Goal: Task Accomplishment & Management: Use online tool/utility

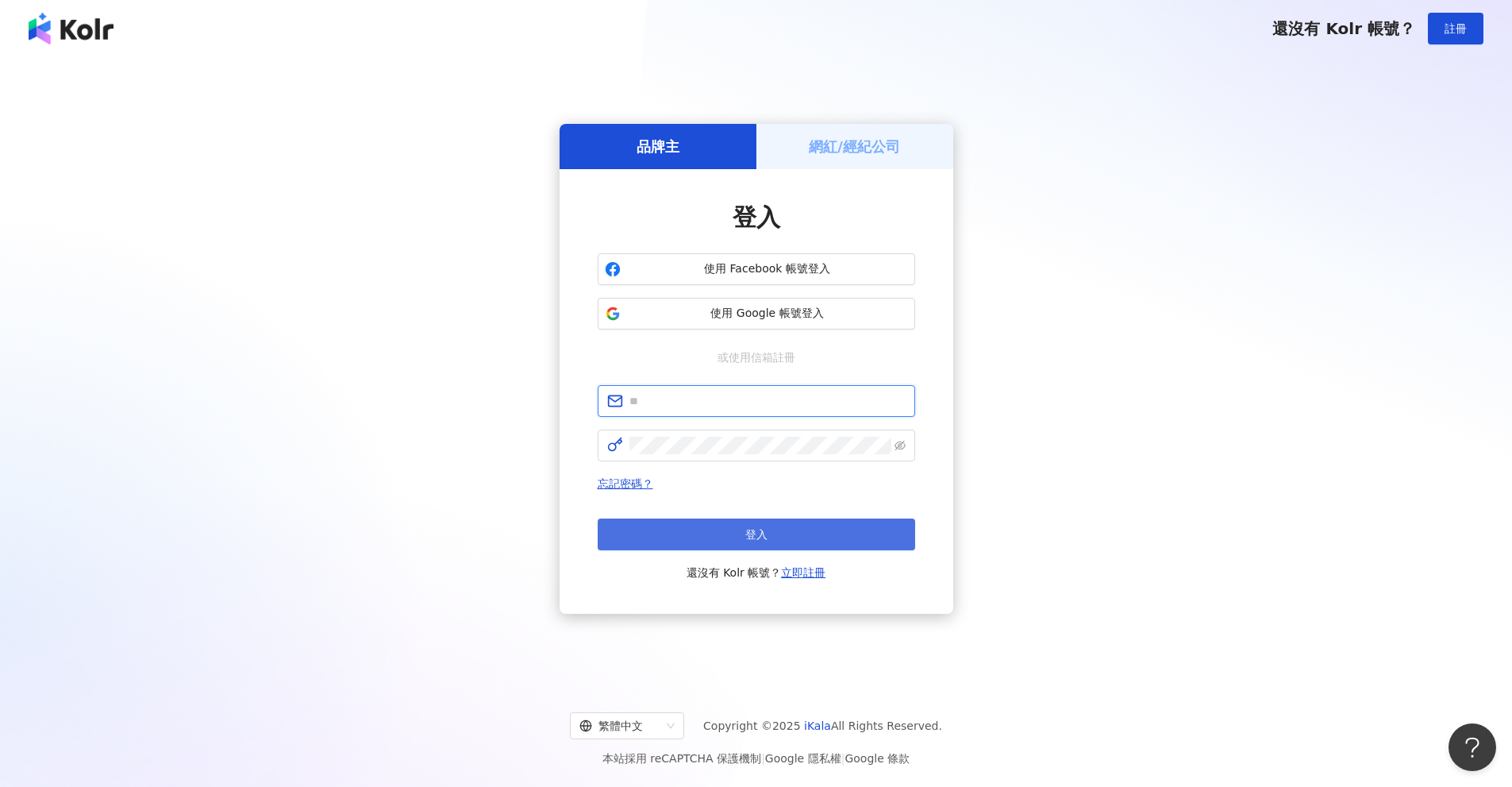
type input "**********"
click at [704, 527] on button "登入" at bounding box center [756, 534] width 318 height 31
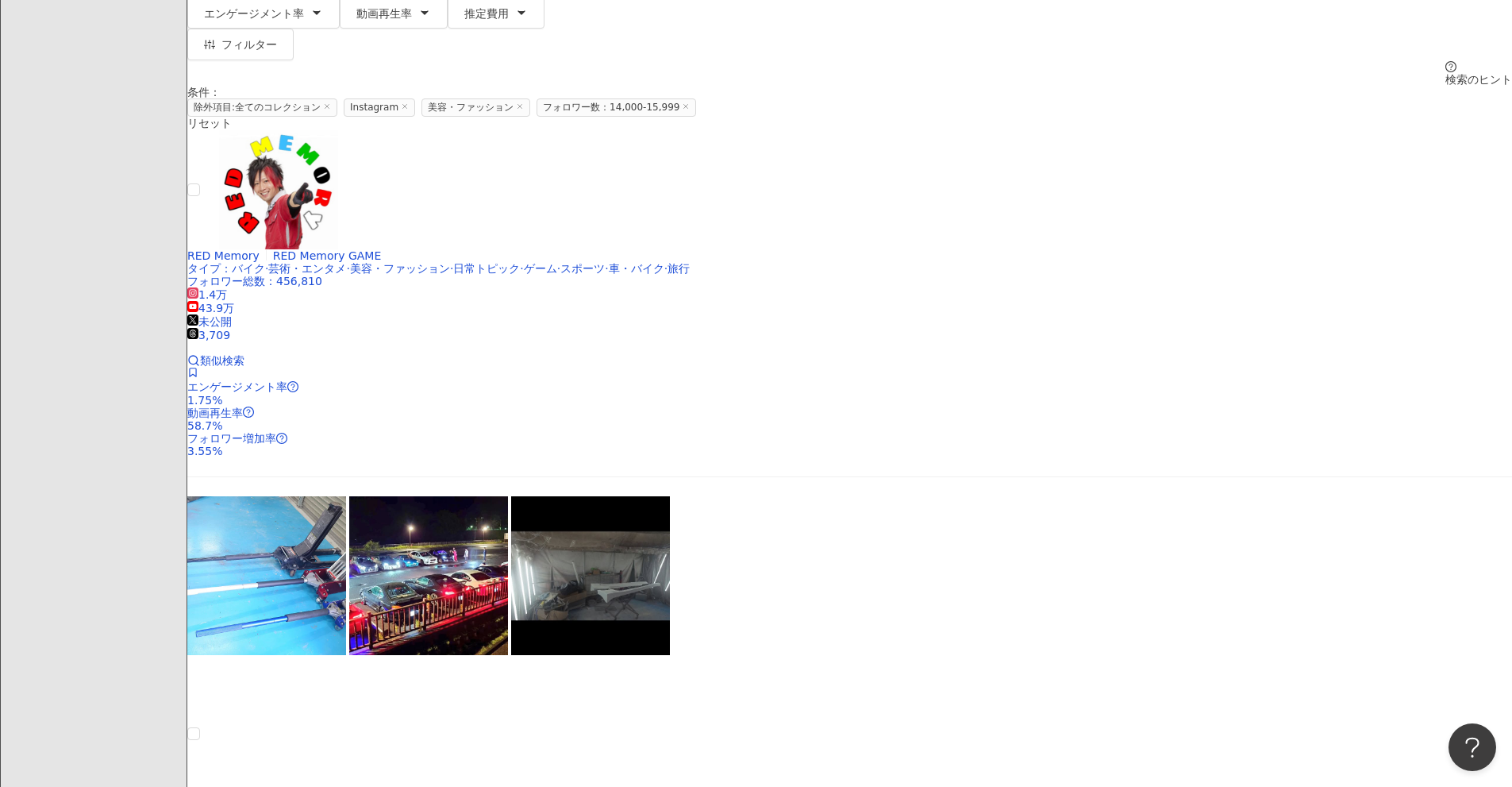
scroll to position [238, 0]
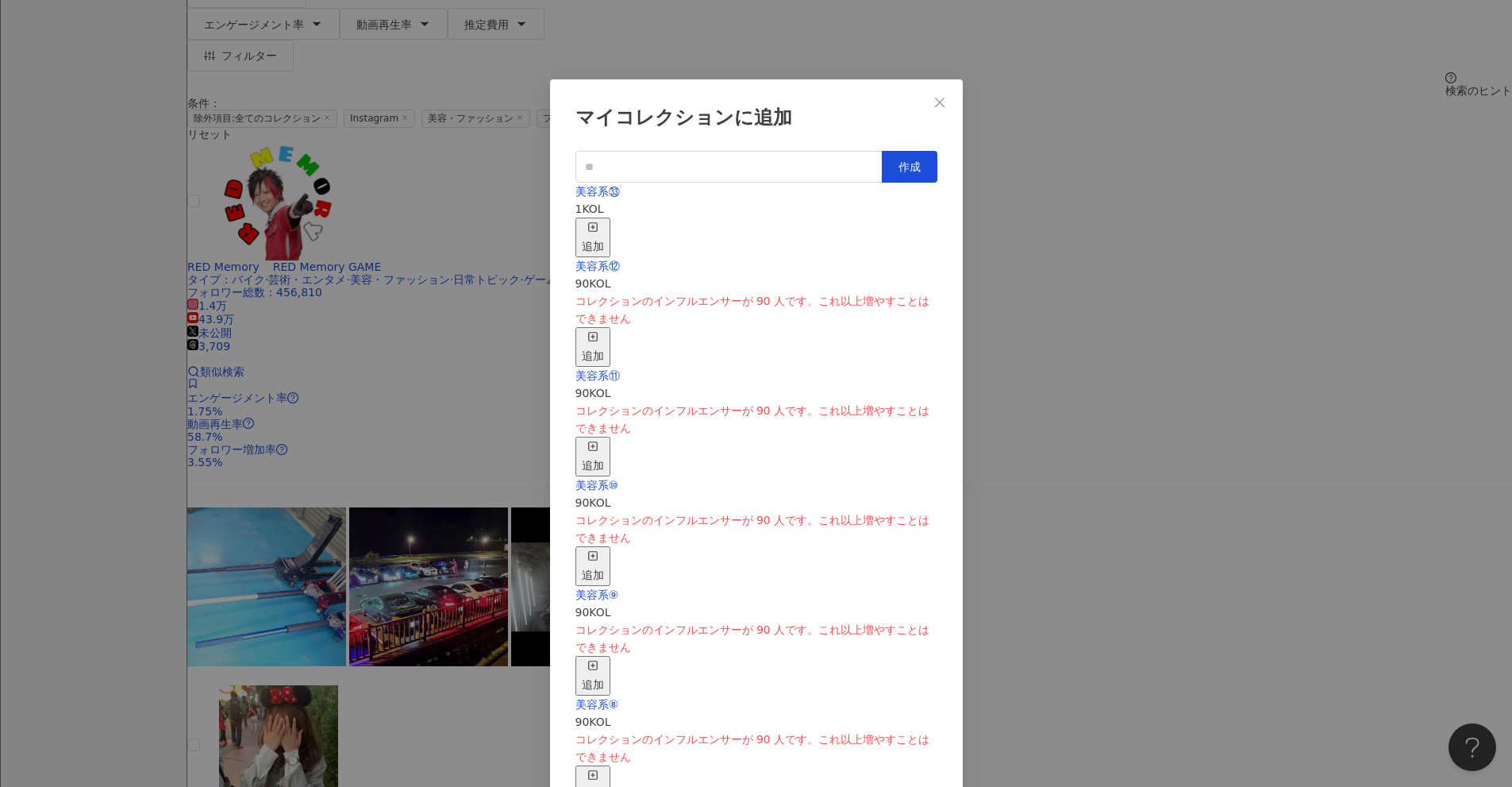
click at [610, 217] on button "追加" at bounding box center [593, 237] width 35 height 40
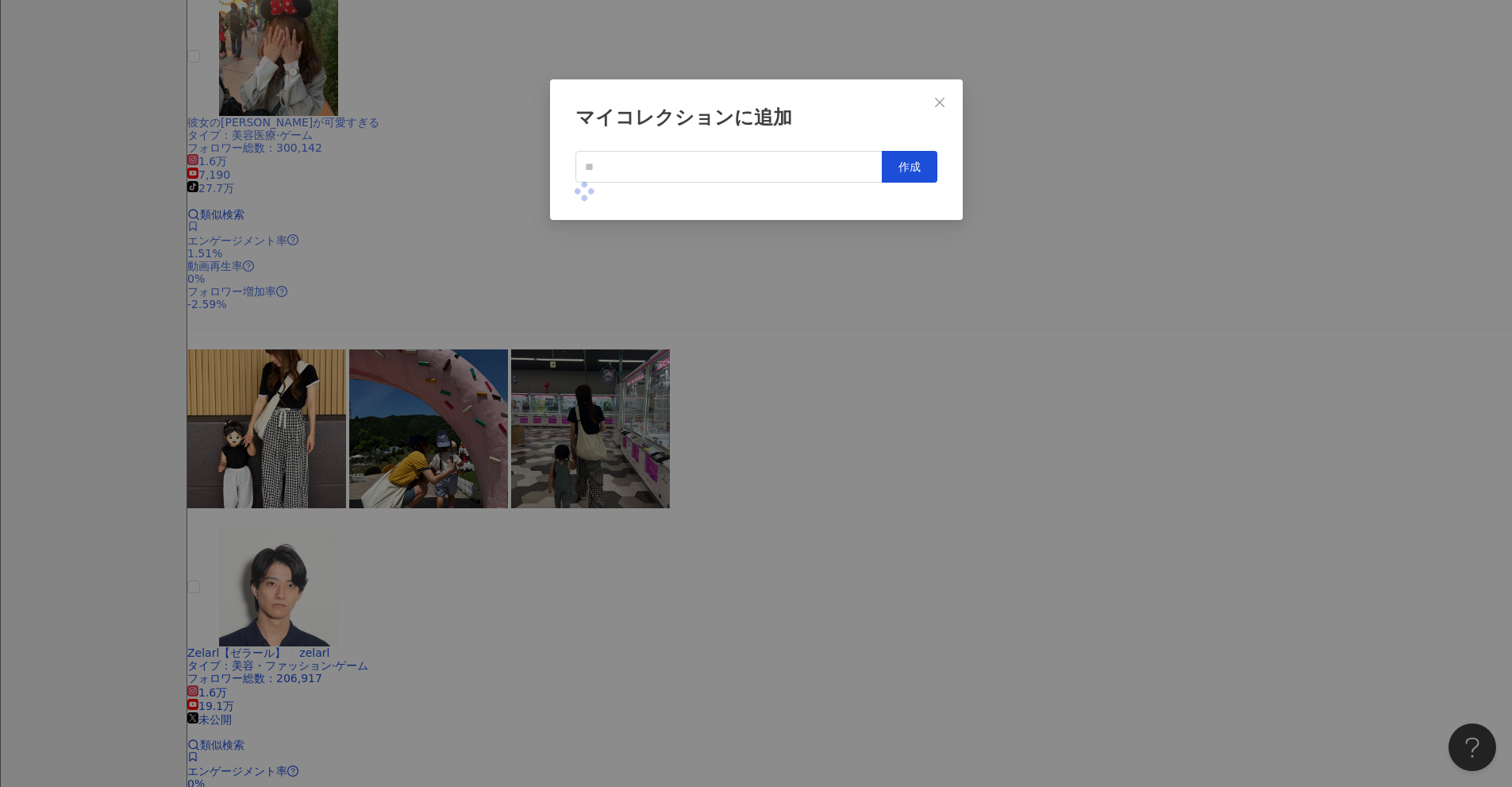
click at [738, 385] on div "マイコレクションに追加 作成" at bounding box center [756, 393] width 1512 height 787
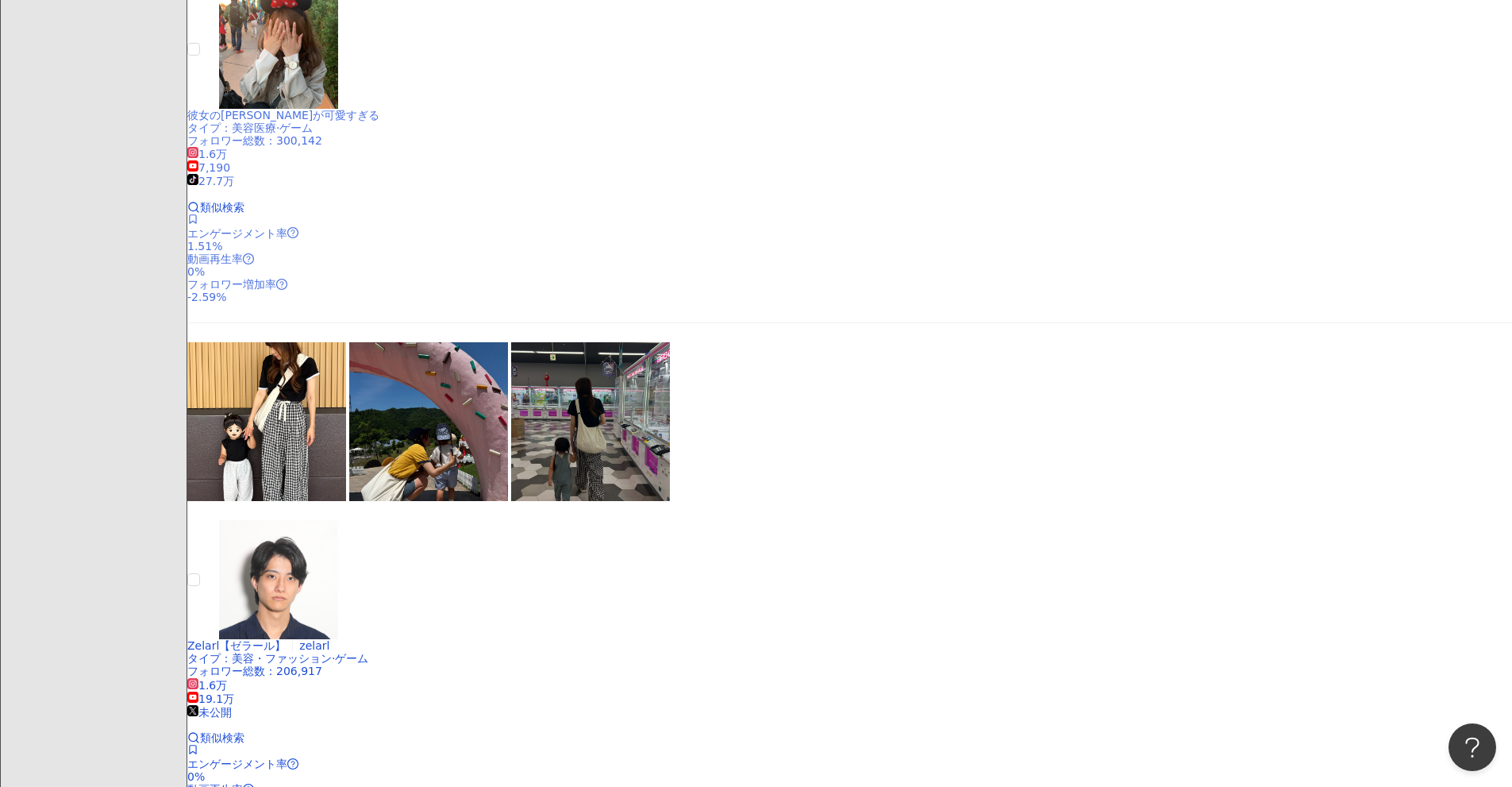
scroll to position [926, 0]
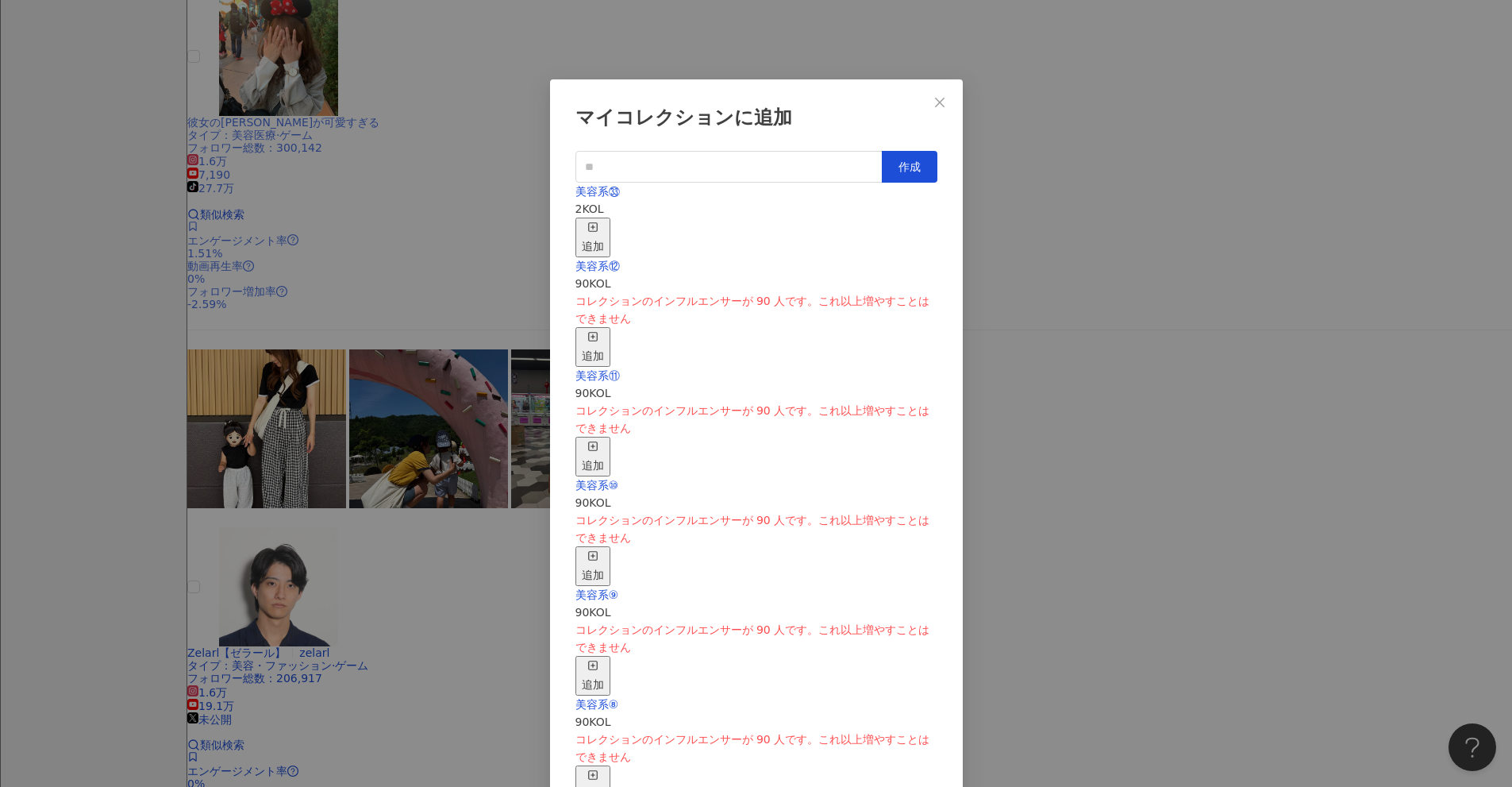
click at [597, 222] on rect "button" at bounding box center [593, 227] width 8 height 8
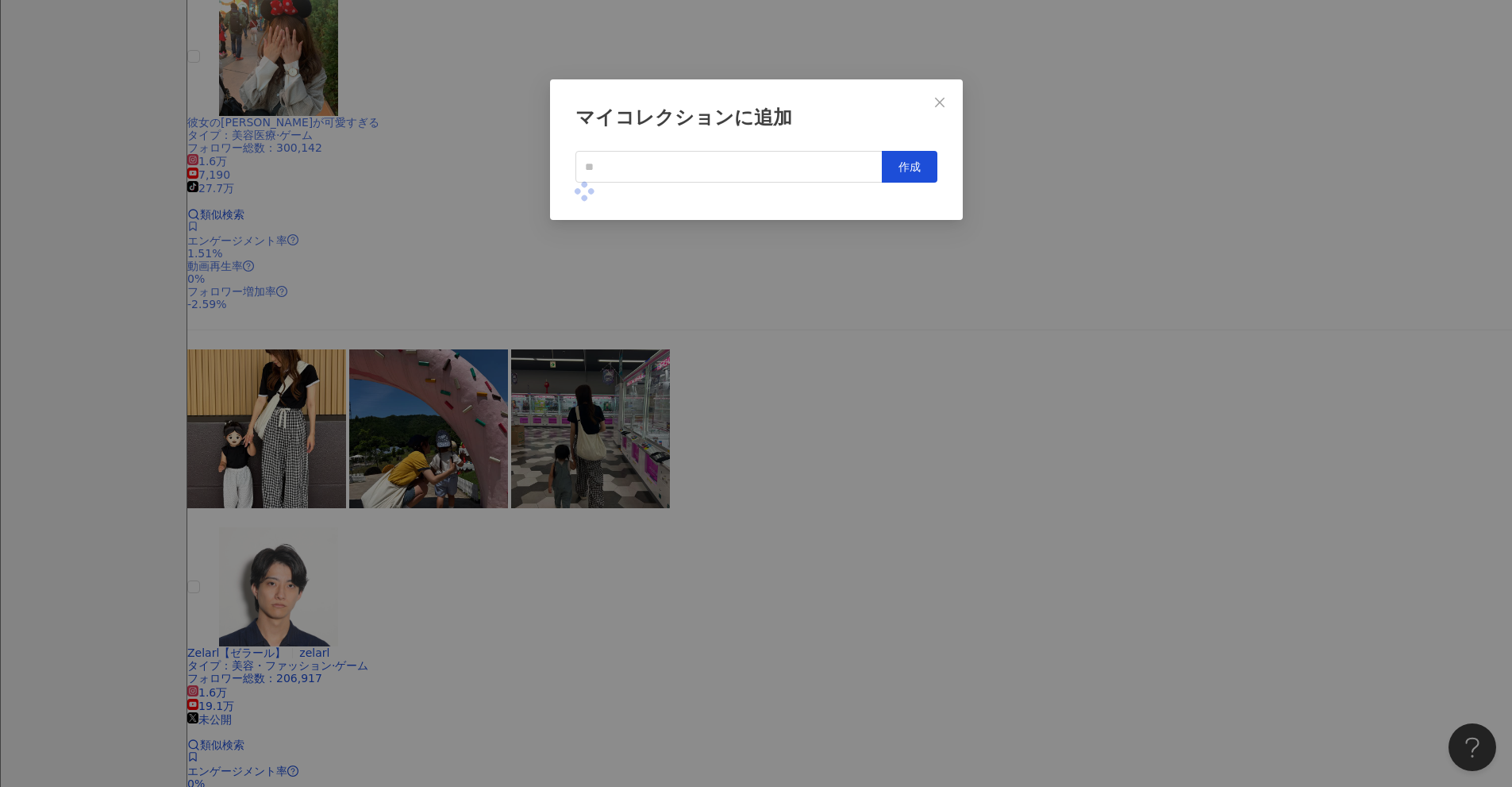
click at [738, 379] on div "マイコレクションに追加 作成" at bounding box center [756, 393] width 1512 height 787
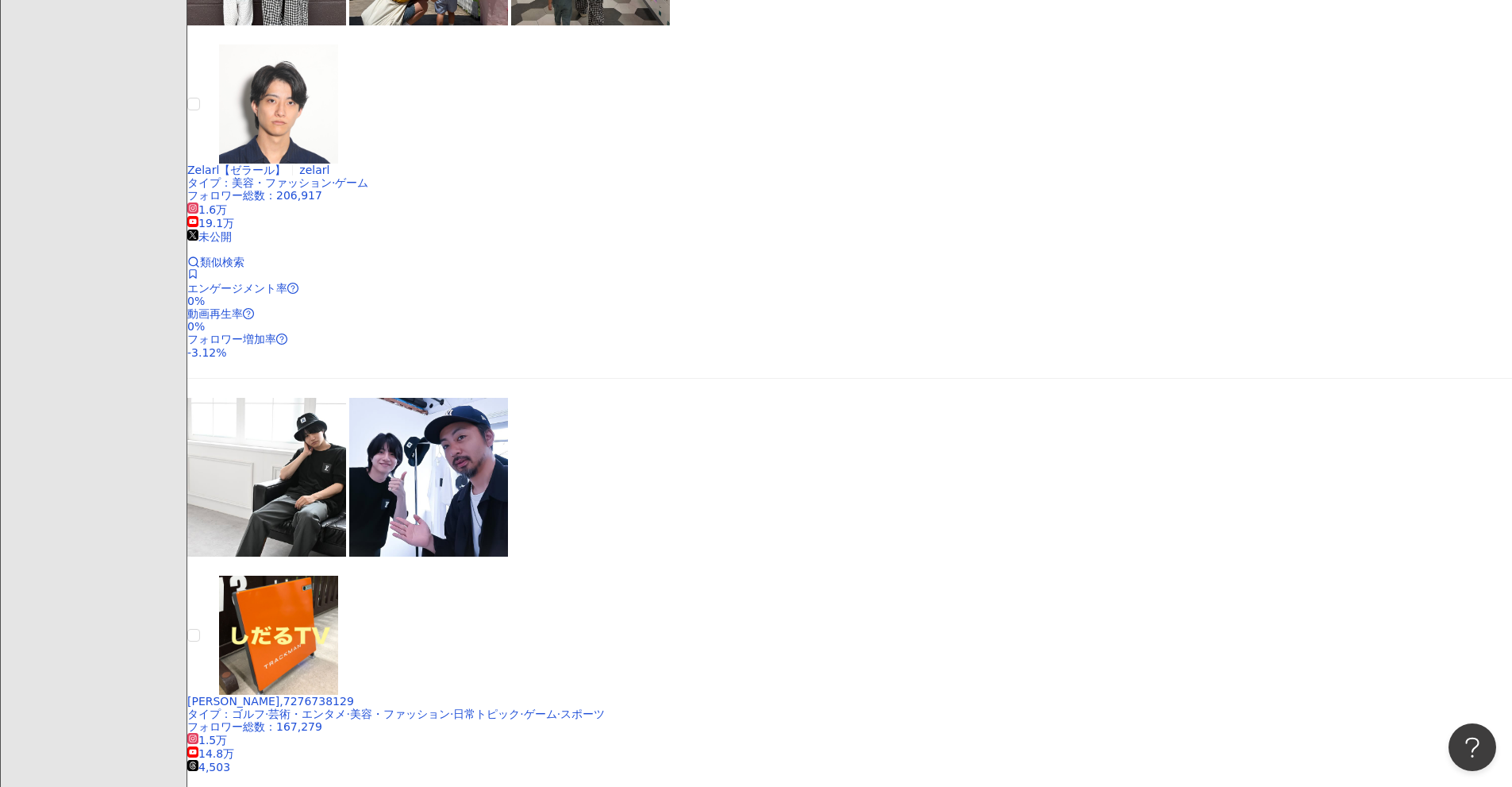
scroll to position [1403, 0]
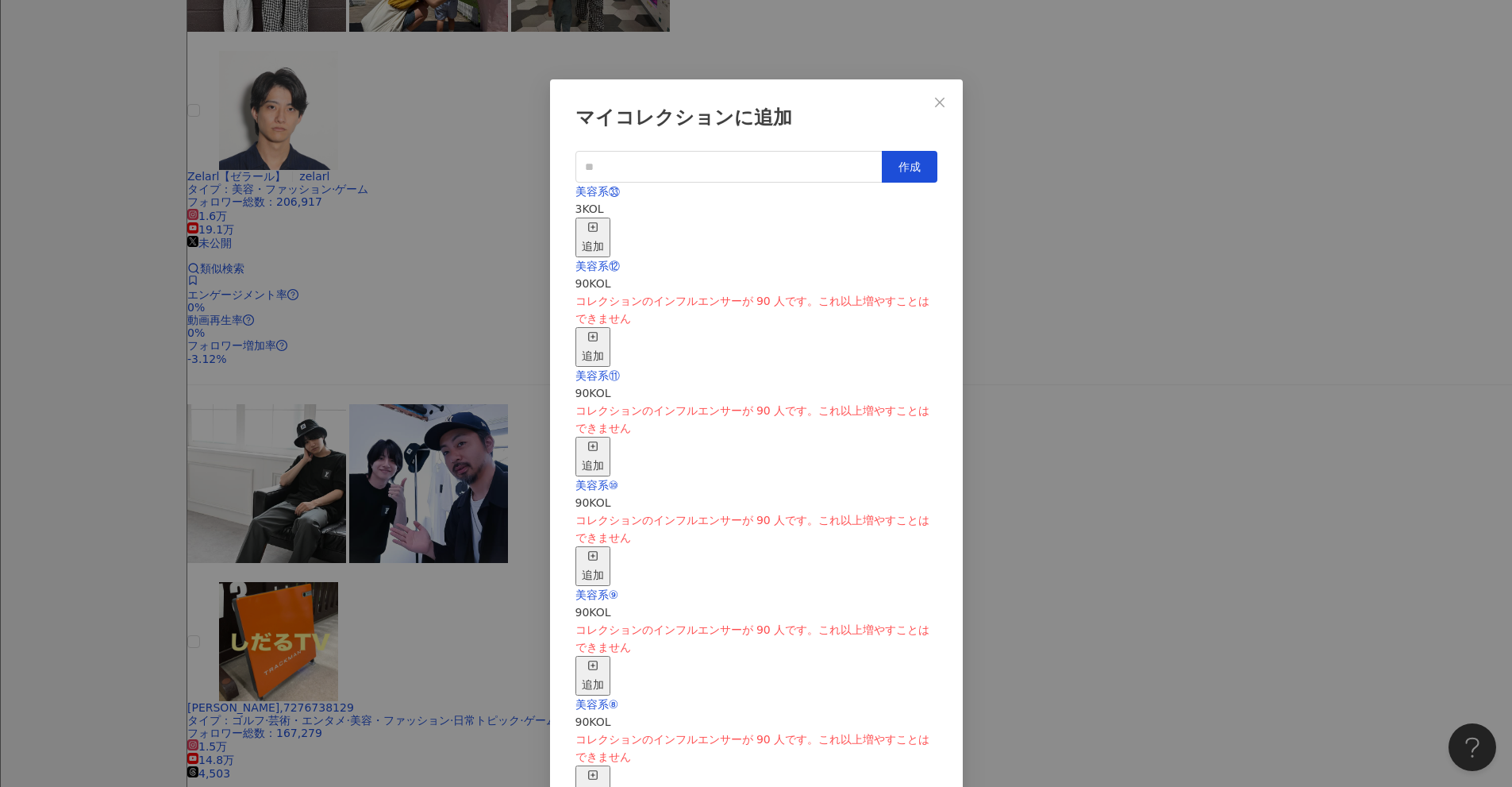
click at [604, 220] on div "追加" at bounding box center [593, 237] width 22 height 35
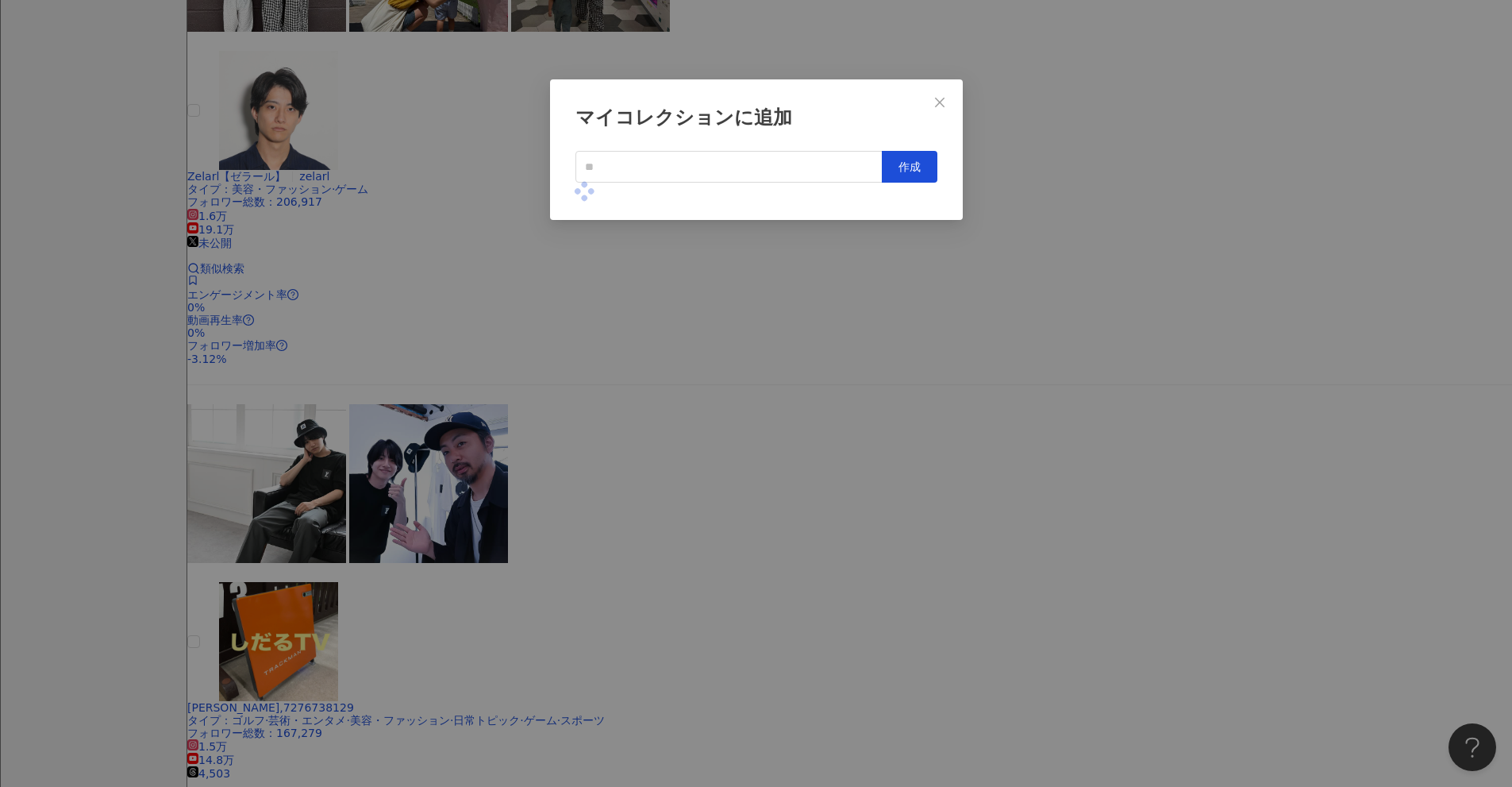
click at [738, 348] on div "マイコレクションに追加 作成" at bounding box center [756, 393] width 1512 height 787
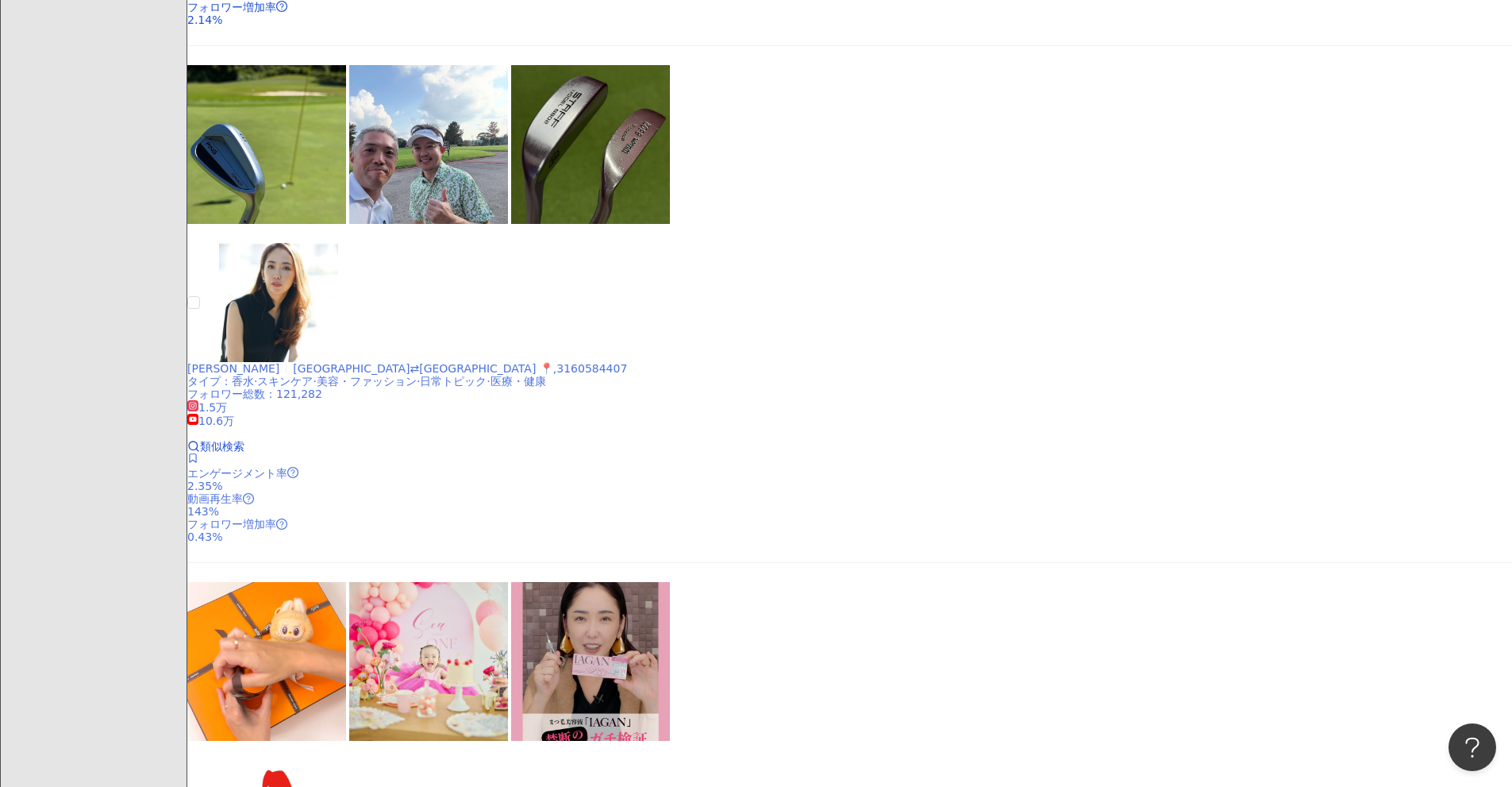
scroll to position [2276, 0]
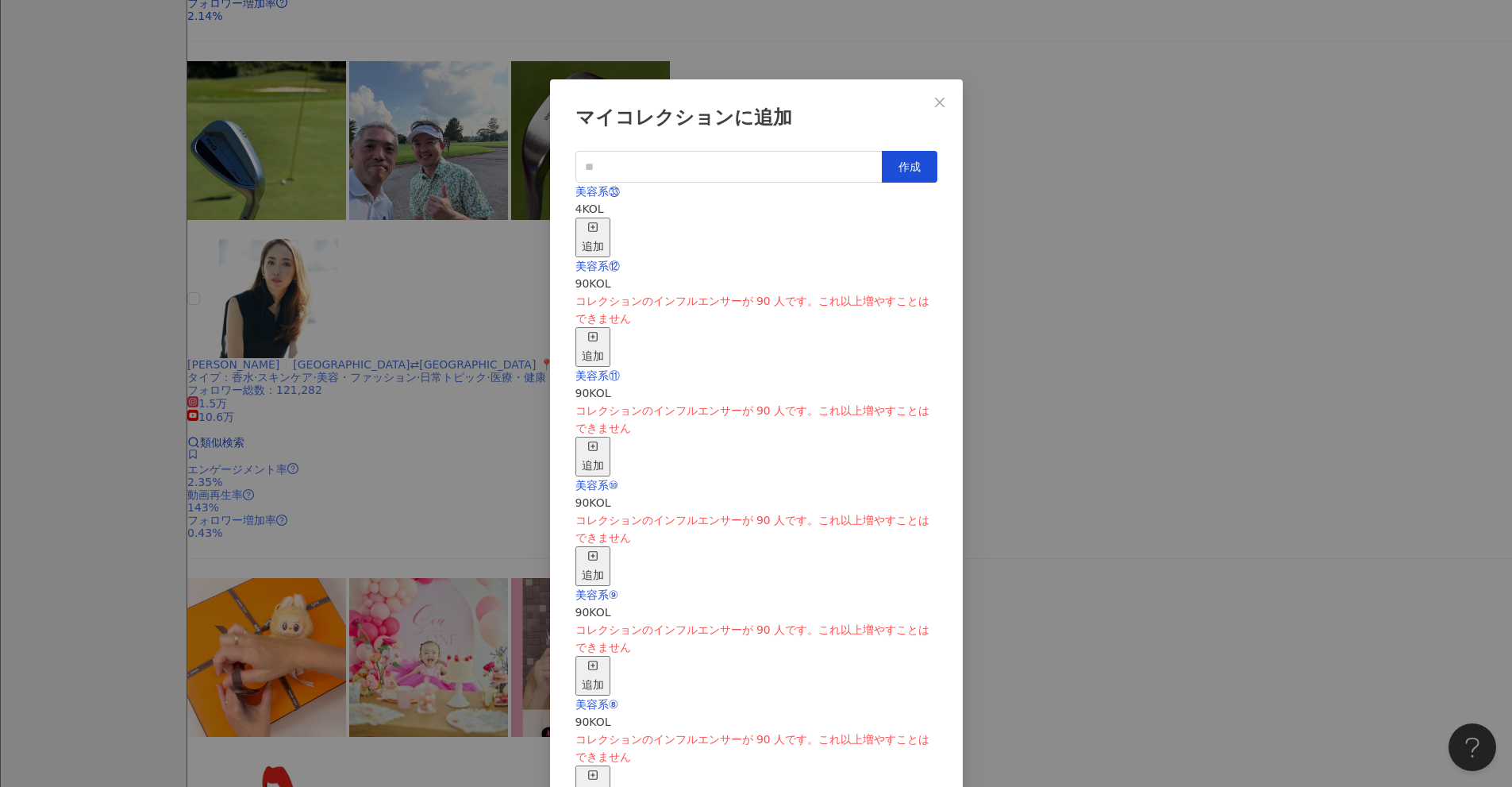
click at [738, 378] on div "マイコレクションに追加 作成 美容系㉝ 4 KOL 追加 美容系⑫ 90 KOL コレクションのインフルエンサーが 90 人です。これ以上増やすことはできませ…" at bounding box center [756, 393] width 1512 height 787
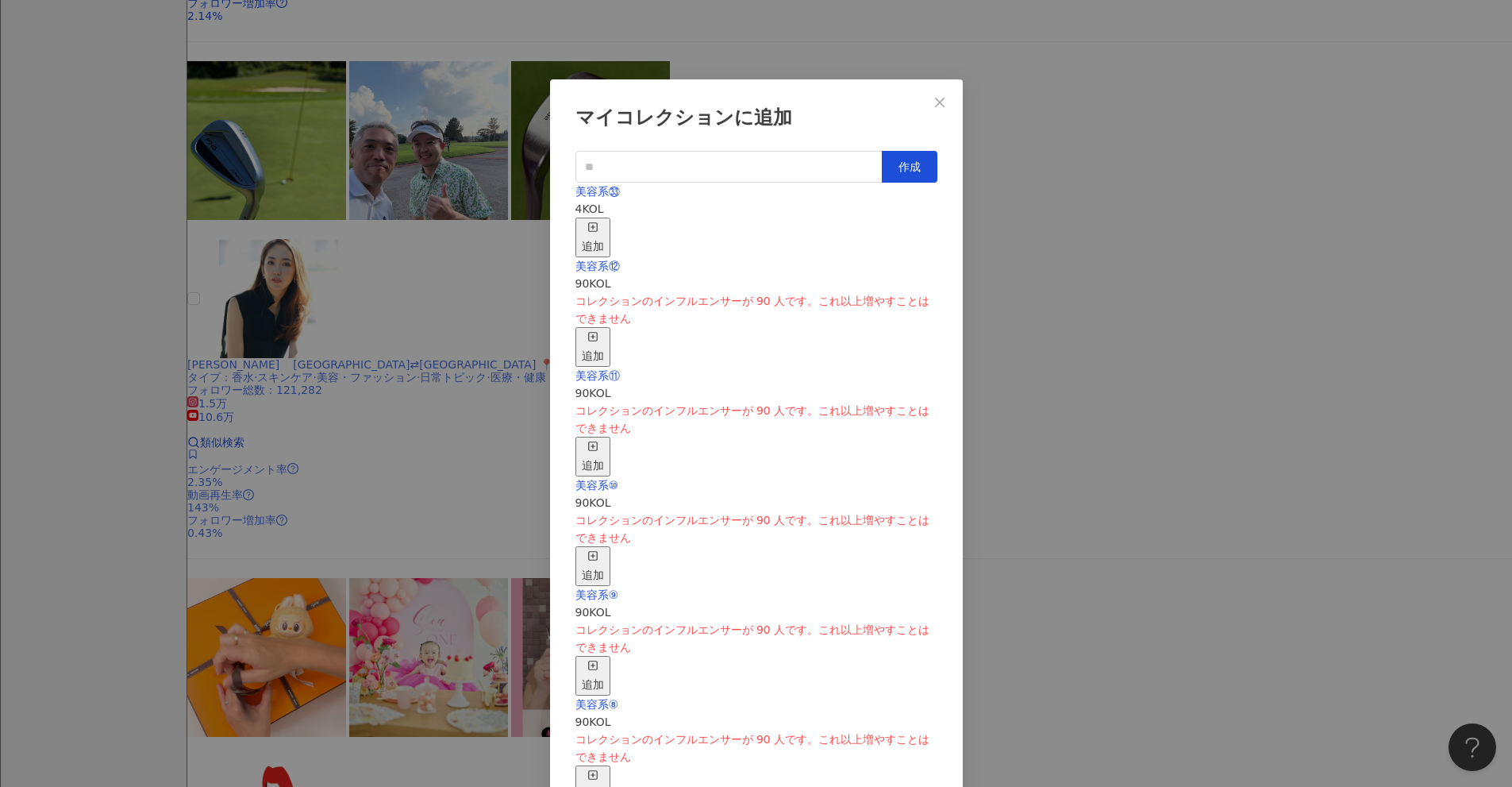
click at [604, 222] on div "追加" at bounding box center [593, 237] width 22 height 35
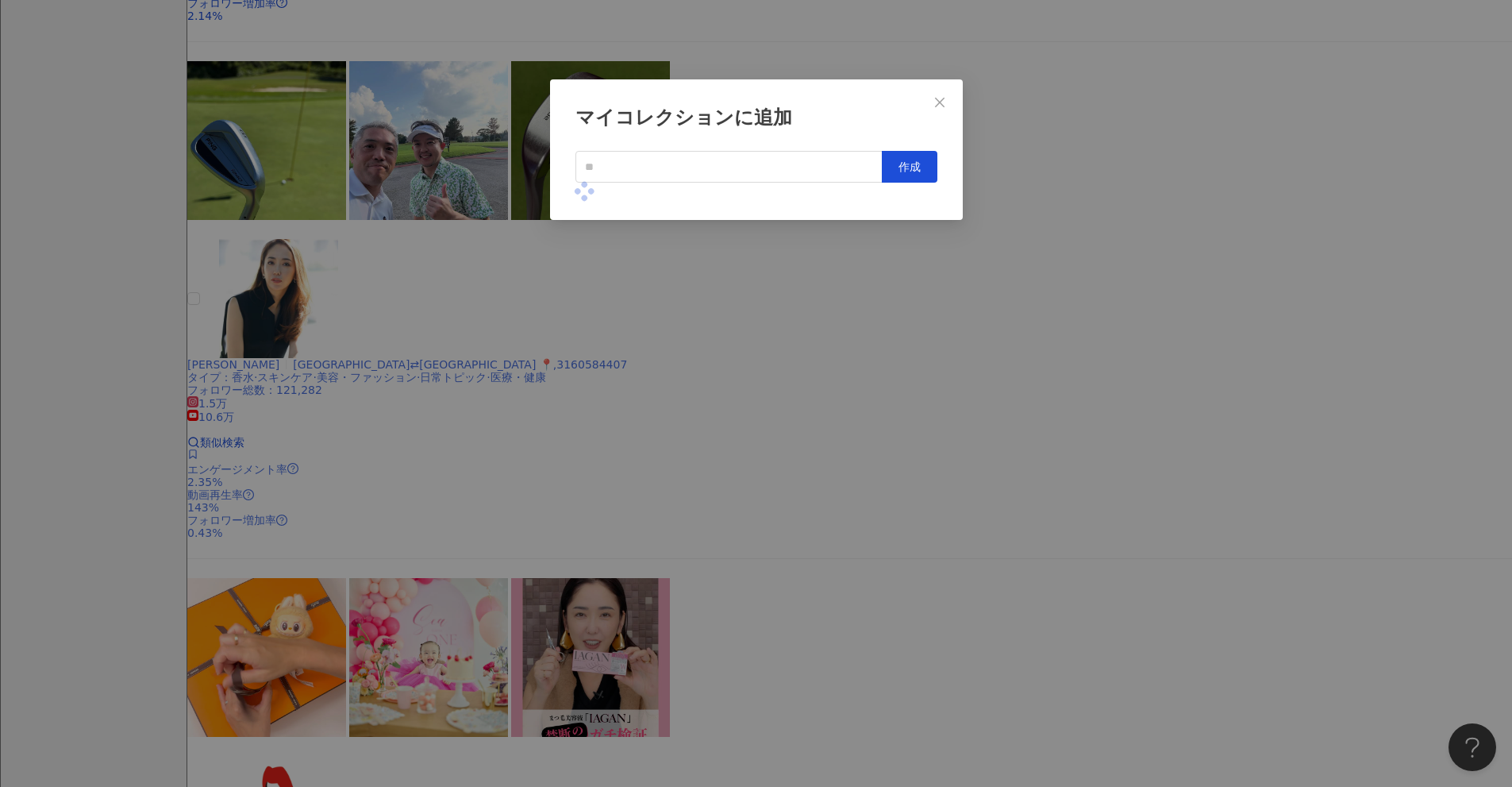
click at [738, 347] on div "マイコレクションに追加 作成" at bounding box center [756, 393] width 1512 height 787
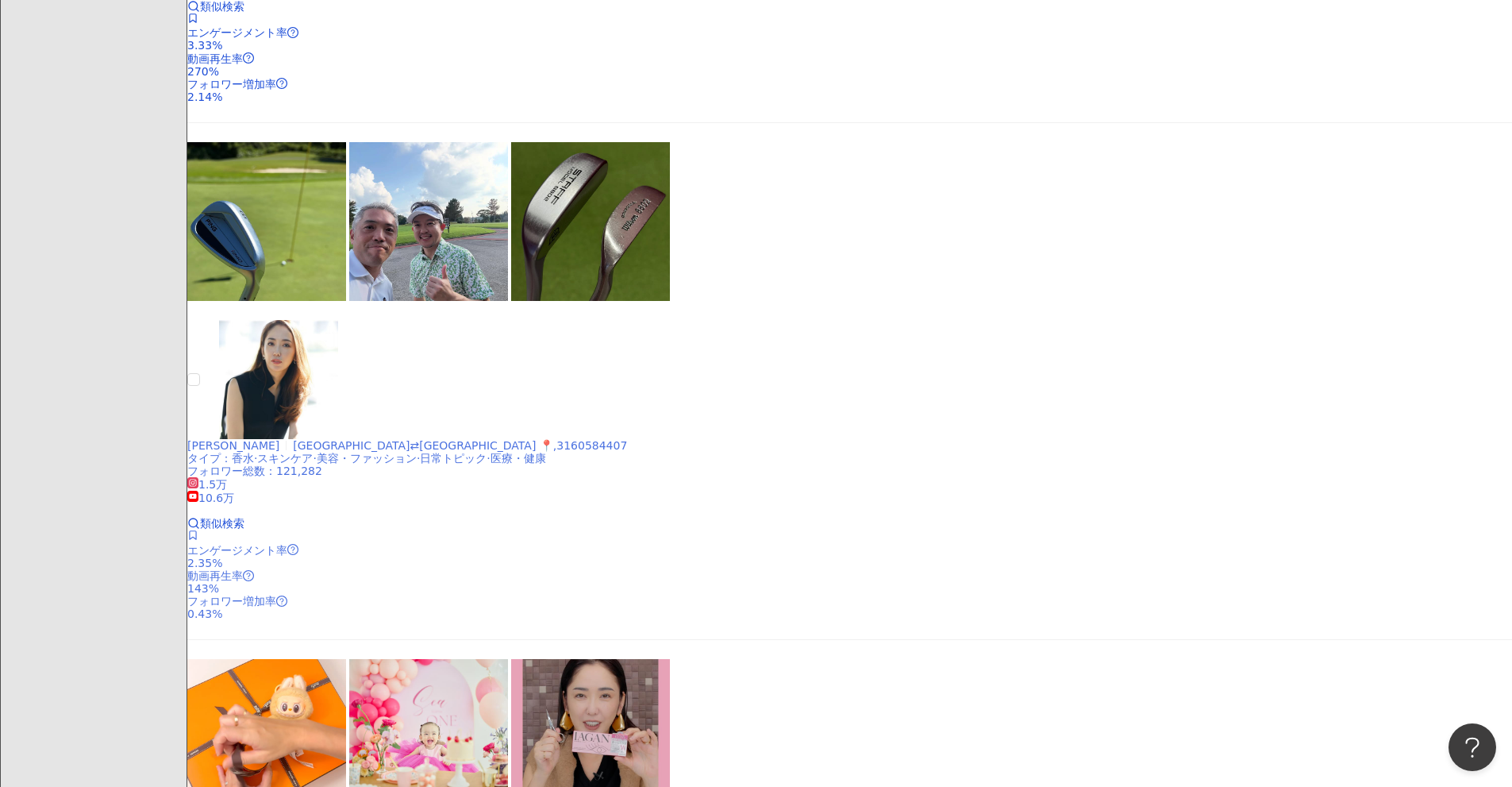
scroll to position [2196, 0]
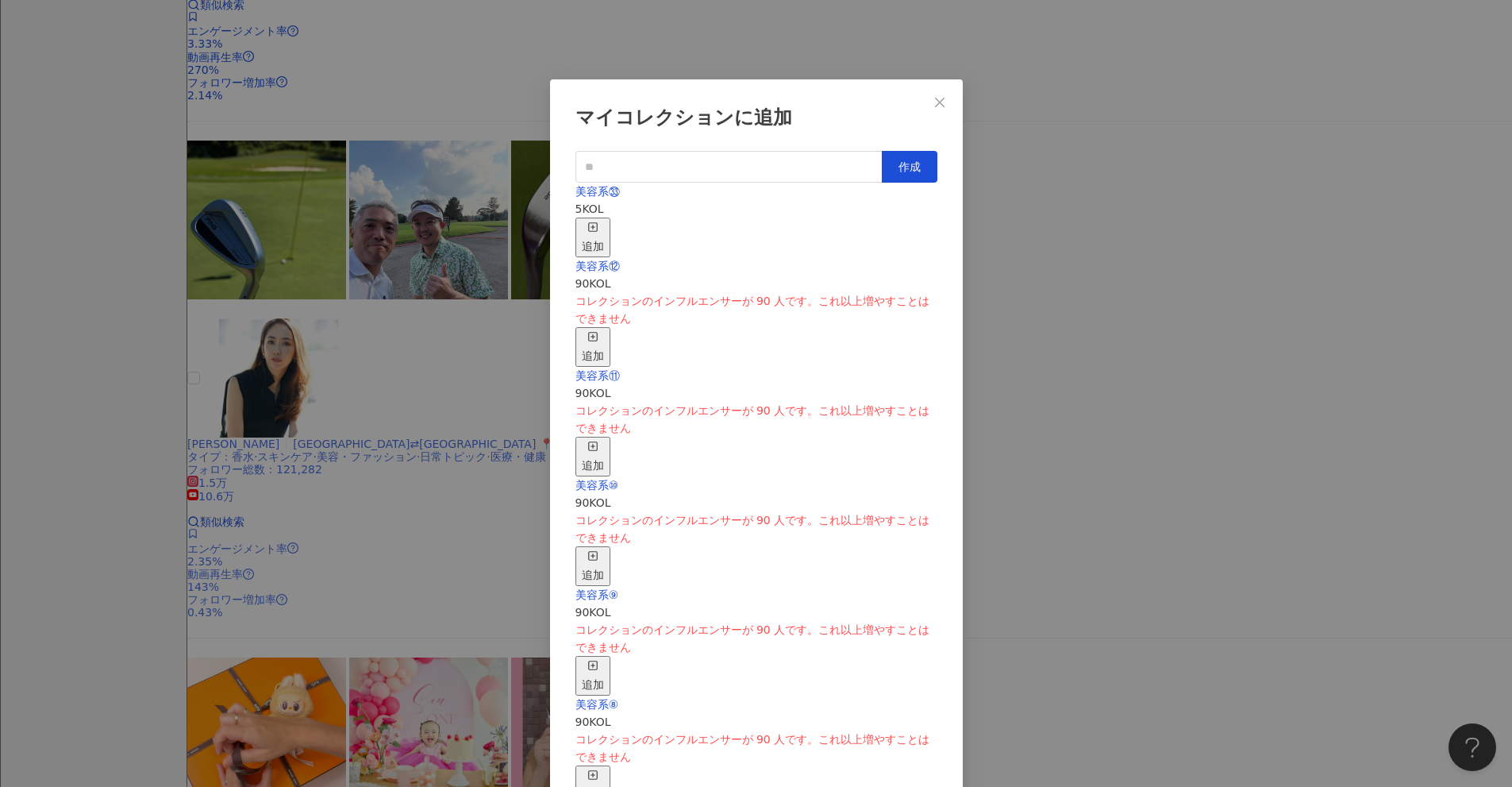
click at [597, 222] on rect "button" at bounding box center [593, 227] width 8 height 8
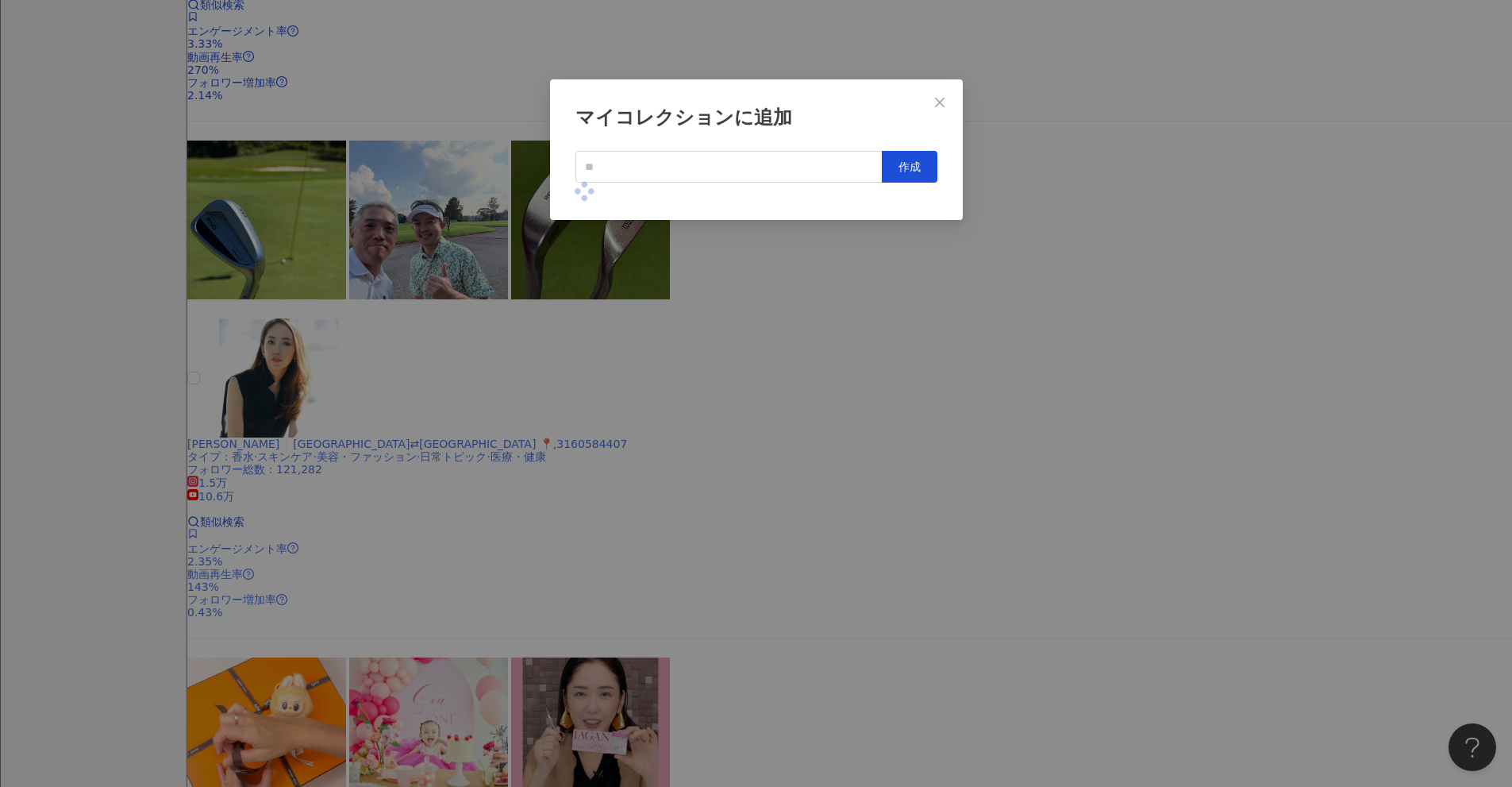
click at [738, 396] on div "マイコレクションに追加 作成" at bounding box center [756, 393] width 1512 height 787
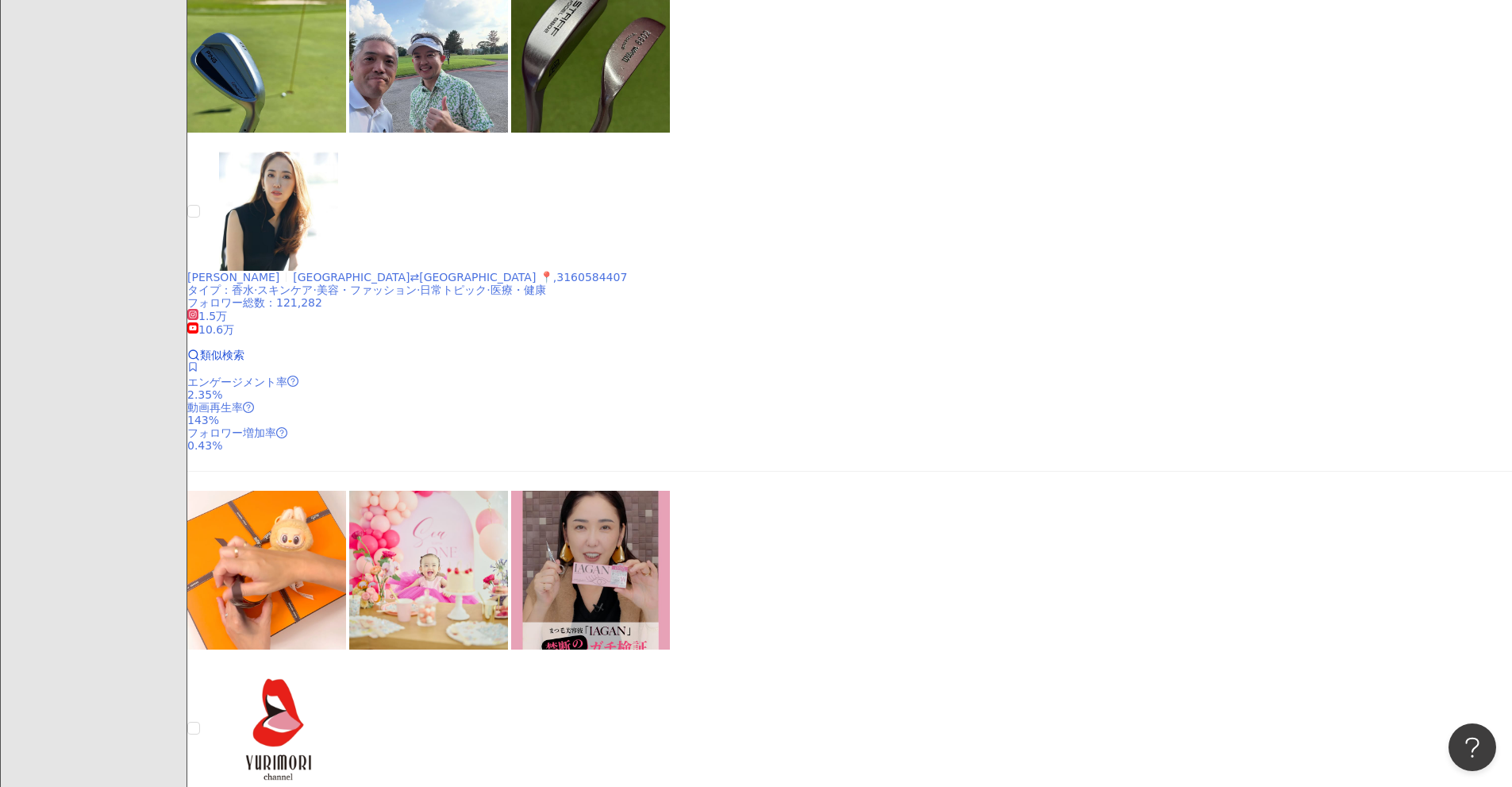
scroll to position [2532, 0]
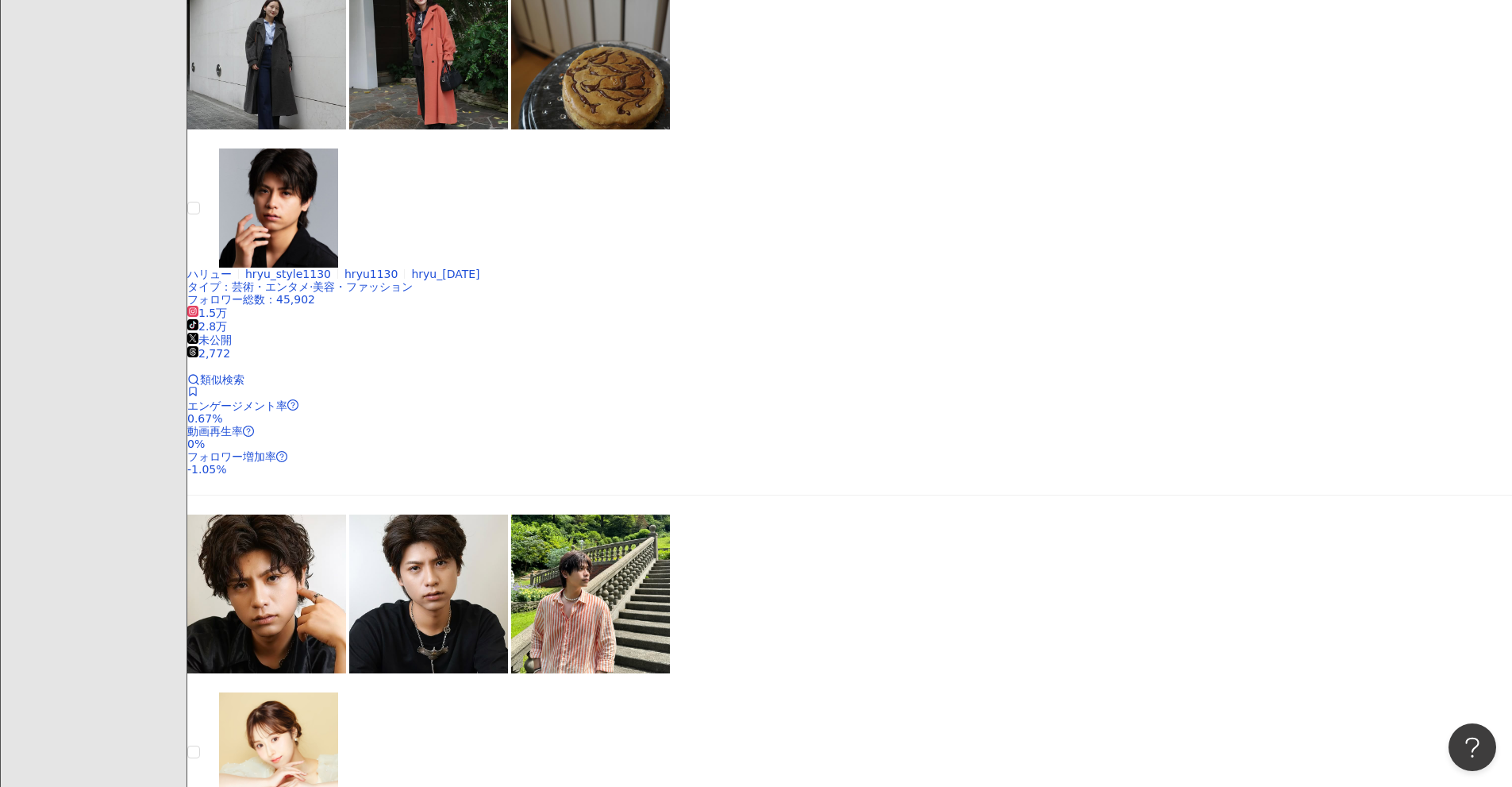
scroll to position [2271, 0]
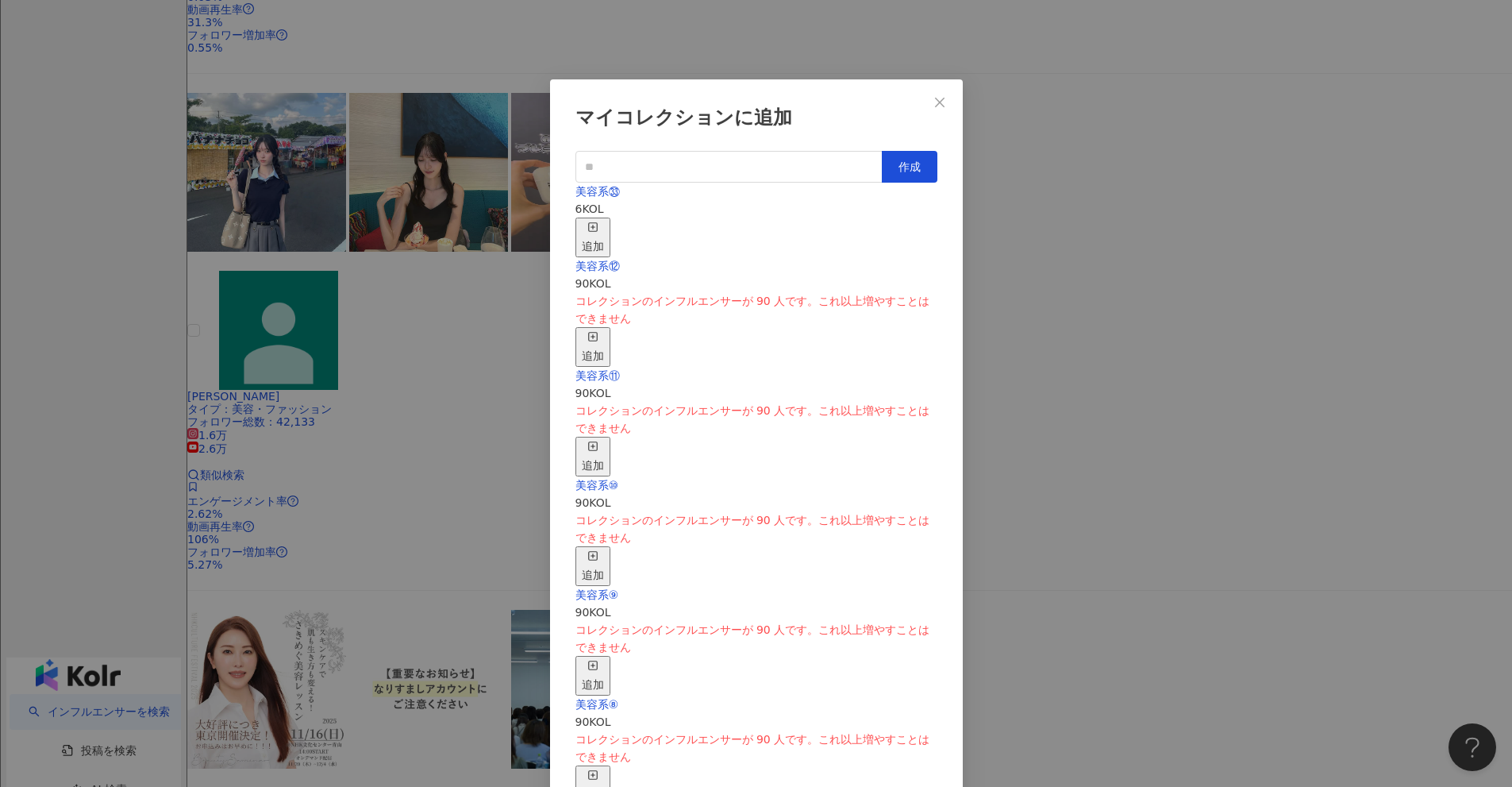
click at [599, 223] on icon "button" at bounding box center [593, 227] width 11 height 11
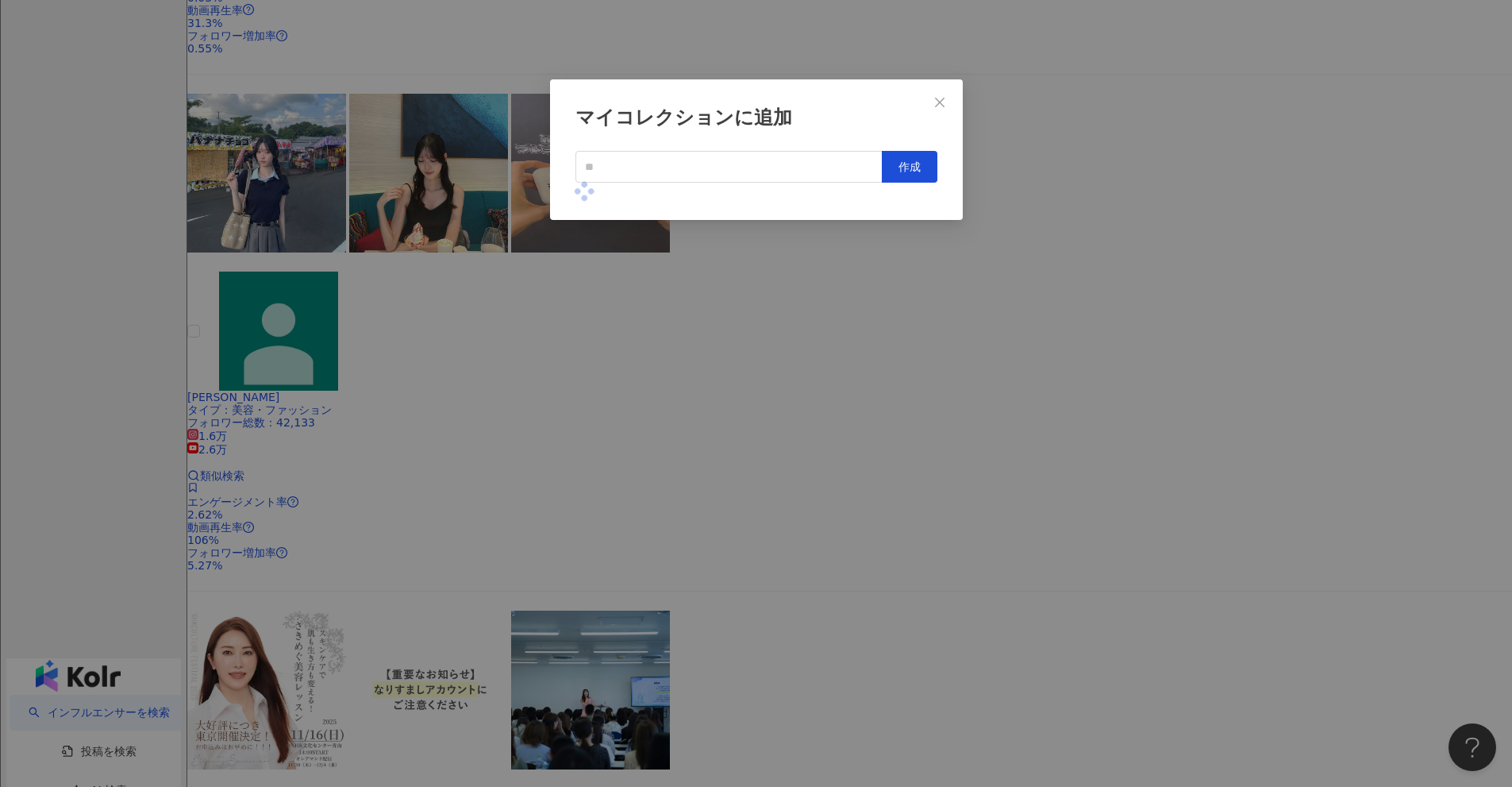
scroll to position [2112, 0]
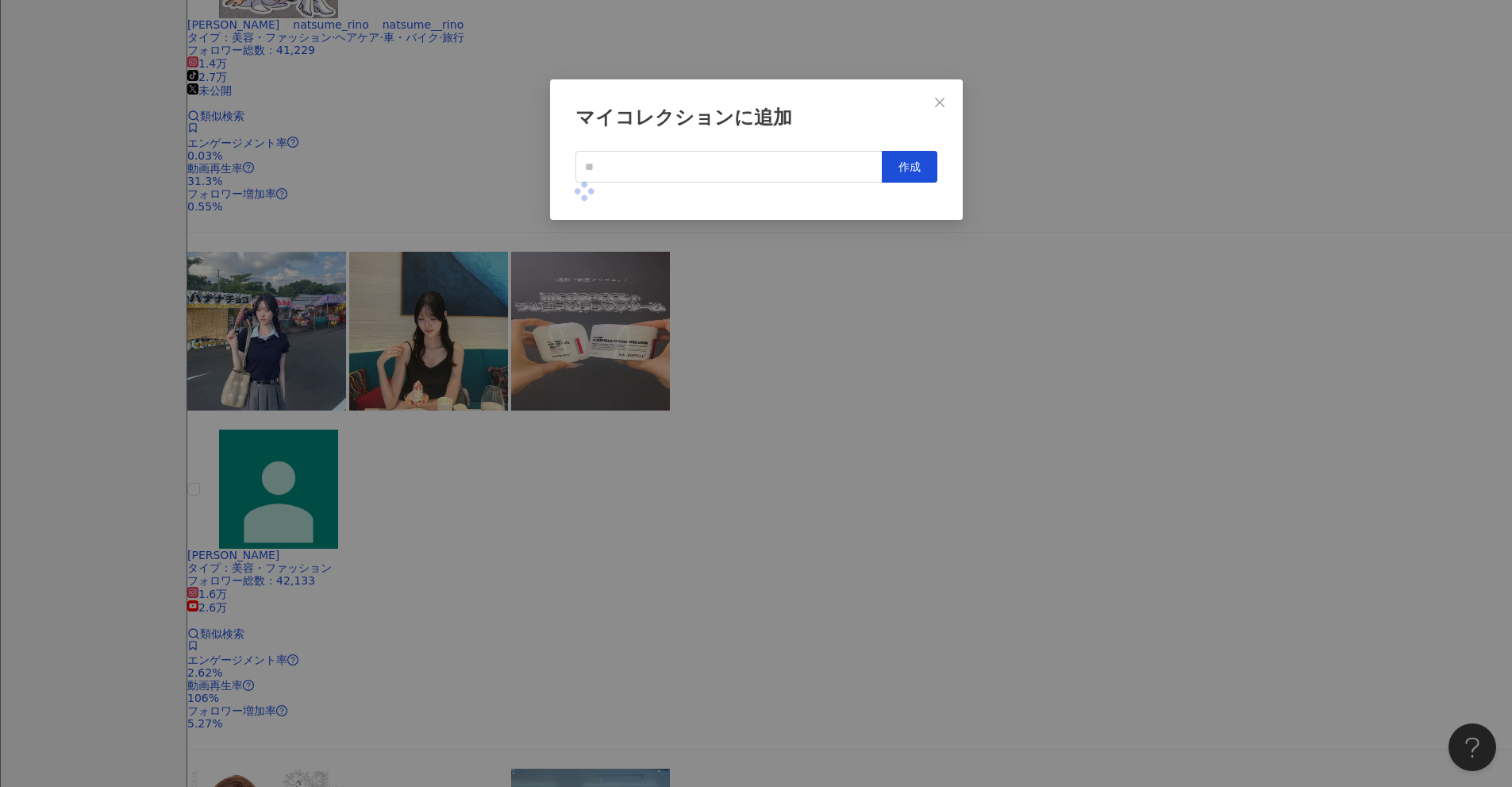
click at [738, 373] on div "マイコレクションに追加 作成" at bounding box center [756, 393] width 1512 height 787
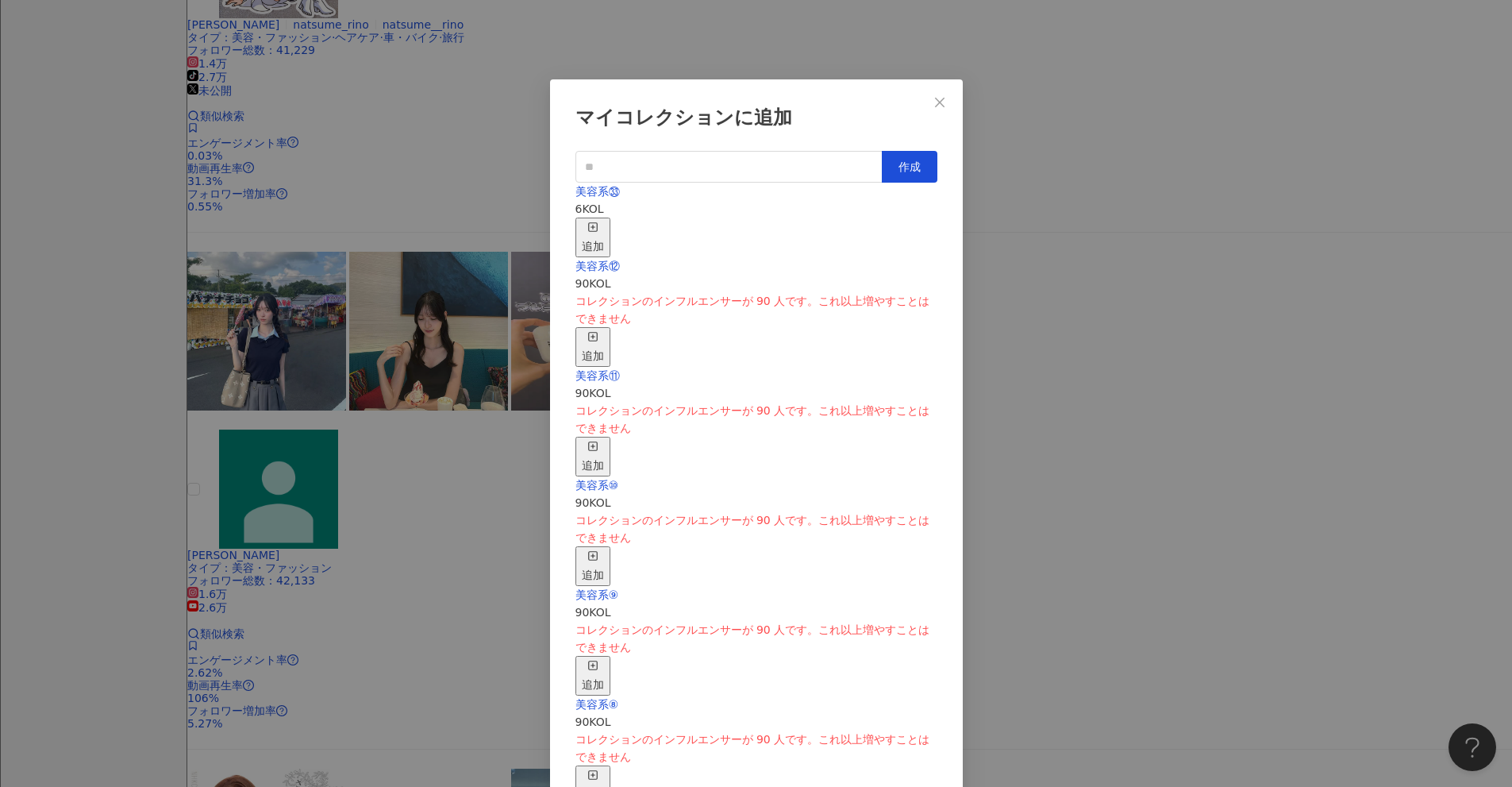
click at [604, 220] on div "追加" at bounding box center [593, 237] width 22 height 35
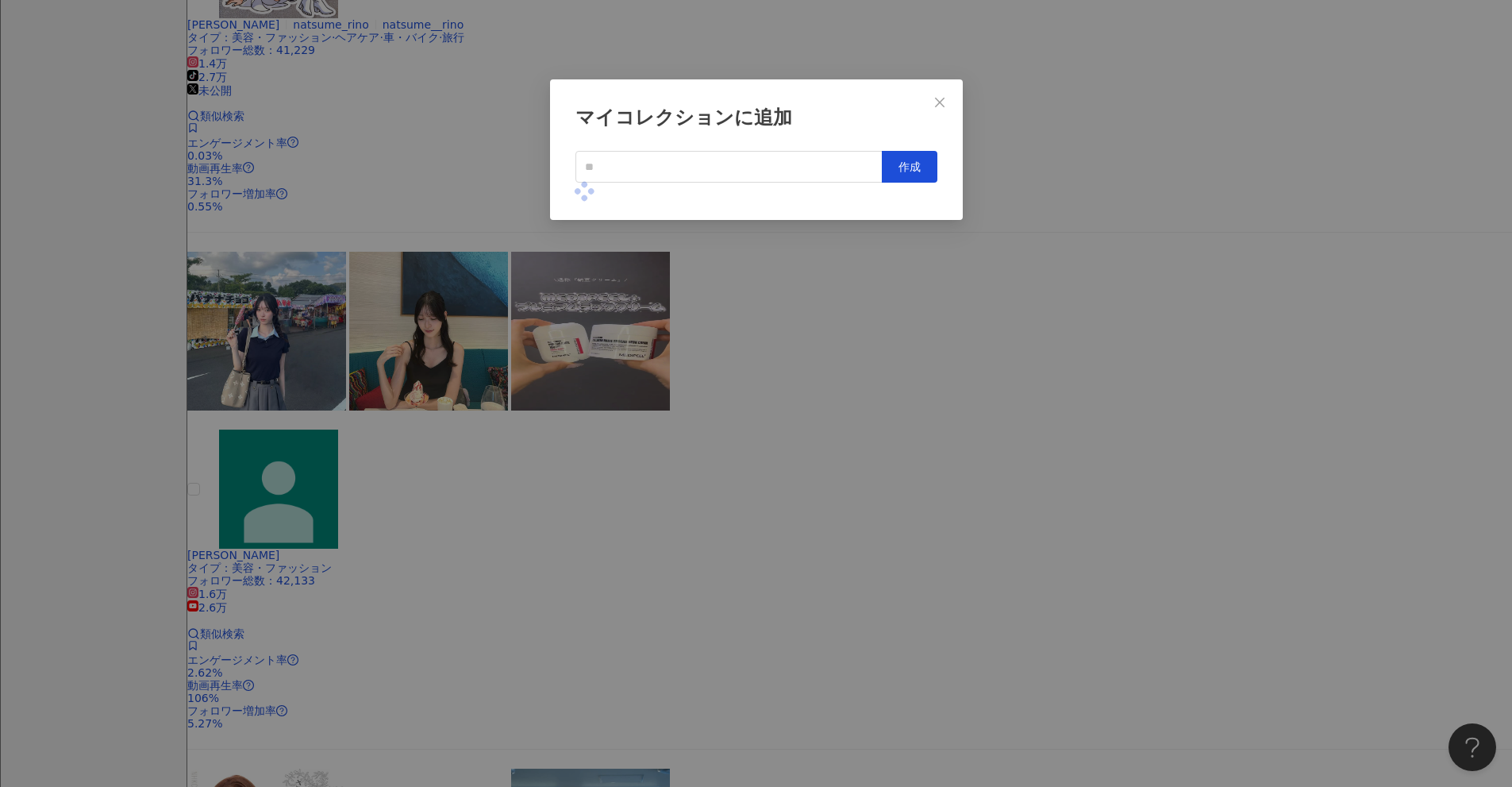
click at [738, 340] on div "マイコレクションに追加 作成" at bounding box center [756, 393] width 1512 height 787
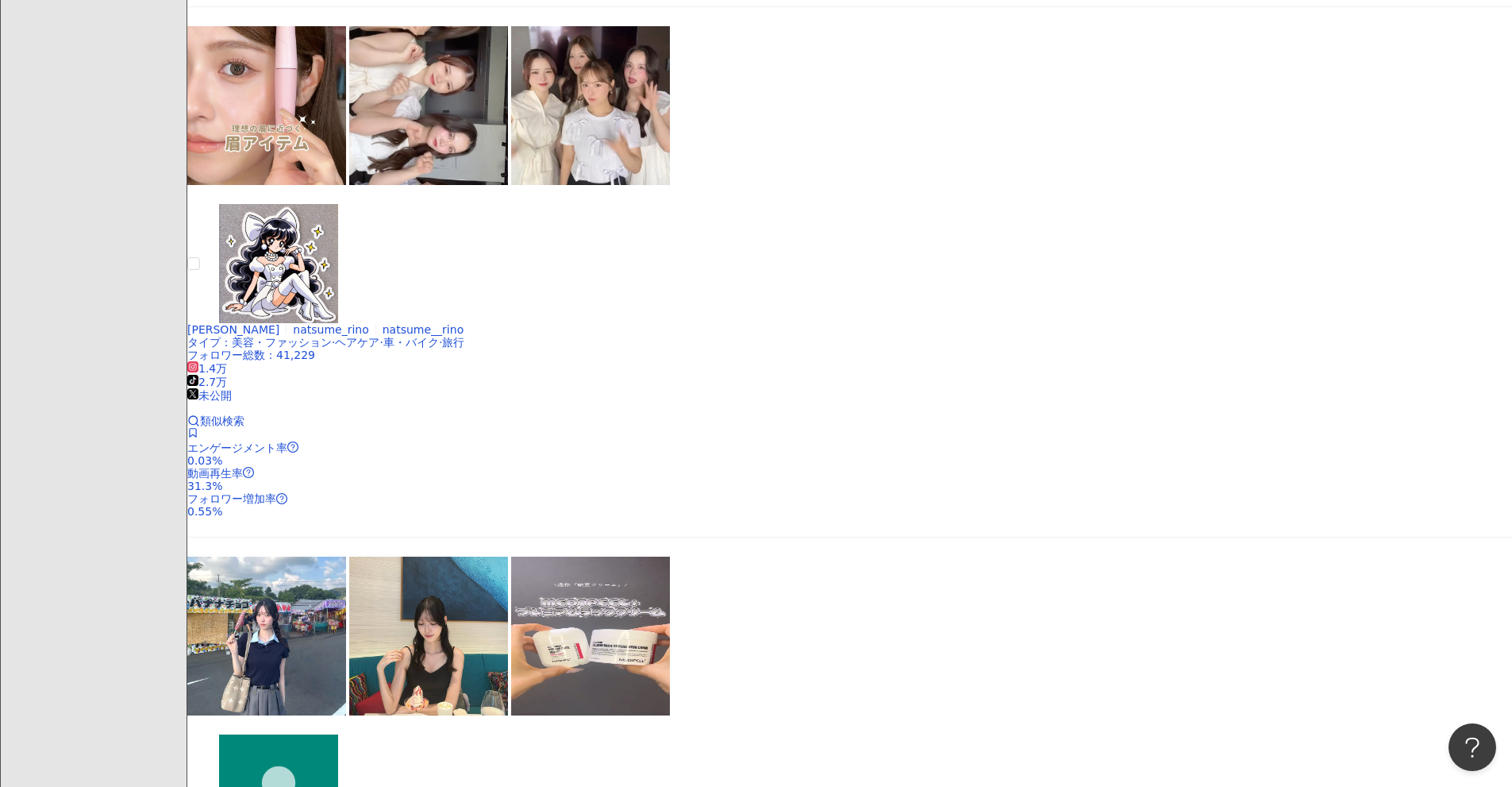
scroll to position [1795, 0]
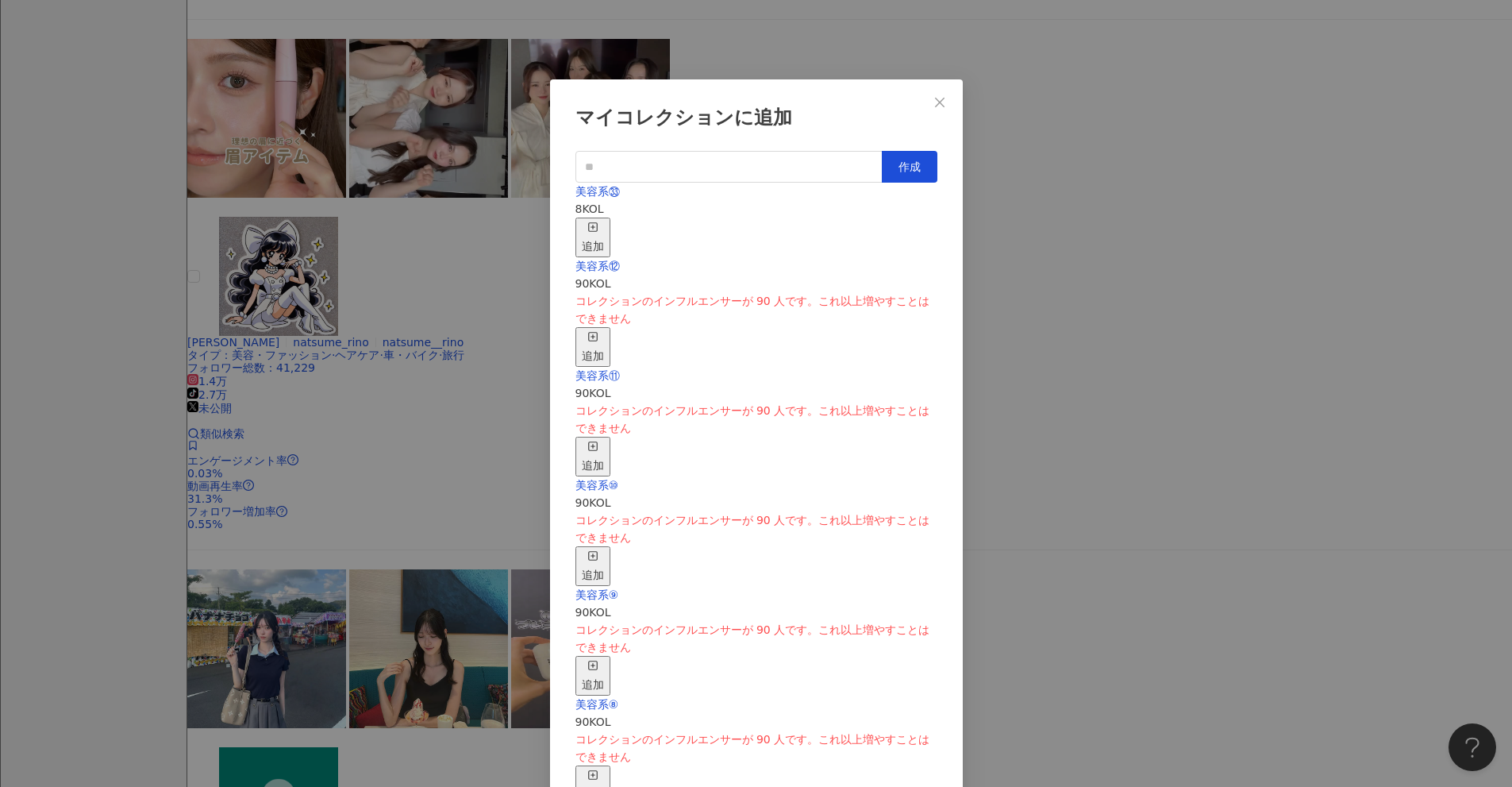
click at [604, 220] on div "追加" at bounding box center [593, 237] width 22 height 35
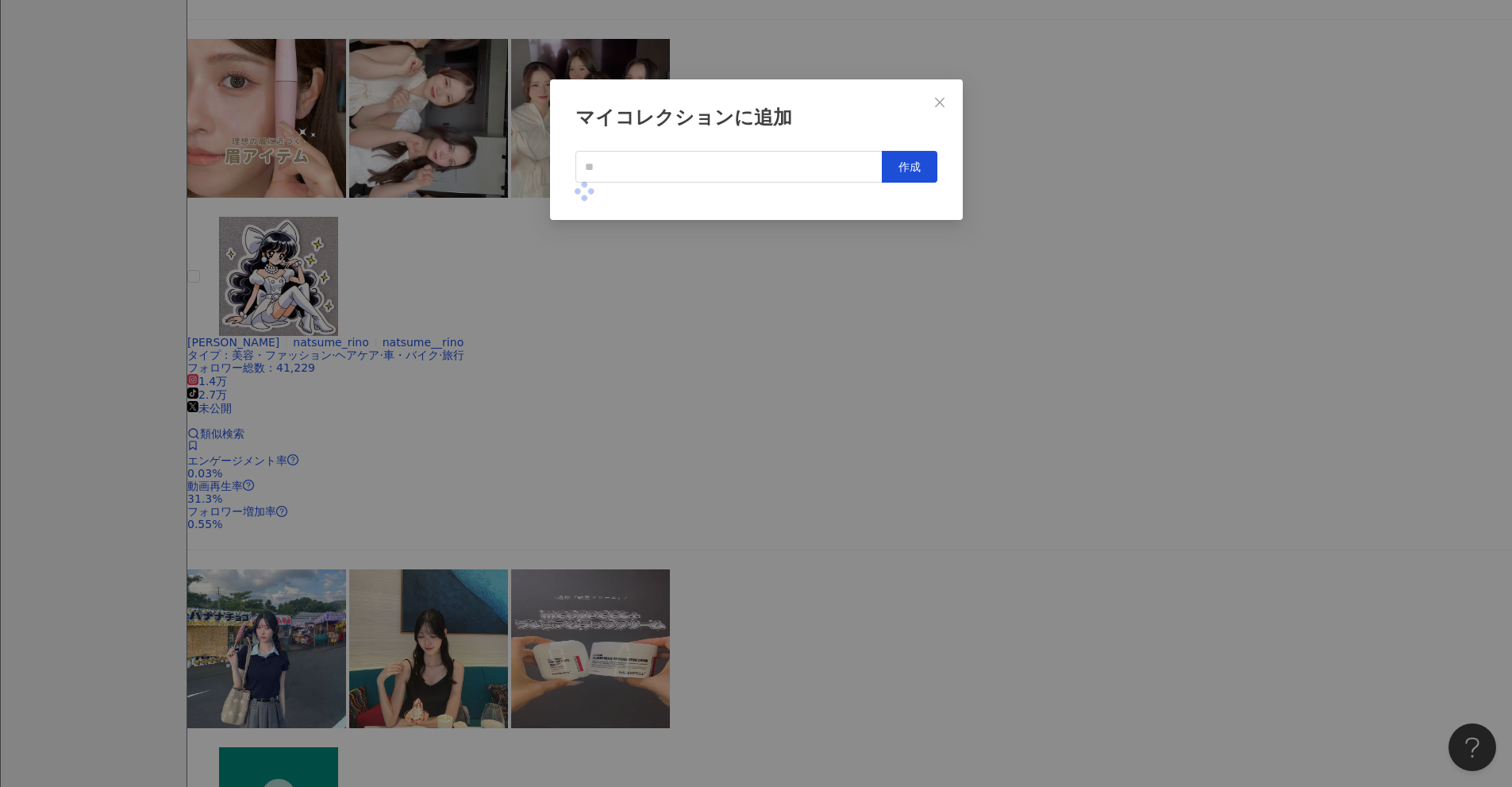
click at [738, 374] on div "マイコレクションに追加 作成" at bounding box center [756, 393] width 1512 height 787
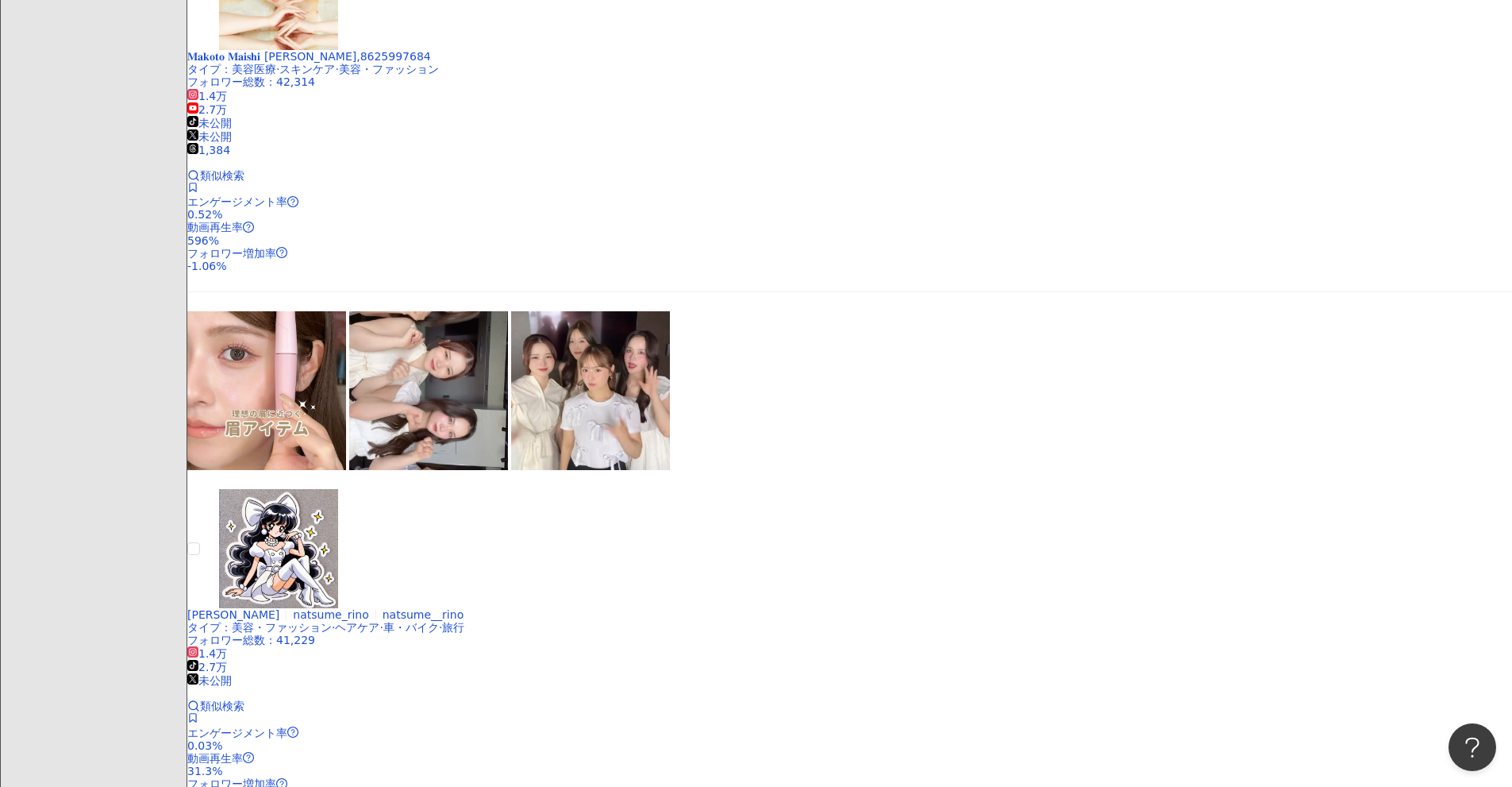
scroll to position [1477, 0]
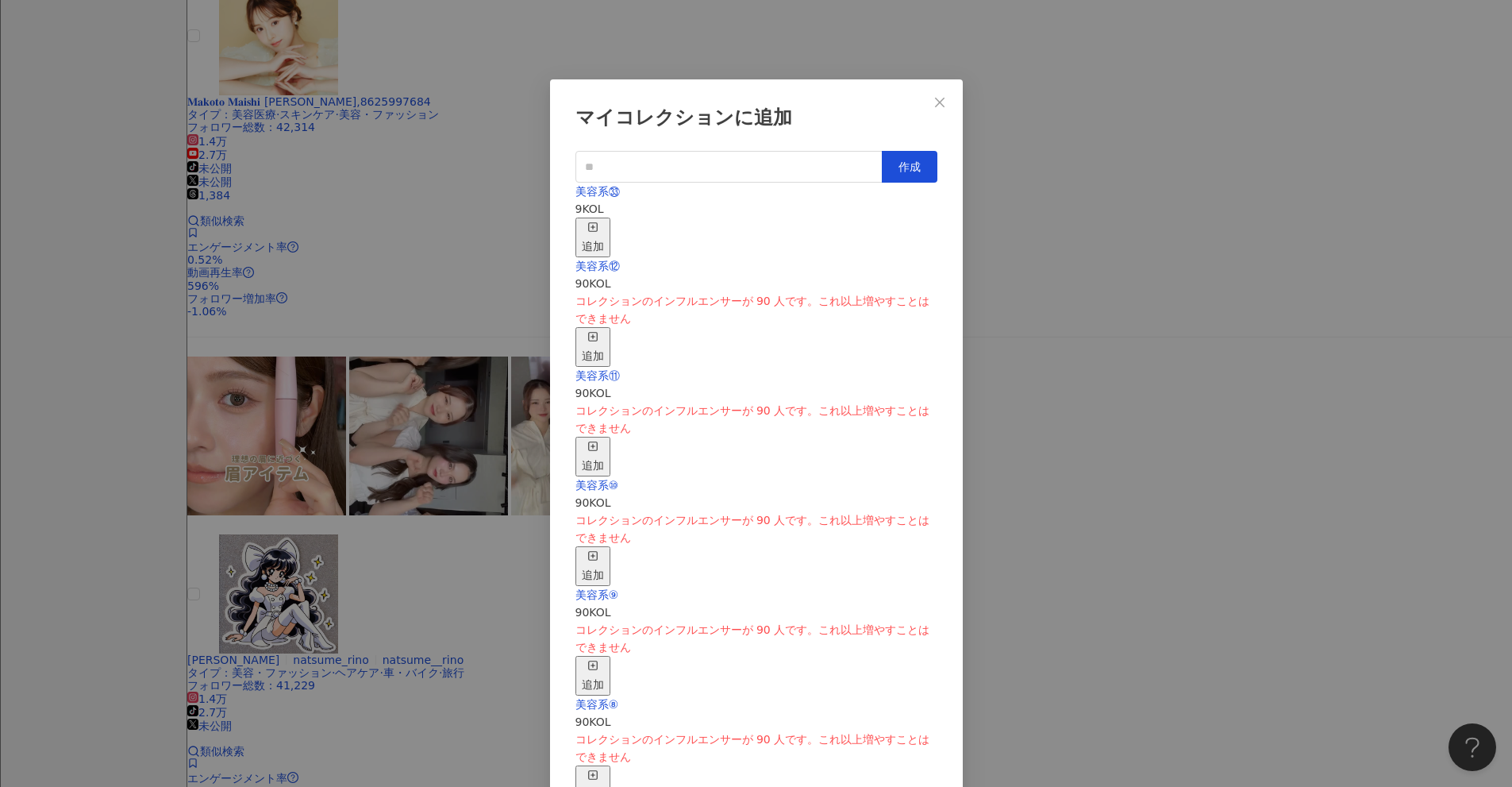
click at [599, 222] on icon "button" at bounding box center [593, 227] width 11 height 11
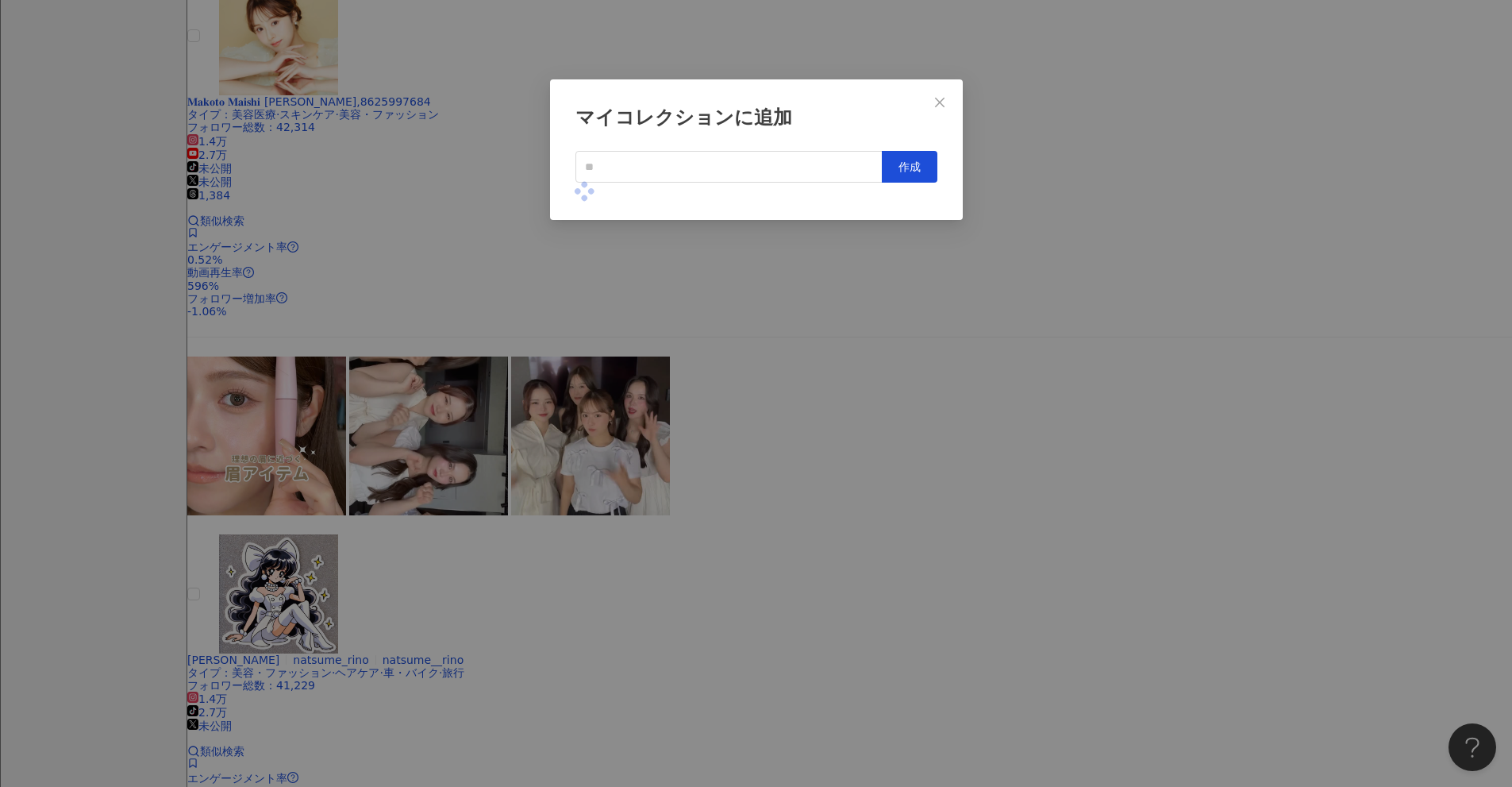
click at [738, 316] on div "マイコレクションに追加 作成" at bounding box center [756, 393] width 1512 height 787
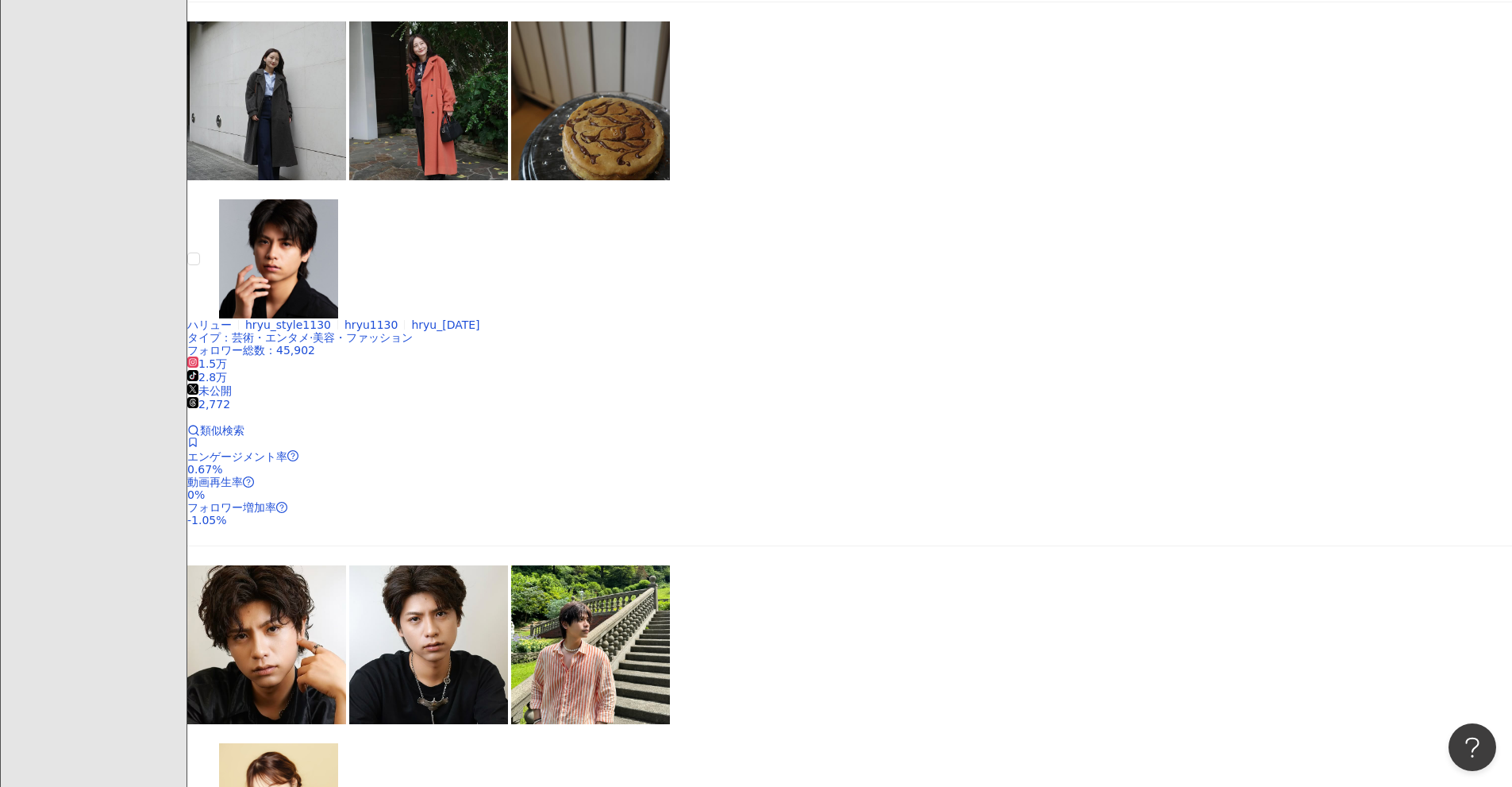
scroll to position [683, 0]
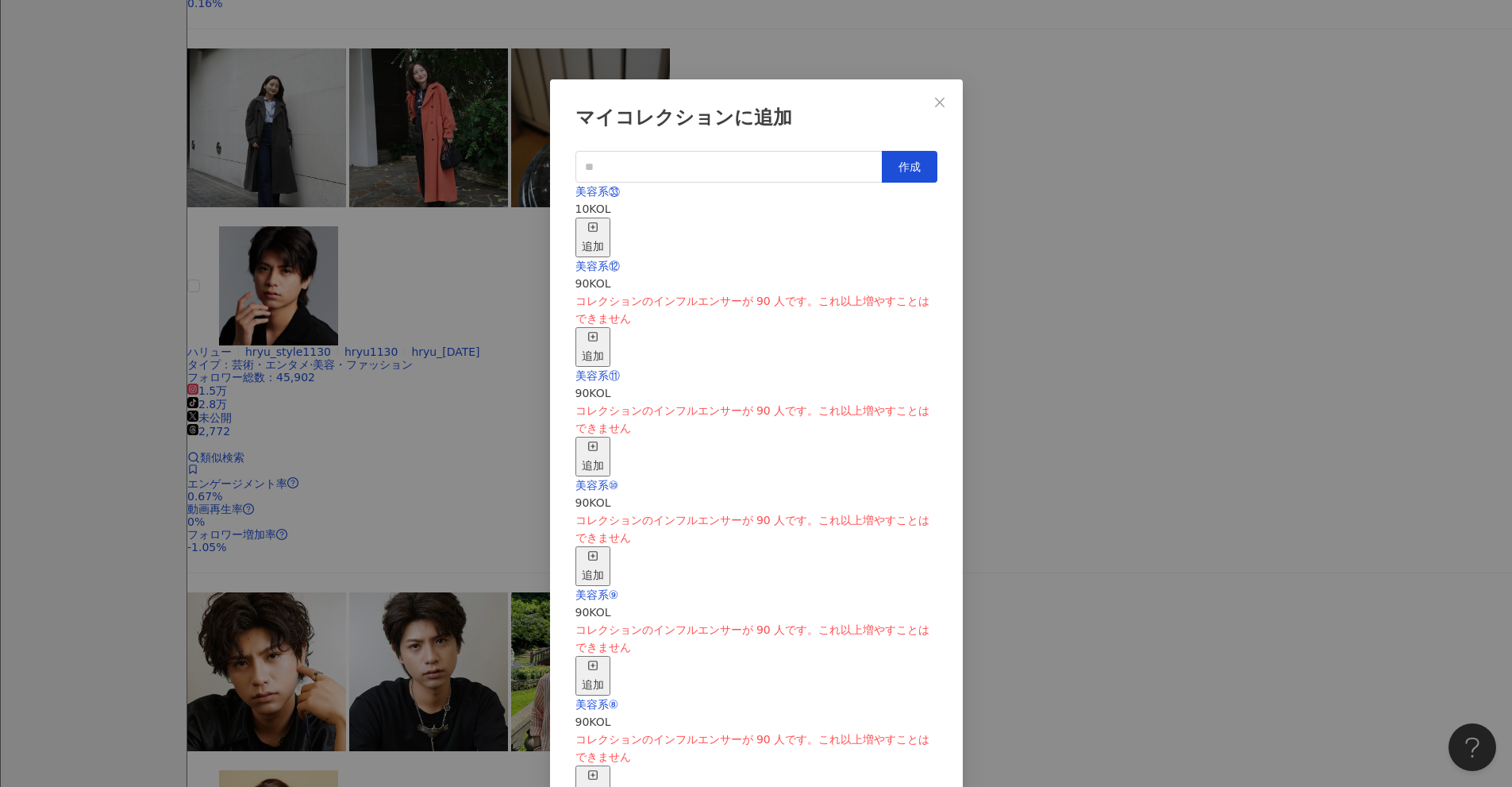
click at [604, 222] on div "追加" at bounding box center [593, 237] width 22 height 35
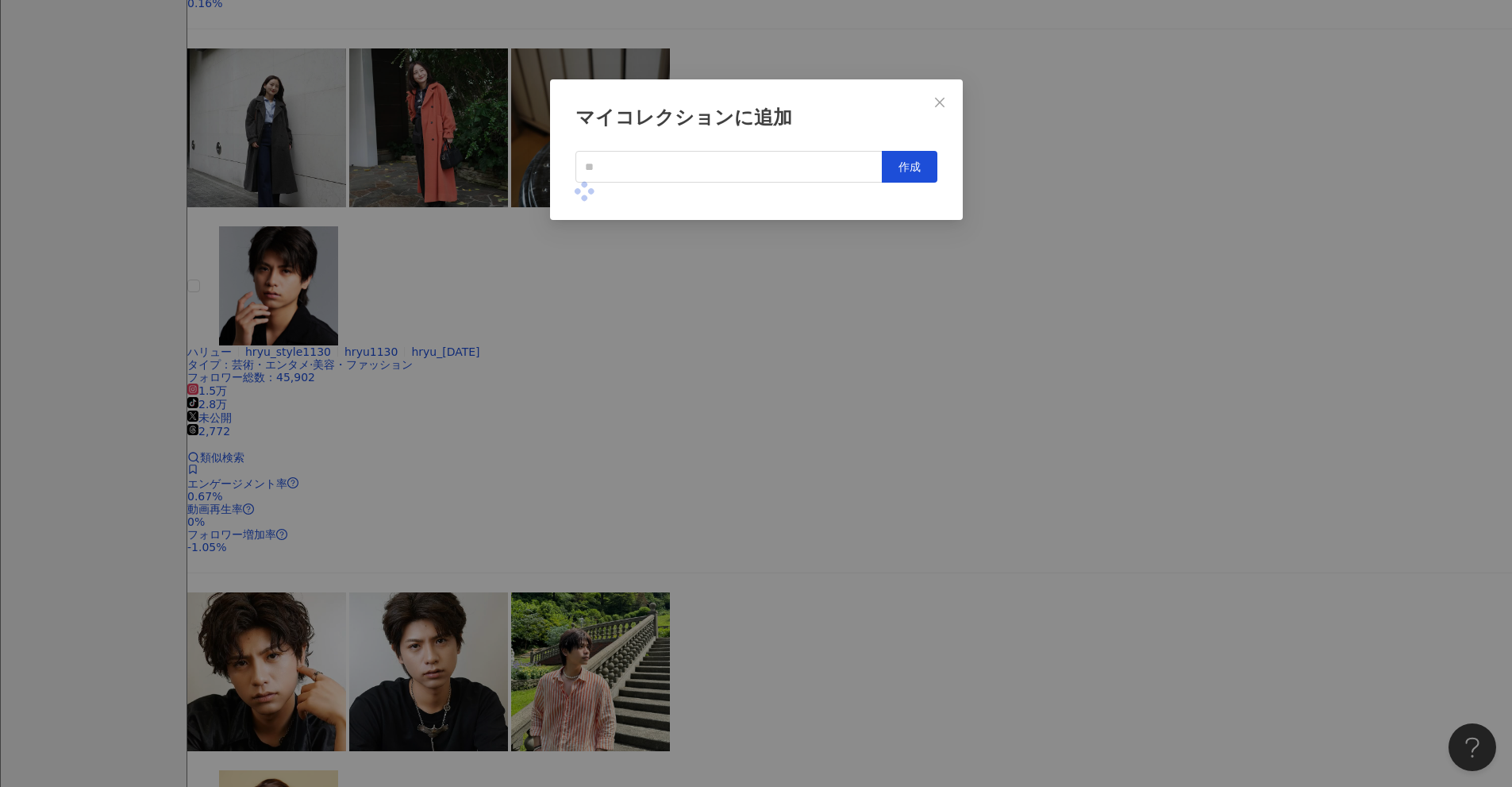
click at [738, 327] on div "マイコレクションに追加 作成" at bounding box center [756, 393] width 1512 height 787
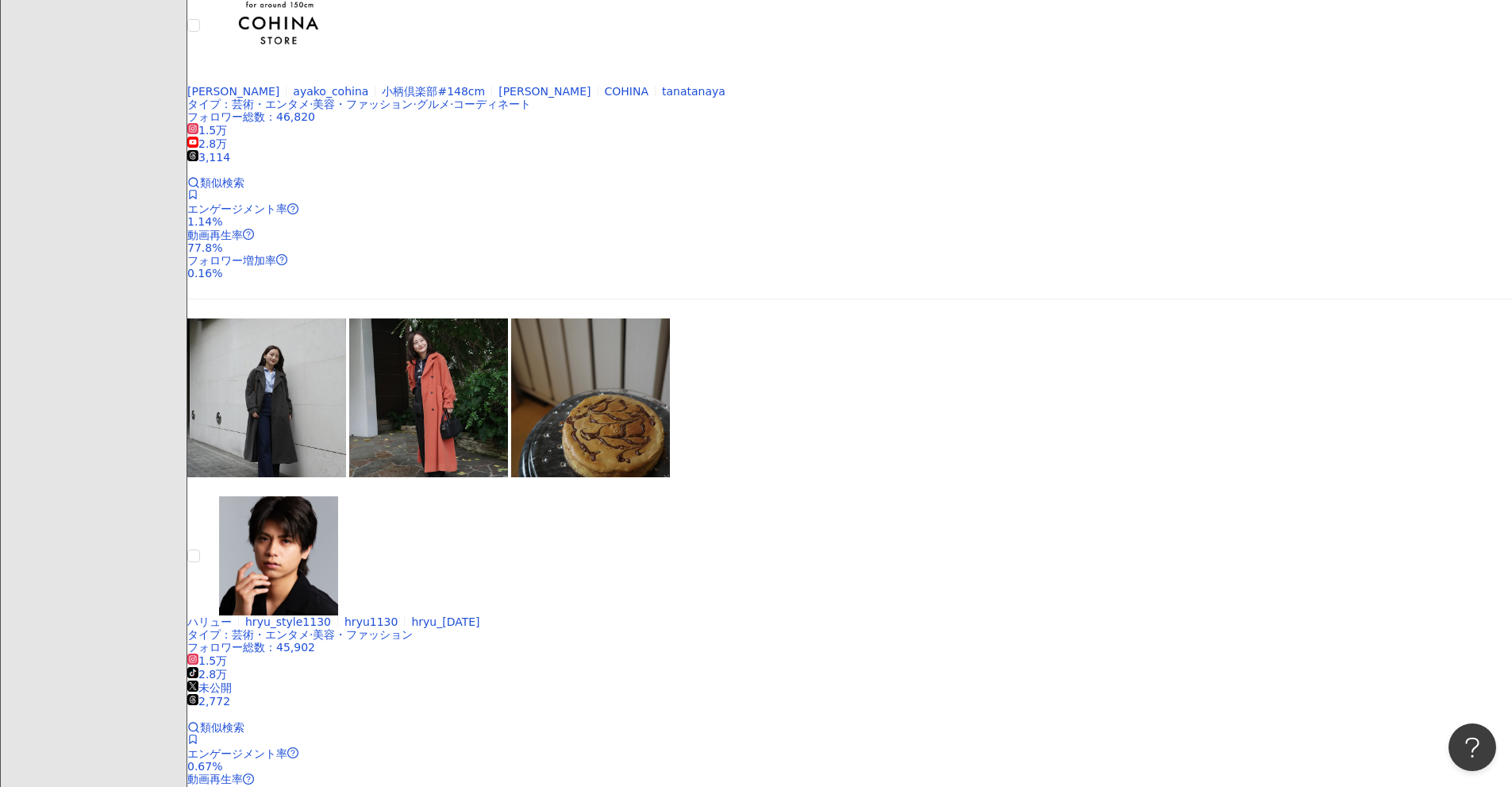
scroll to position [366, 0]
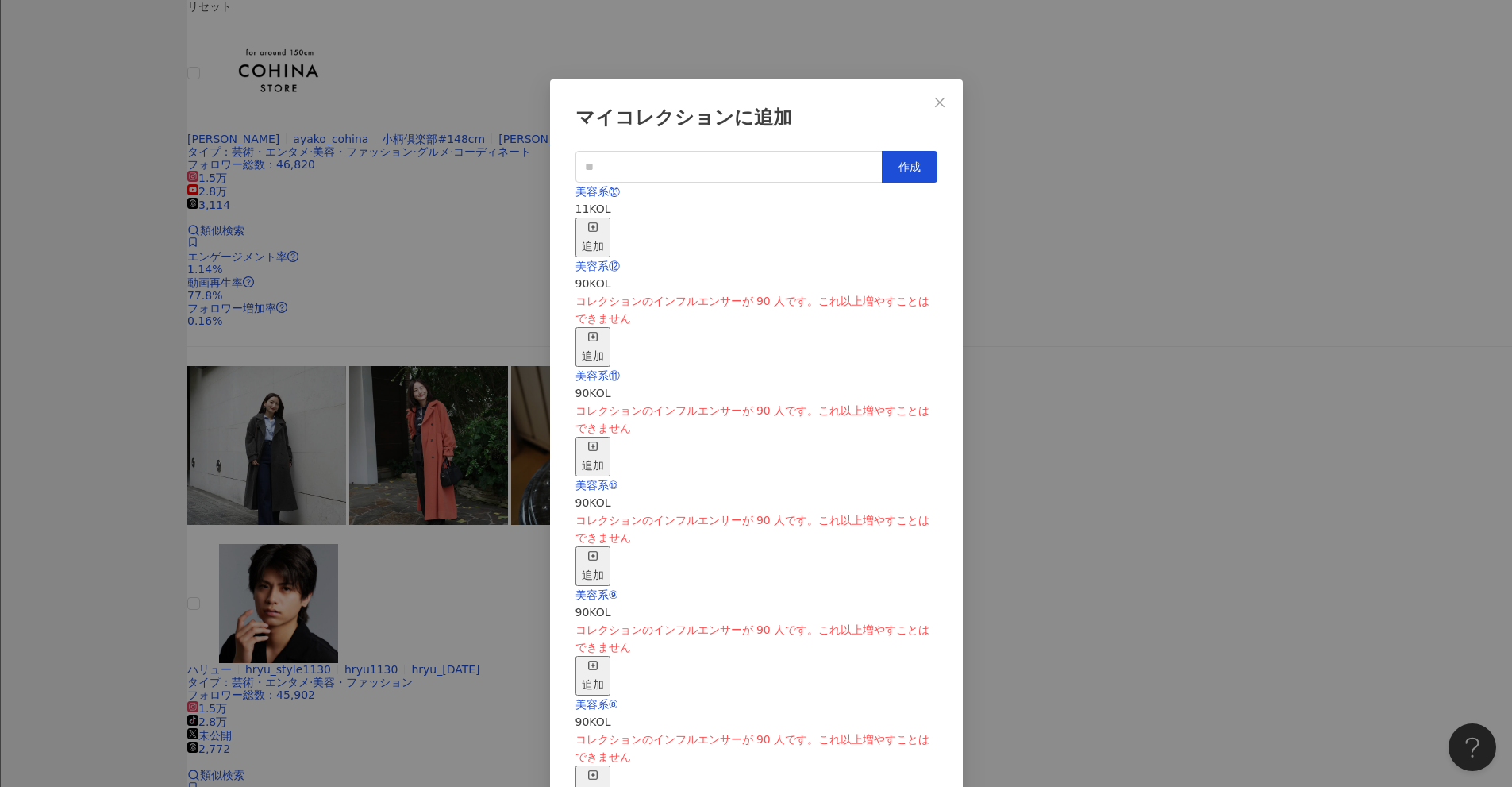
click at [604, 220] on div "追加" at bounding box center [593, 237] width 22 height 35
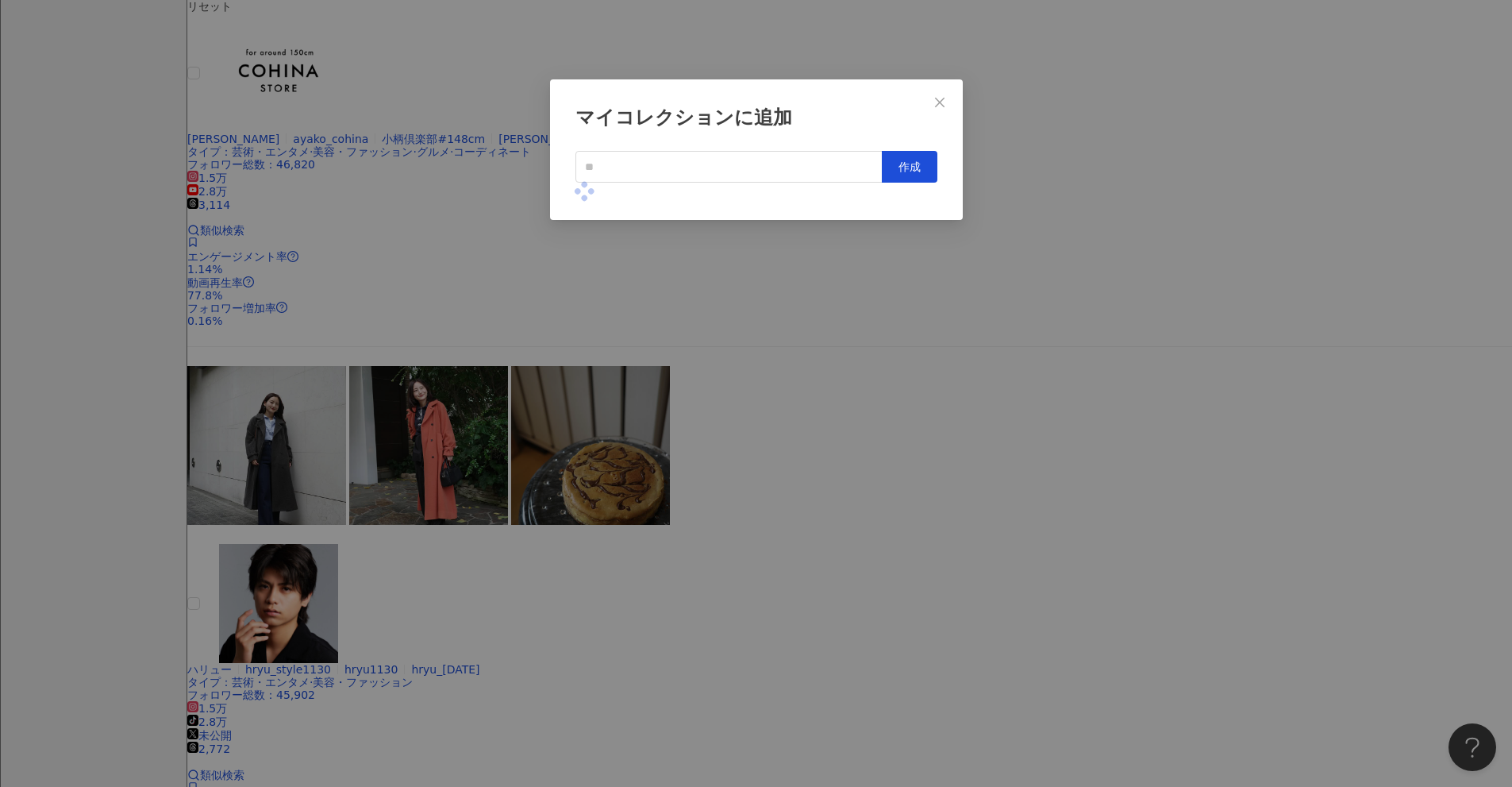
click at [738, 359] on div "マイコレクションに追加 作成" at bounding box center [756, 393] width 1512 height 787
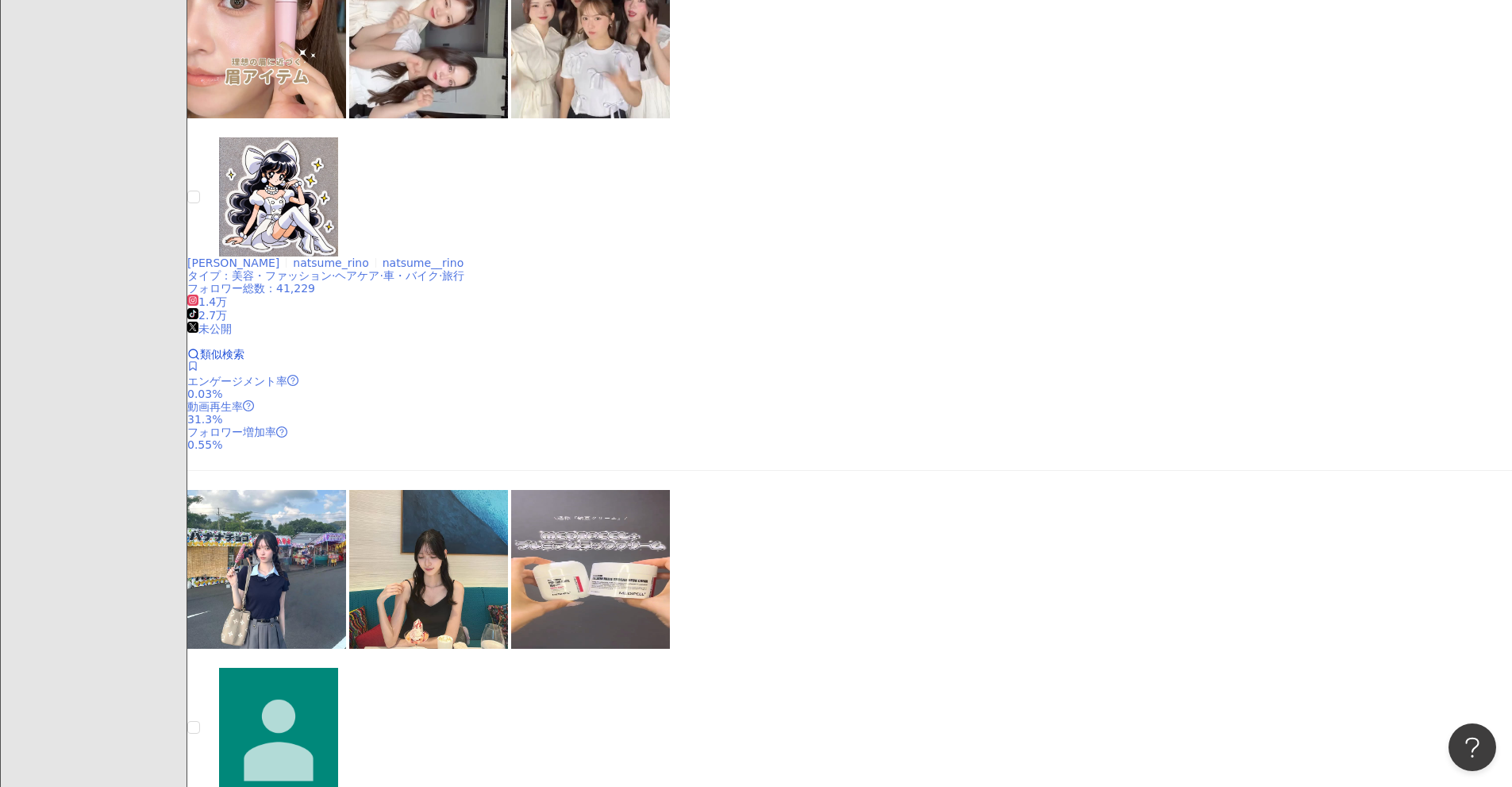
scroll to position [2271, 0]
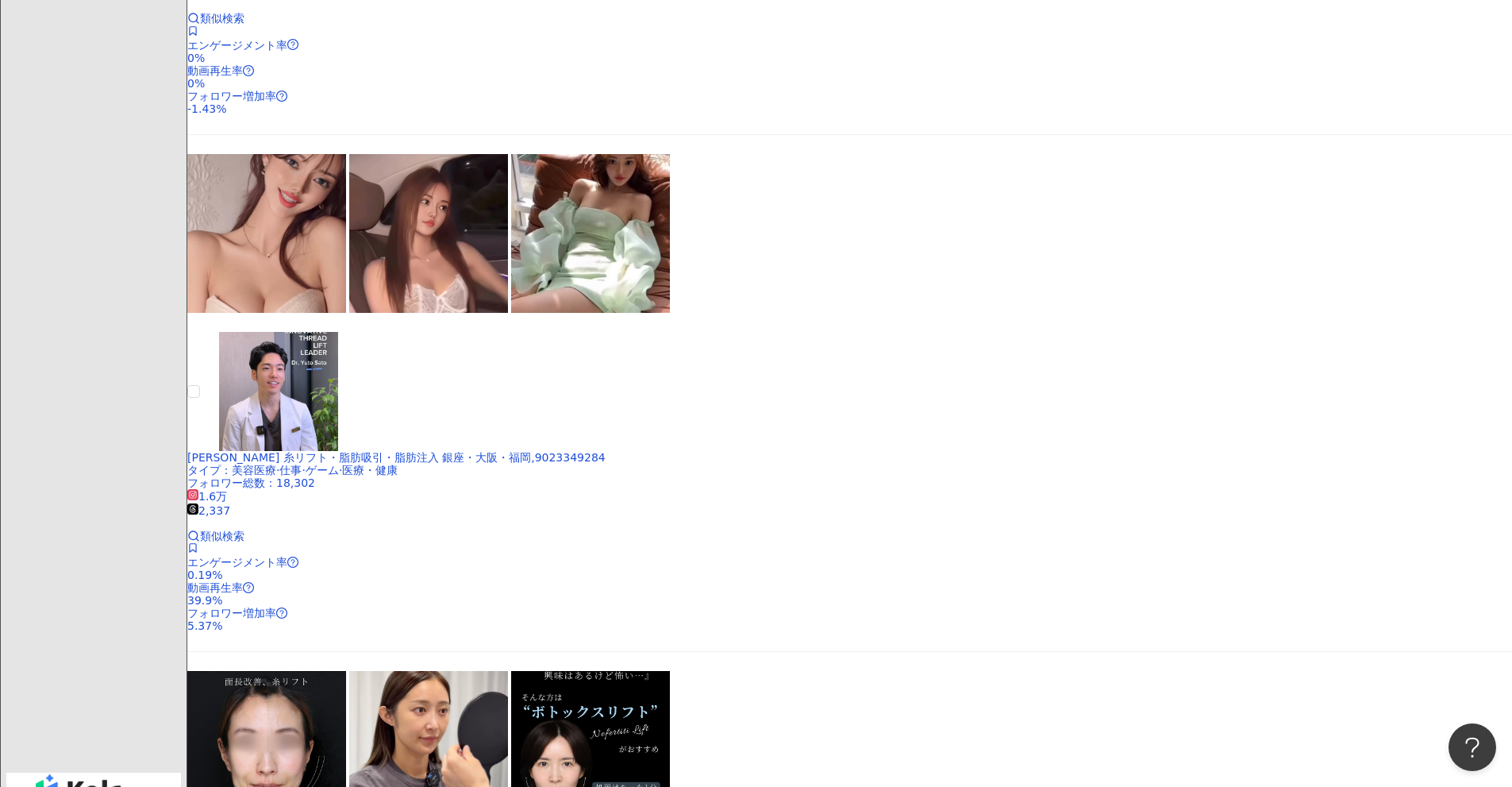
scroll to position [2043, 0]
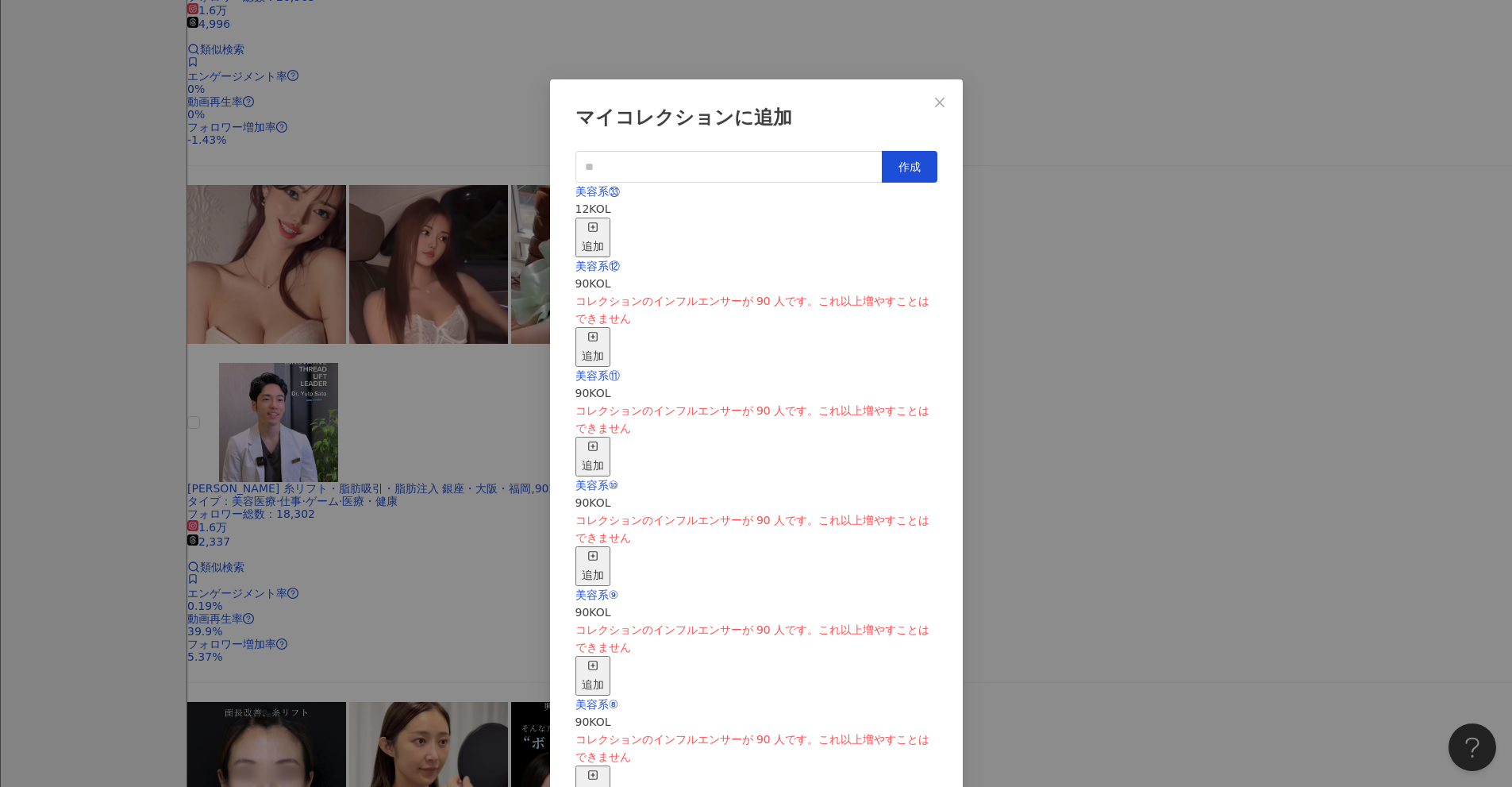
click at [604, 222] on div "追加" at bounding box center [593, 237] width 22 height 35
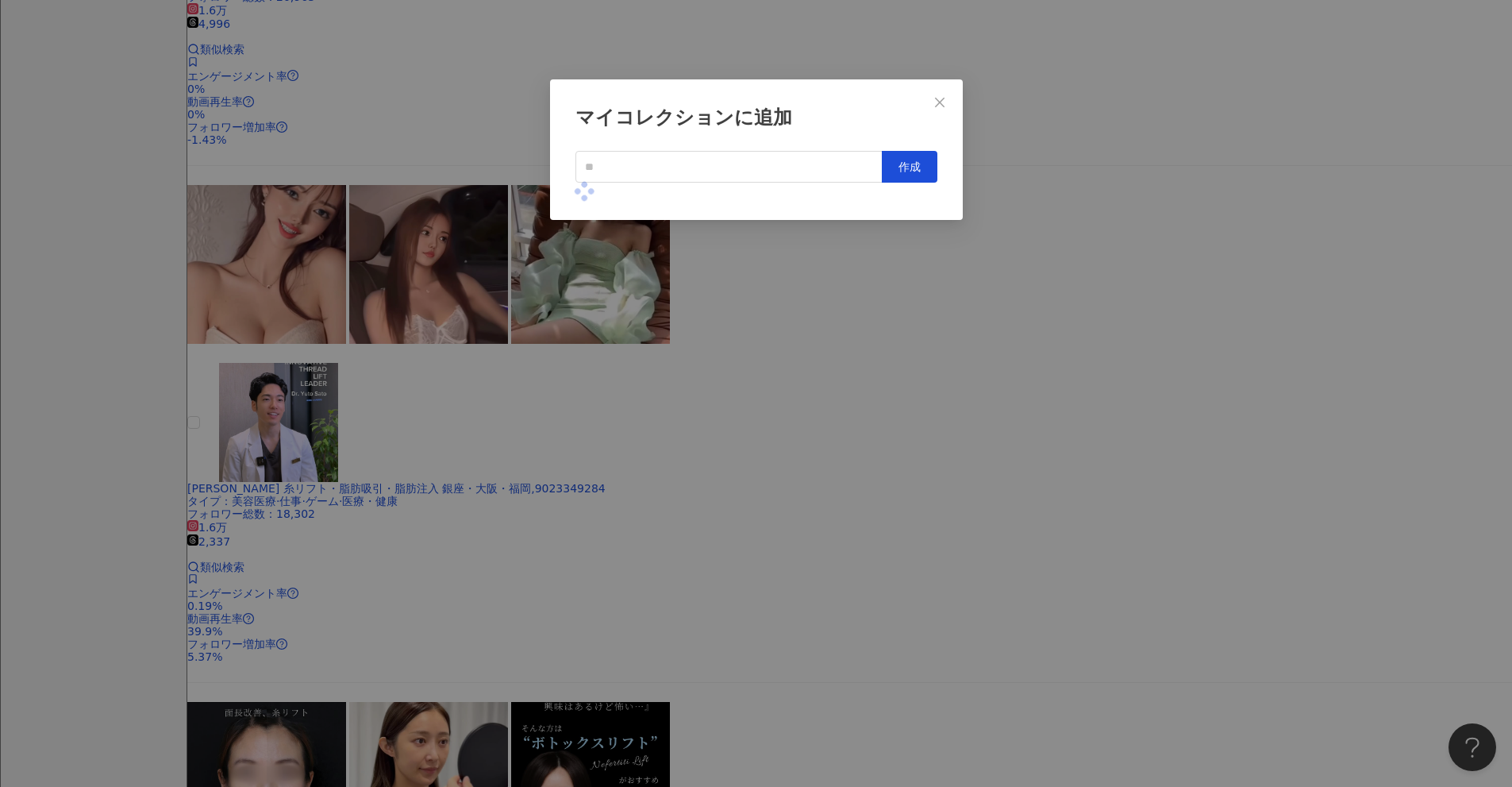
click at [738, 374] on div "マイコレクションに追加 作成" at bounding box center [756, 393] width 1512 height 787
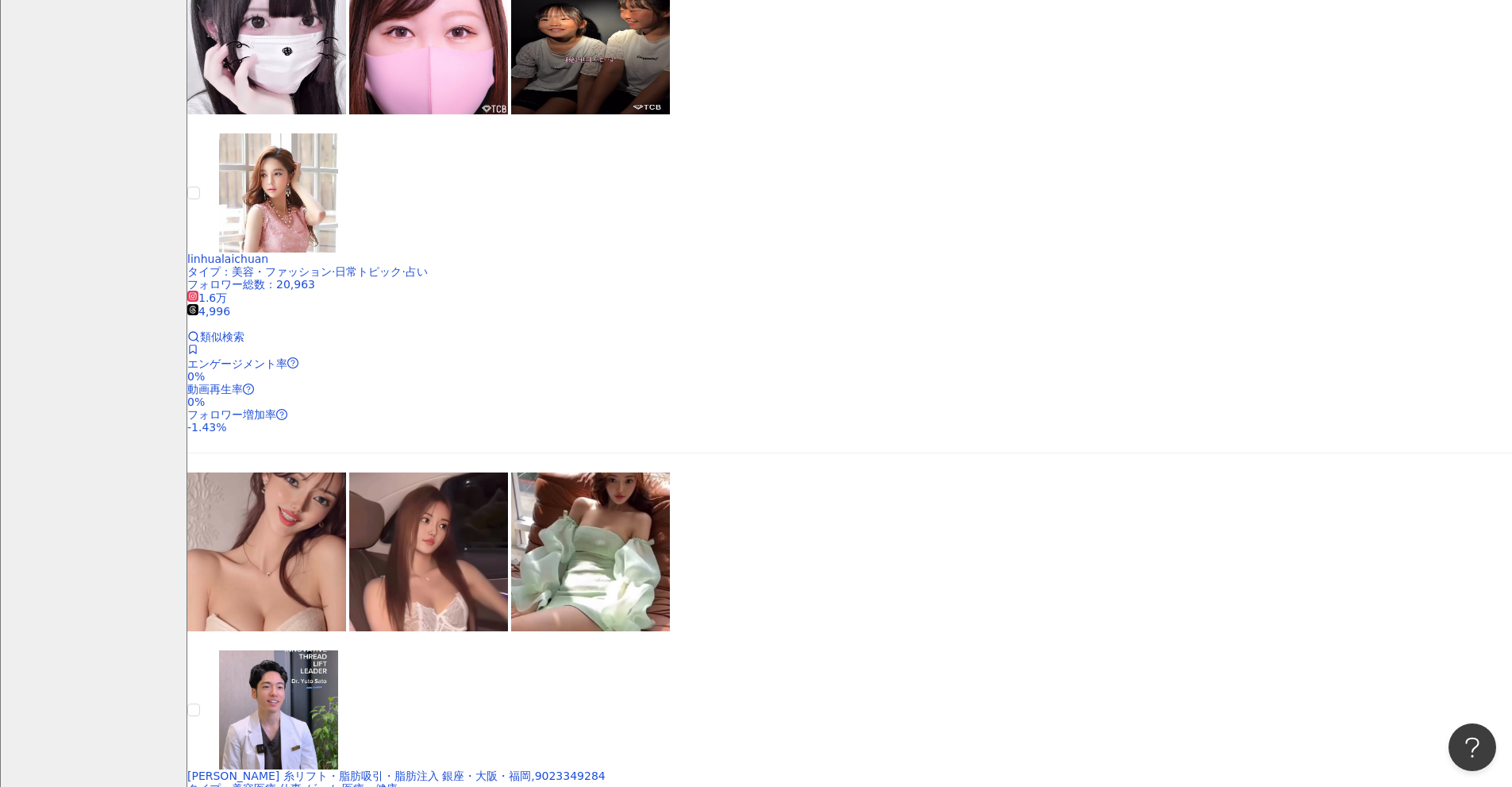
scroll to position [1726, 0]
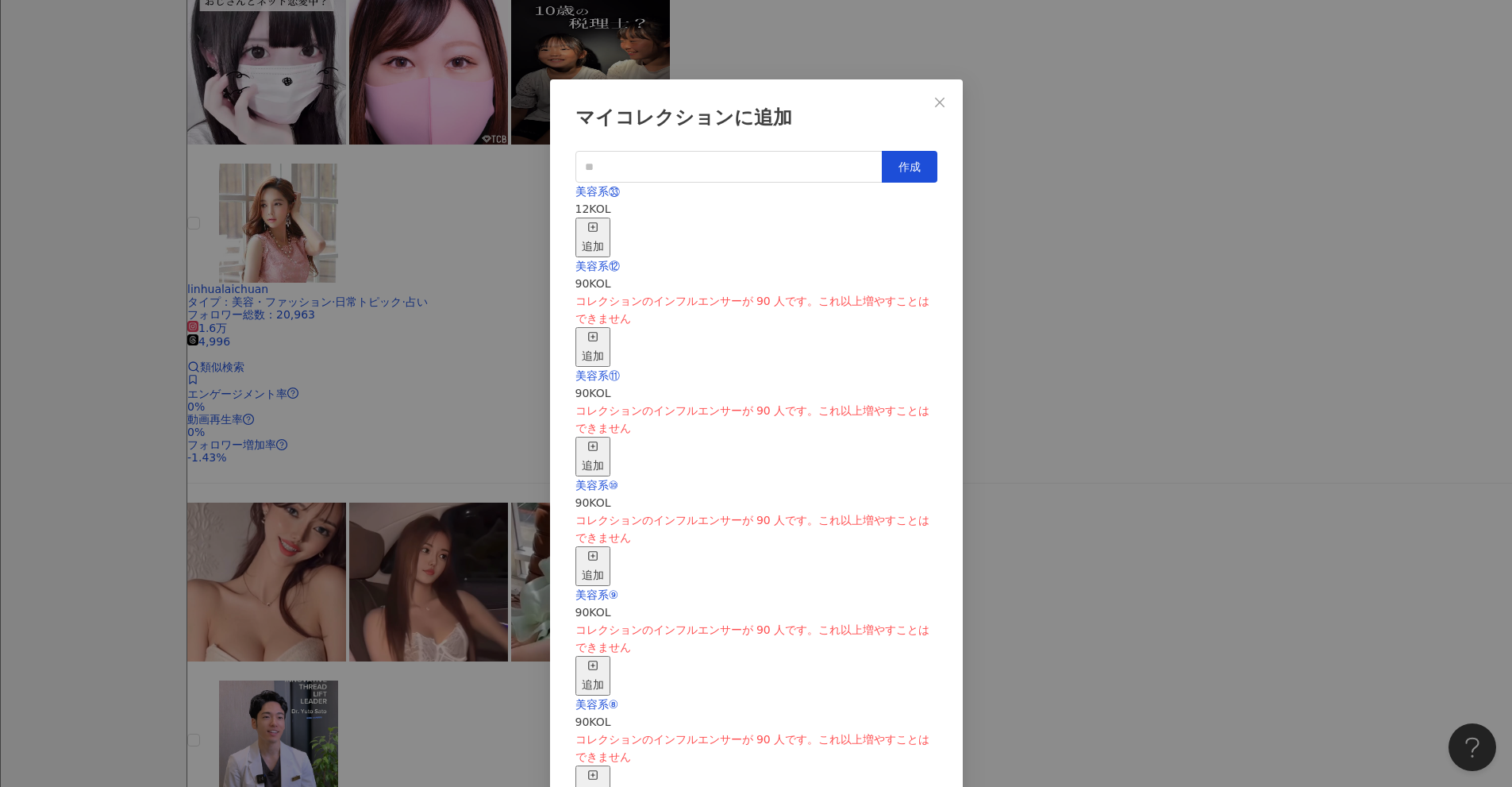
click at [604, 220] on div "追加" at bounding box center [593, 237] width 22 height 35
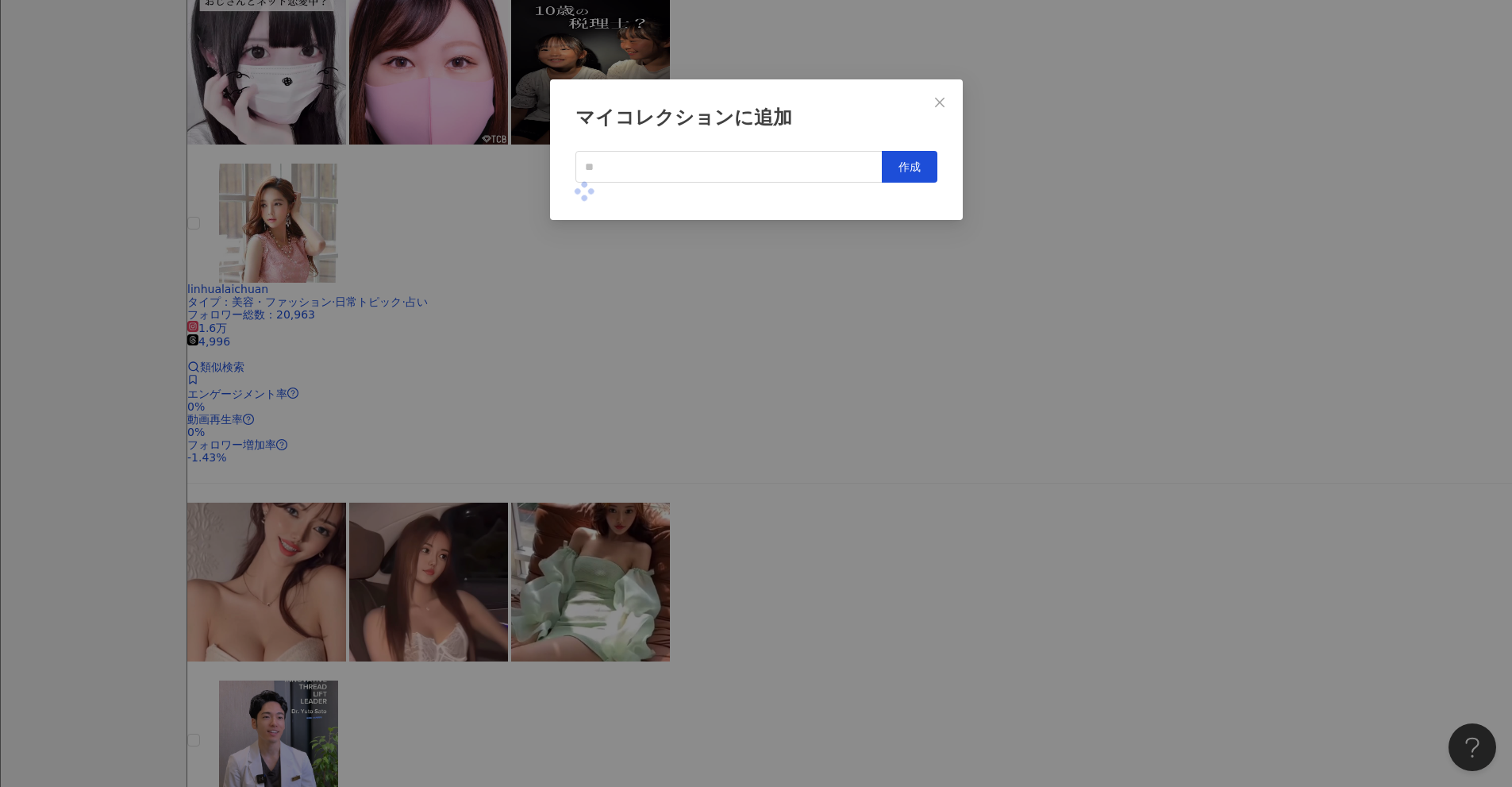
click at [738, 354] on div "マイコレクションに追加 作成" at bounding box center [756, 393] width 1512 height 787
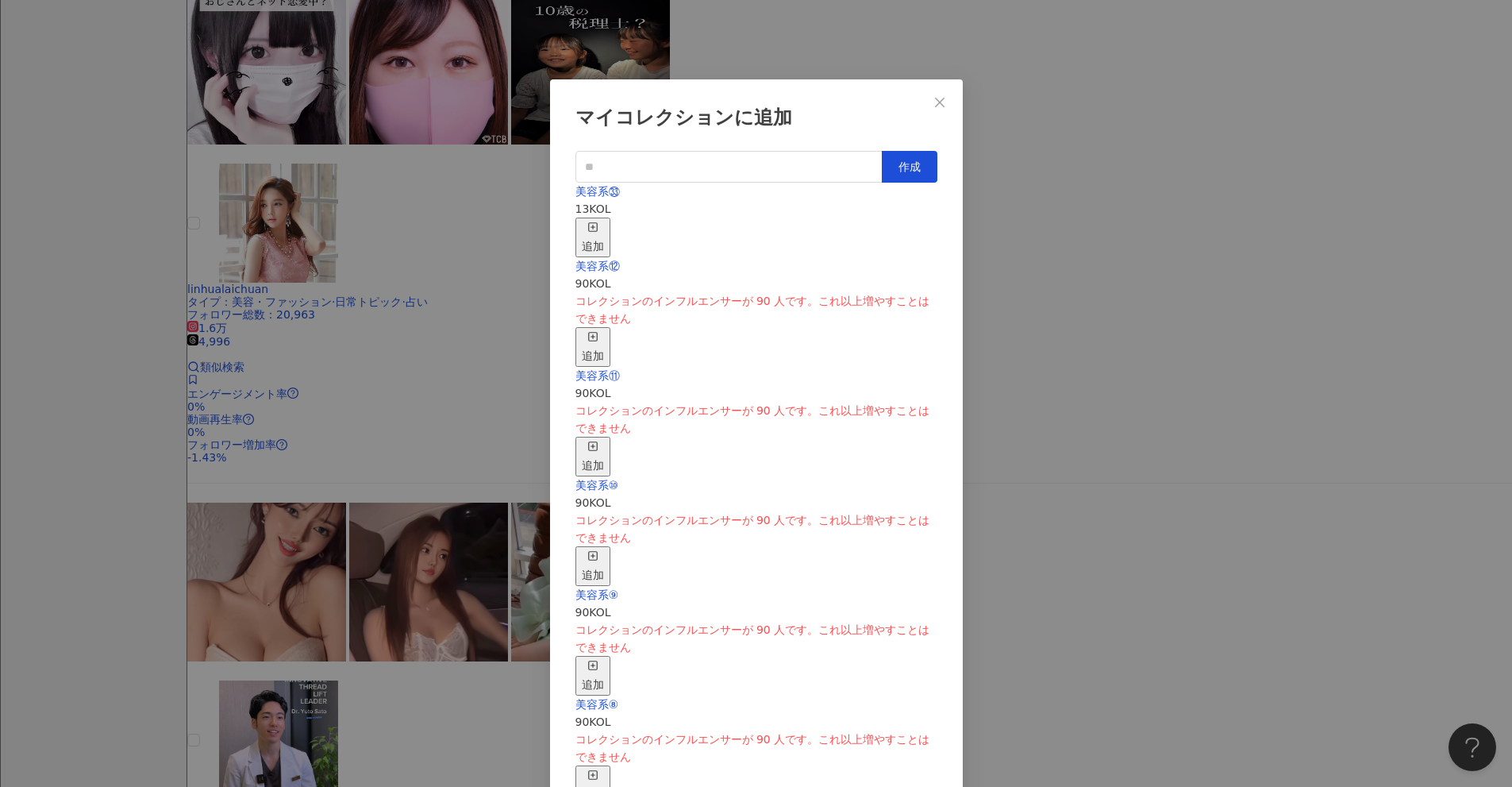
click at [593, 225] on line "button" at bounding box center [593, 227] width 0 height 4
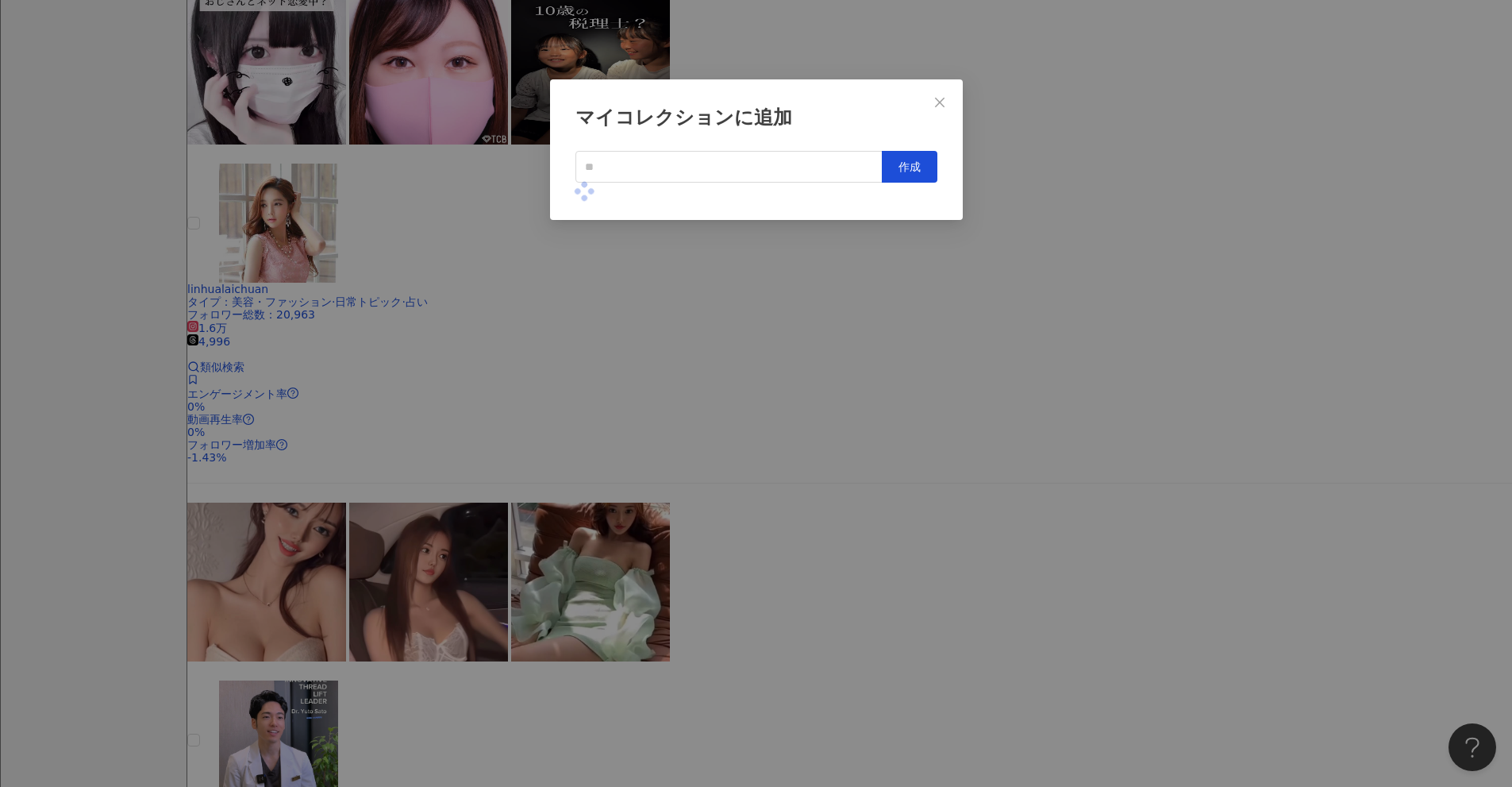
click at [738, 307] on div "マイコレクションに追加 作成" at bounding box center [756, 393] width 1512 height 787
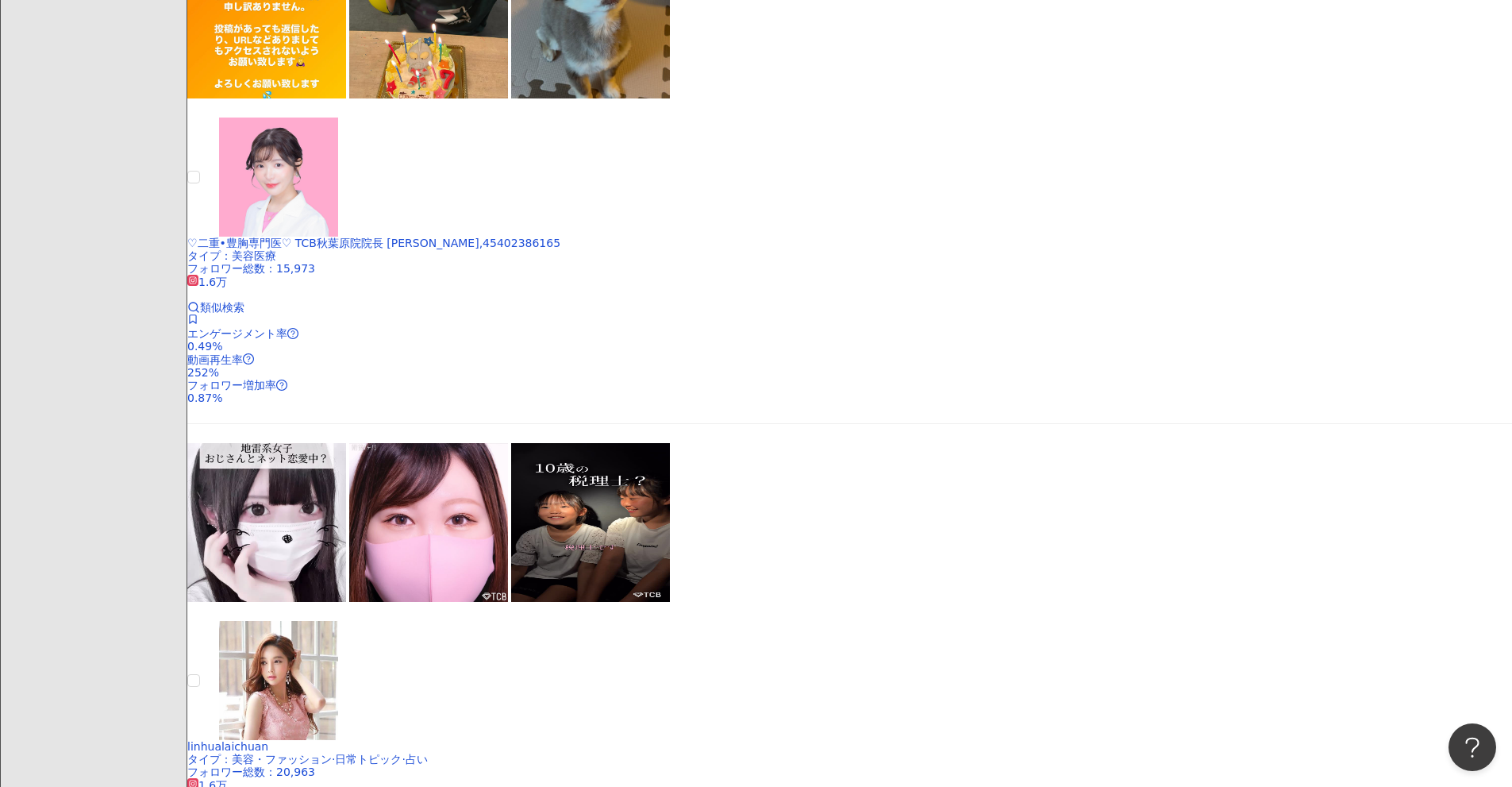
scroll to position [1250, 0]
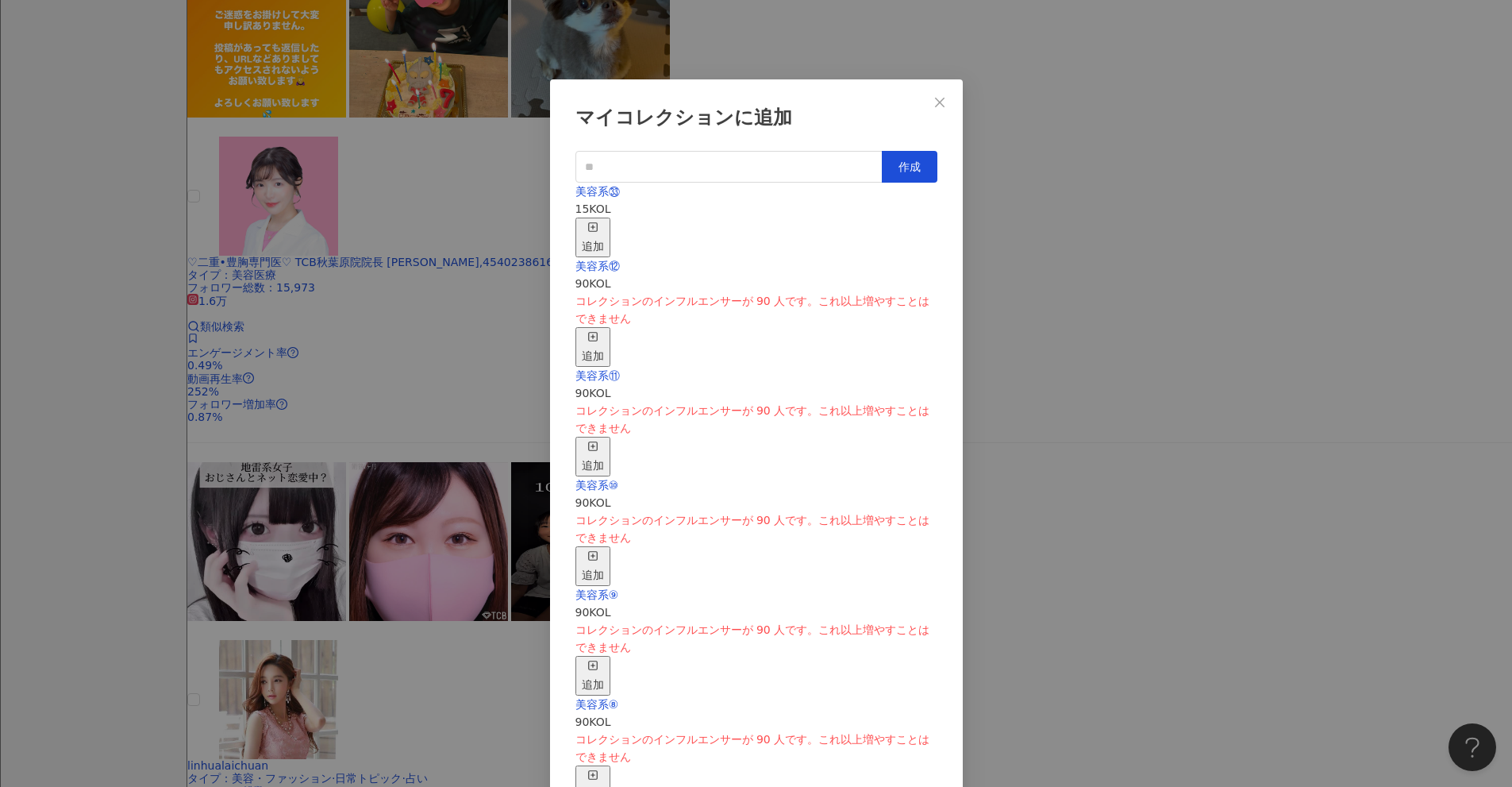
click at [604, 220] on div "追加" at bounding box center [593, 237] width 22 height 35
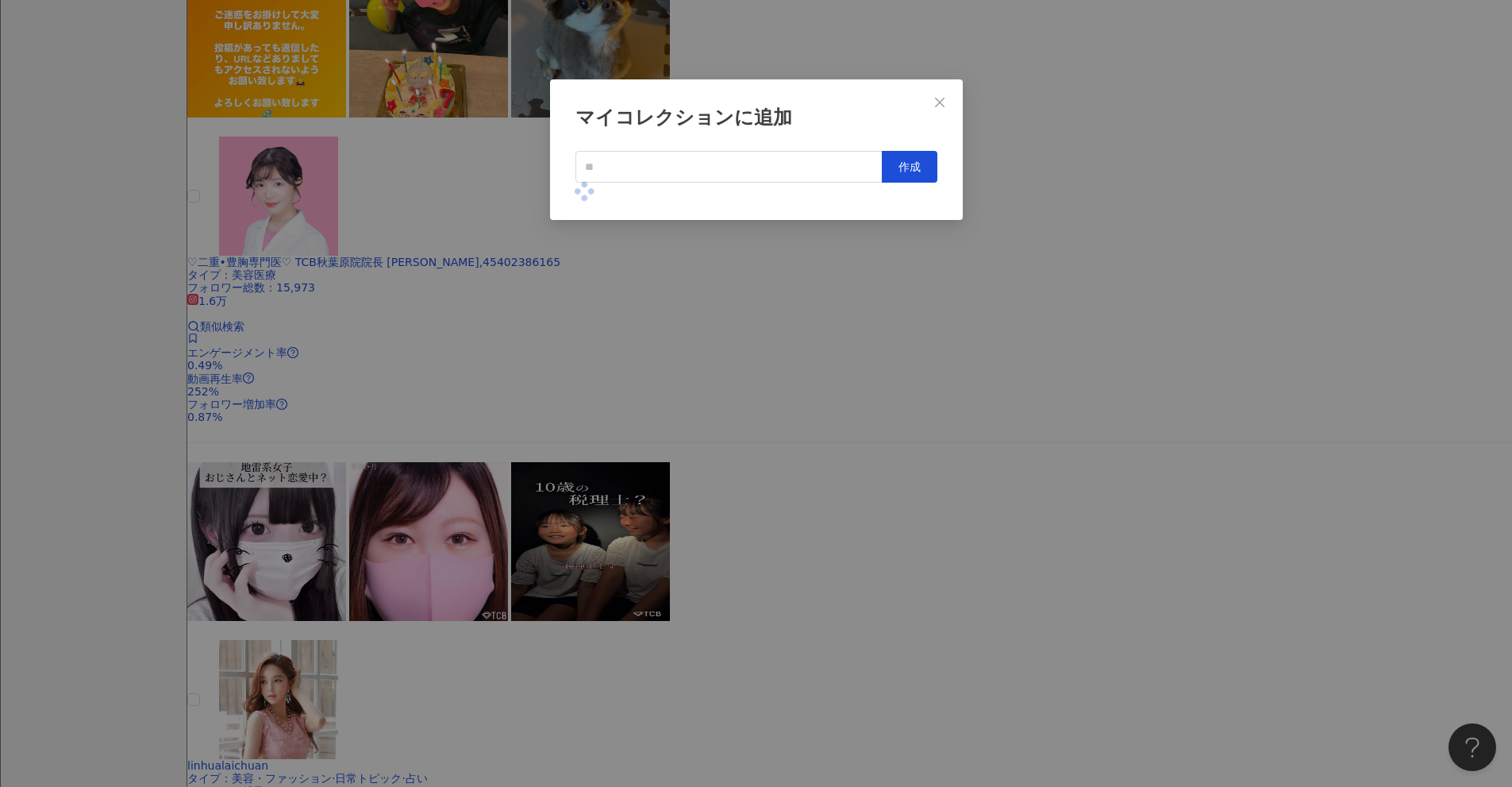
click at [738, 364] on div "マイコレクションに追加 作成" at bounding box center [756, 393] width 1512 height 787
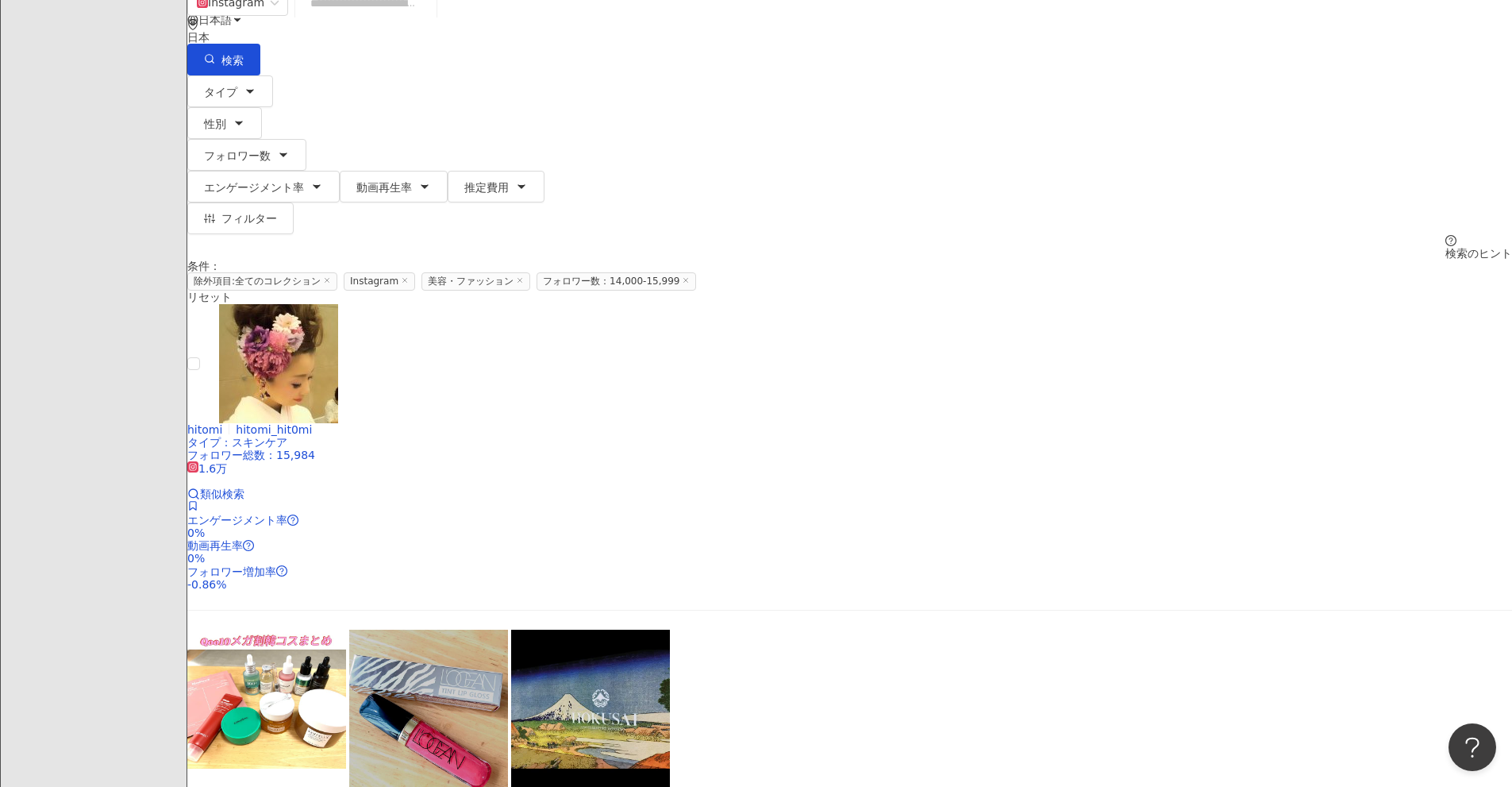
scroll to position [59, 0]
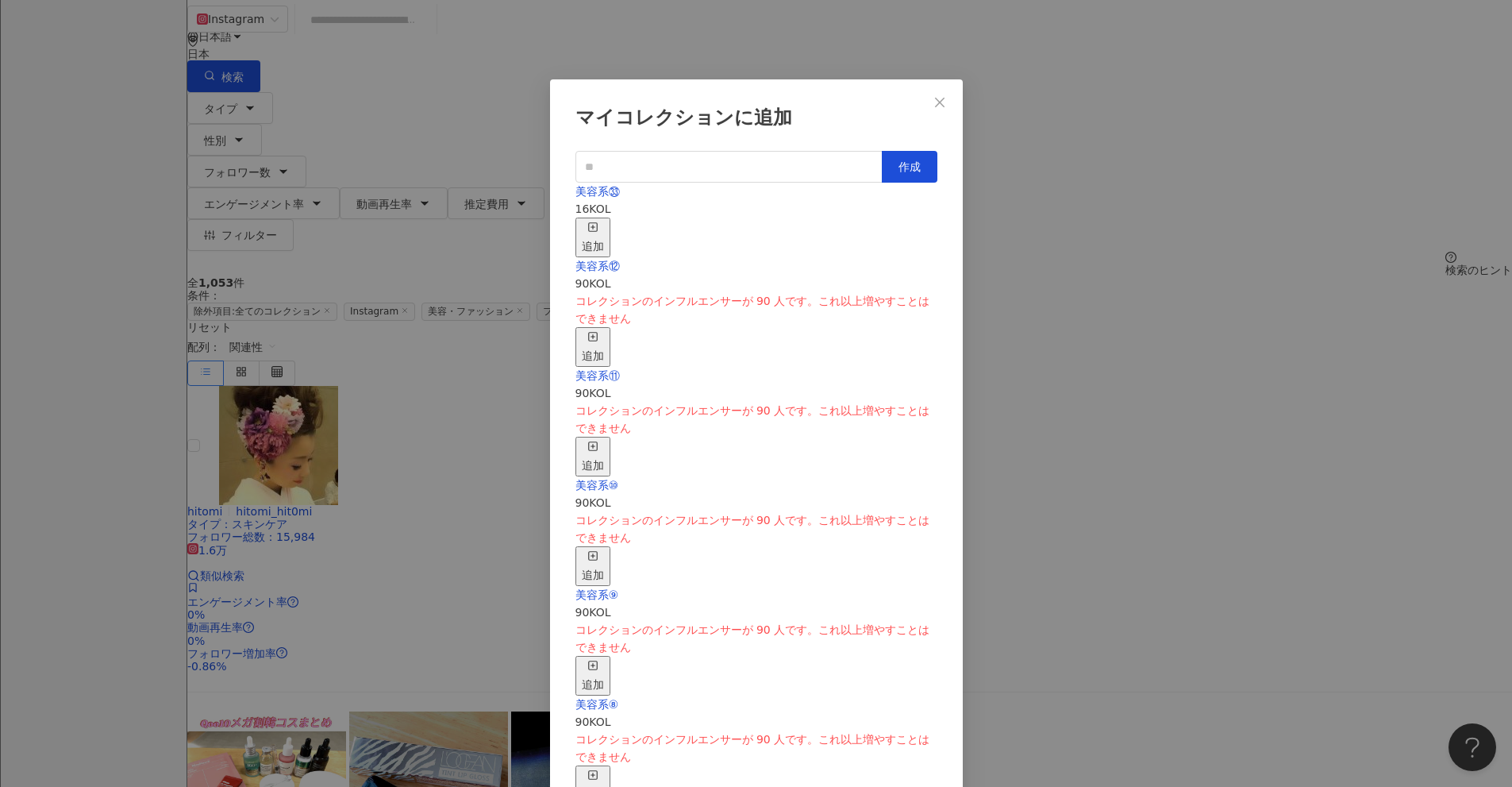
click at [604, 221] on div "追加" at bounding box center [593, 237] width 22 height 35
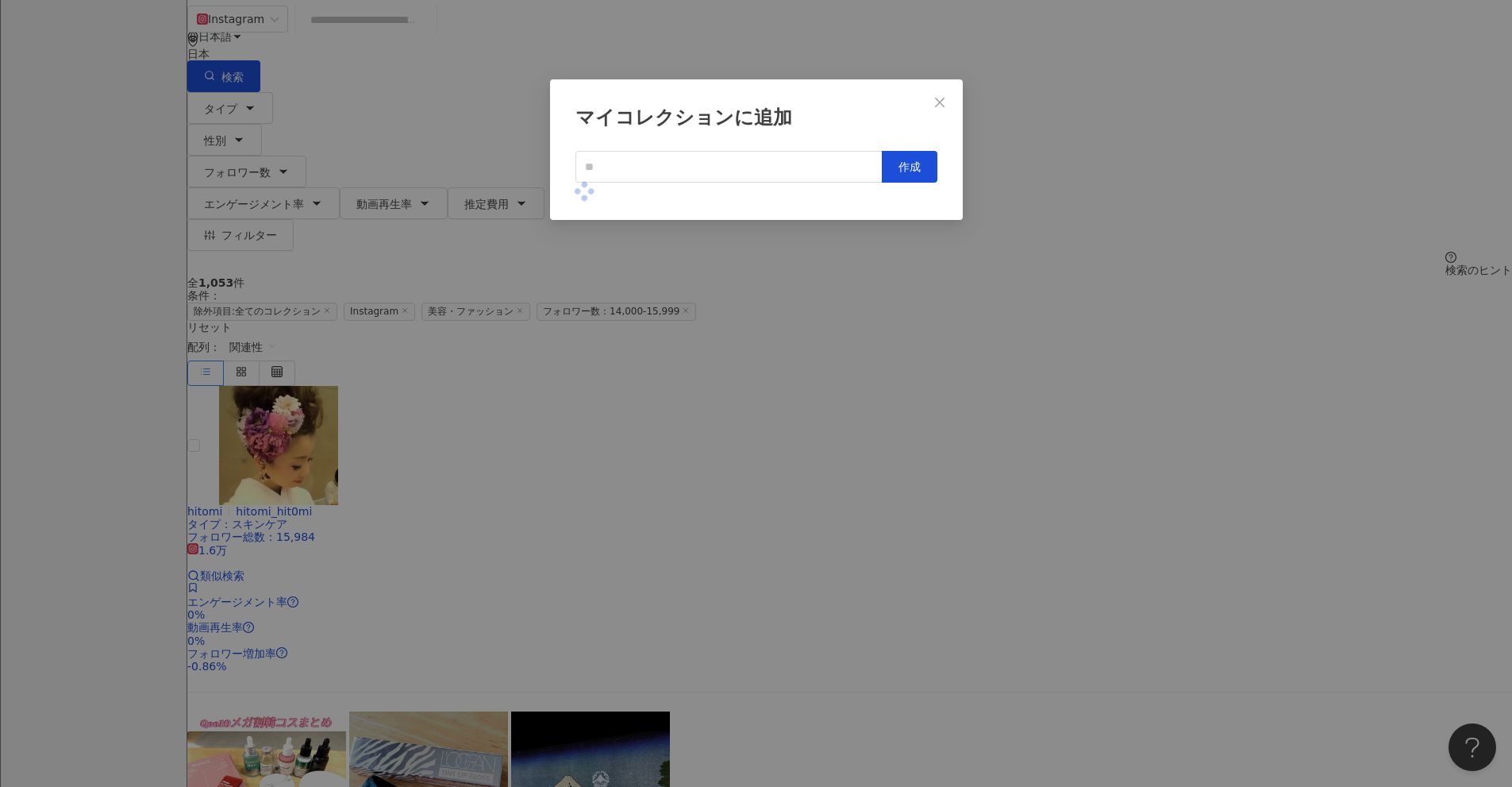
click at [738, 401] on div "マイコレクションに追加 作成" at bounding box center [756, 393] width 1512 height 787
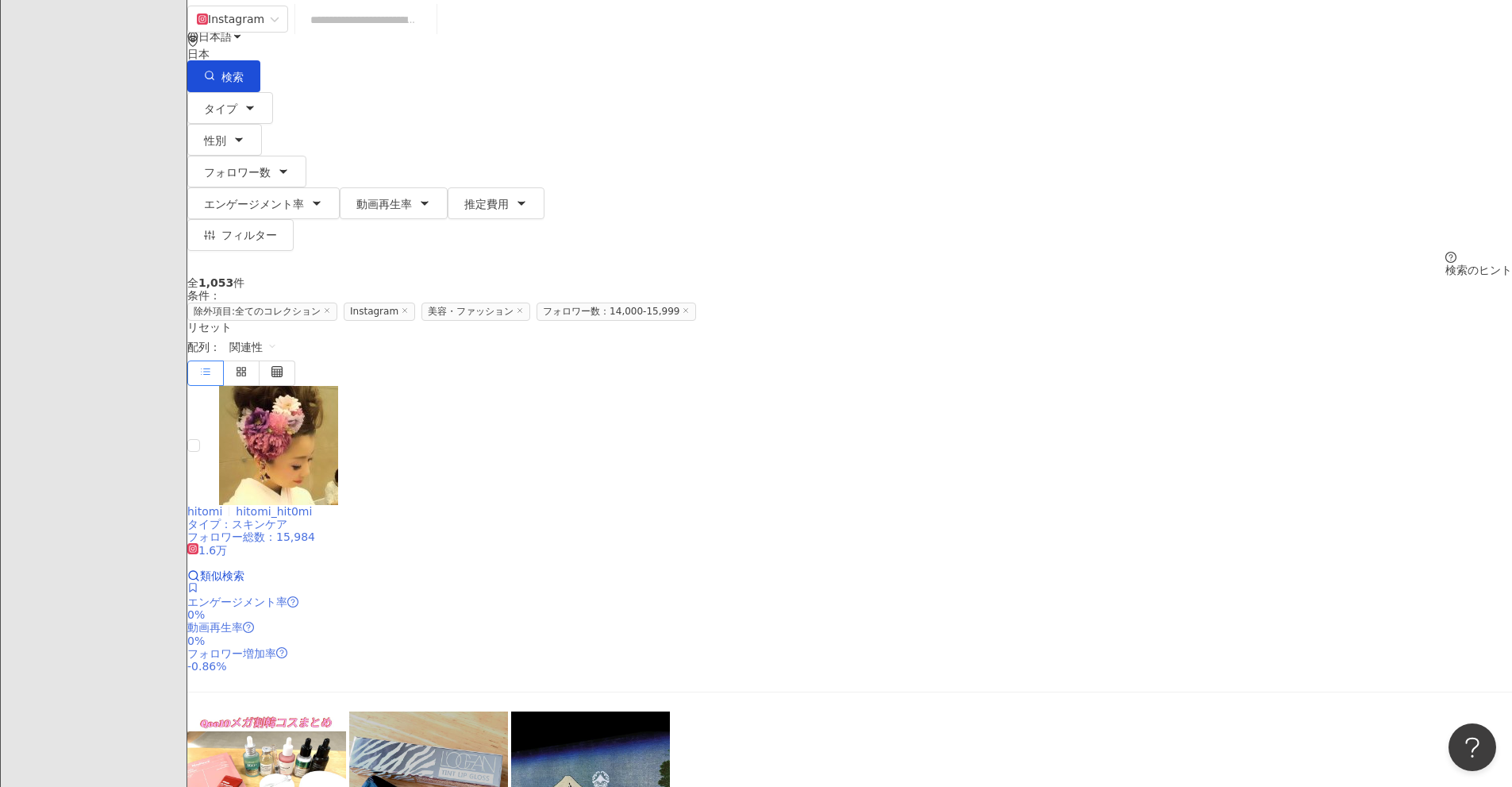
click at [199, 582] on span at bounding box center [193, 588] width 11 height 13
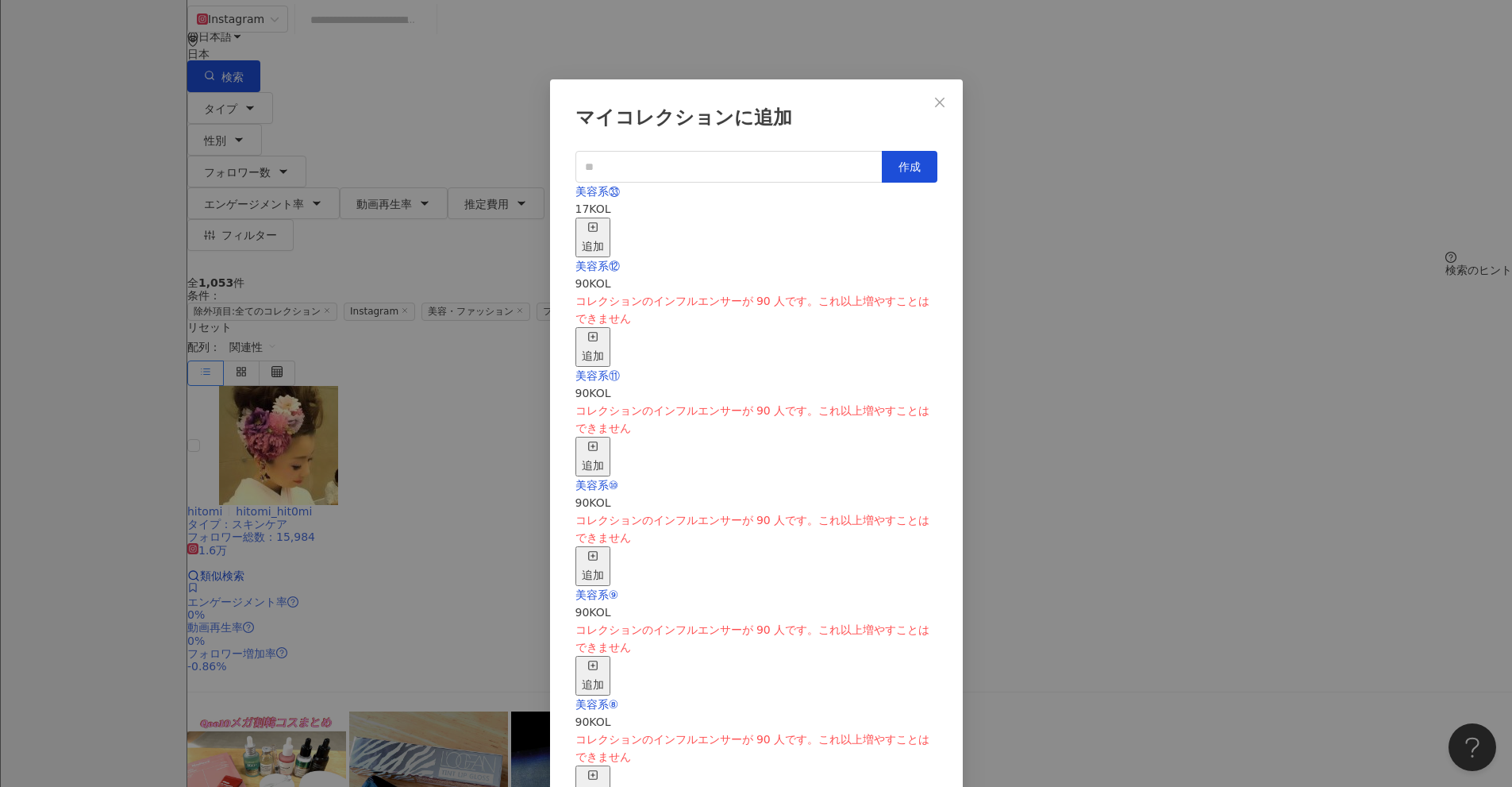
click at [599, 222] on icon "button" at bounding box center [593, 227] width 11 height 11
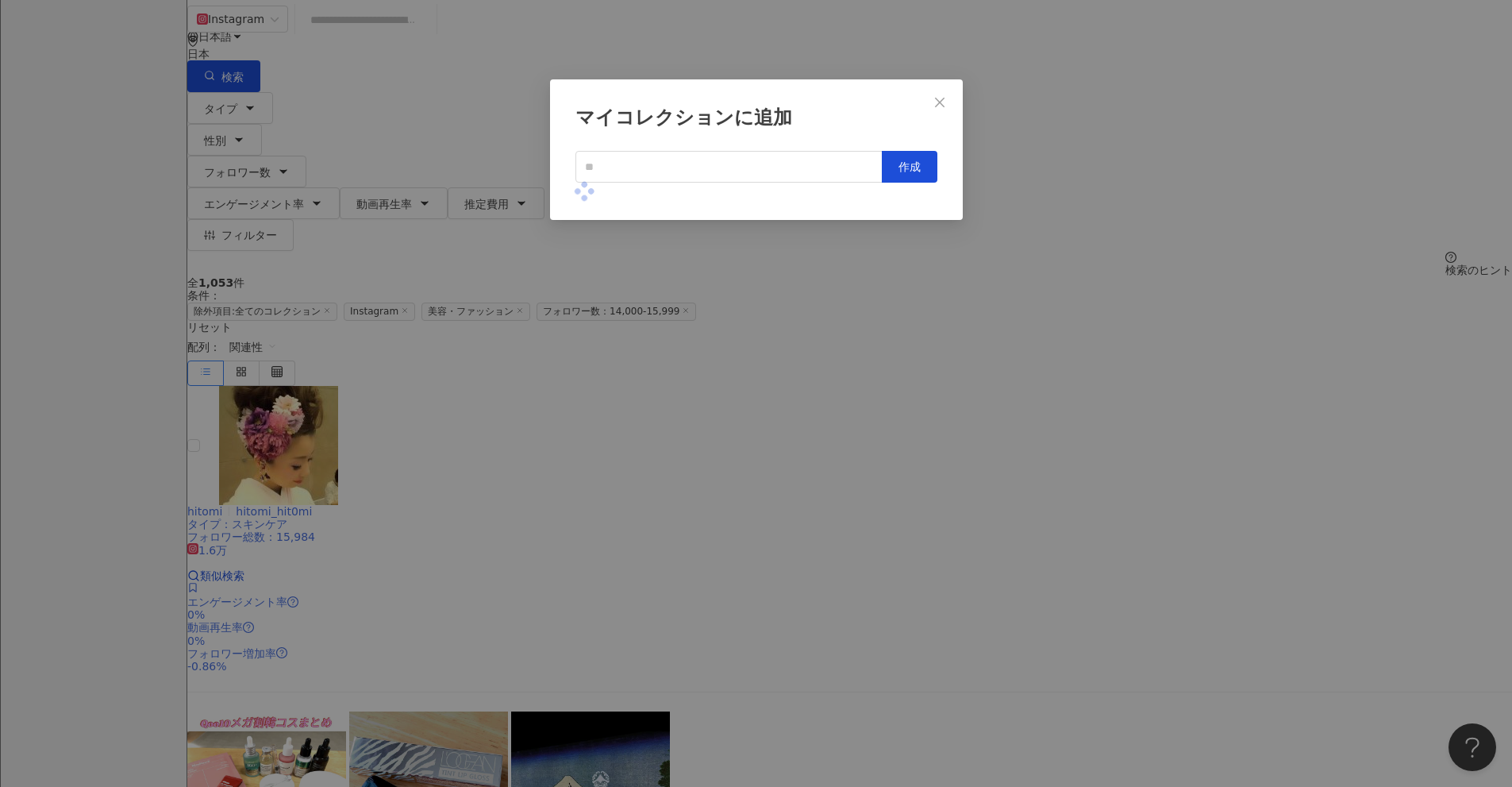
click at [738, 399] on div "マイコレクションに追加 作成" at bounding box center [756, 393] width 1512 height 787
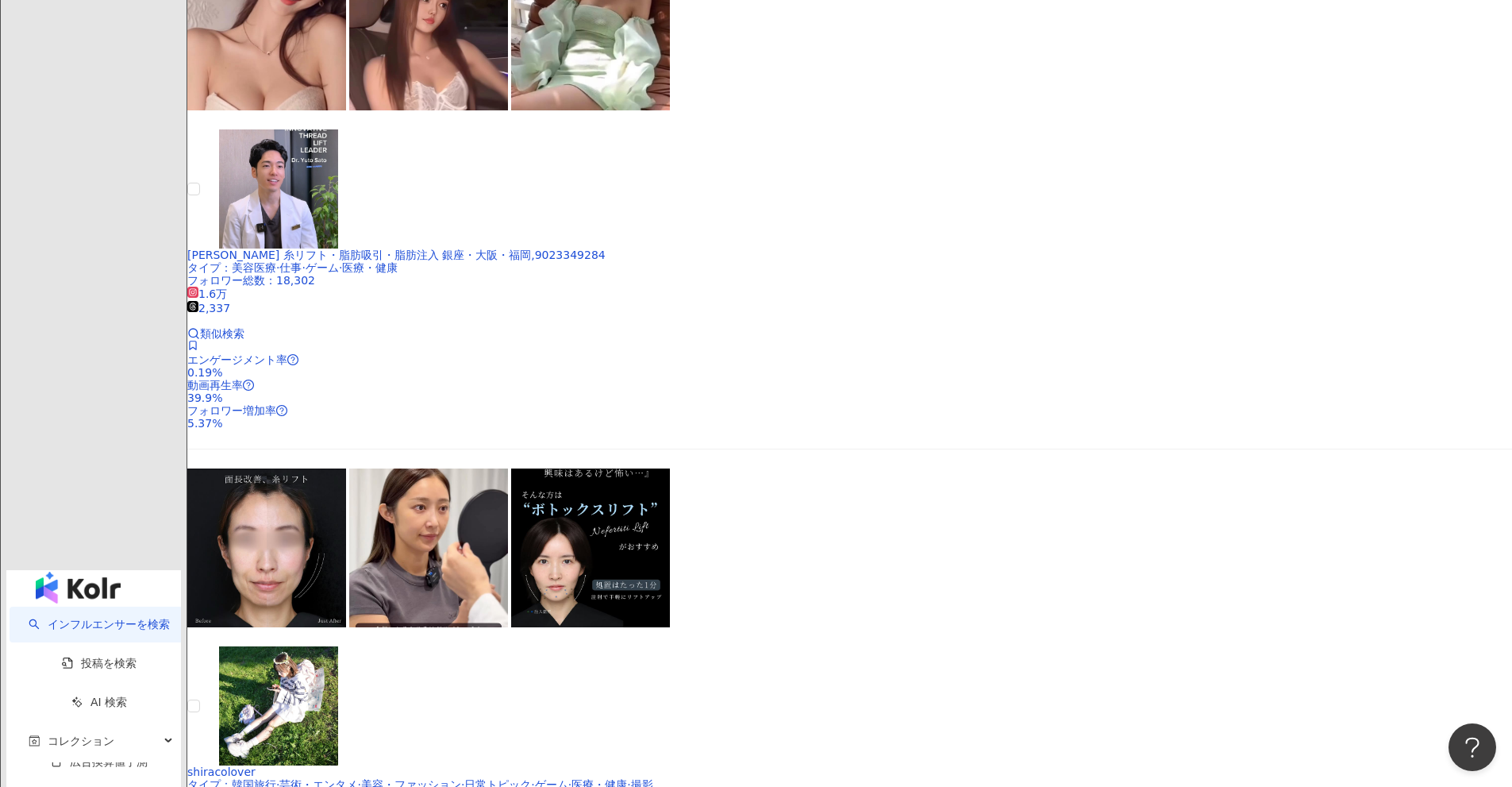
scroll to position [2281, 0]
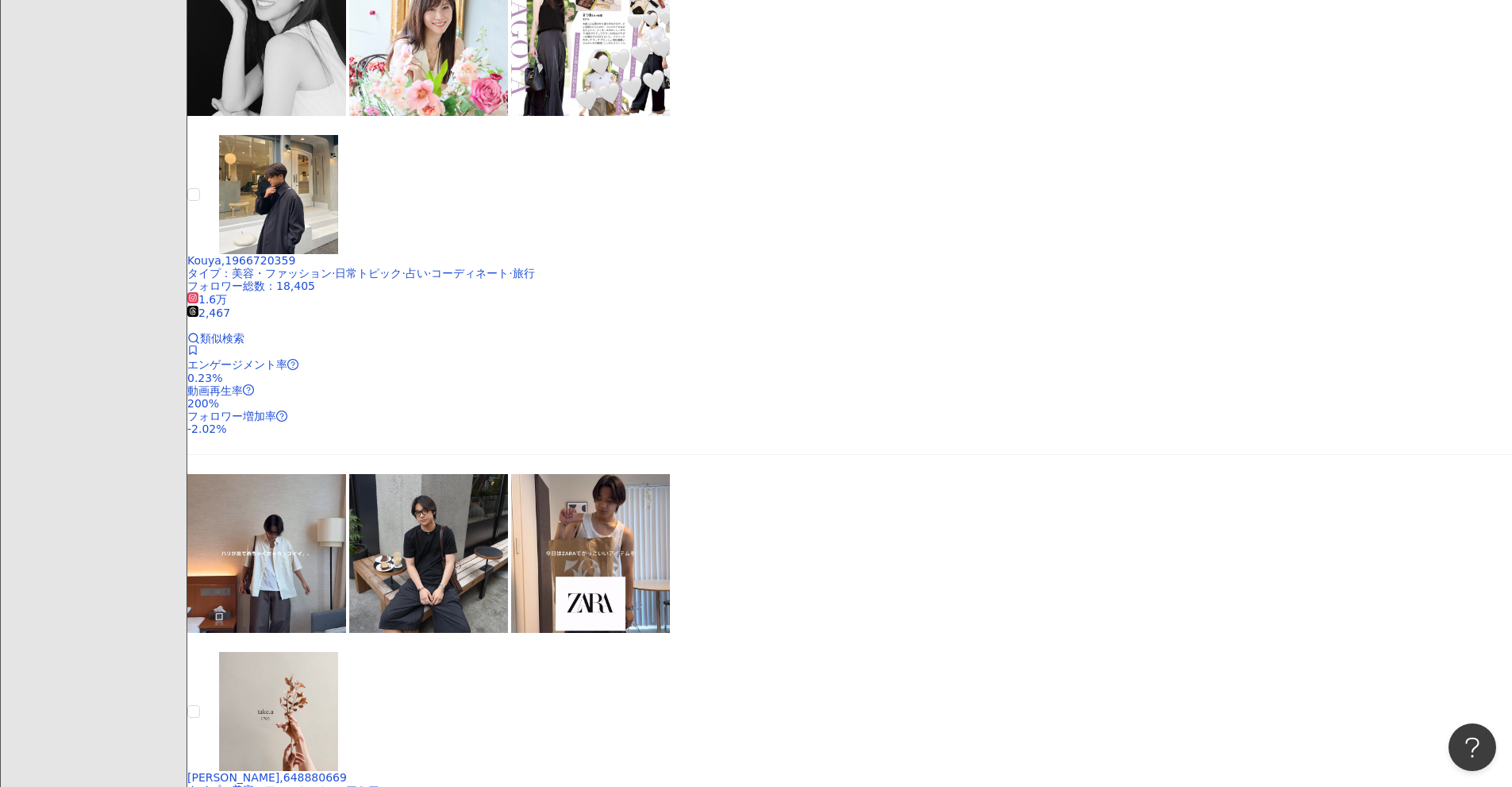
scroll to position [2496, 0]
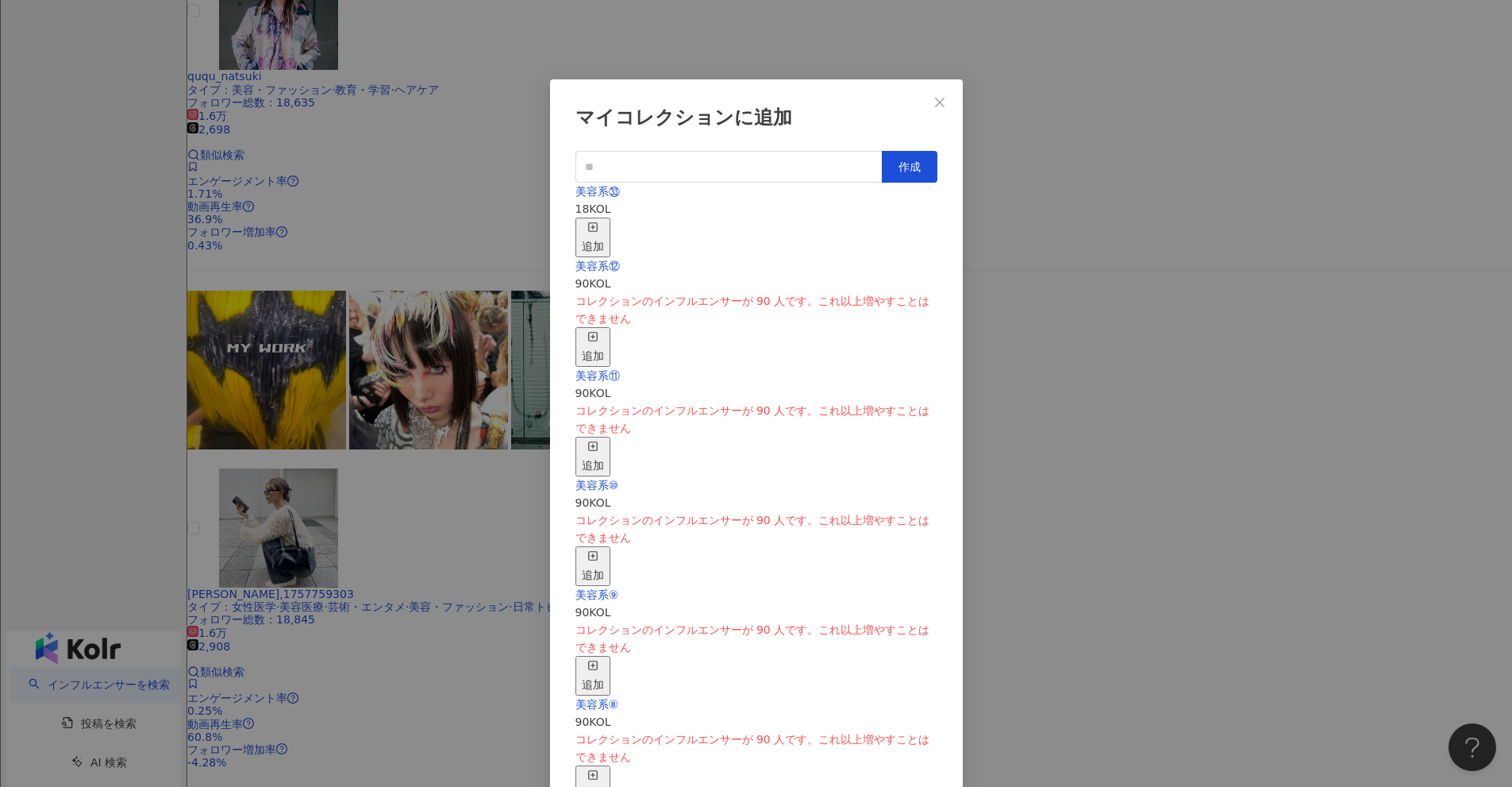
click at [604, 223] on div "追加" at bounding box center [593, 237] width 22 height 35
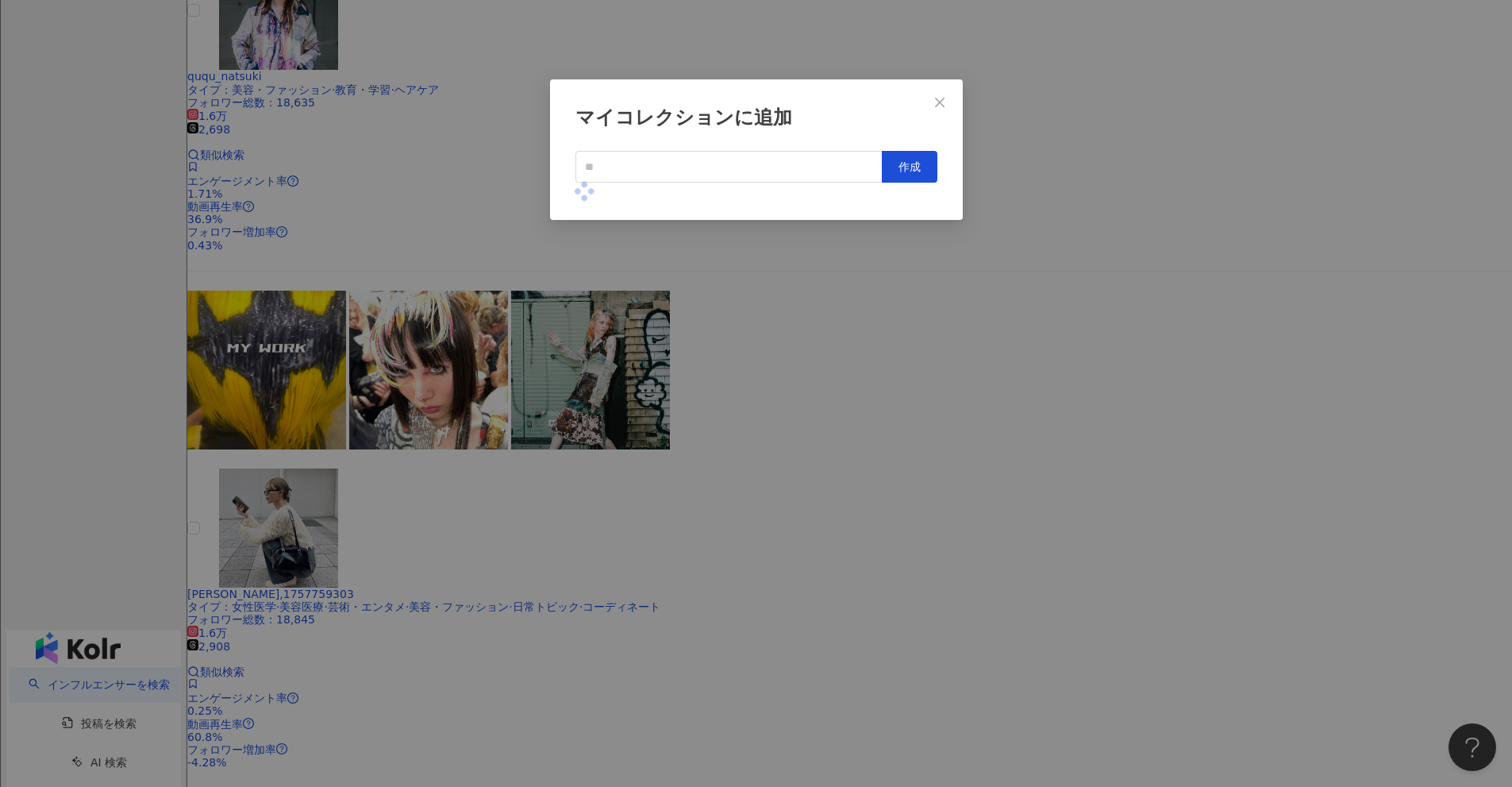
click at [738, 385] on div "マイコレクションに追加 作成" at bounding box center [756, 393] width 1512 height 787
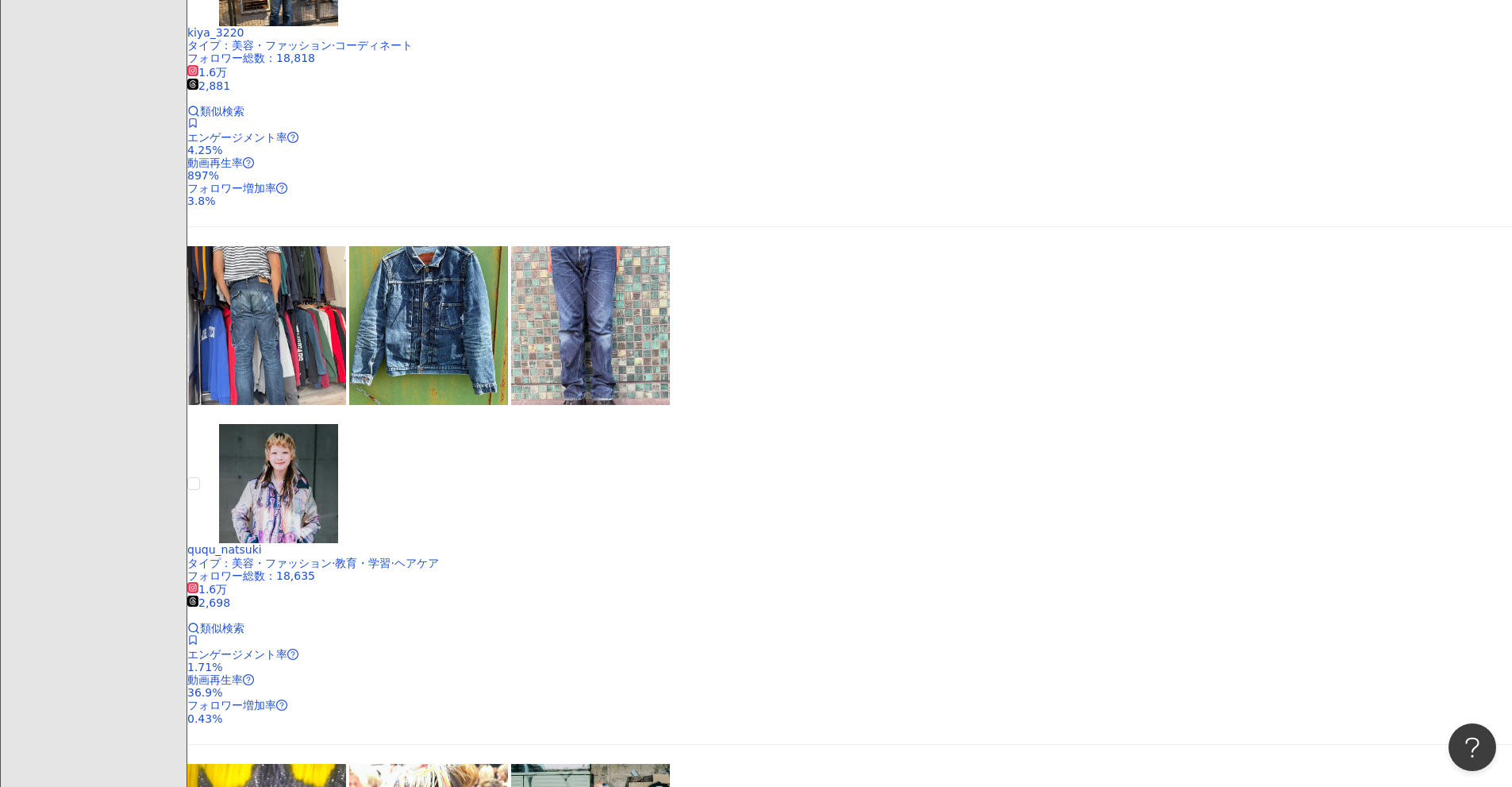
scroll to position [2020, 0]
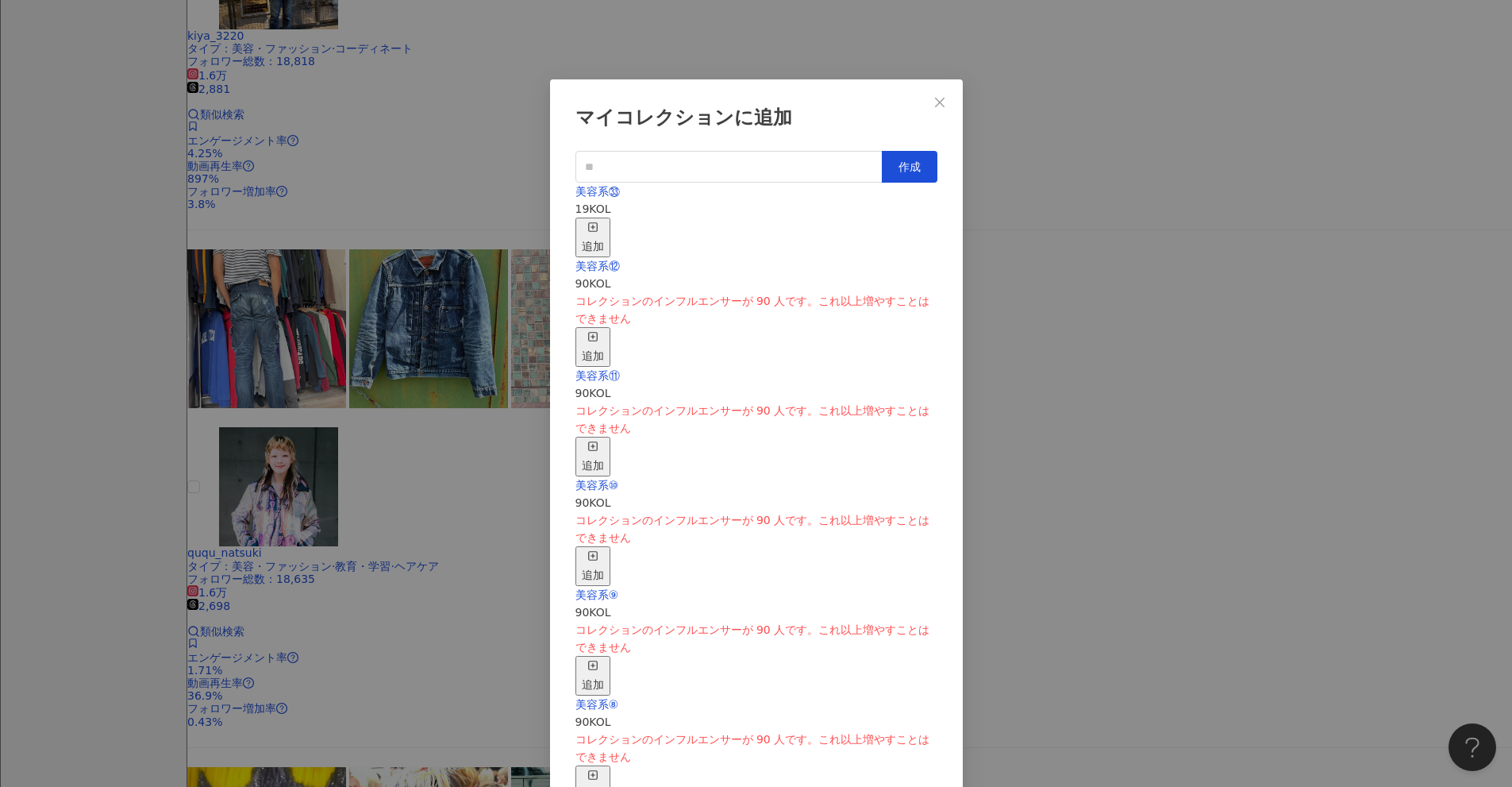
click at [599, 222] on icon "button" at bounding box center [593, 227] width 11 height 11
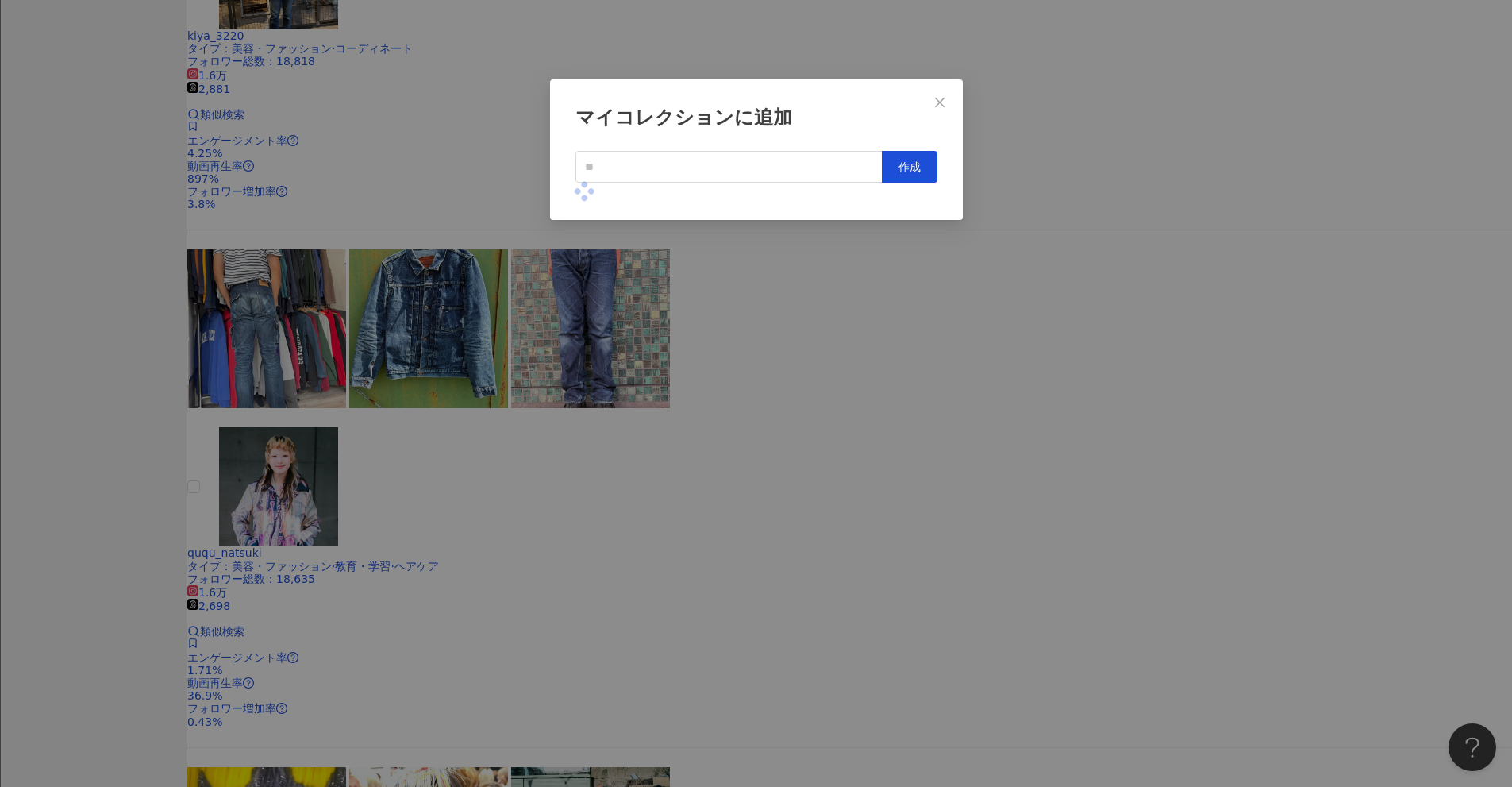
click at [738, 385] on div "マイコレクションに追加 作成" at bounding box center [756, 393] width 1512 height 787
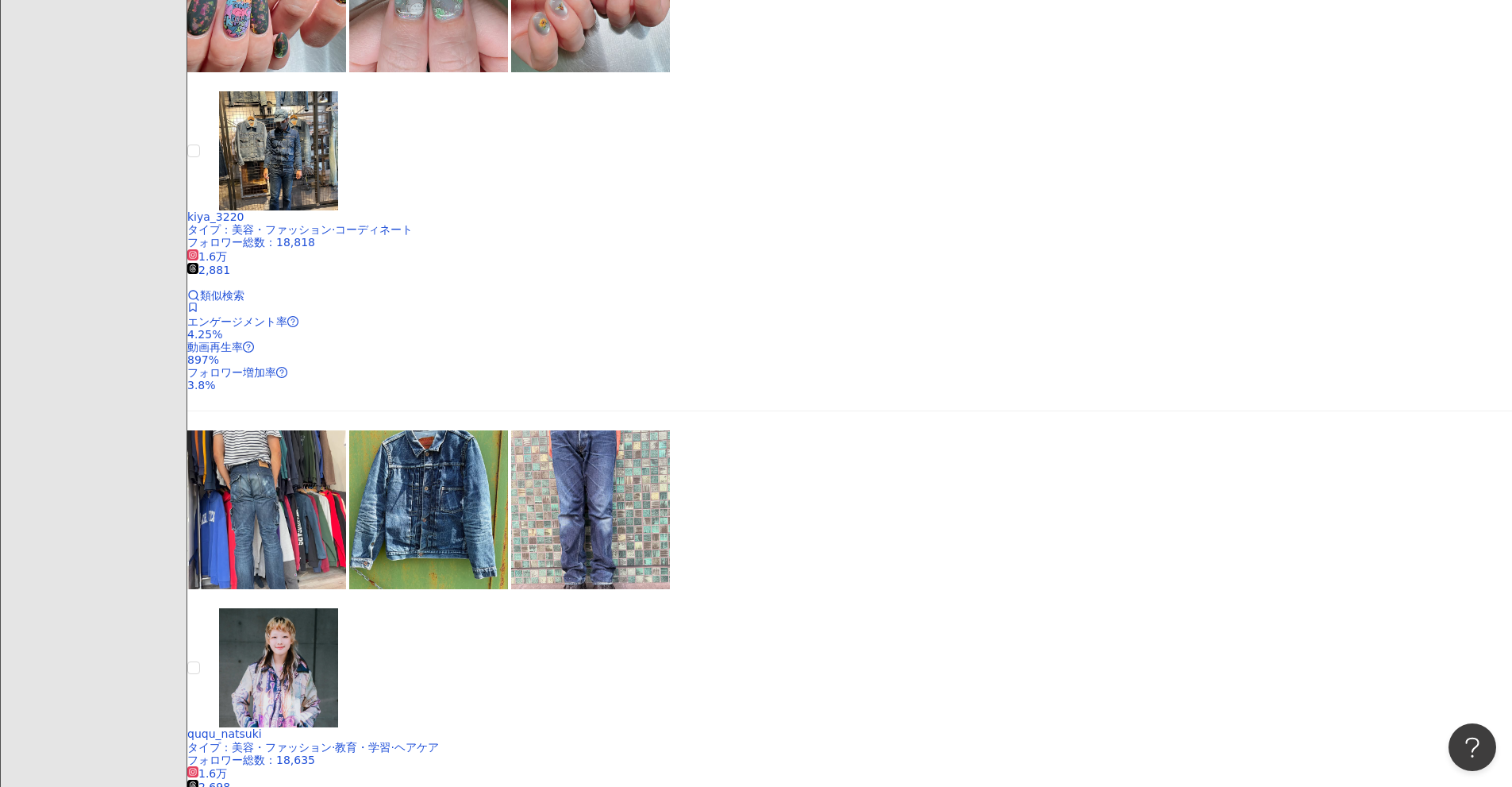
scroll to position [1781, 0]
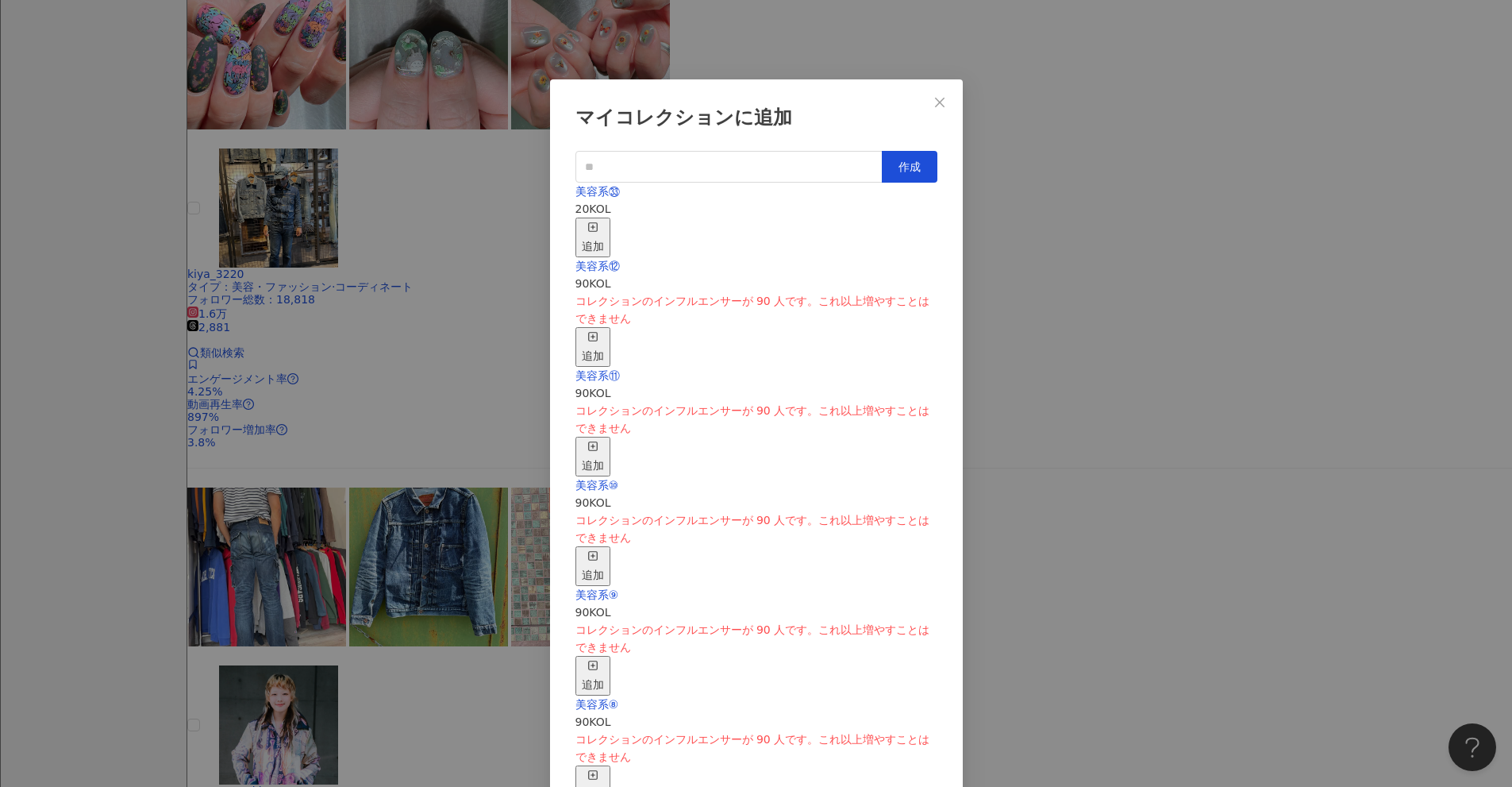
click at [604, 224] on div "追加" at bounding box center [593, 237] width 22 height 35
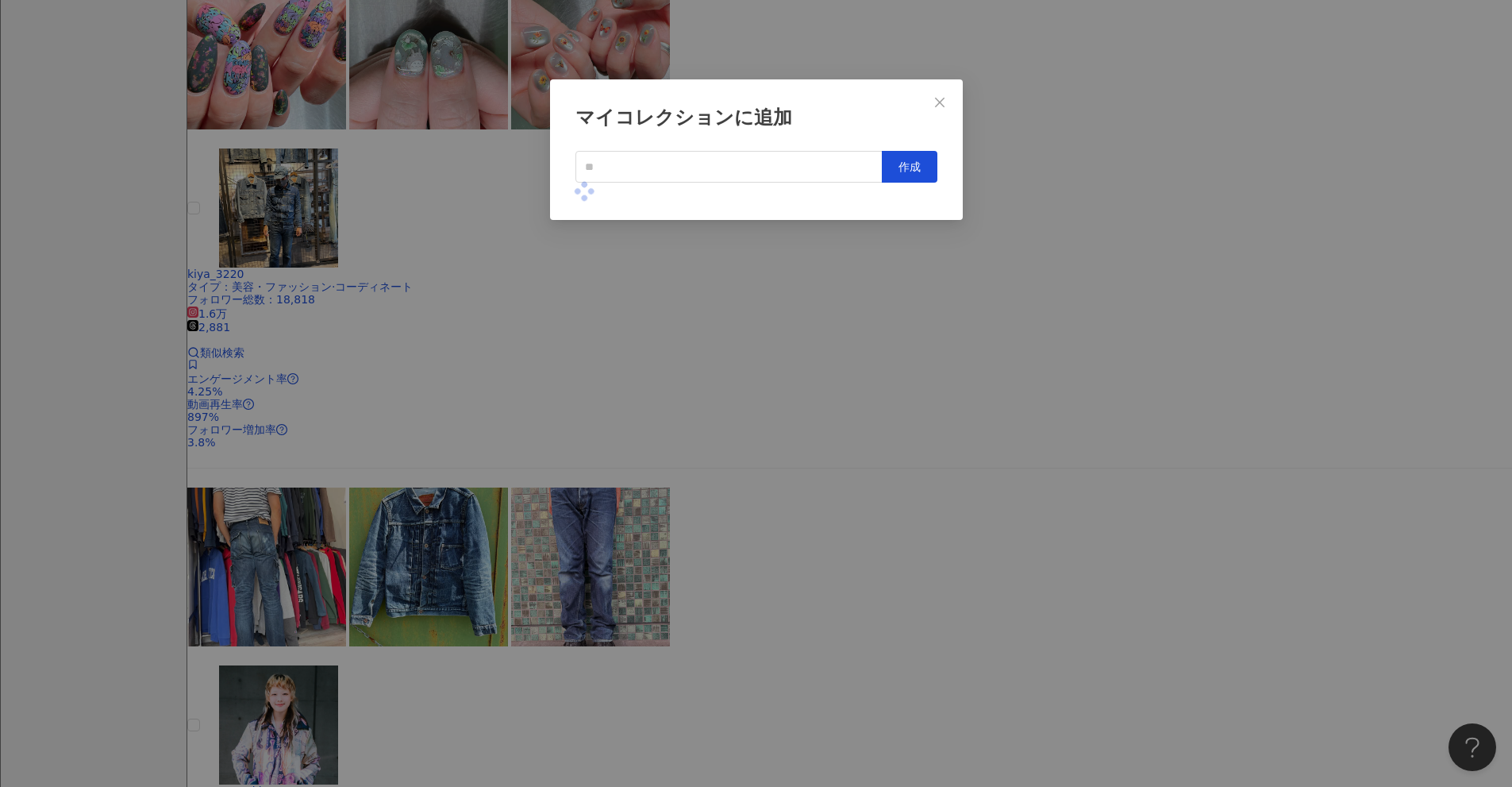
click at [738, 379] on div "マイコレクションに追加 作成" at bounding box center [756, 393] width 1512 height 787
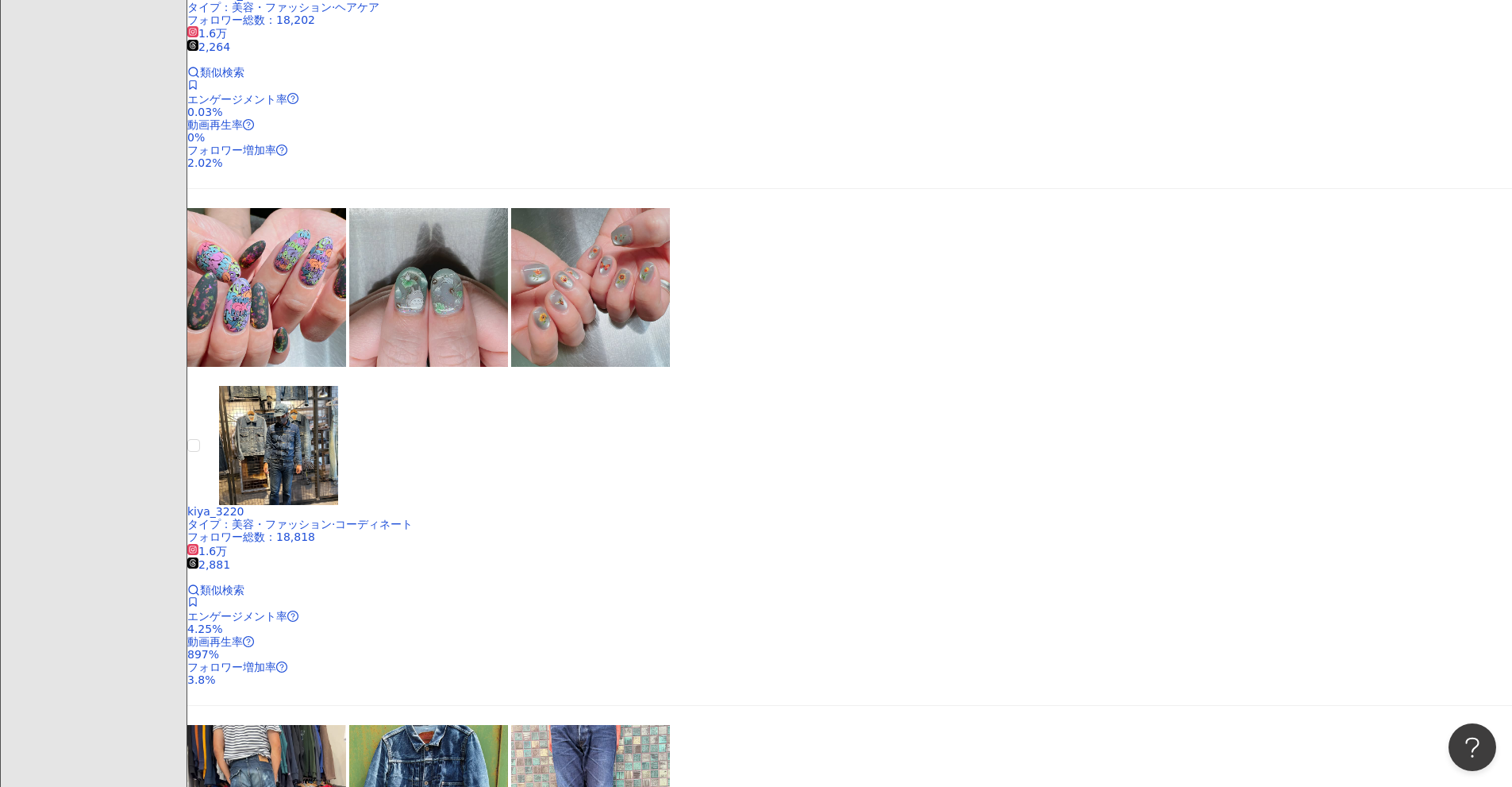
scroll to position [1543, 0]
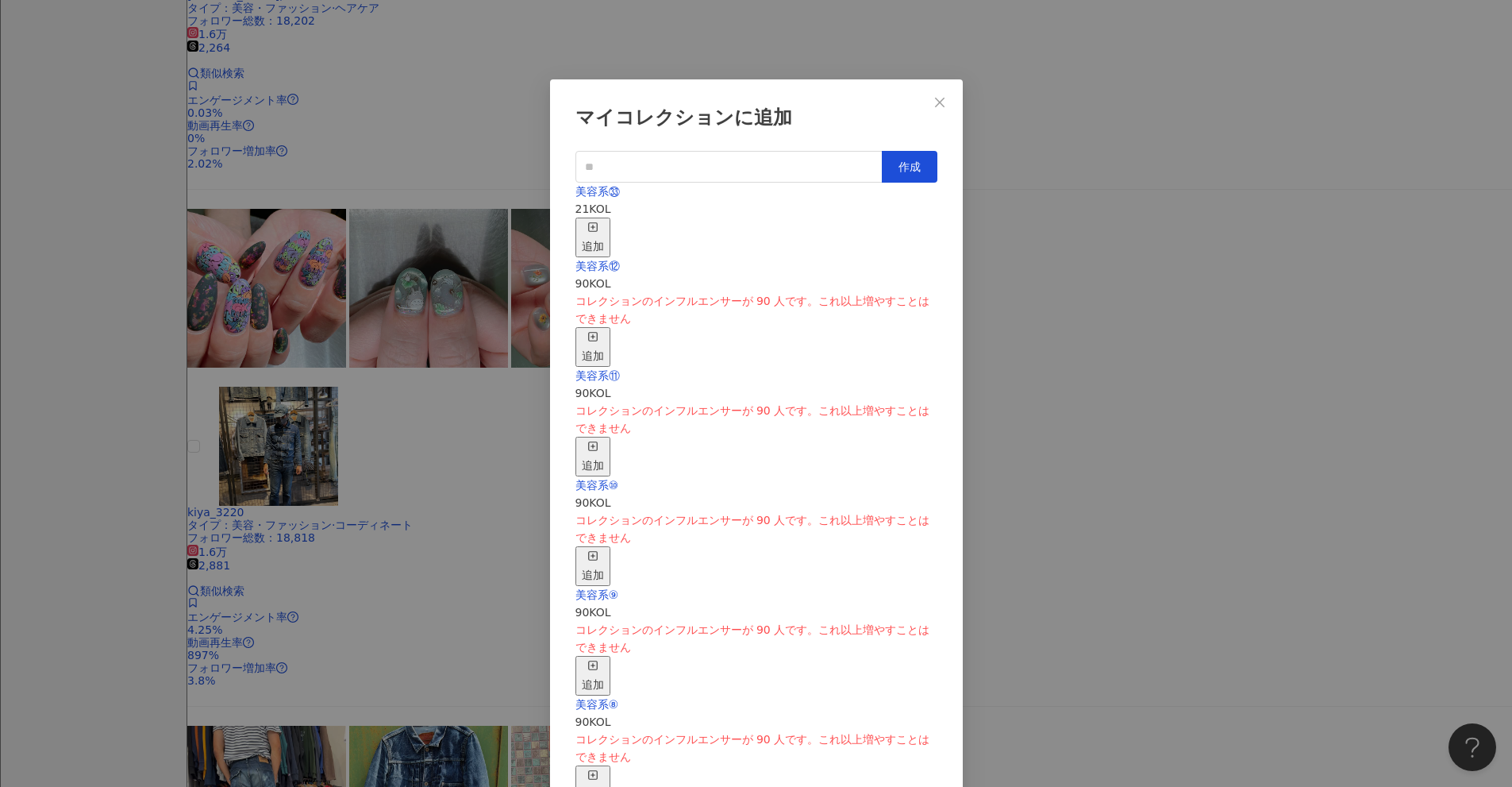
click at [604, 220] on div "追加" at bounding box center [593, 237] width 22 height 35
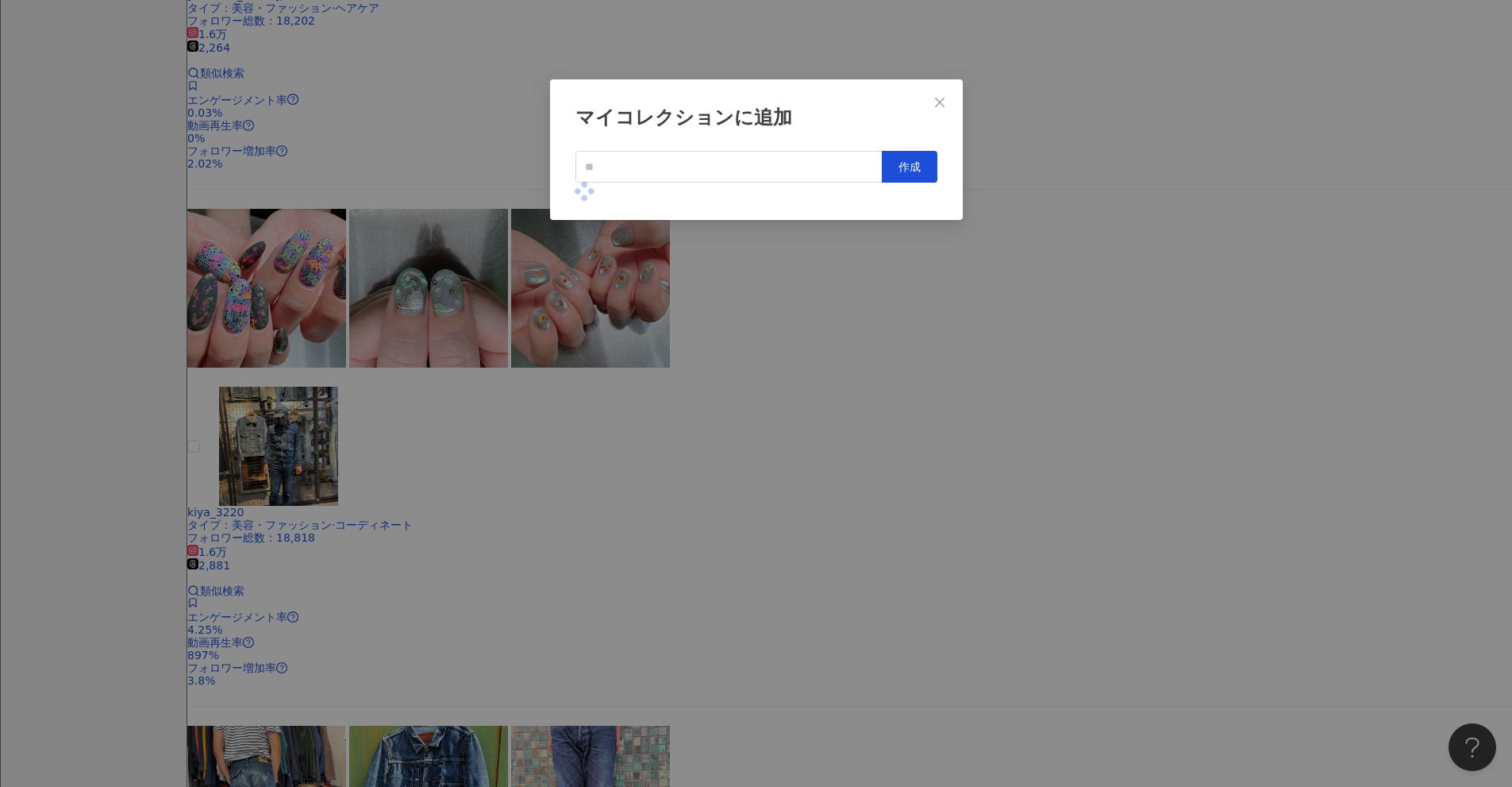
click at [738, 373] on div "マイコレクションに追加 作成" at bounding box center [756, 393] width 1512 height 787
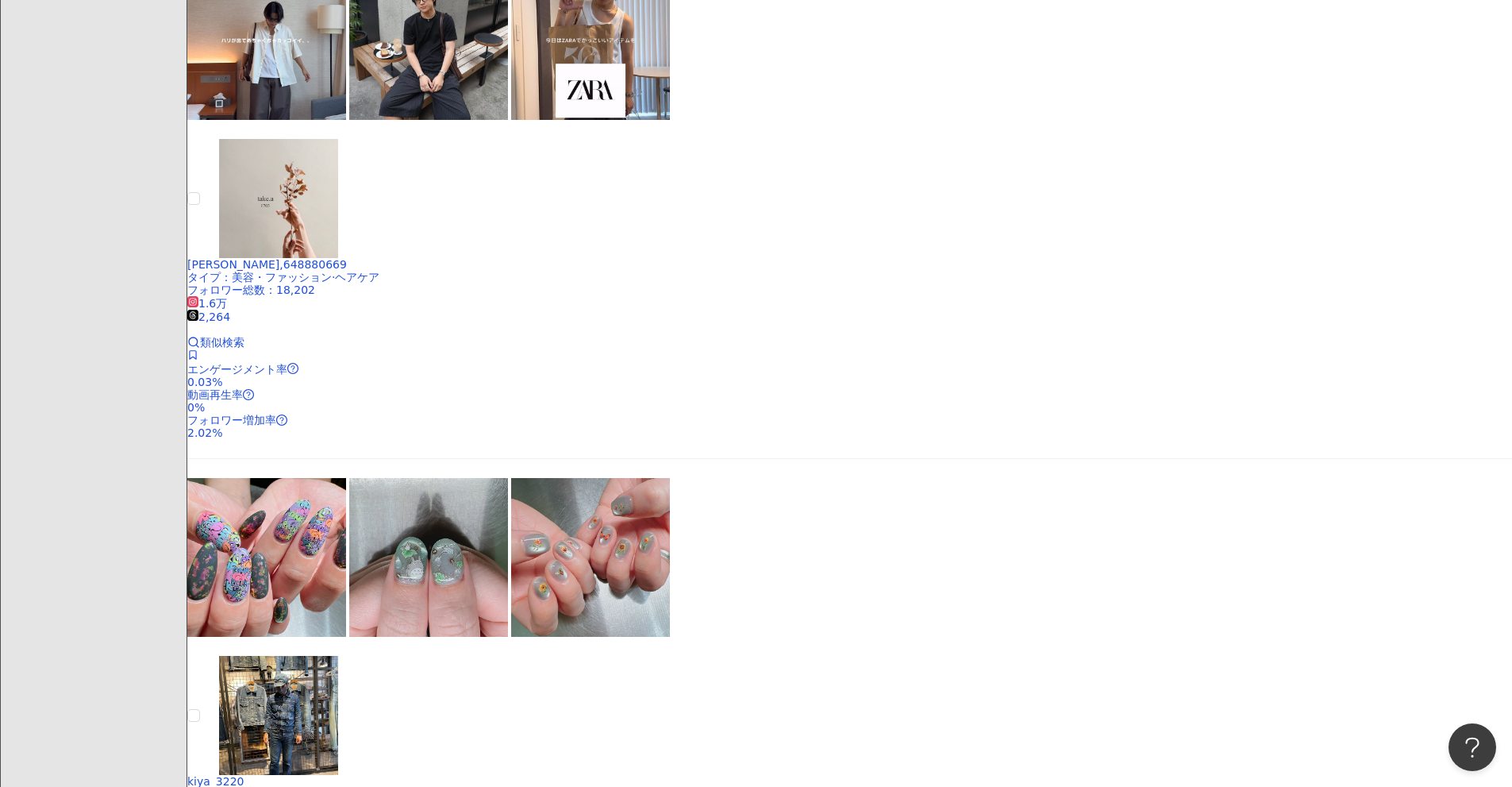
scroll to position [1226, 0]
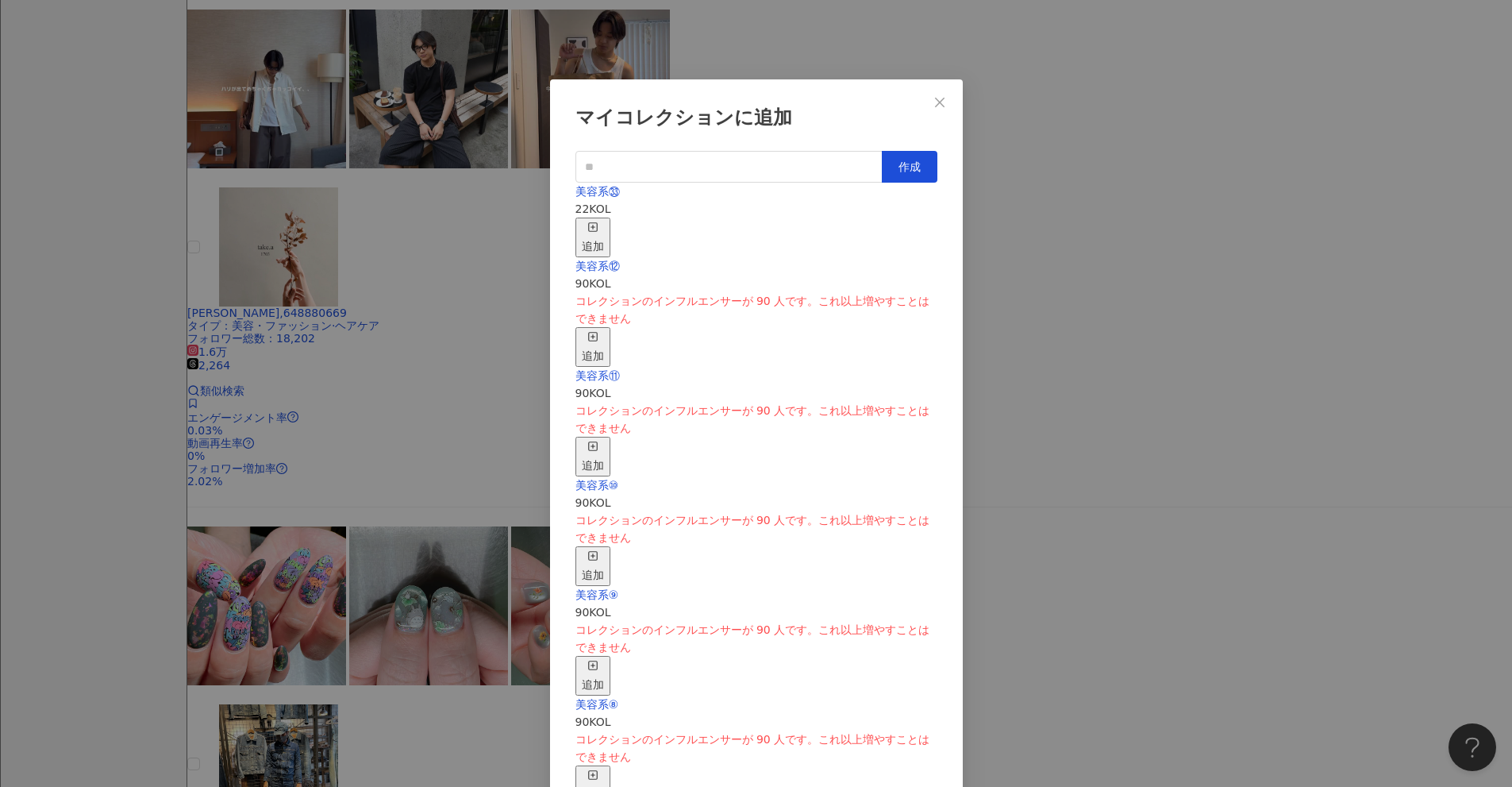
click at [597, 222] on rect "button" at bounding box center [593, 227] width 8 height 8
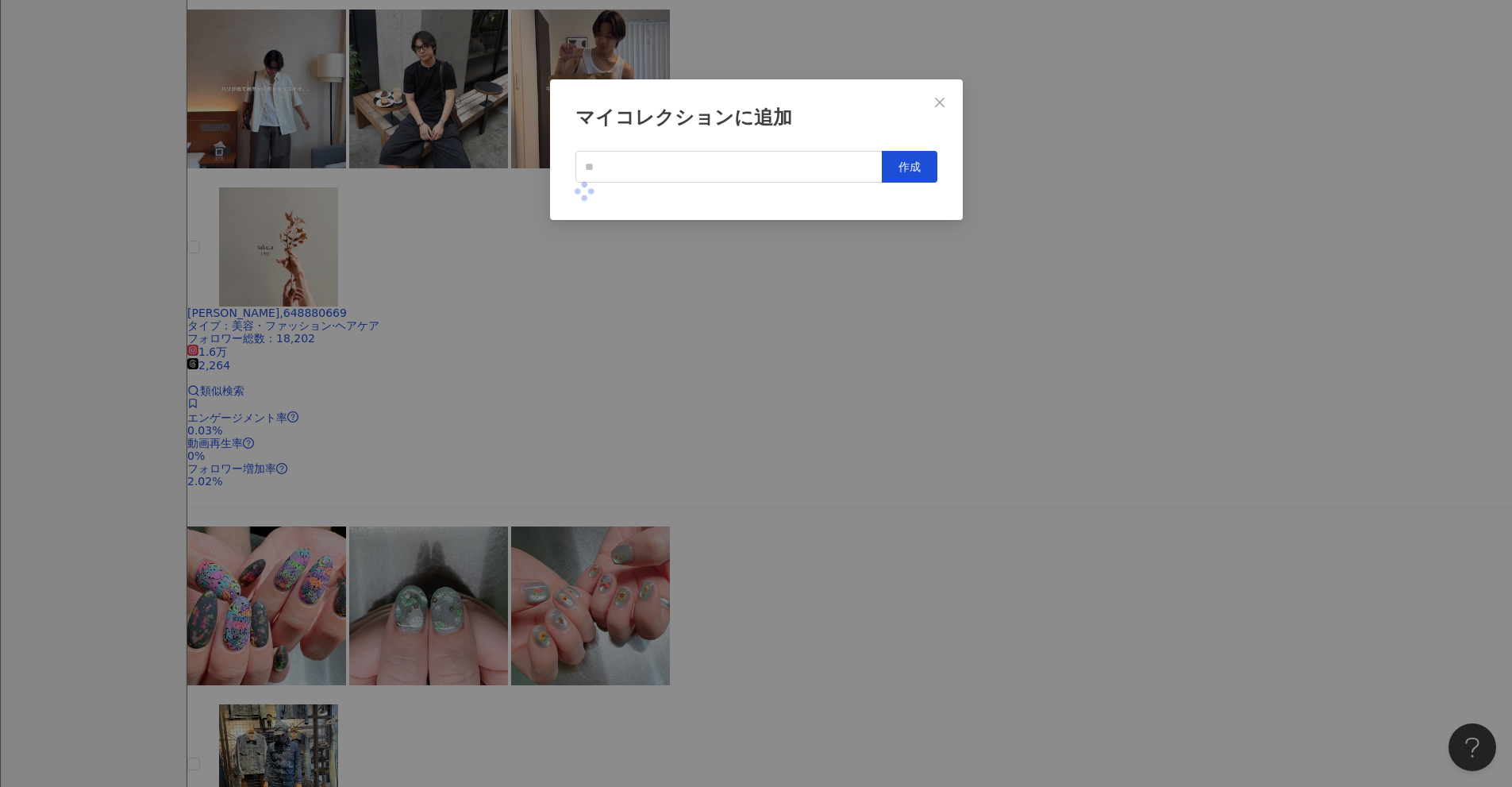
click at [738, 379] on div "マイコレクションに追加 作成" at bounding box center [756, 393] width 1512 height 787
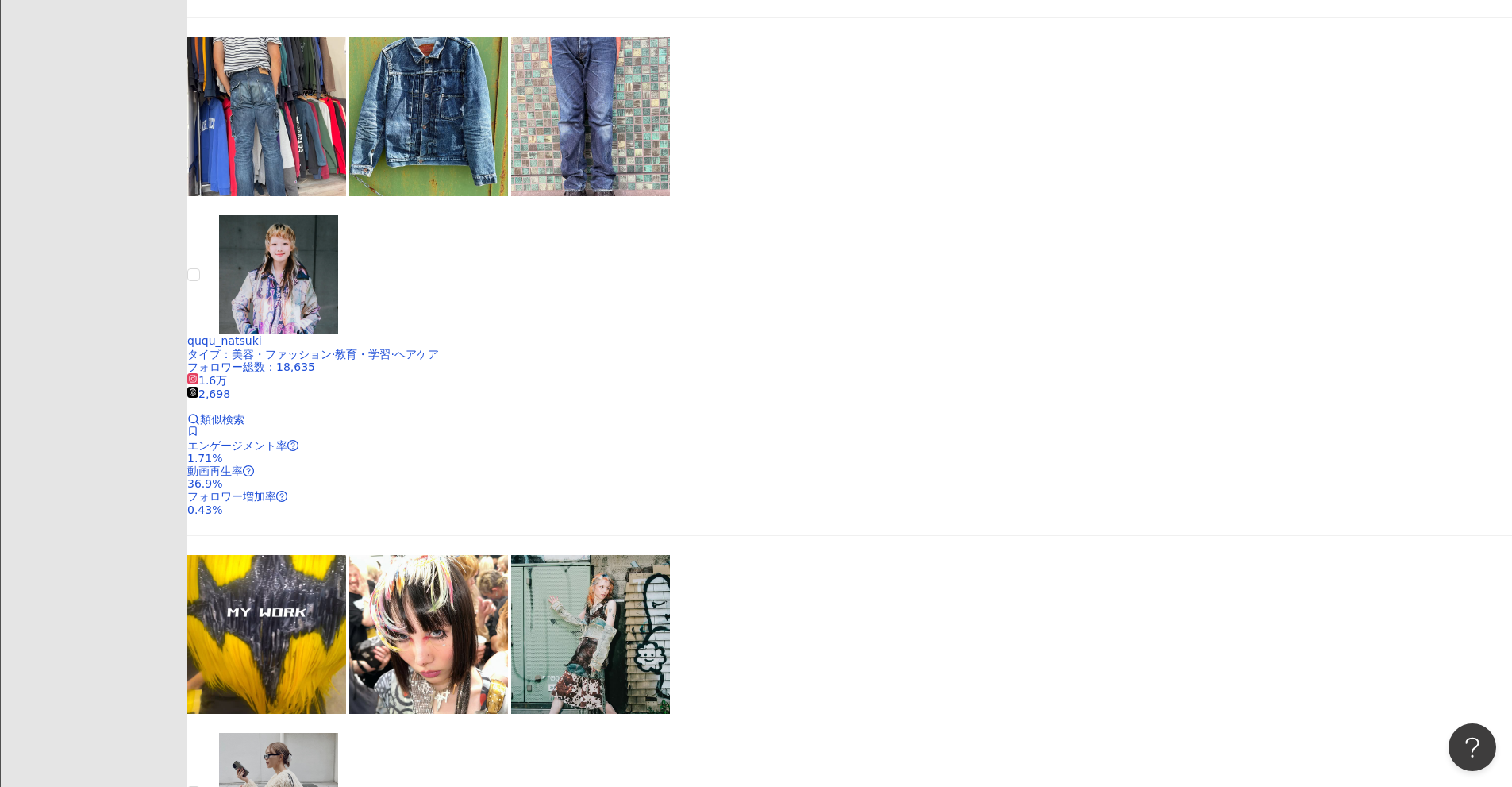
scroll to position [2416, 0]
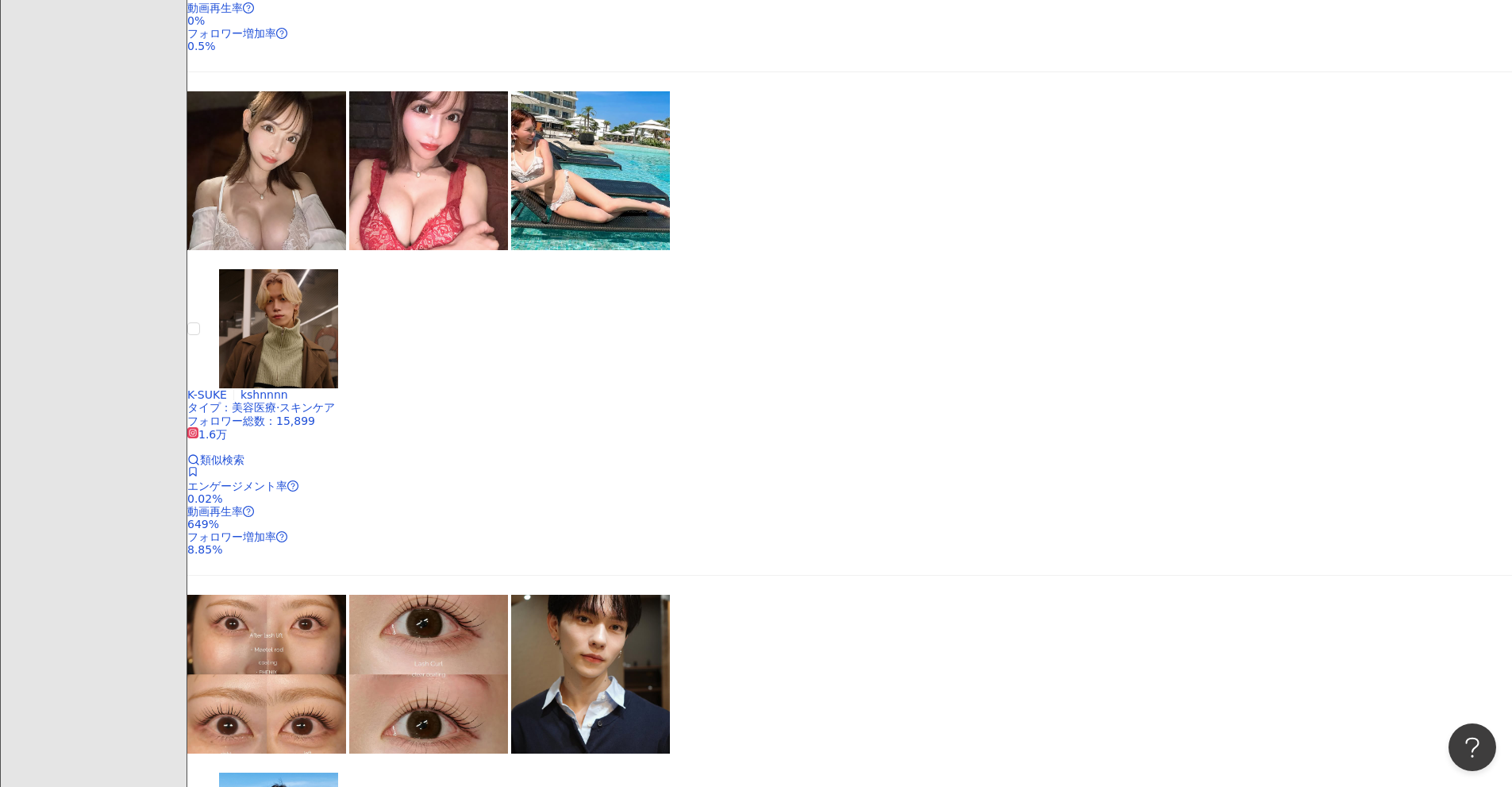
scroll to position [2099, 0]
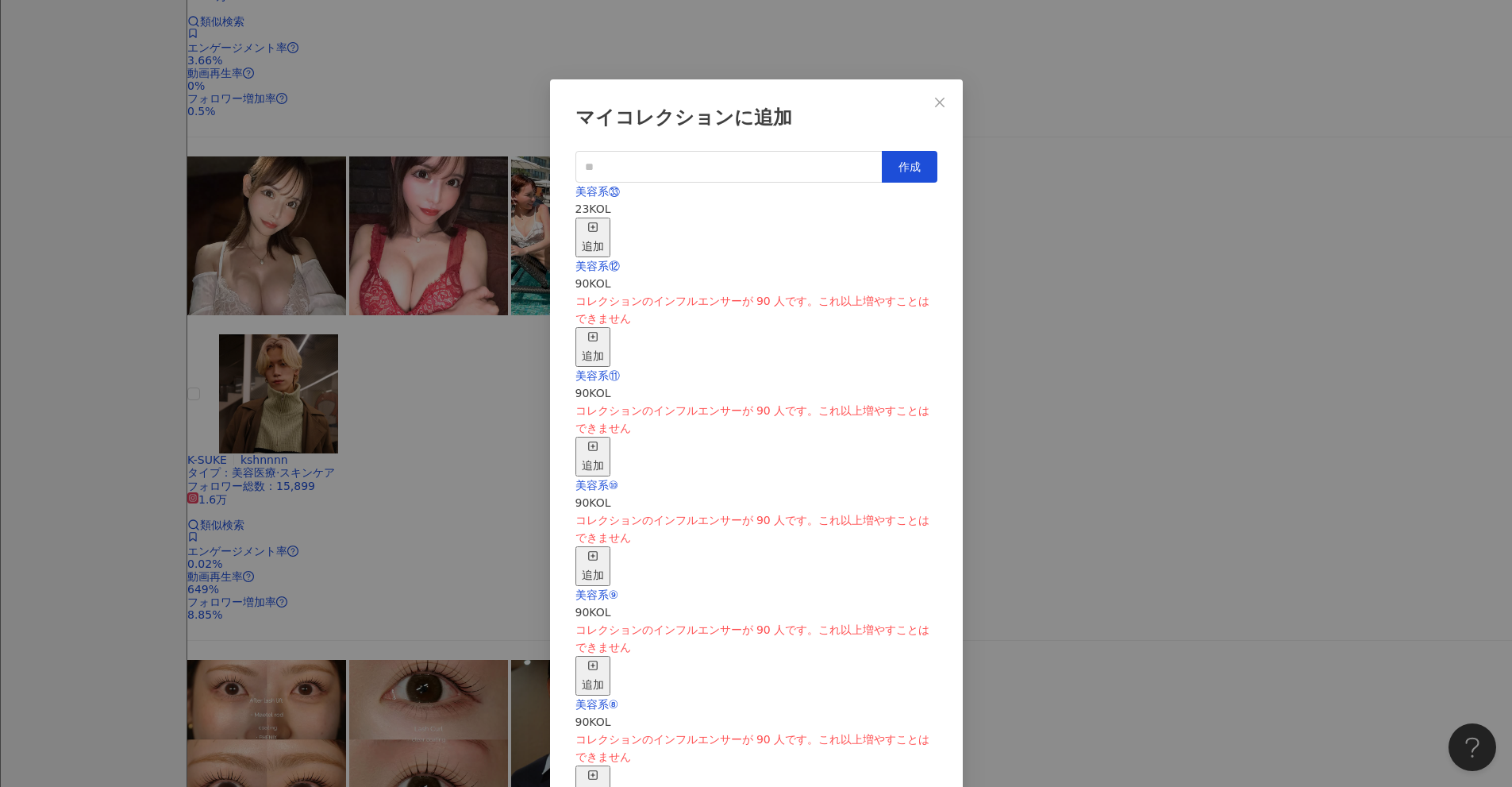
click at [604, 220] on div "追加" at bounding box center [593, 237] width 22 height 35
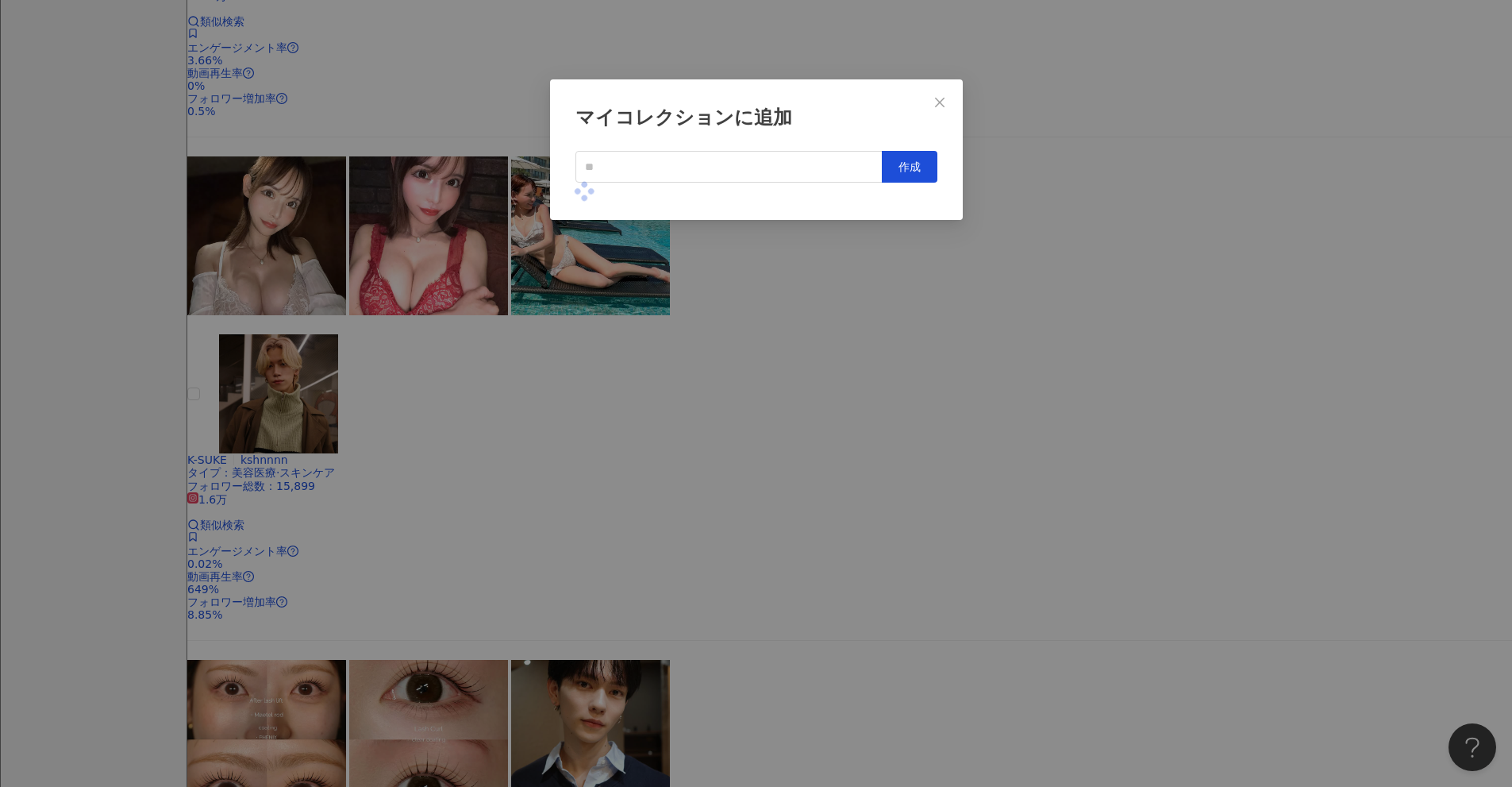
click at [738, 364] on div "マイコレクションに追加 作成" at bounding box center [756, 393] width 1512 height 787
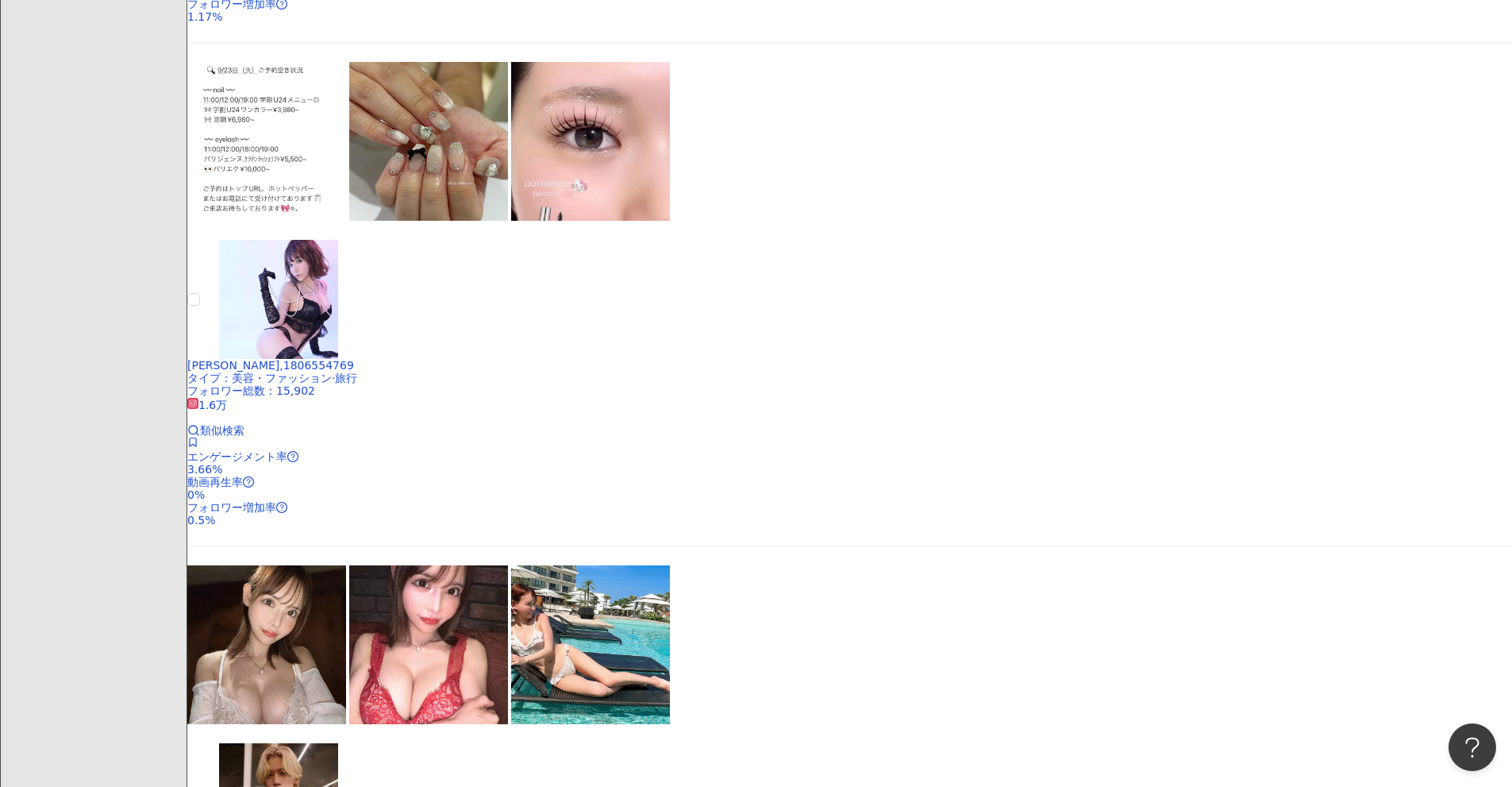
scroll to position [1464, 0]
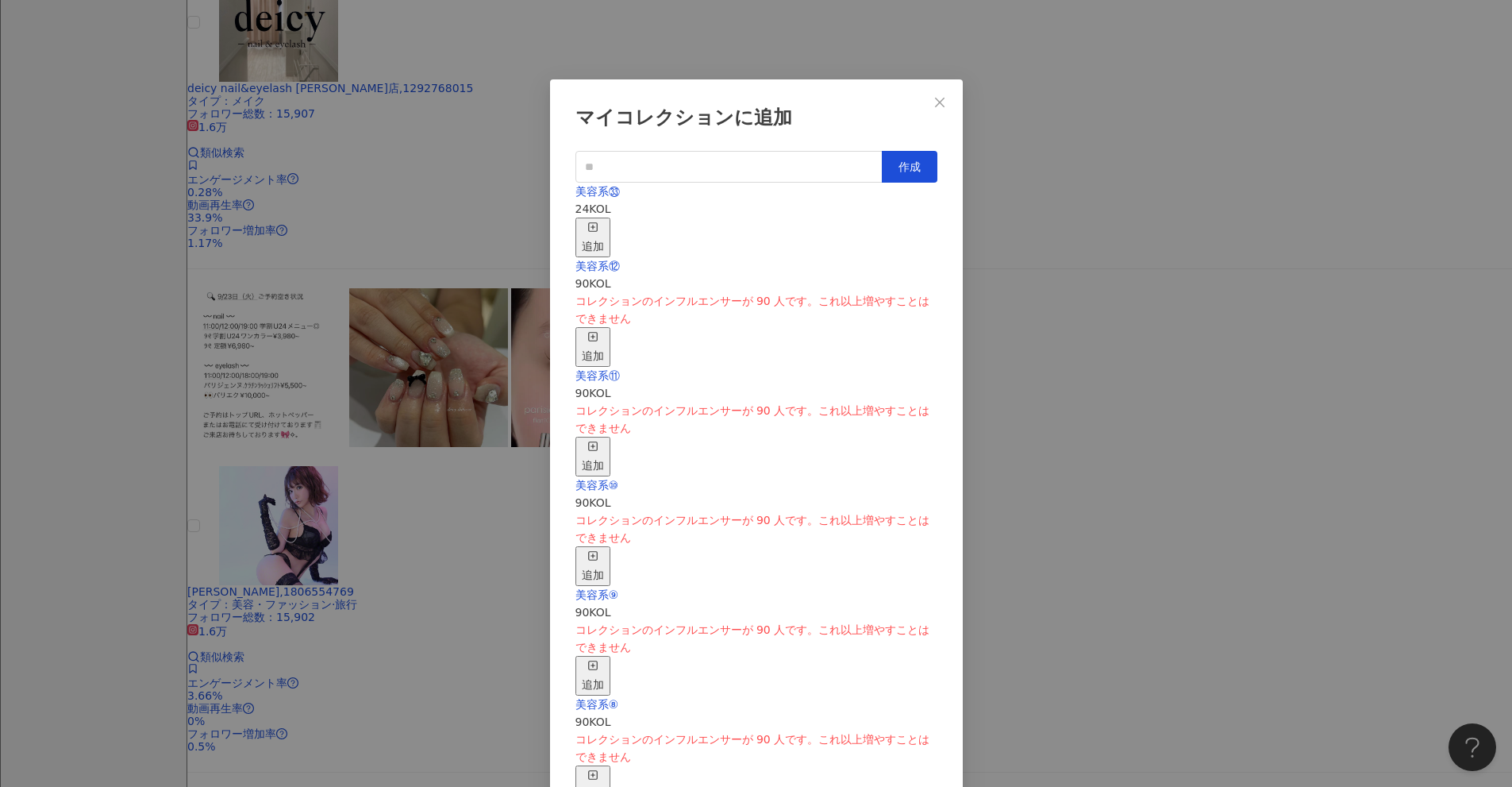
click at [599, 223] on icon "button" at bounding box center [593, 227] width 11 height 11
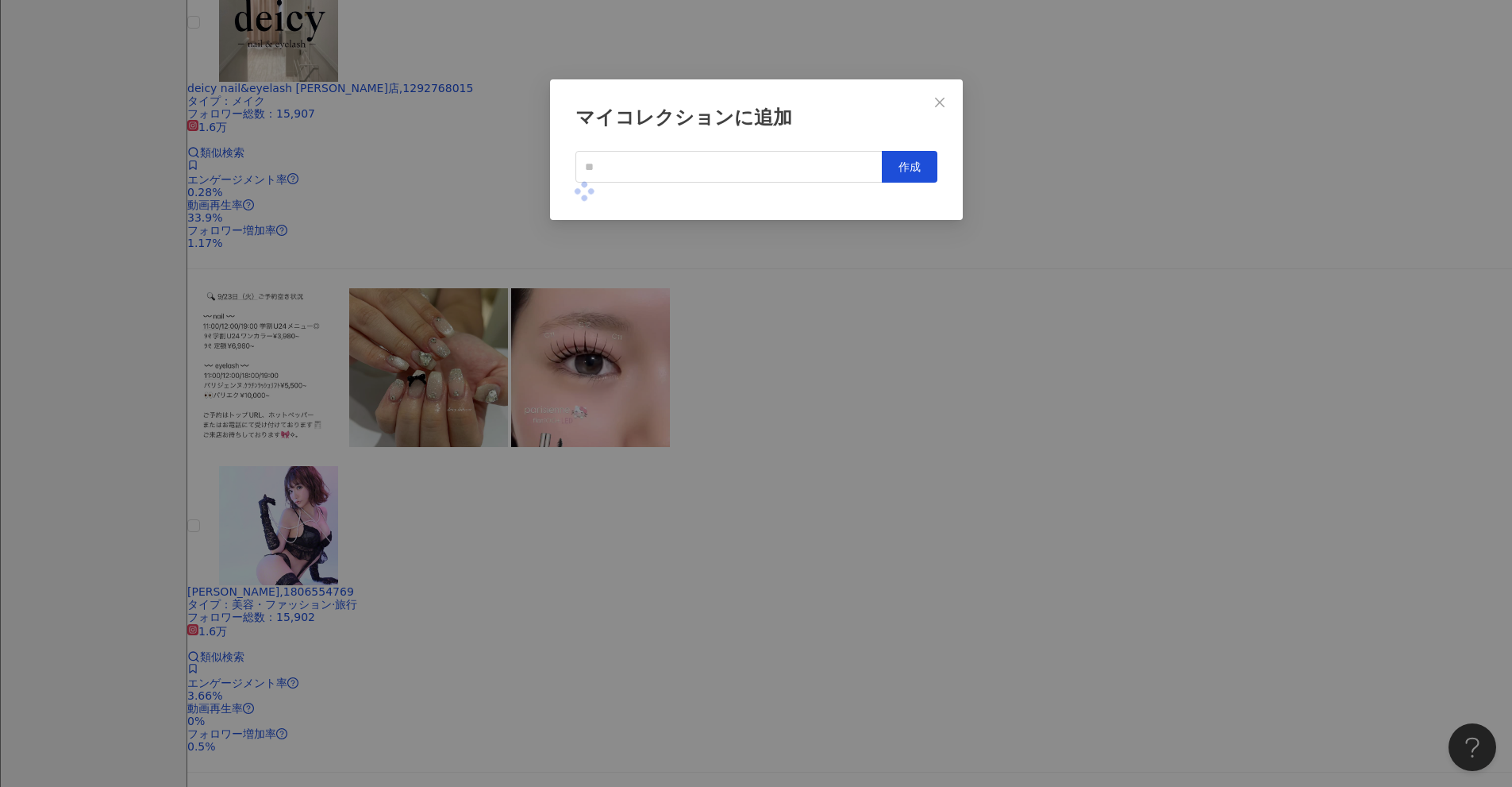
click at [738, 448] on div "マイコレクションに追加 作成" at bounding box center [756, 393] width 1512 height 787
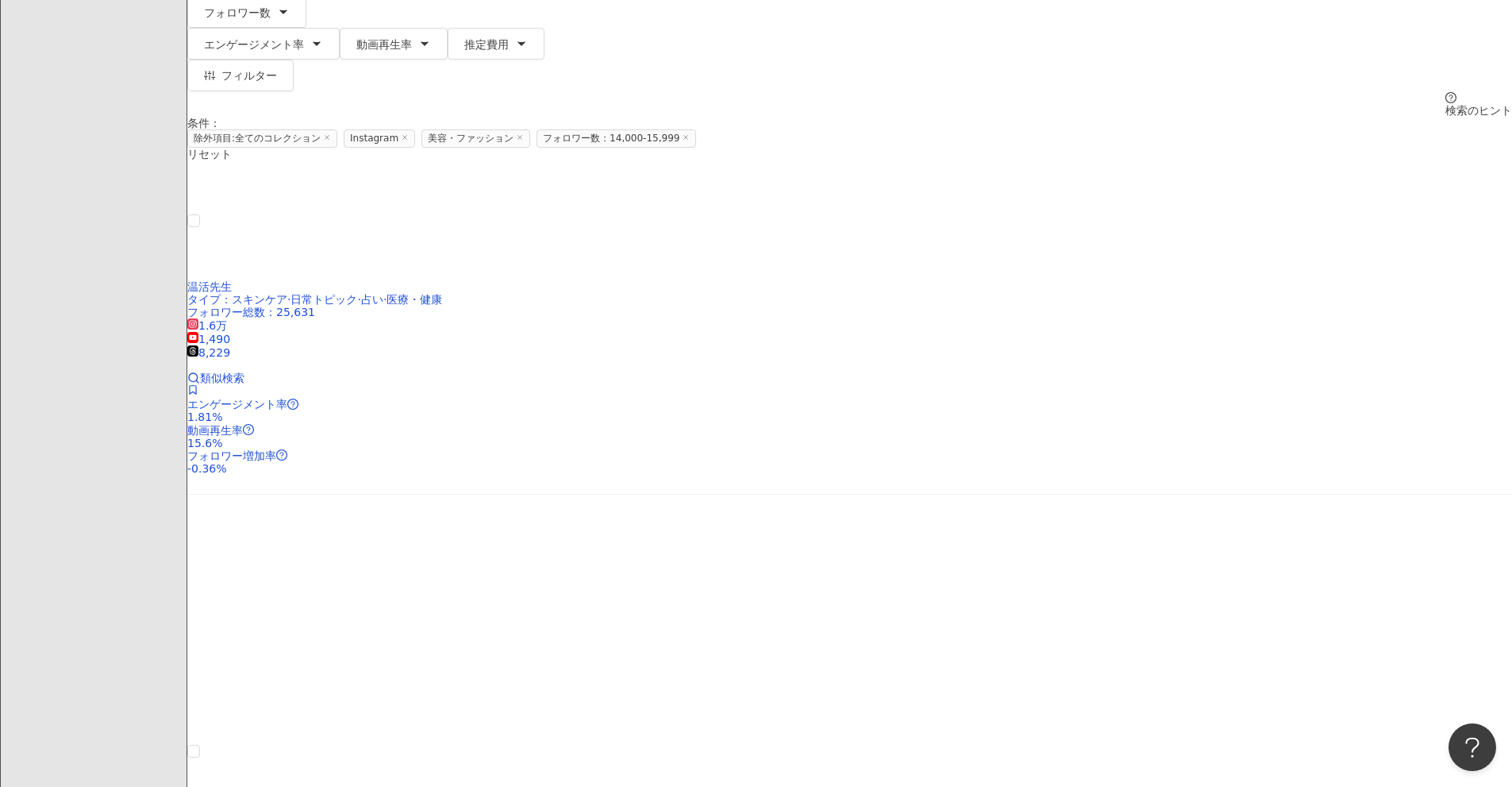
scroll to position [115, 0]
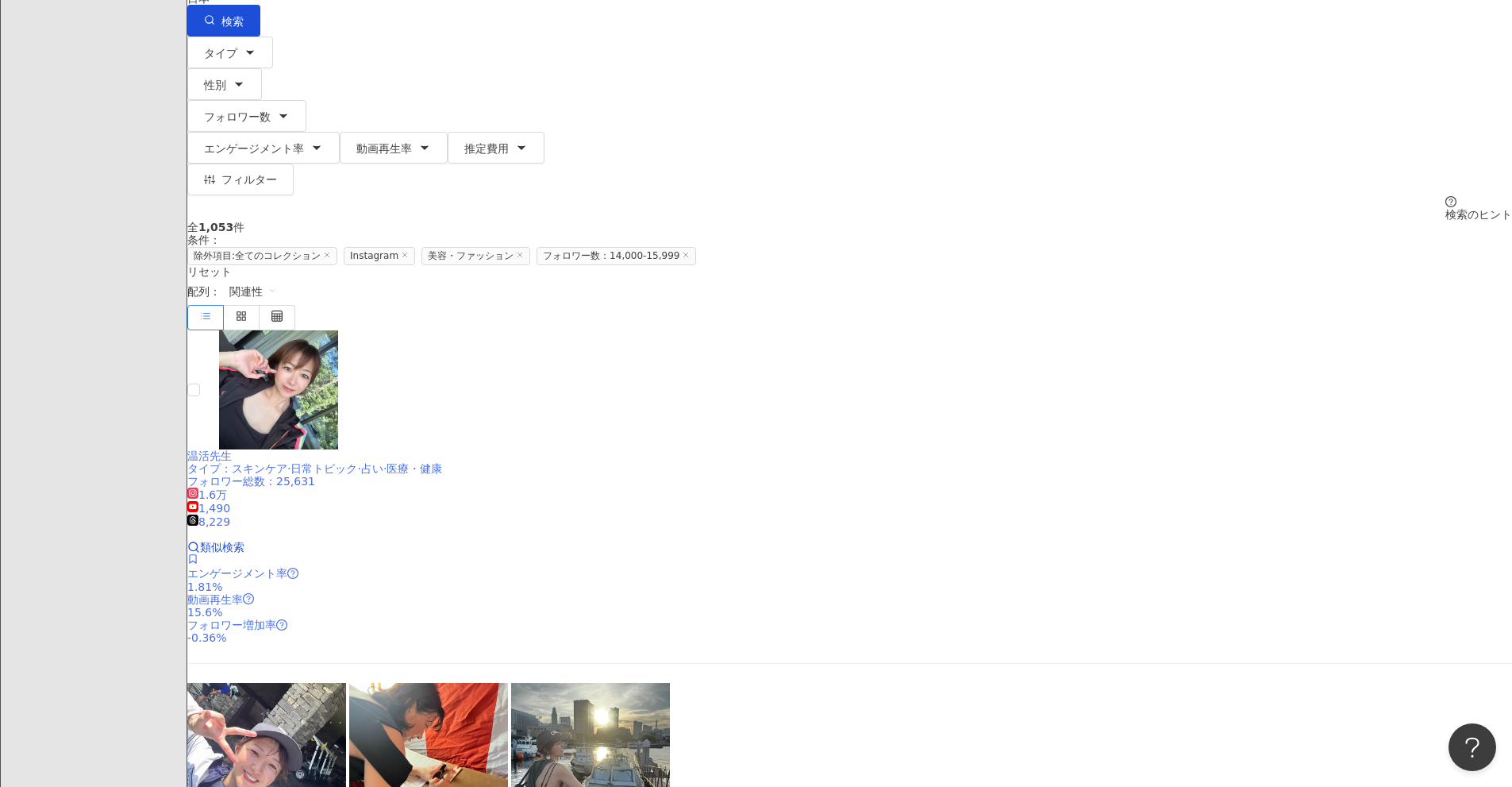
click at [199, 554] on icon at bounding box center [193, 559] width 11 height 11
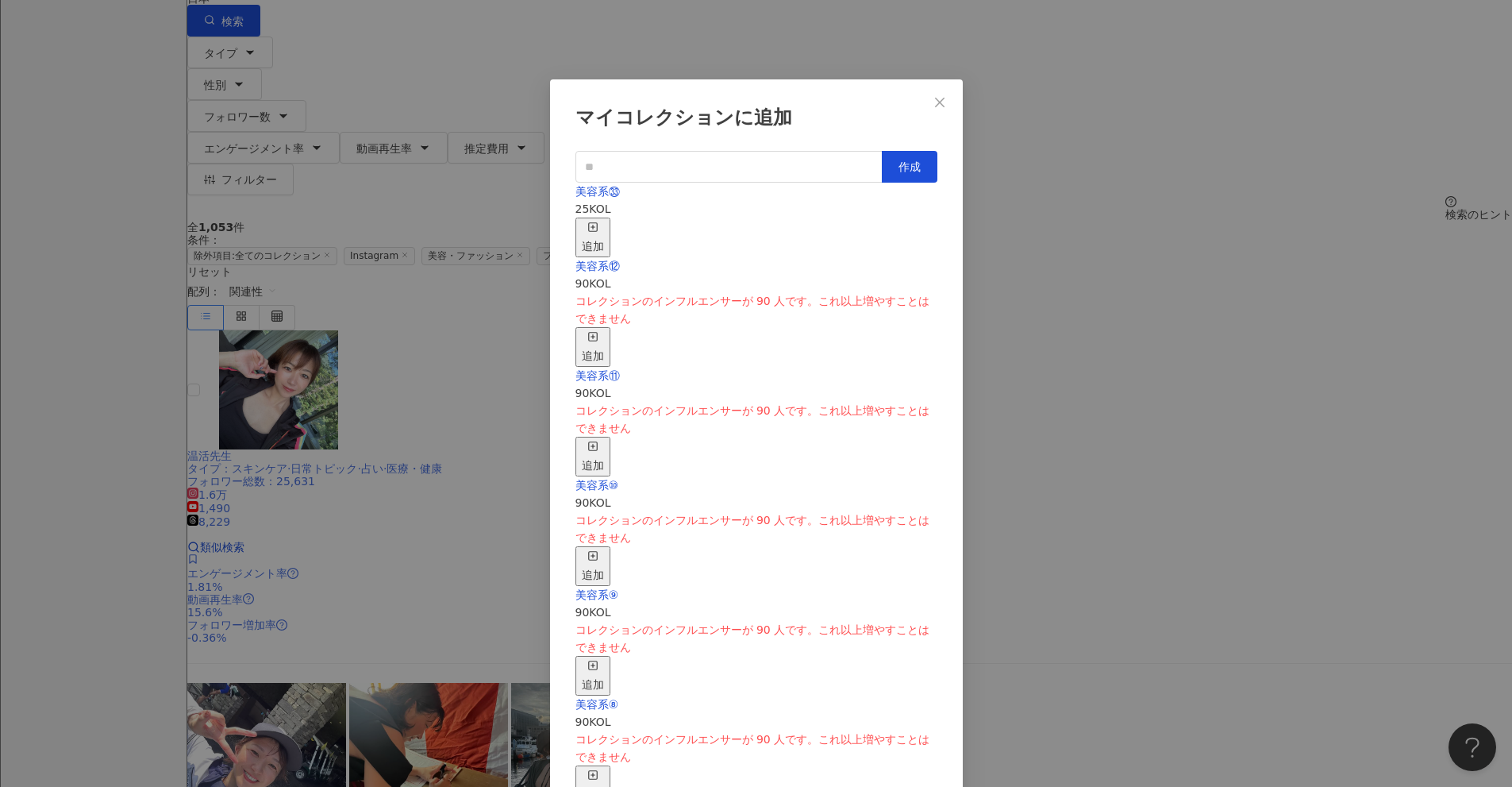
click at [738, 219] on div "美容系㉝ 25 KOL 追加" at bounding box center [756, 220] width 362 height 75
click at [604, 221] on div "追加" at bounding box center [593, 237] width 22 height 35
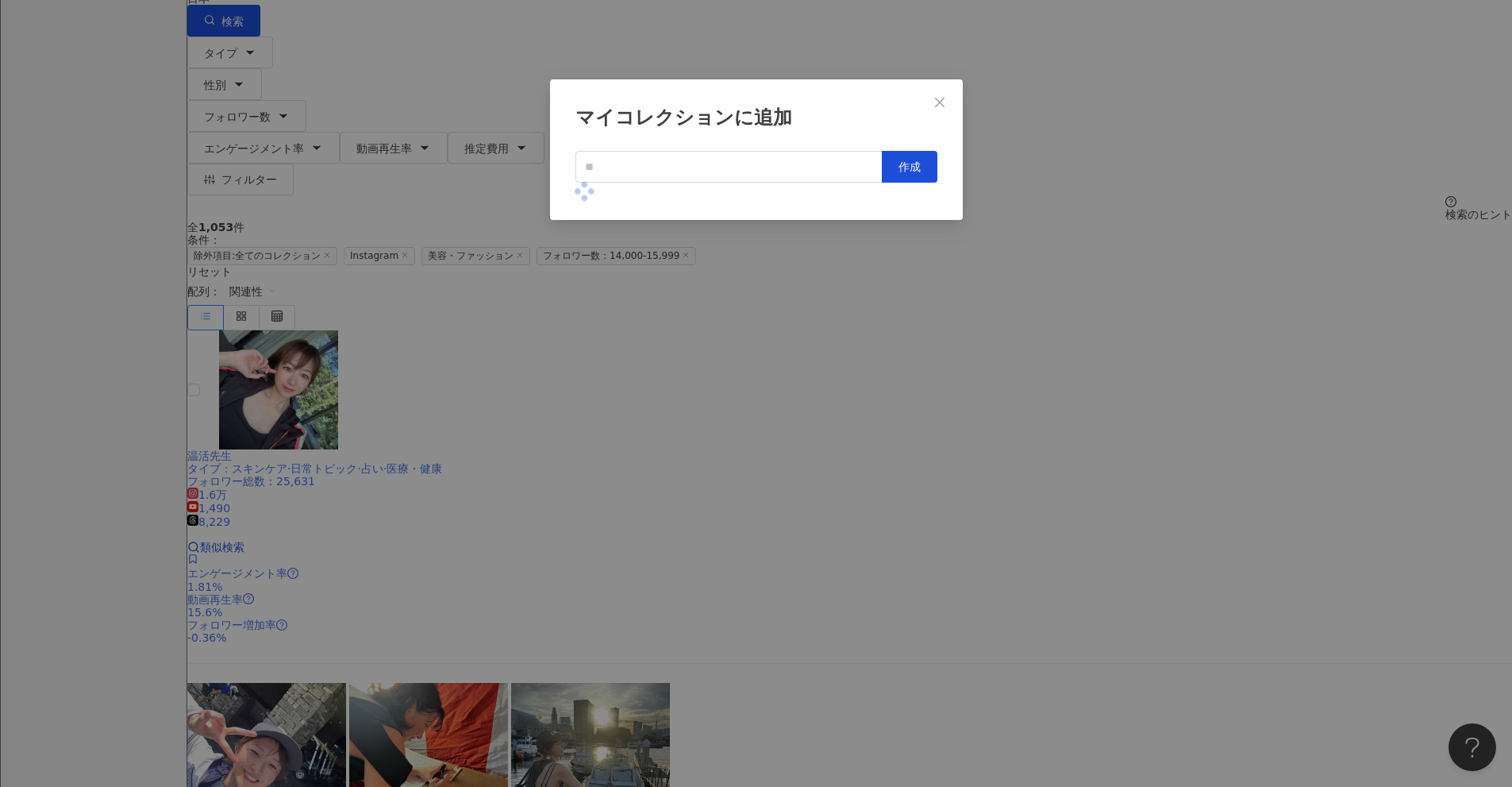
click at [738, 405] on div "マイコレクションに追加 作成" at bounding box center [756, 393] width 1512 height 787
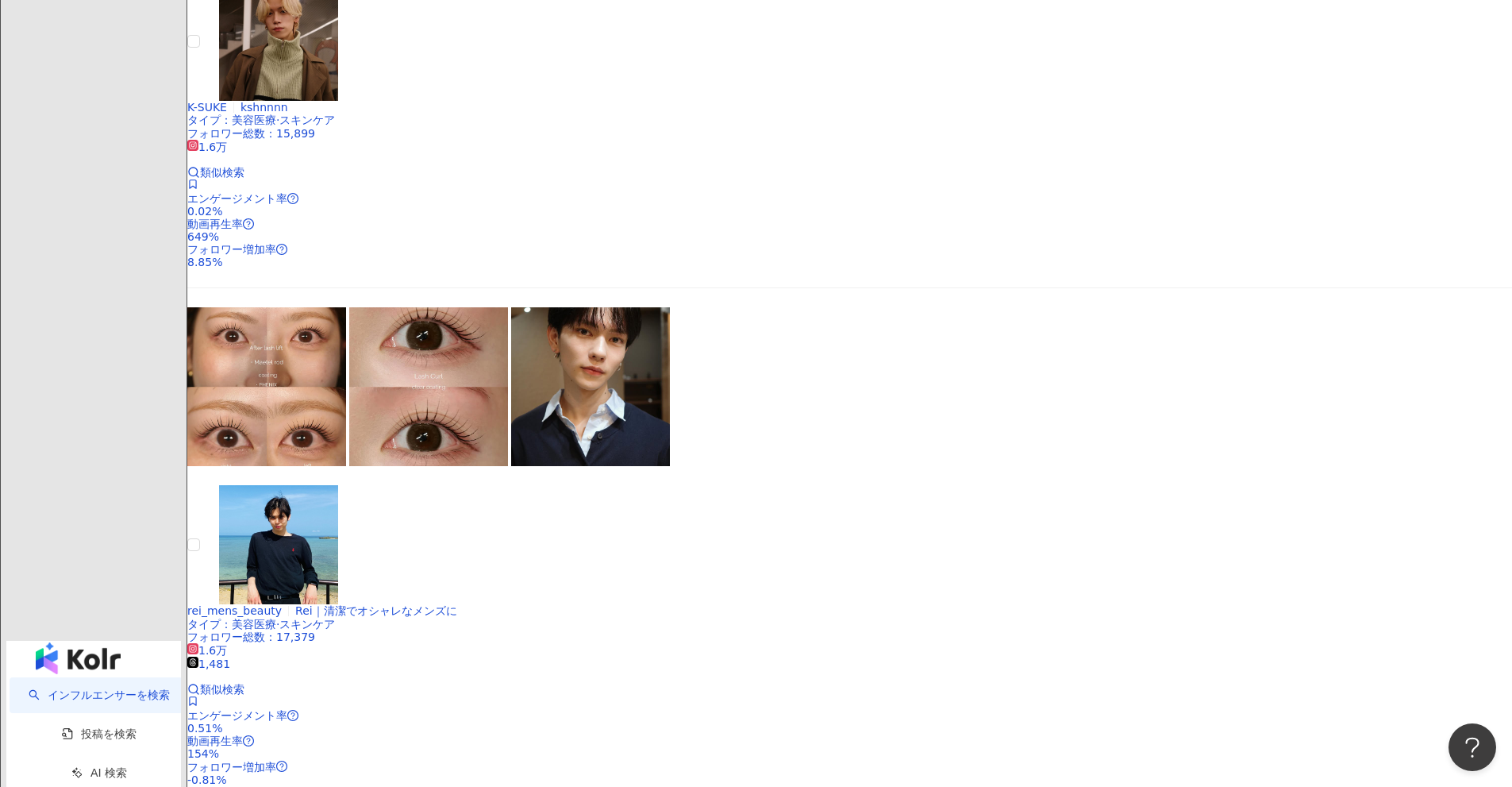
scroll to position [2496, 0]
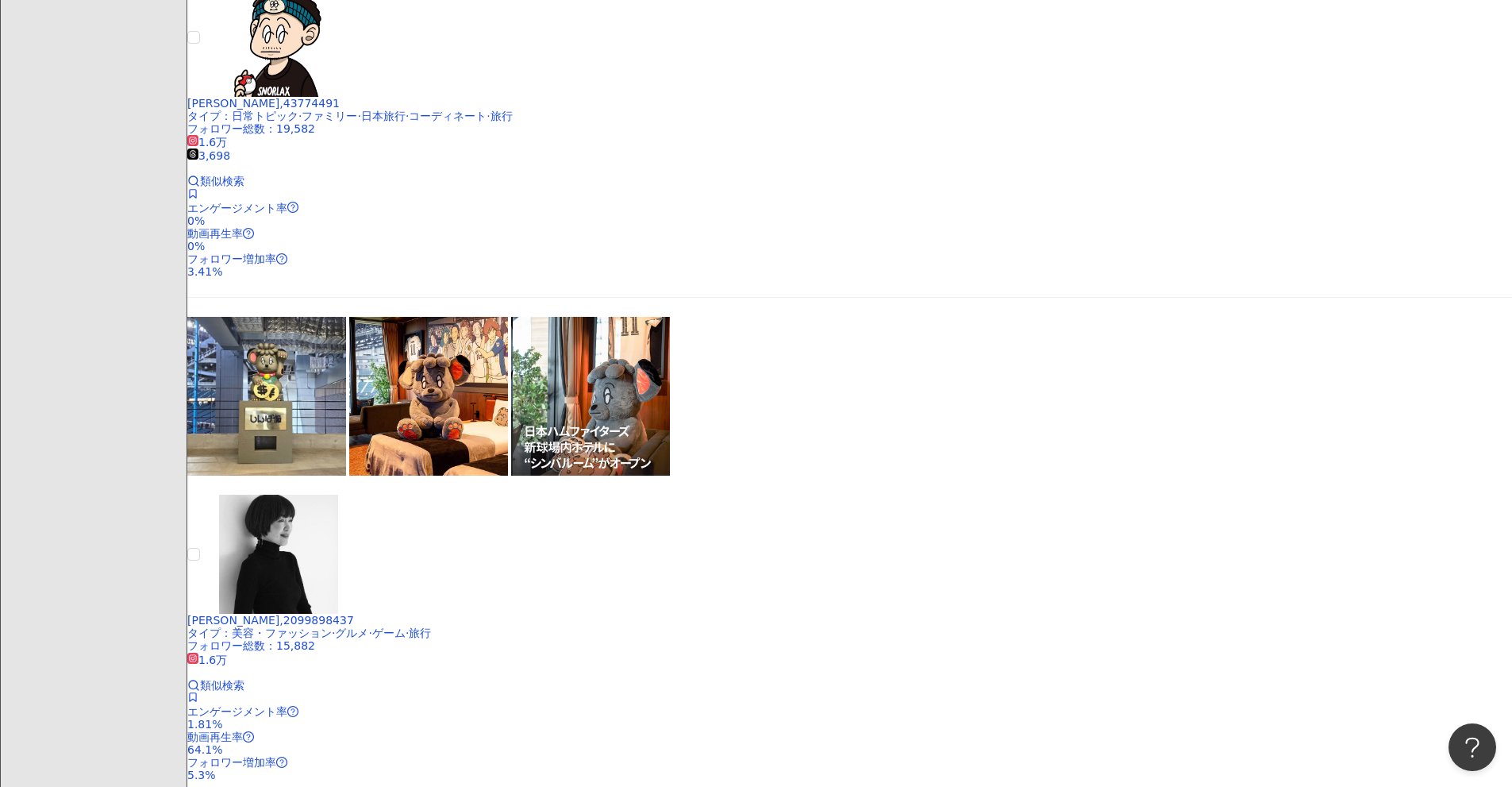
scroll to position [1385, 0]
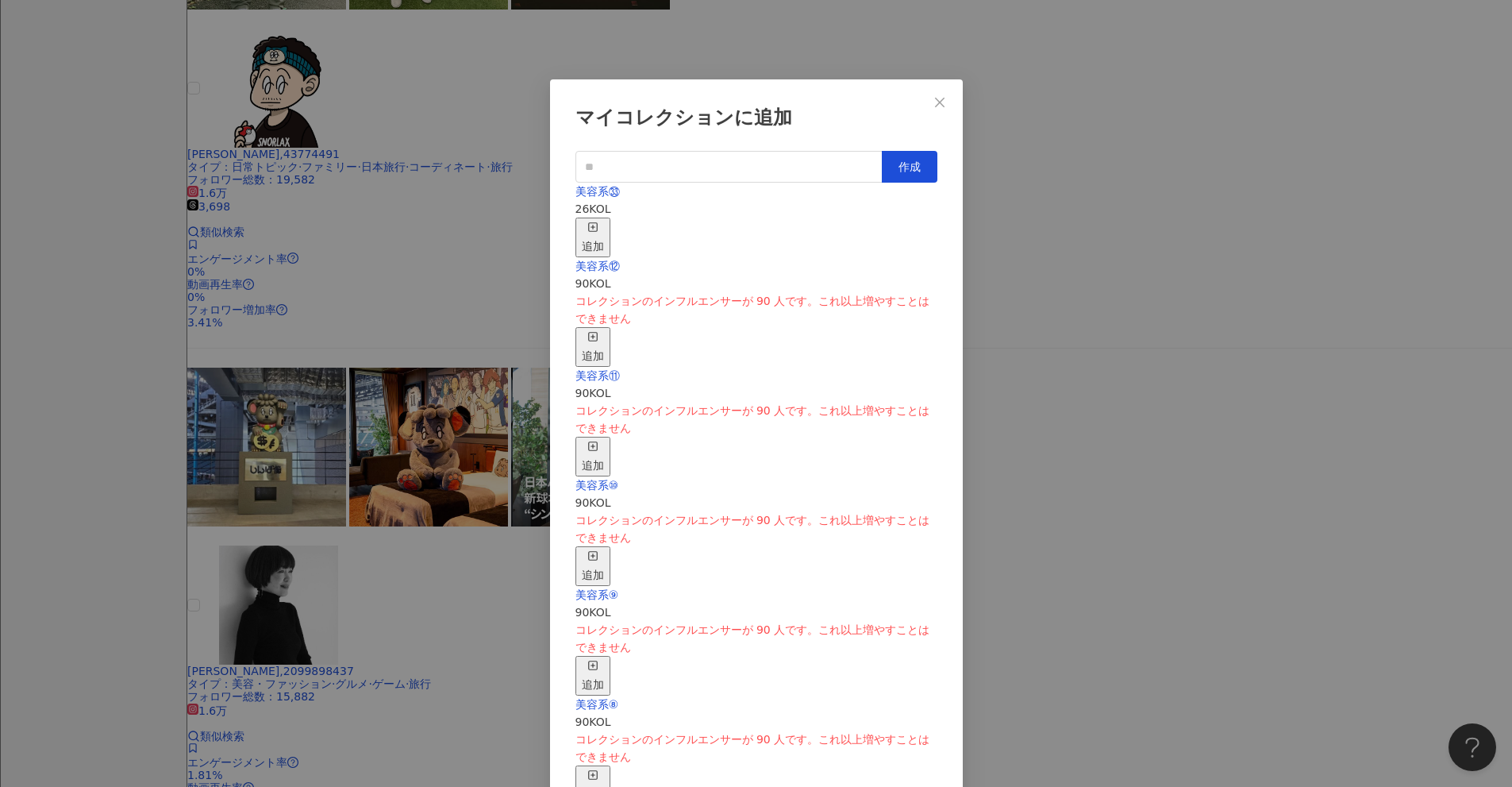
click at [604, 220] on div "追加" at bounding box center [593, 237] width 22 height 35
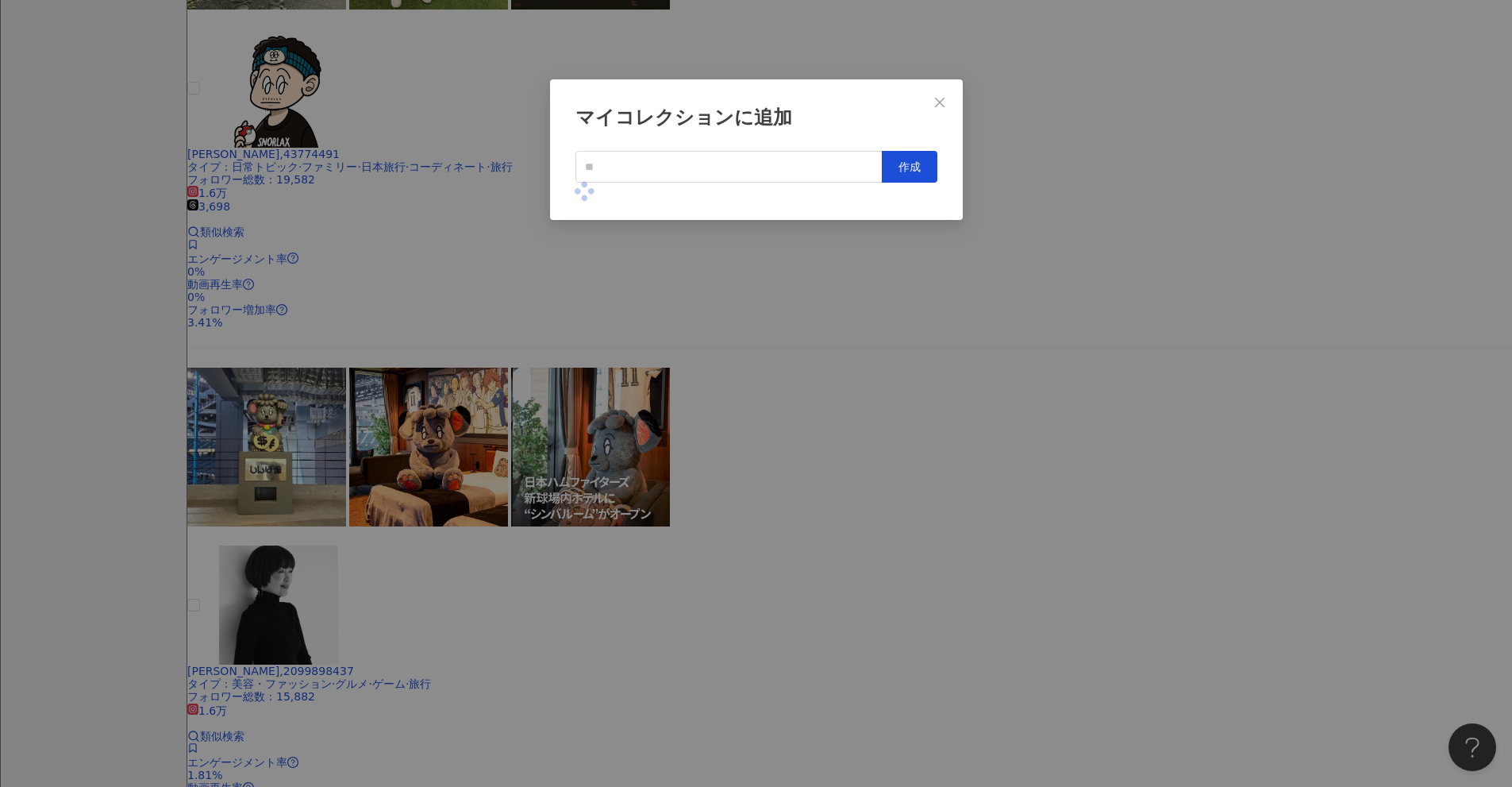
click at [738, 406] on div "マイコレクションに追加 作成" at bounding box center [756, 393] width 1512 height 787
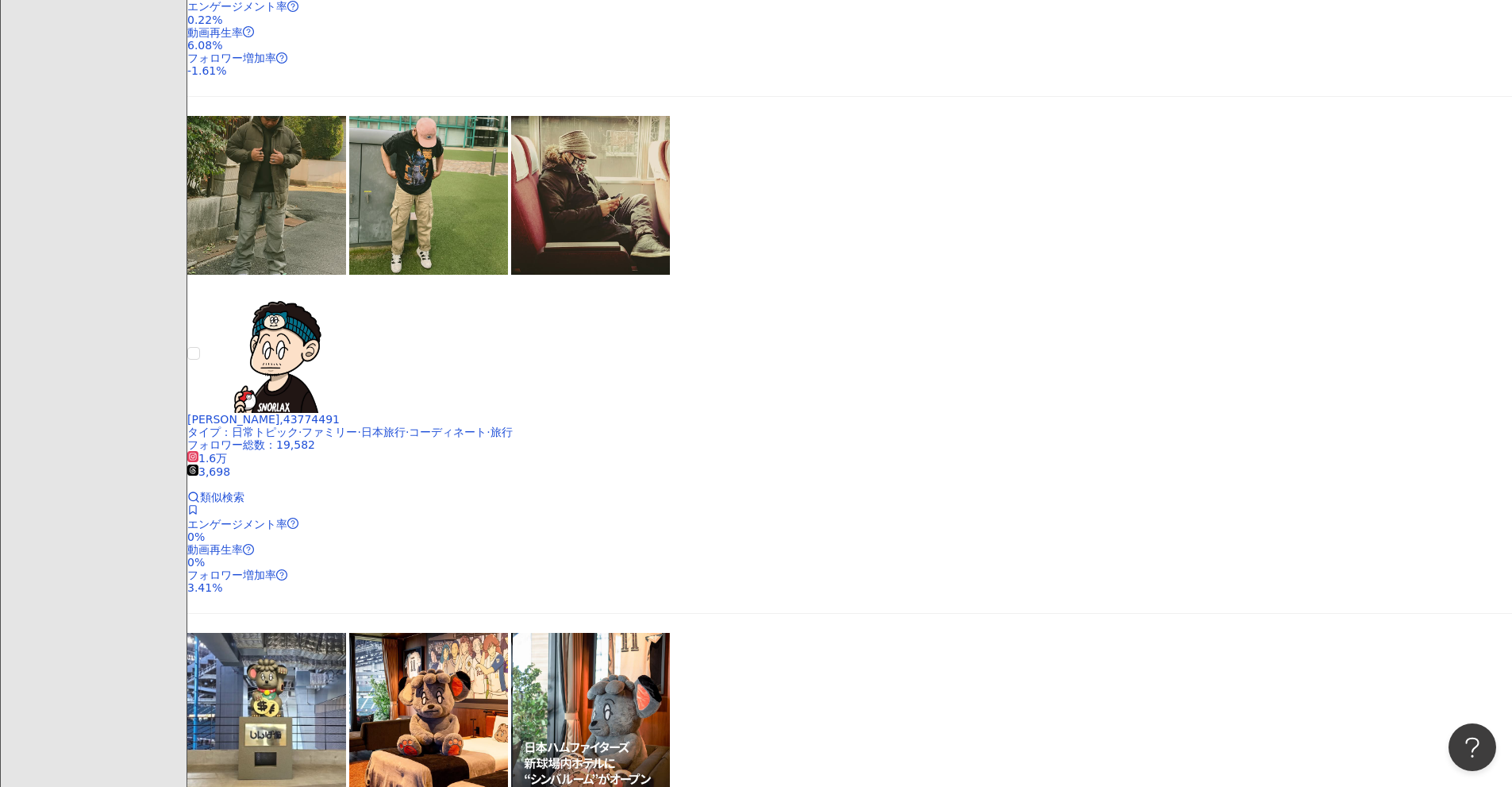
scroll to position [1067, 0]
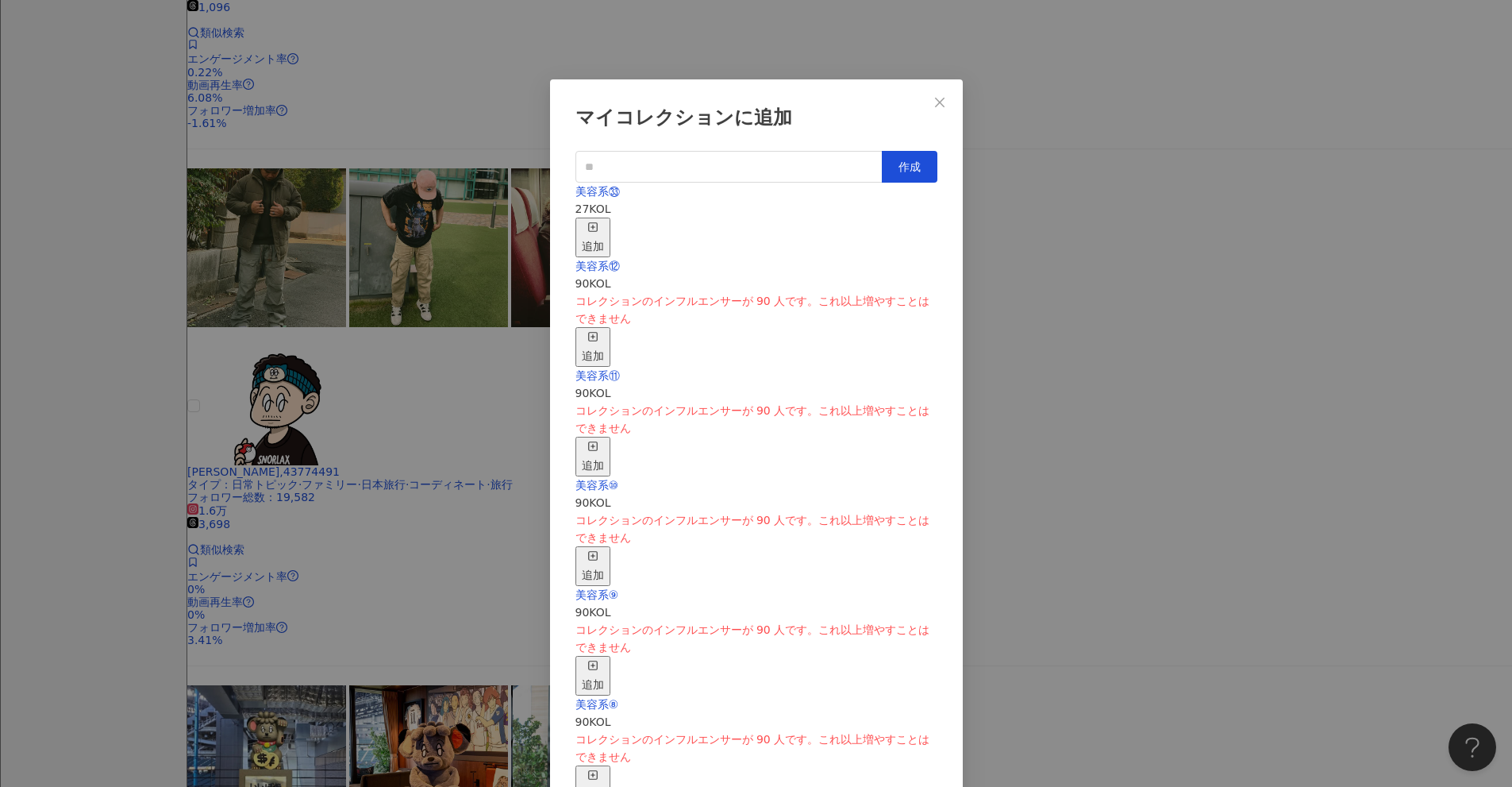
click at [604, 222] on div "追加" at bounding box center [593, 237] width 22 height 35
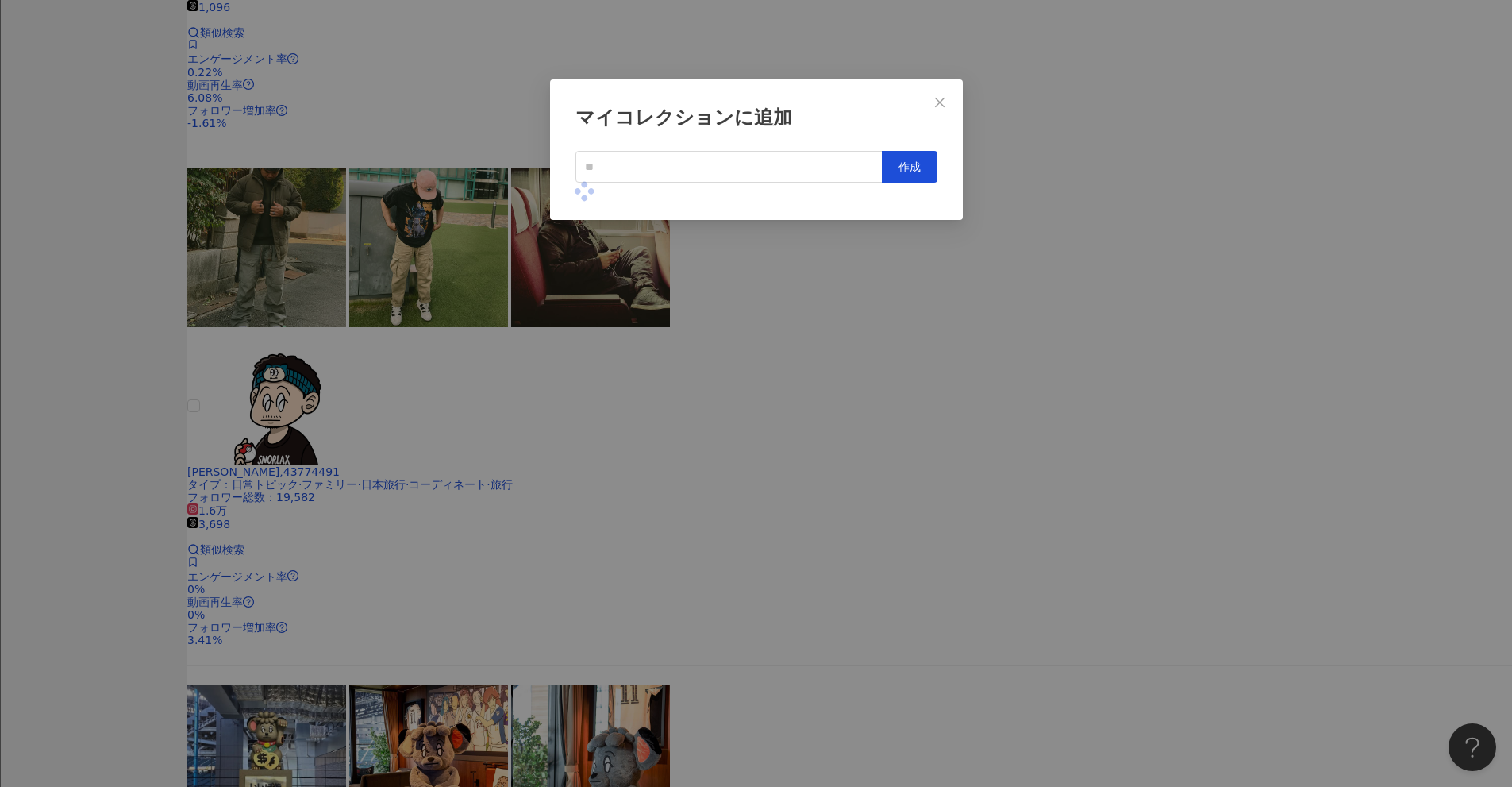
click at [738, 352] on div "マイコレクションに追加 作成" at bounding box center [756, 393] width 1512 height 787
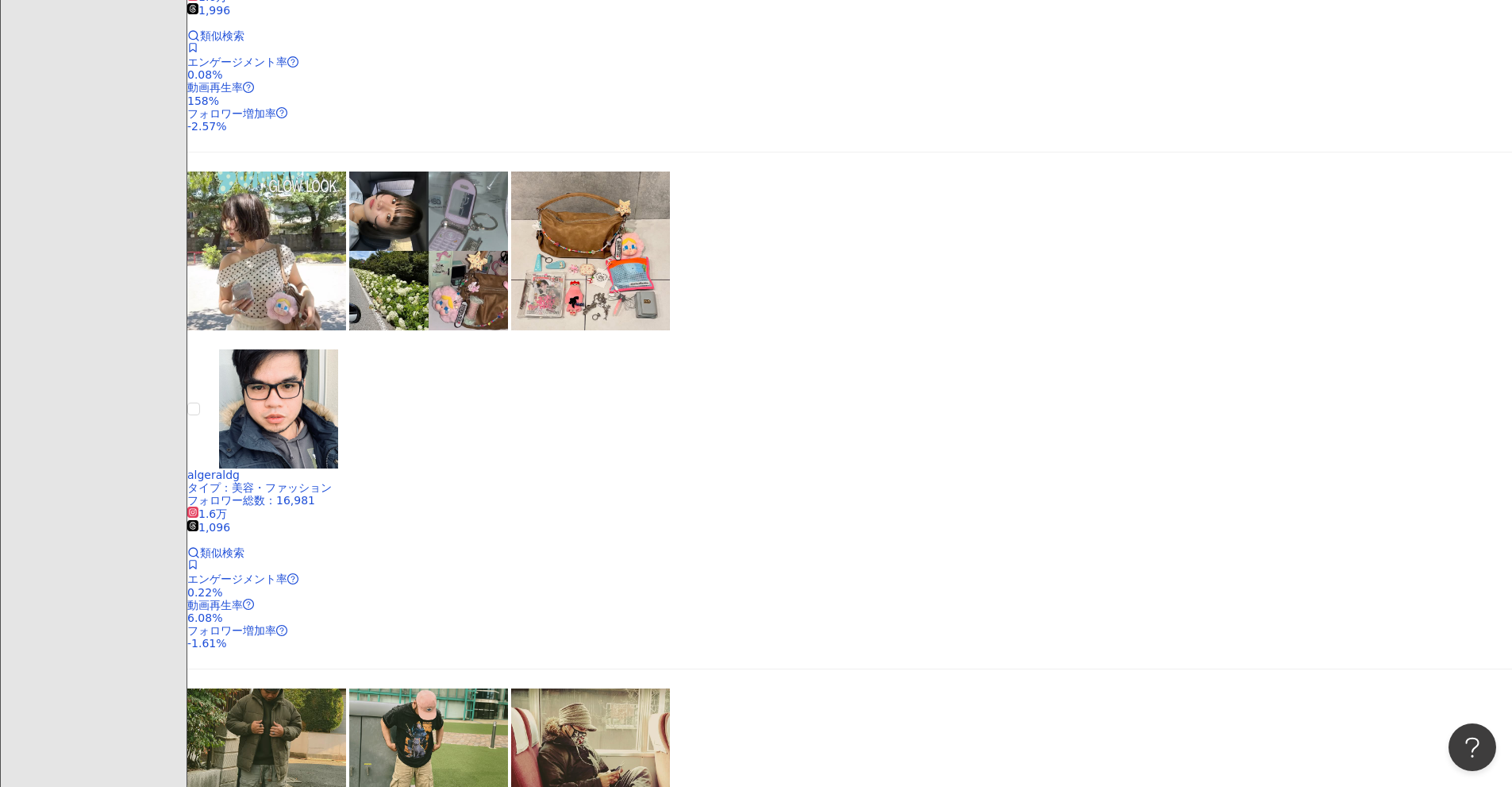
scroll to position [511, 0]
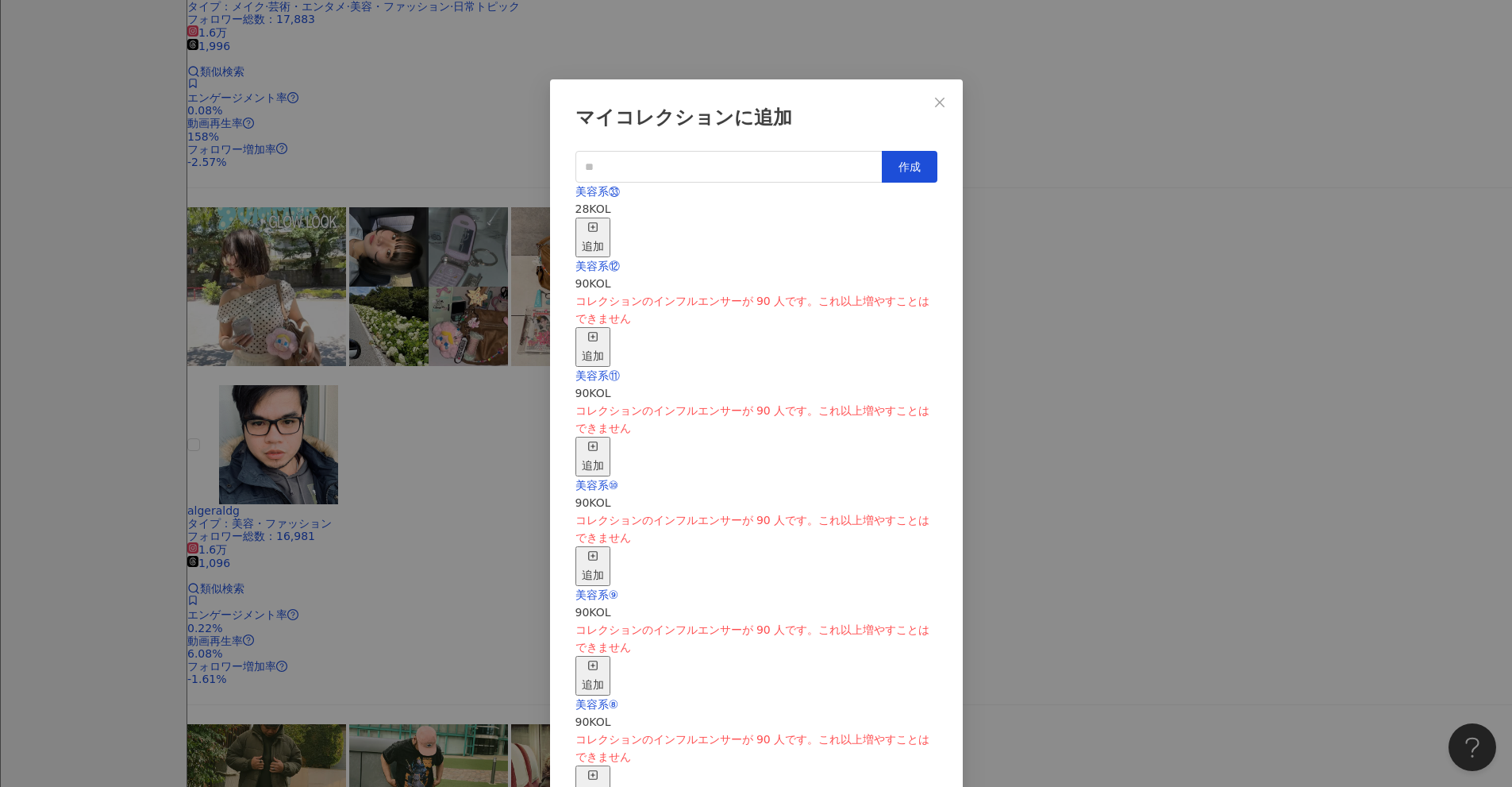
click at [604, 220] on div "追加" at bounding box center [593, 237] width 22 height 35
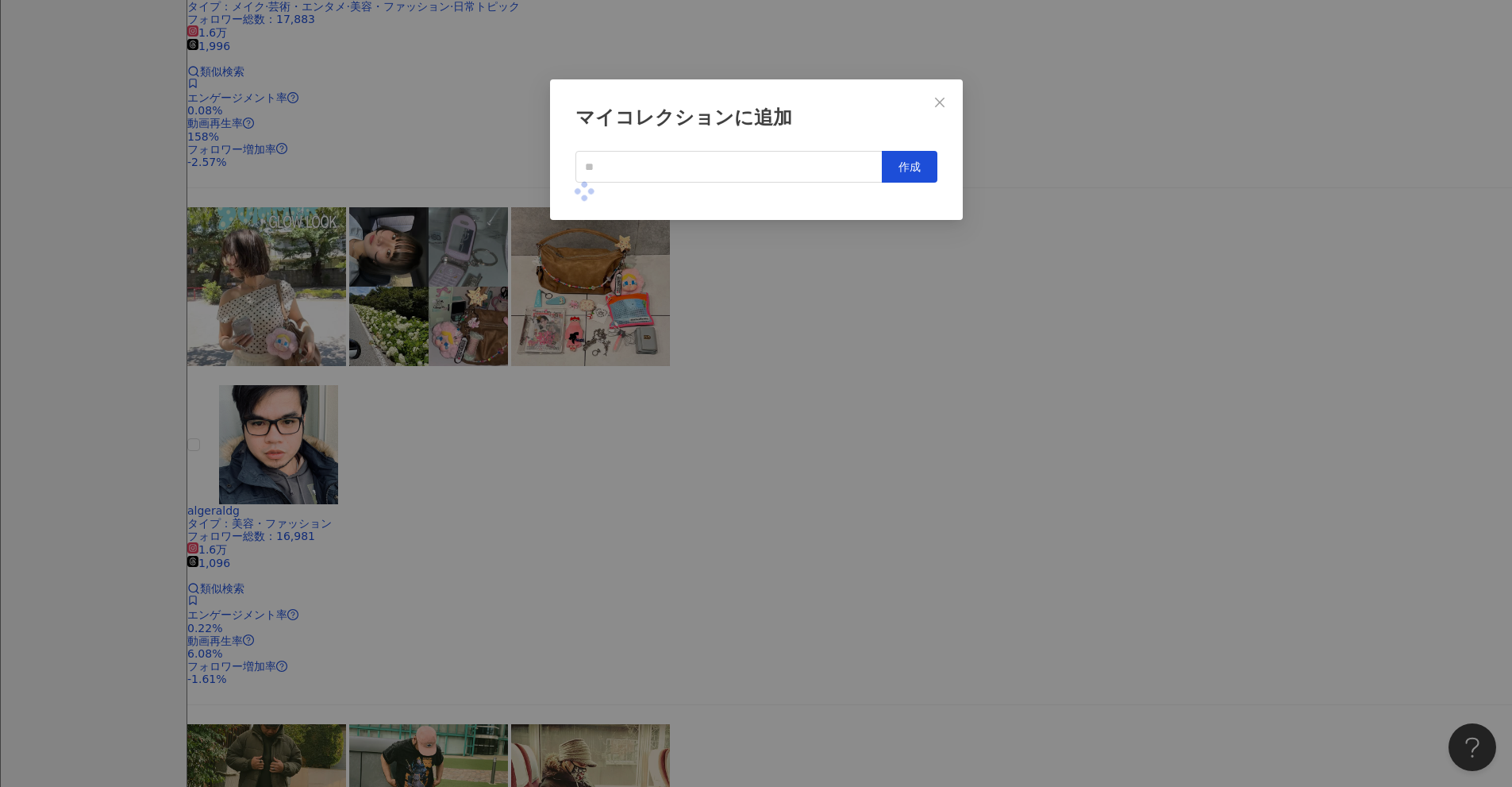
click at [738, 403] on div "マイコレクションに追加 作成" at bounding box center [756, 393] width 1512 height 787
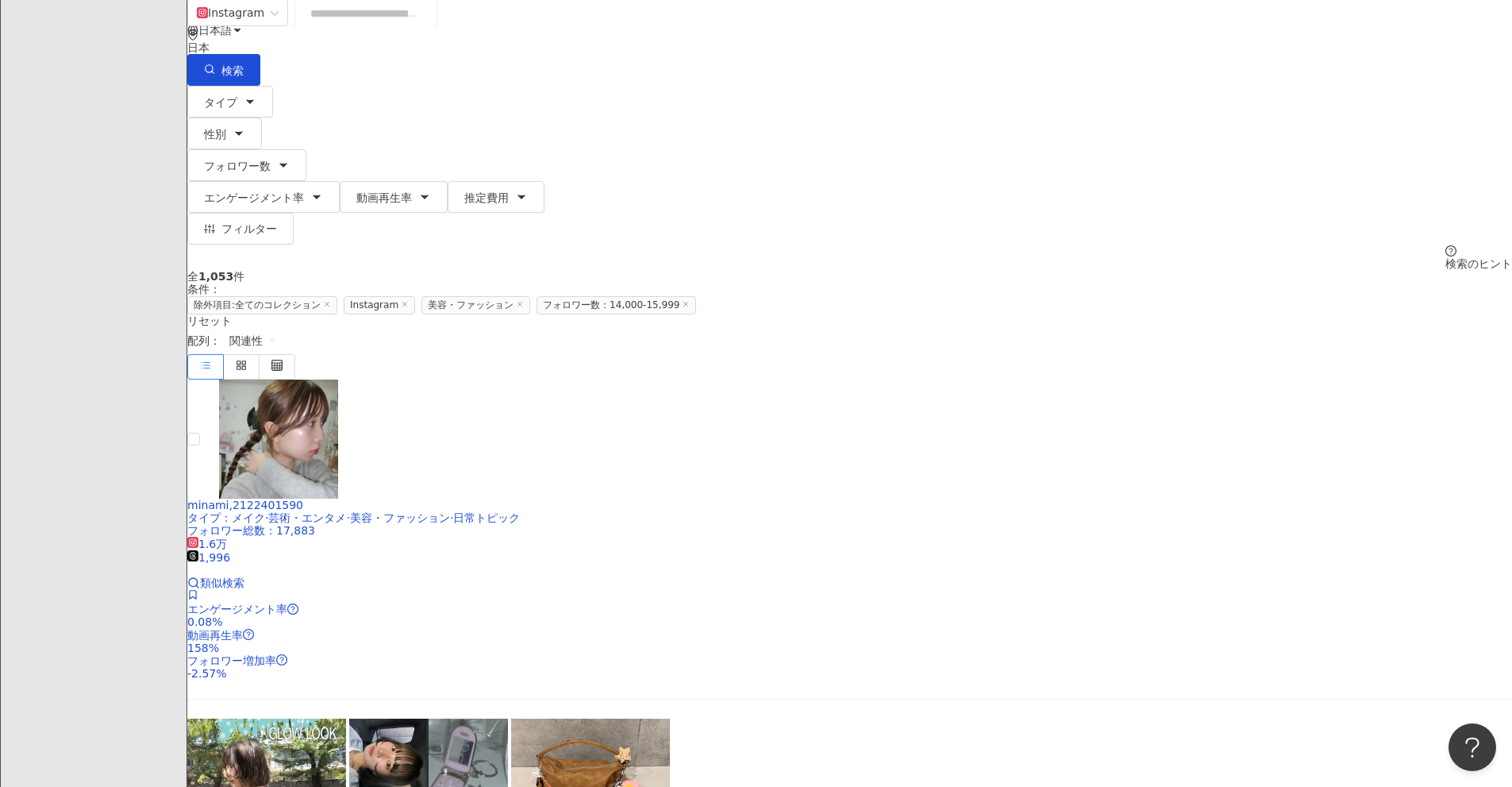
scroll to position [0, 0]
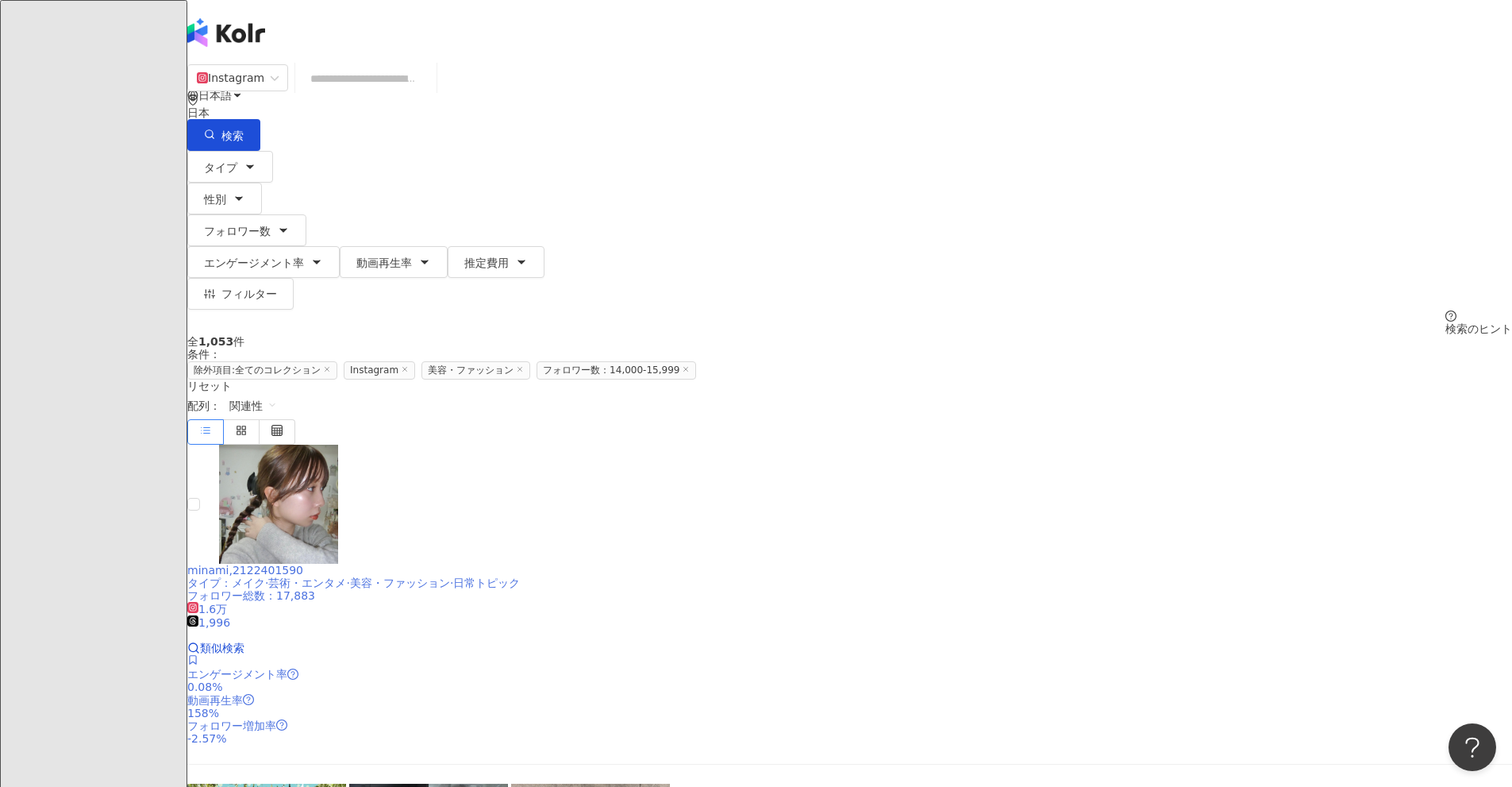
click at [199, 655] on span at bounding box center [193, 661] width 11 height 13
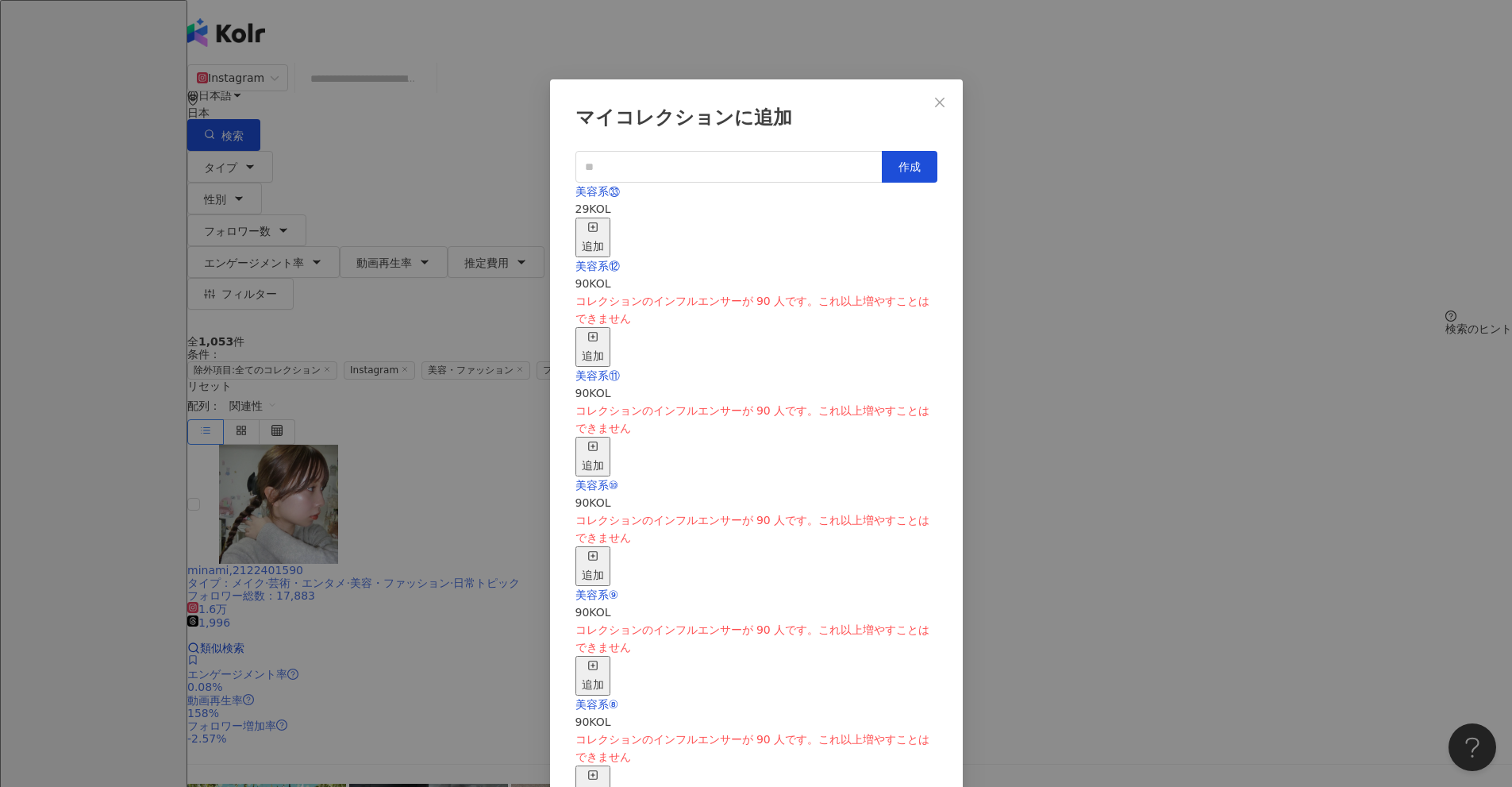
click at [738, 246] on div "美容系㉝ 29 KOL 追加" at bounding box center [756, 220] width 362 height 75
click at [604, 222] on div "追加" at bounding box center [593, 237] width 22 height 35
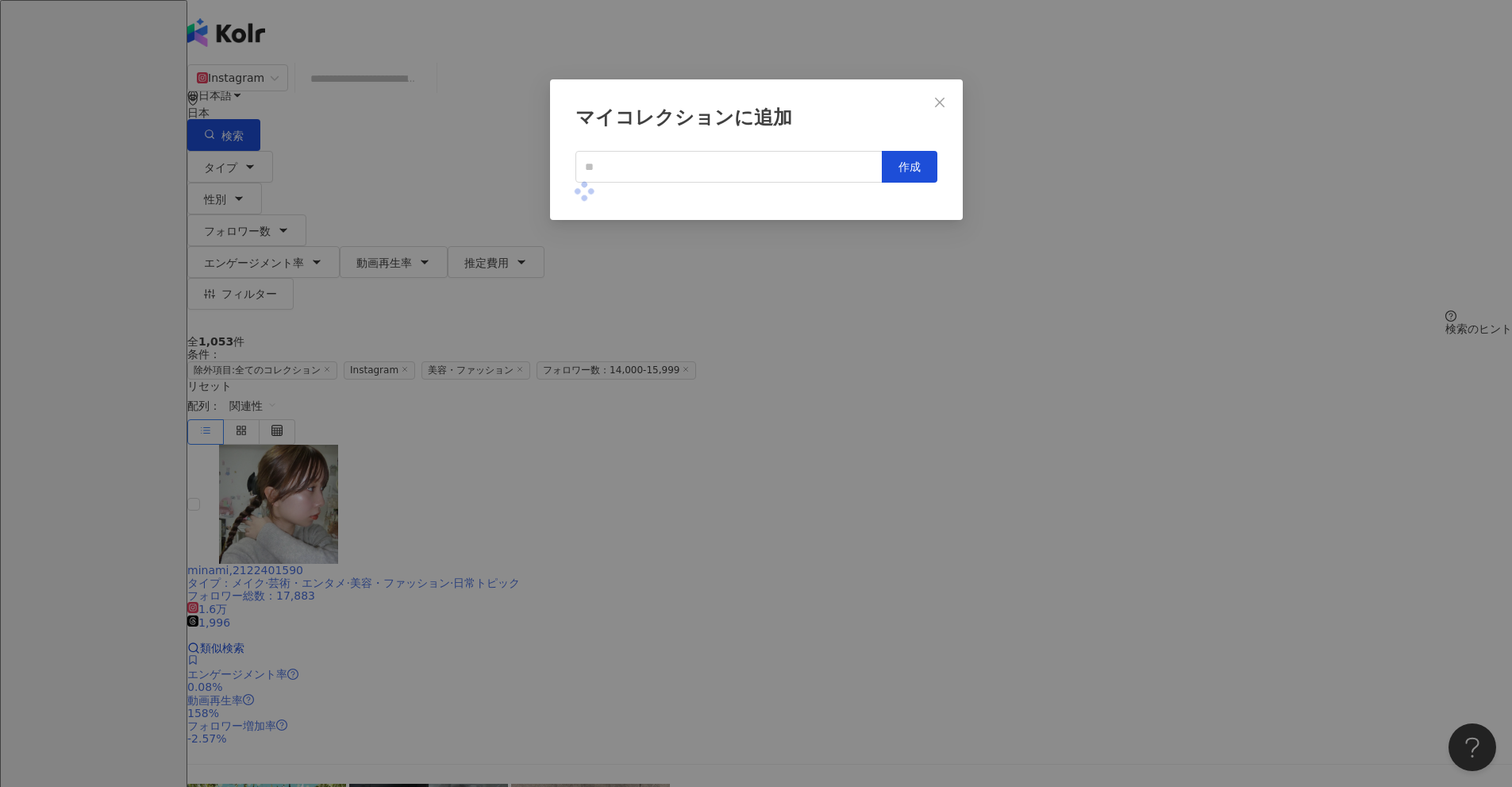
click at [738, 396] on div "マイコレクションに追加 作成" at bounding box center [756, 393] width 1512 height 787
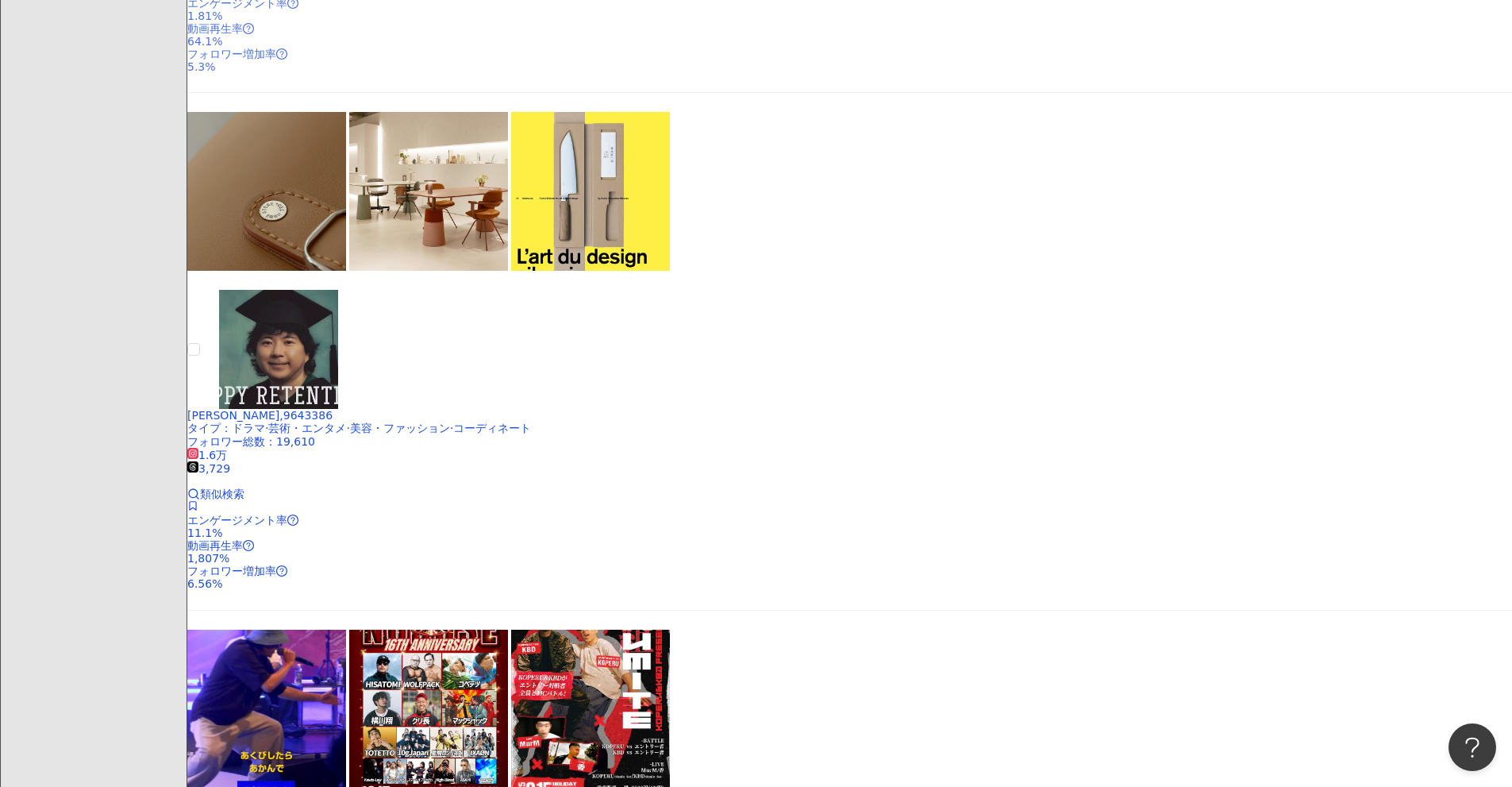
scroll to position [2496, 0]
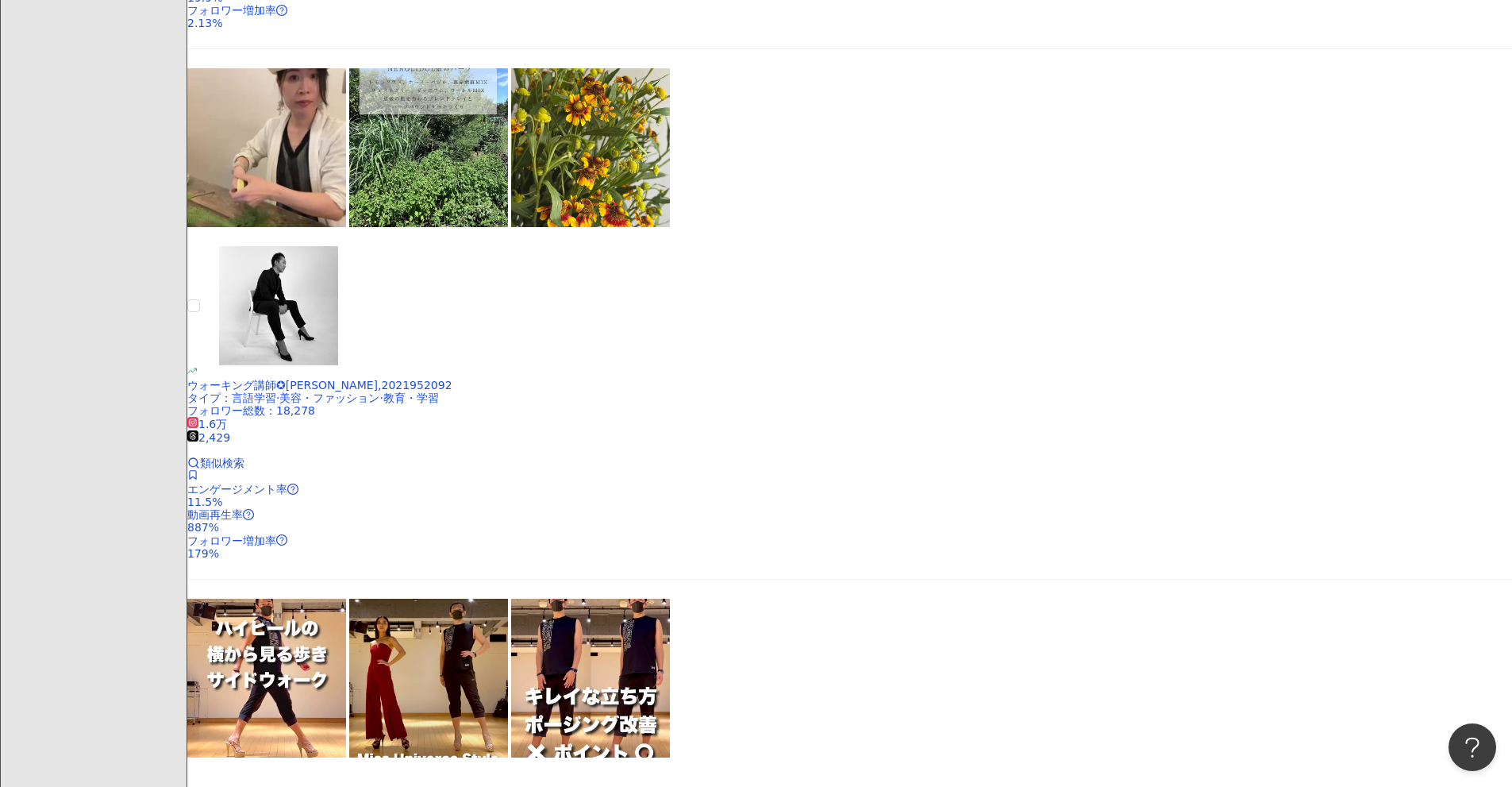
scroll to position [2099, 0]
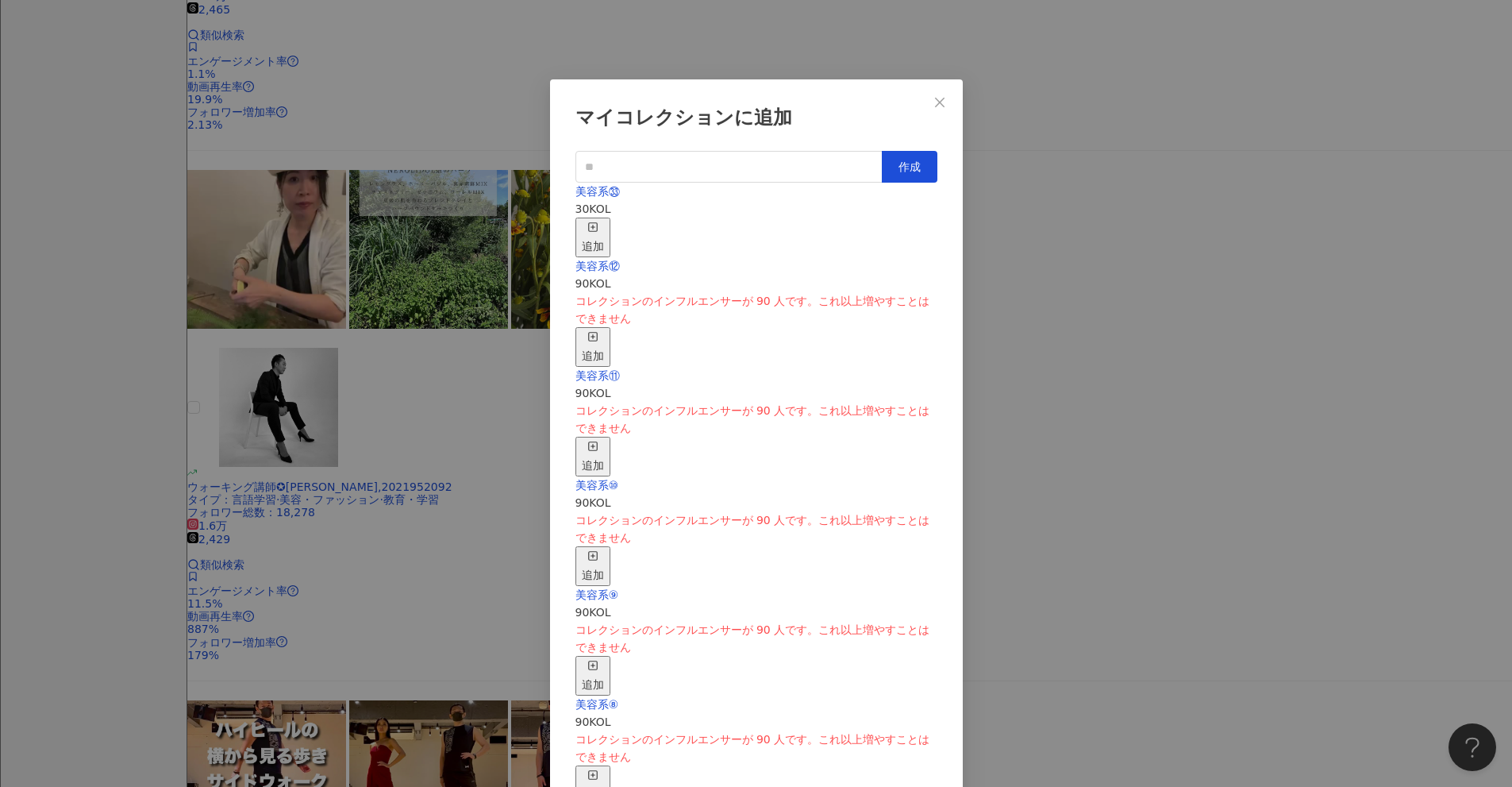
click at [604, 221] on div "追加" at bounding box center [593, 237] width 22 height 35
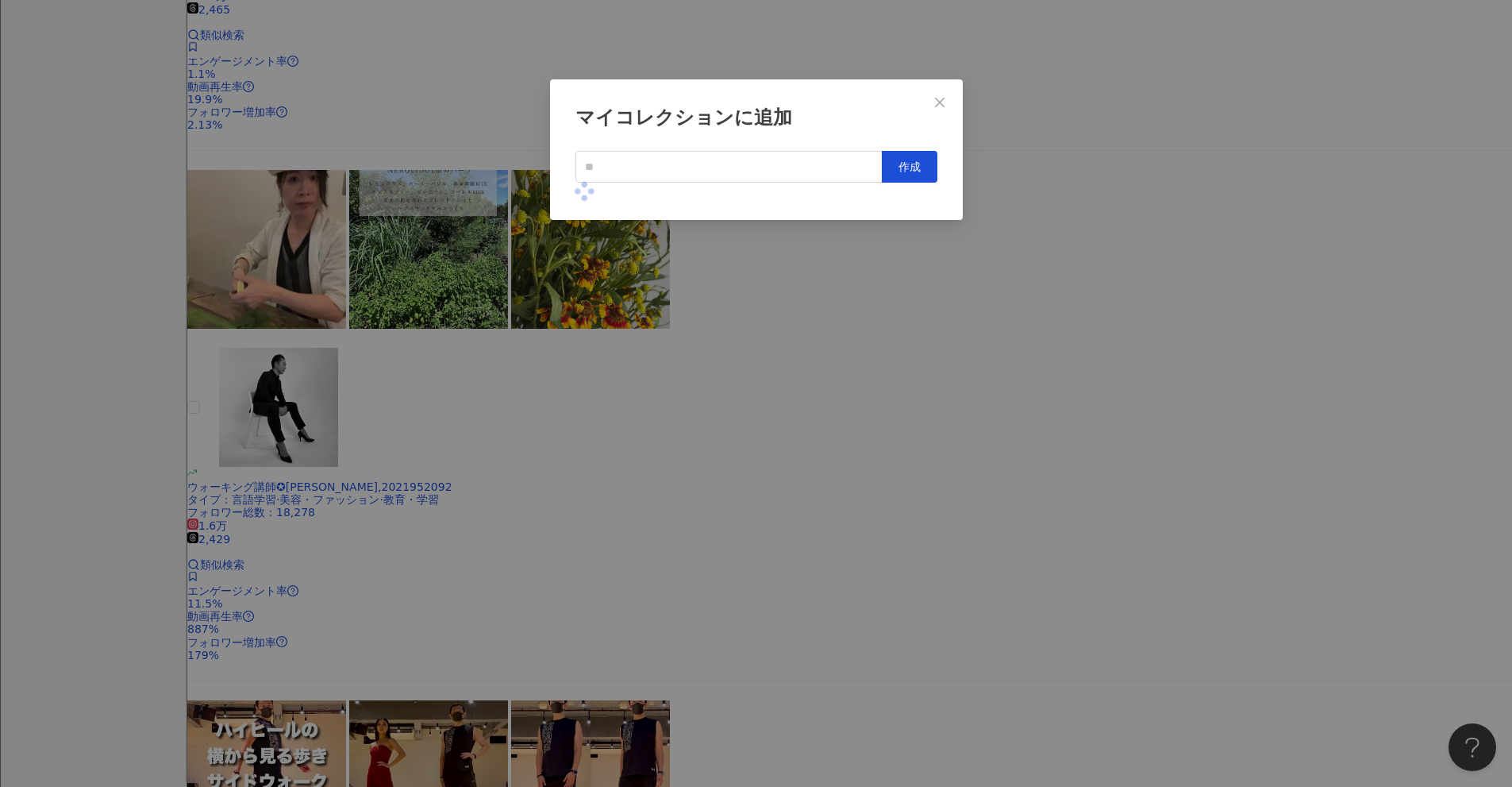
click at [738, 411] on div "マイコレクションに追加 作成" at bounding box center [756, 393] width 1512 height 787
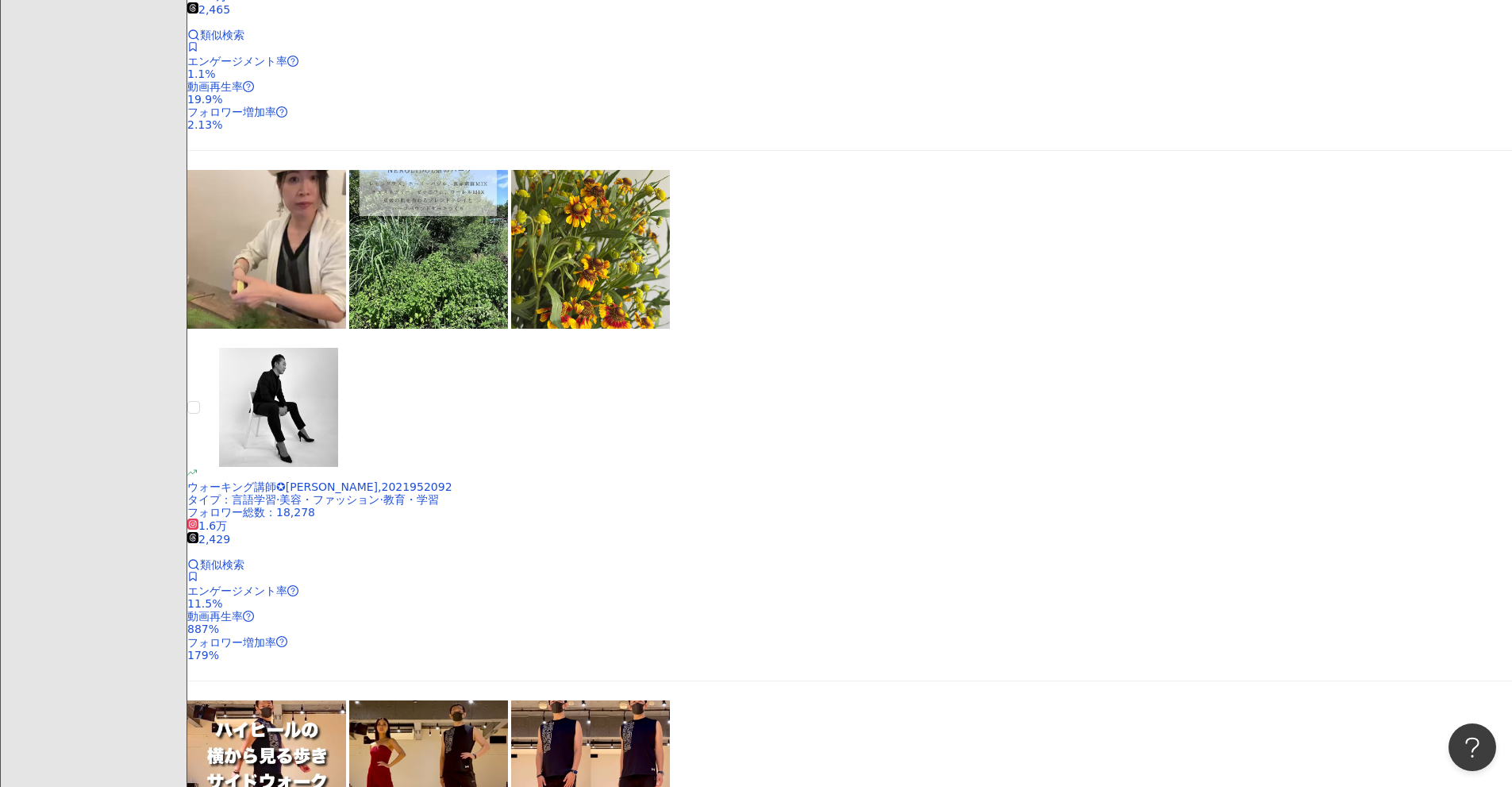
scroll to position [1781, 0]
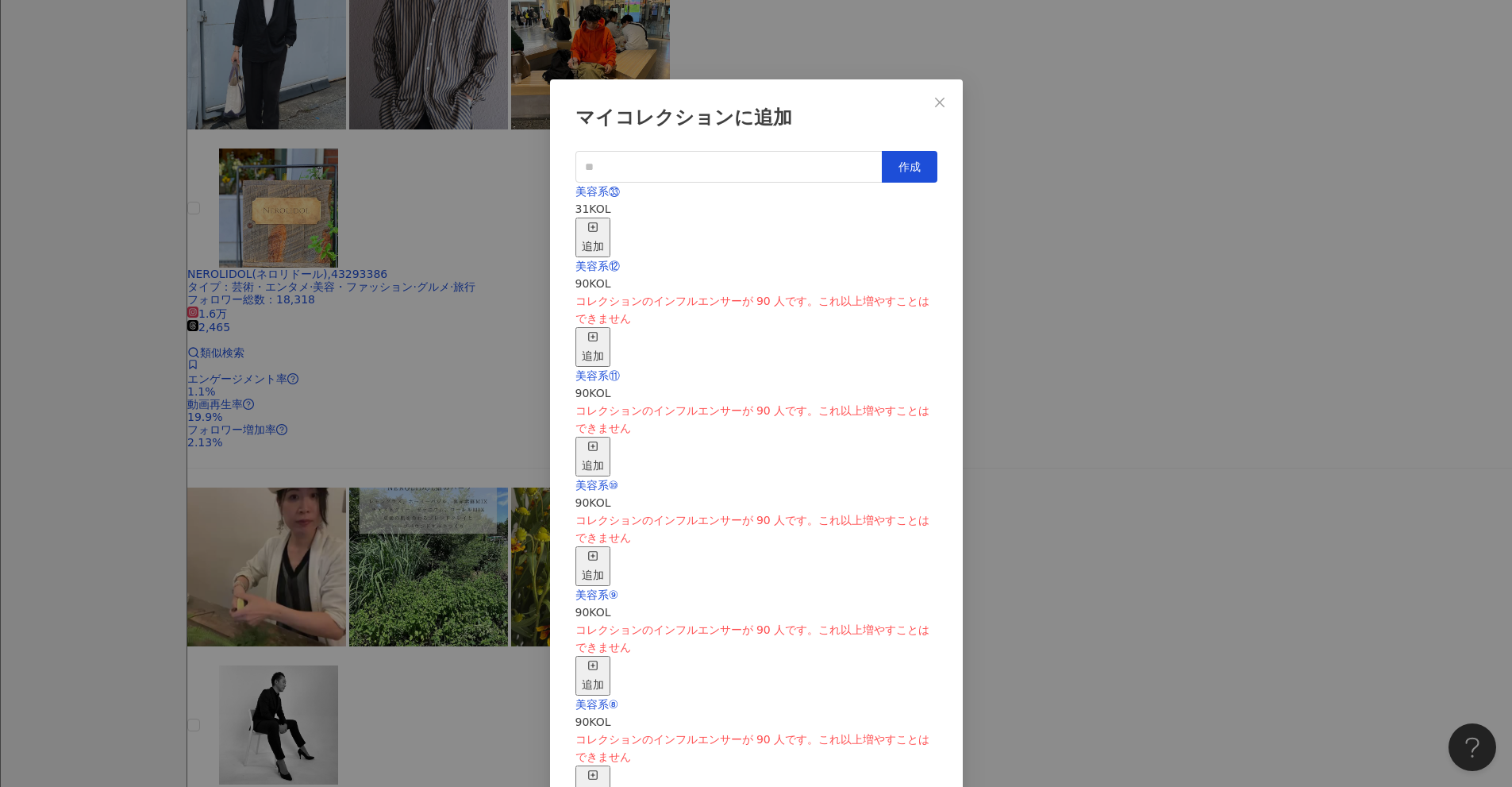
click at [604, 220] on div "追加" at bounding box center [593, 237] width 22 height 35
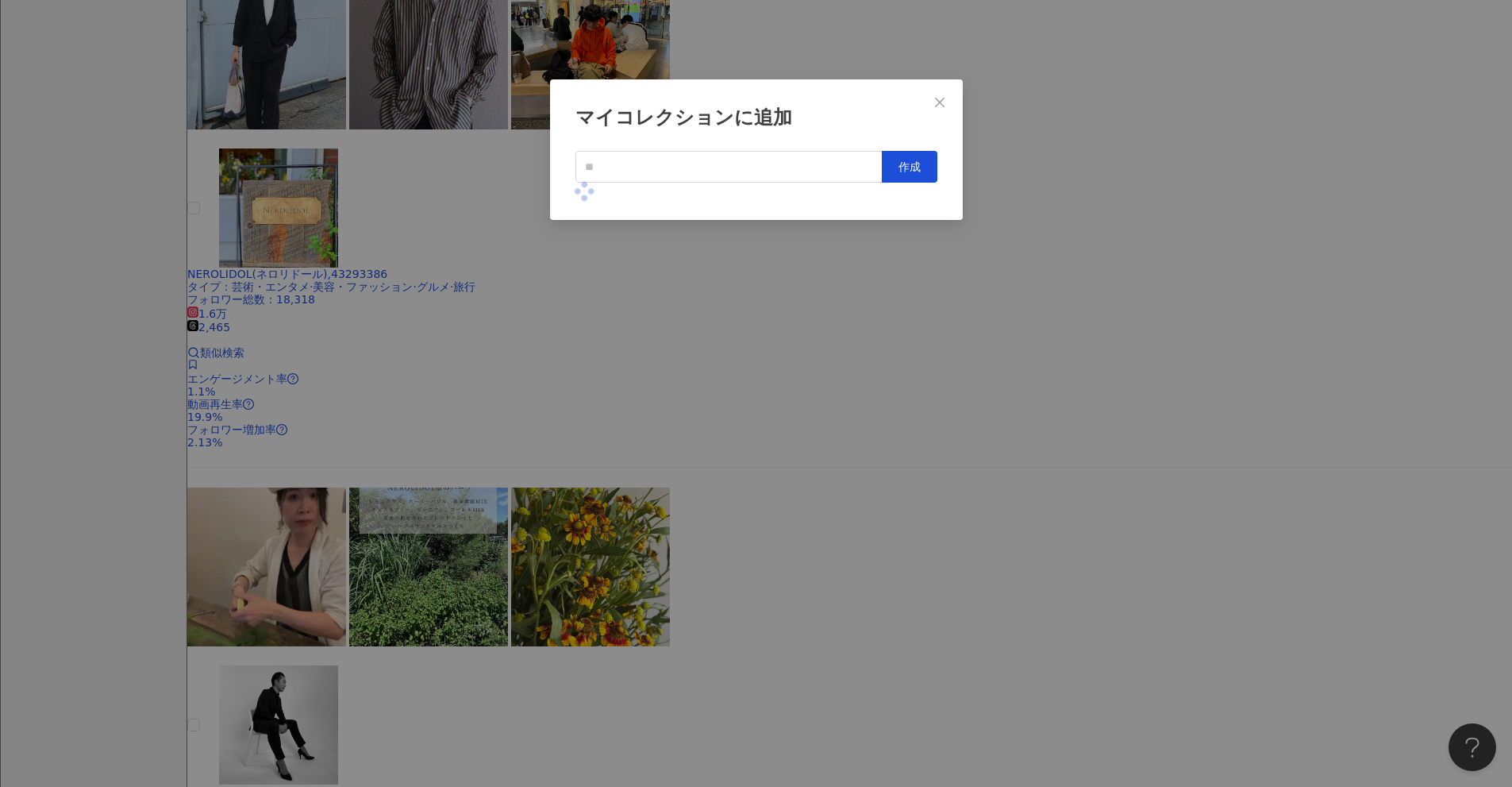
click at [738, 363] on div "マイコレクションに追加 作成" at bounding box center [756, 393] width 1512 height 787
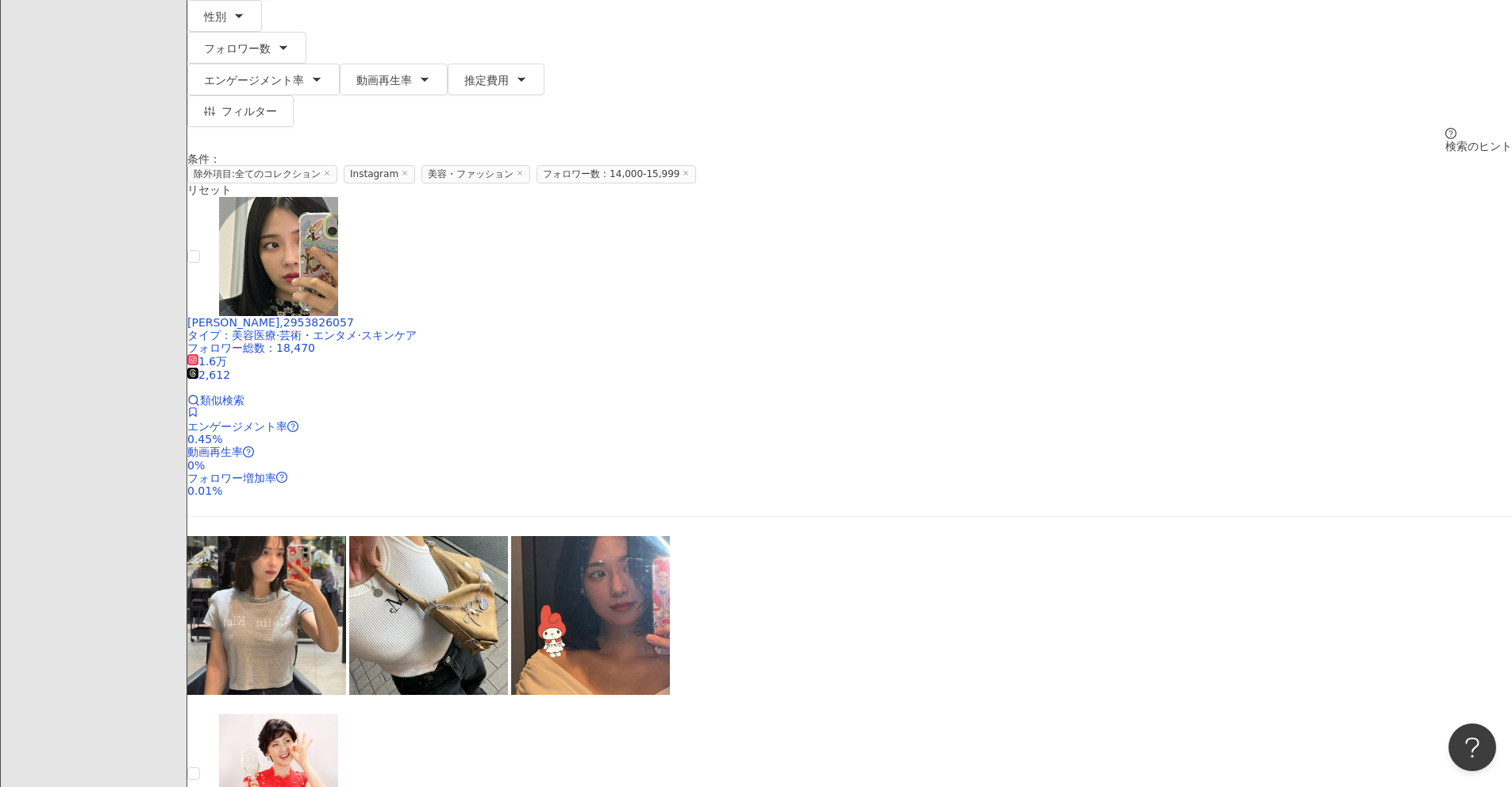
scroll to position [115, 0]
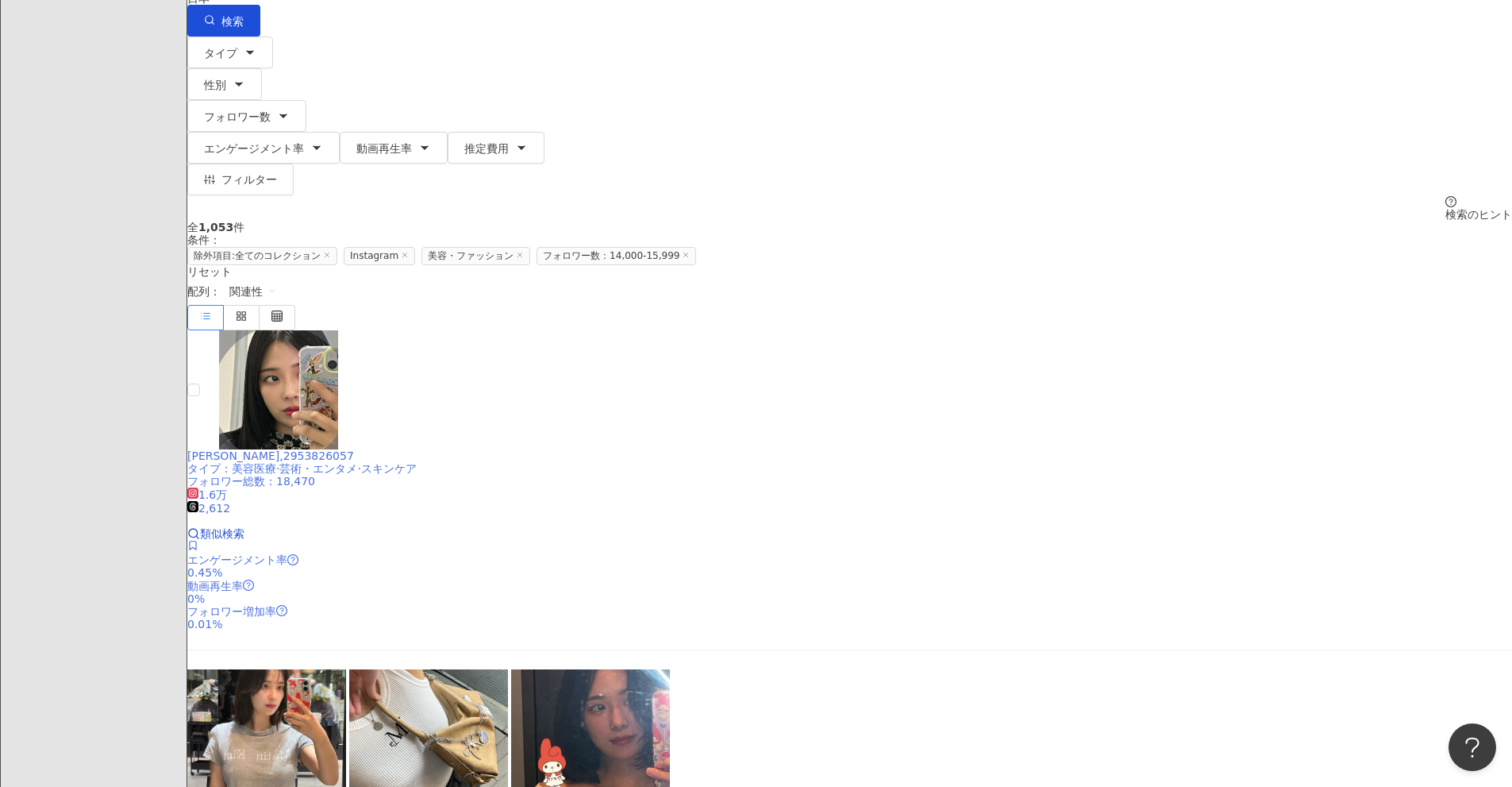
click at [196, 541] on icon at bounding box center [193, 545] width 7 height 9
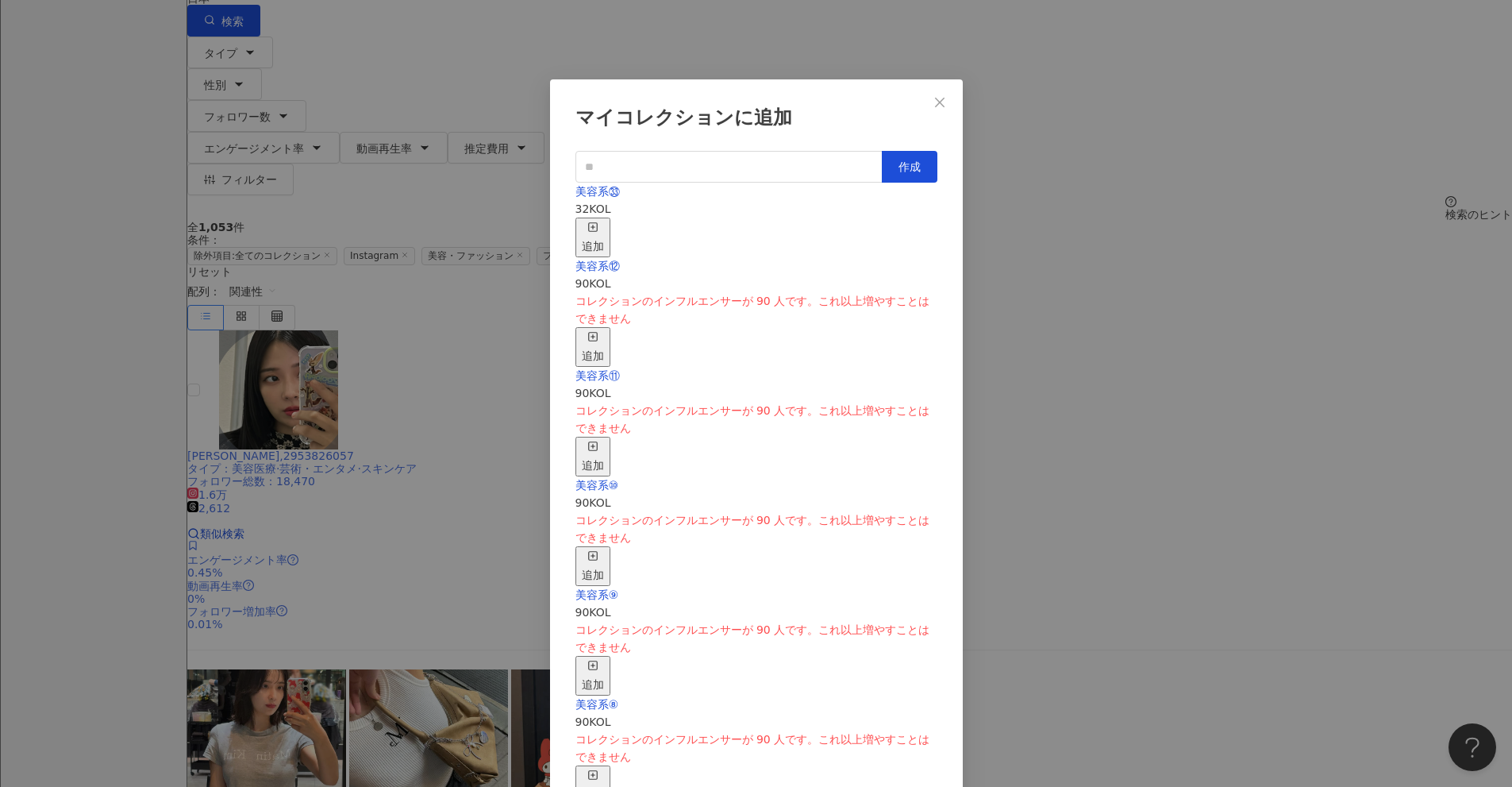
click at [604, 220] on div "追加" at bounding box center [593, 237] width 22 height 35
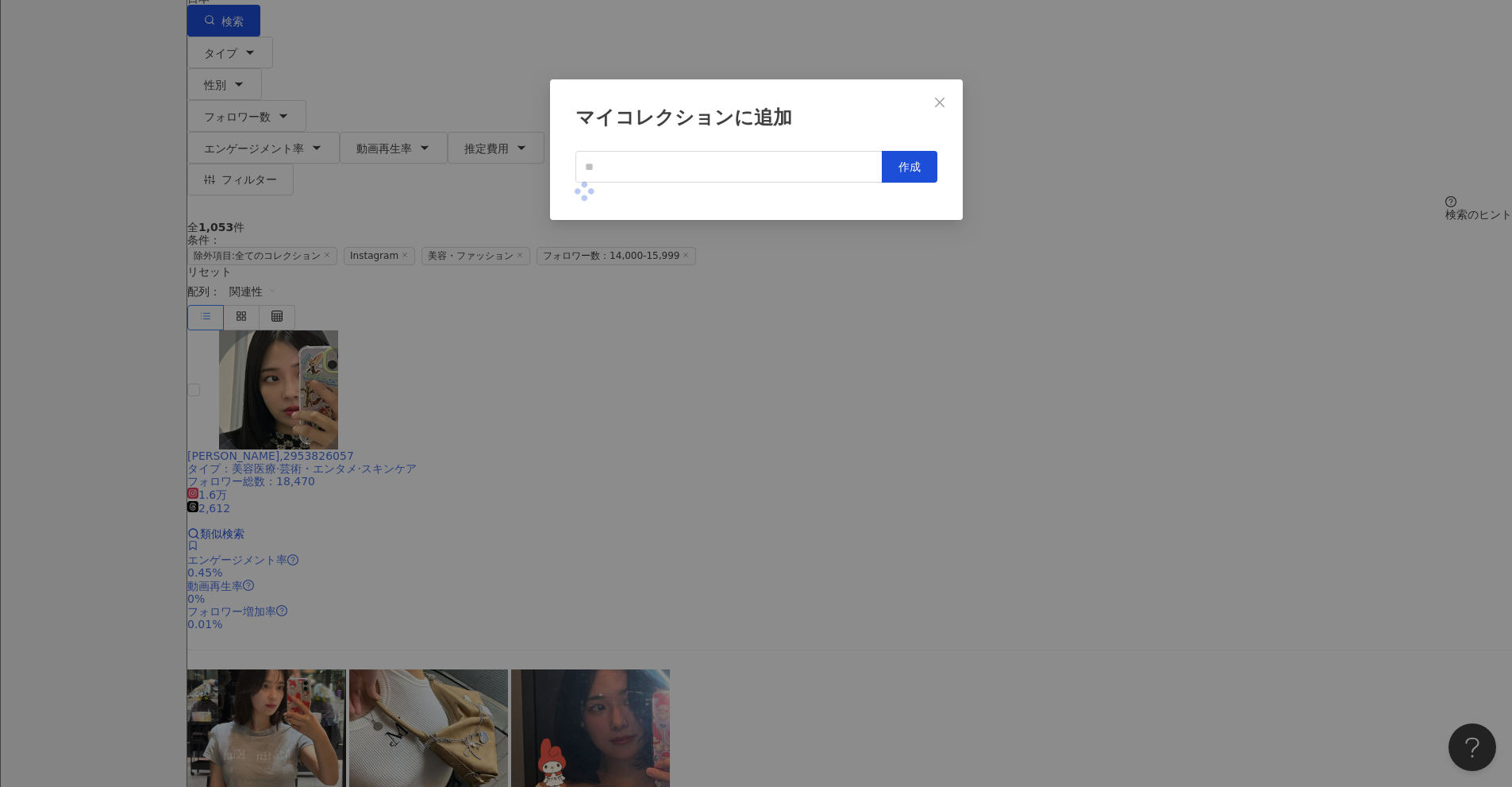
click at [738, 335] on div "マイコレクションに追加 作成" at bounding box center [756, 393] width 1512 height 787
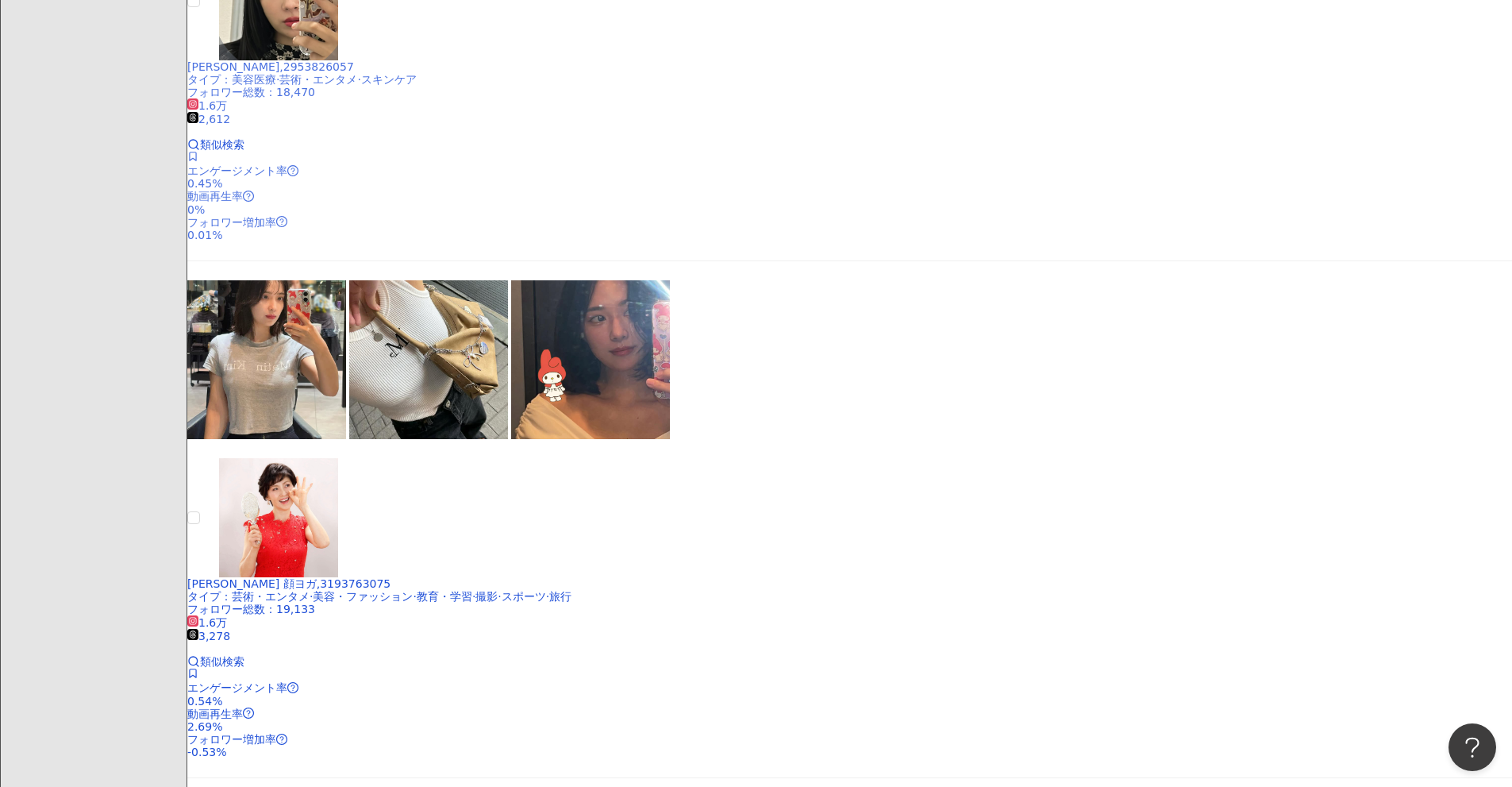
scroll to position [238, 0]
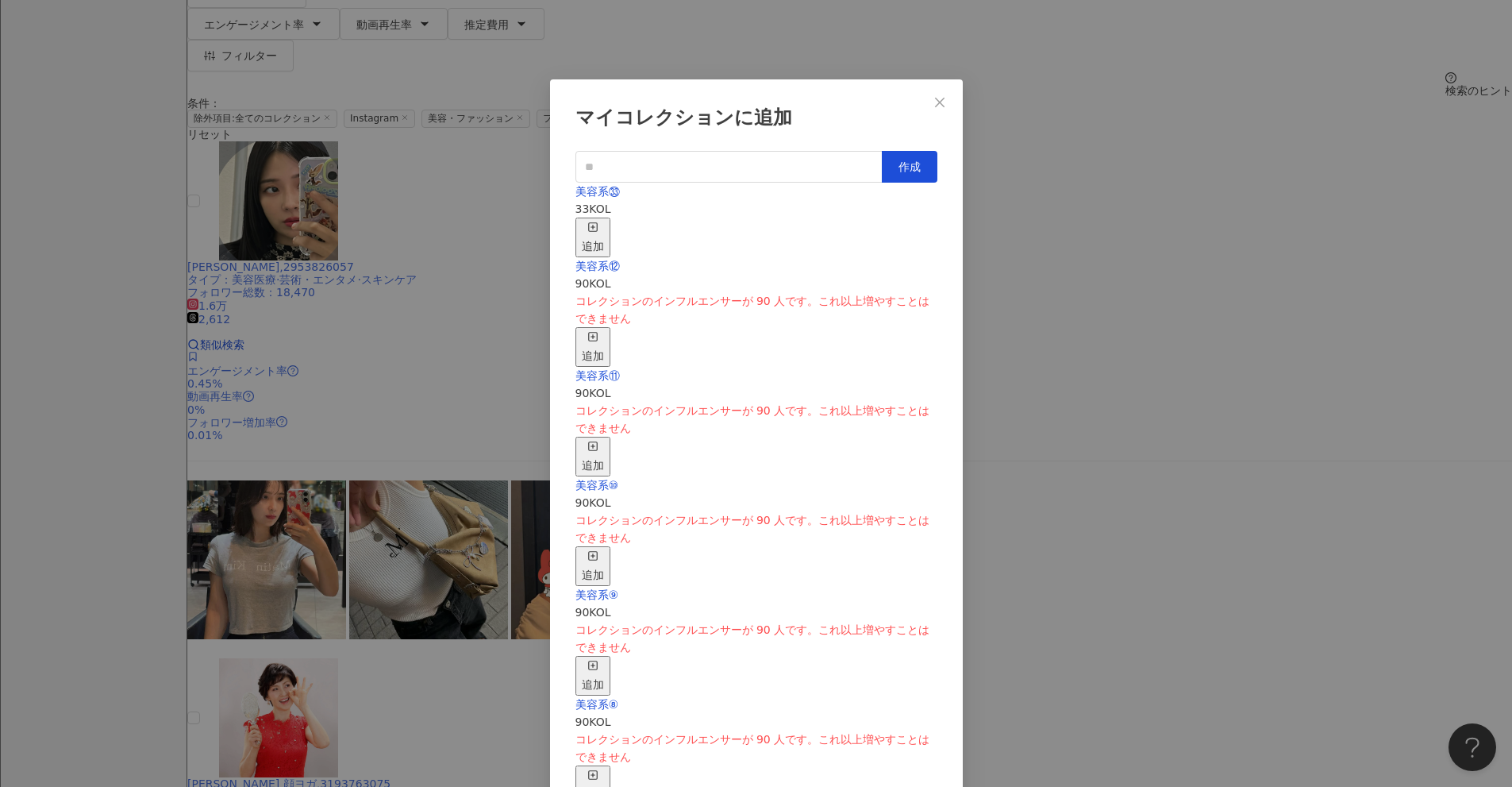
click at [604, 220] on div "追加" at bounding box center [593, 237] width 22 height 35
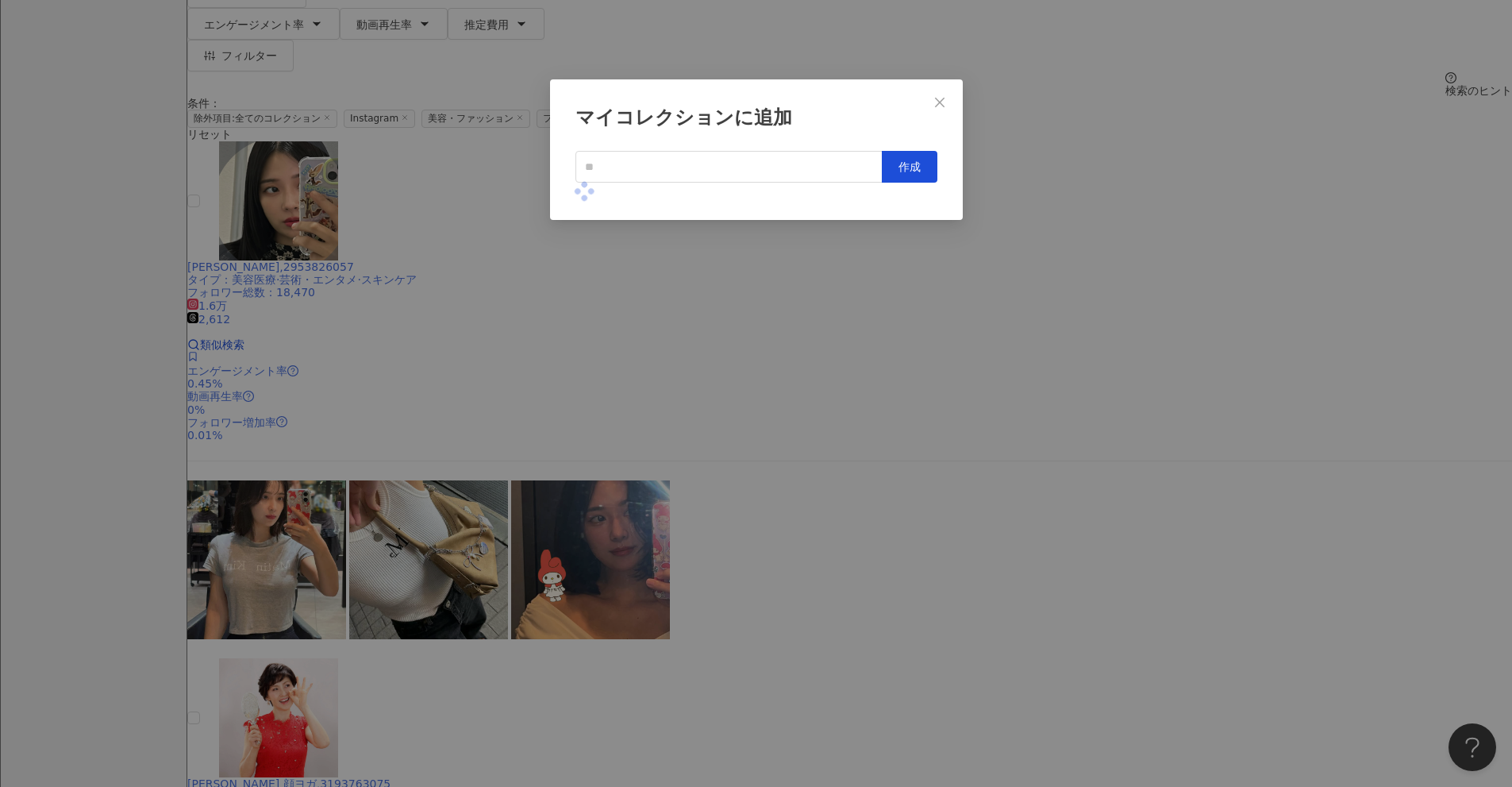
click at [738, 363] on div "マイコレクションに追加 作成" at bounding box center [756, 393] width 1512 height 787
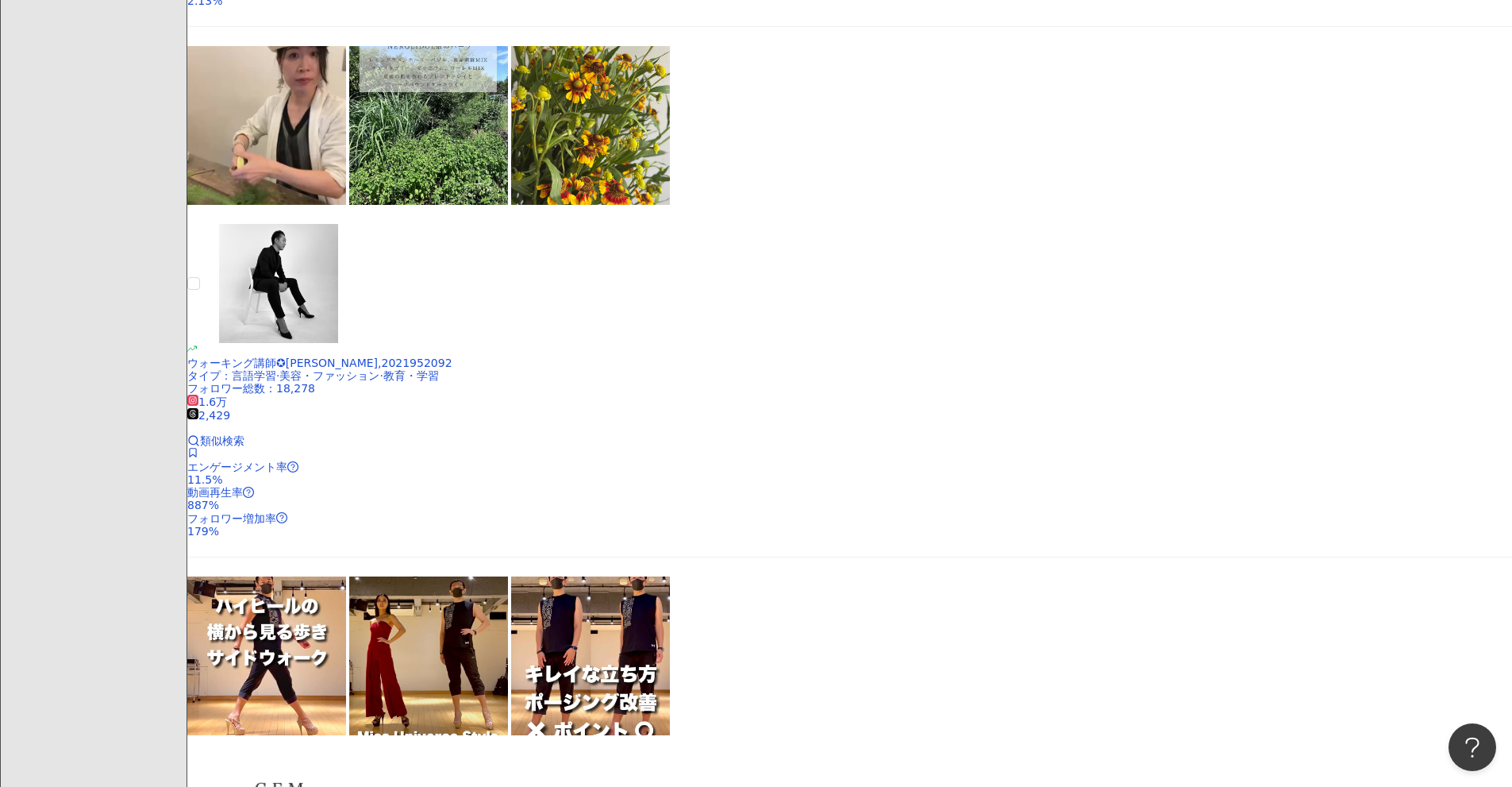
scroll to position [2496, 0]
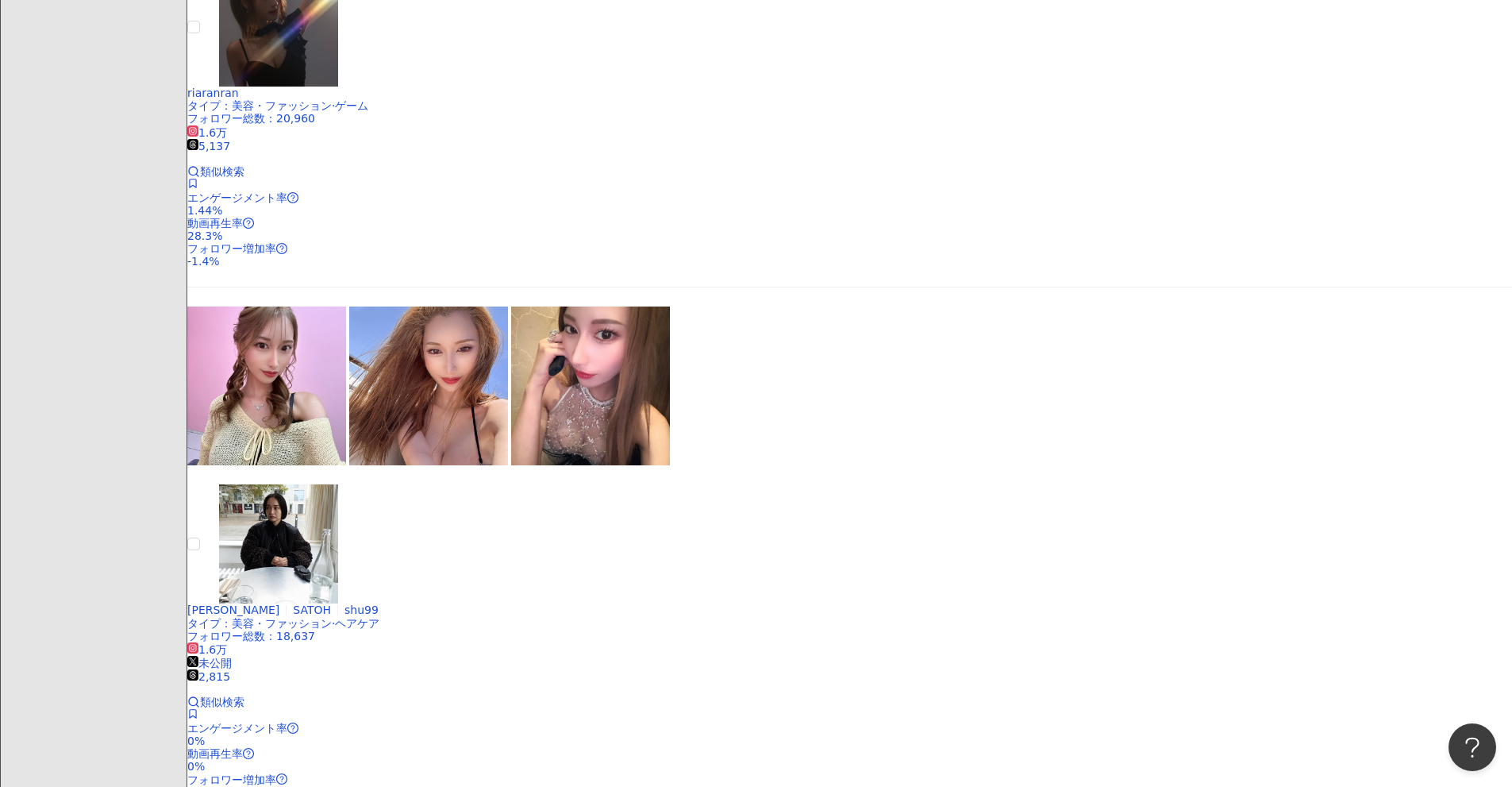
scroll to position [1861, 0]
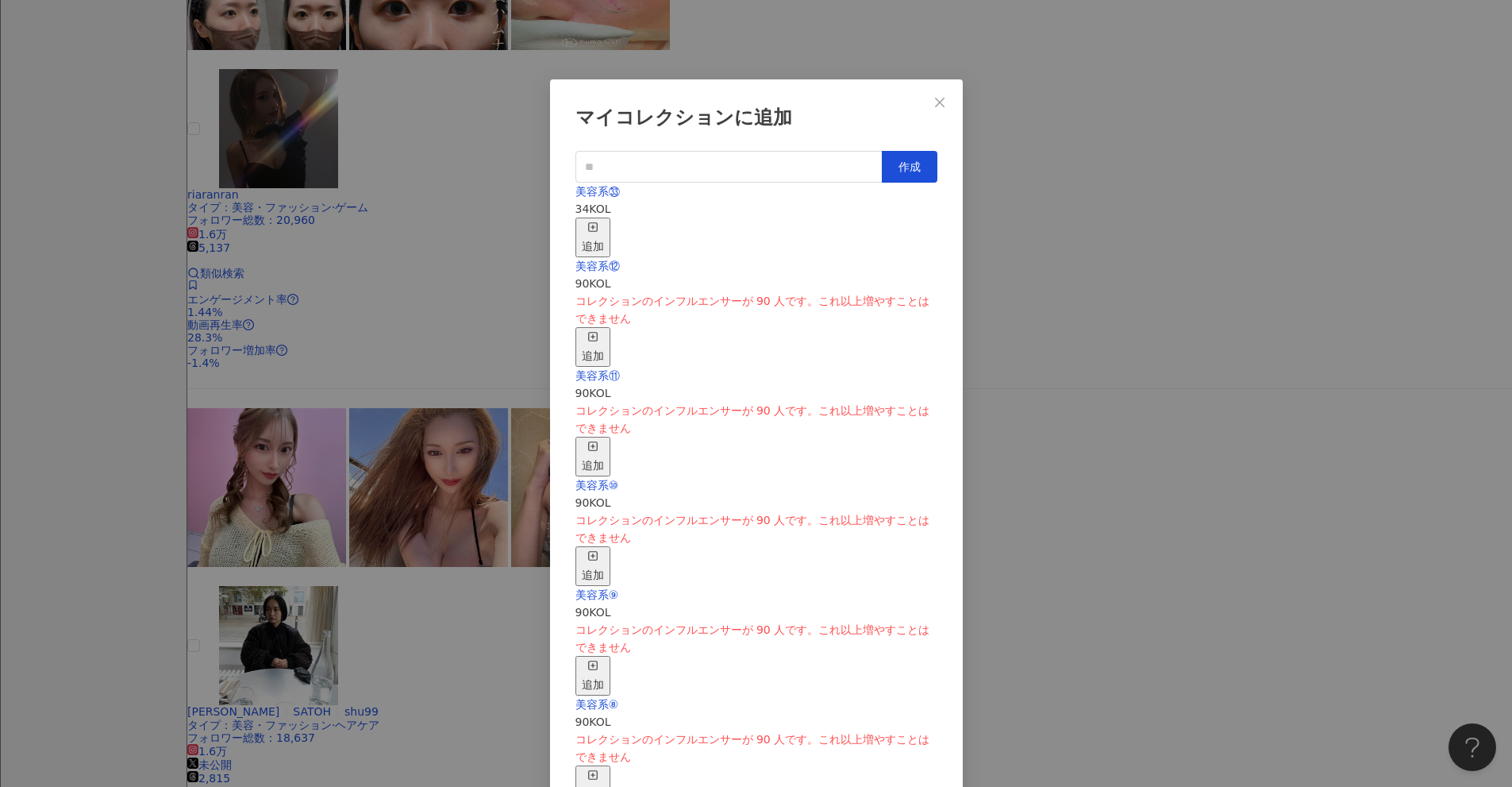
click at [604, 220] on div "追加" at bounding box center [593, 237] width 22 height 35
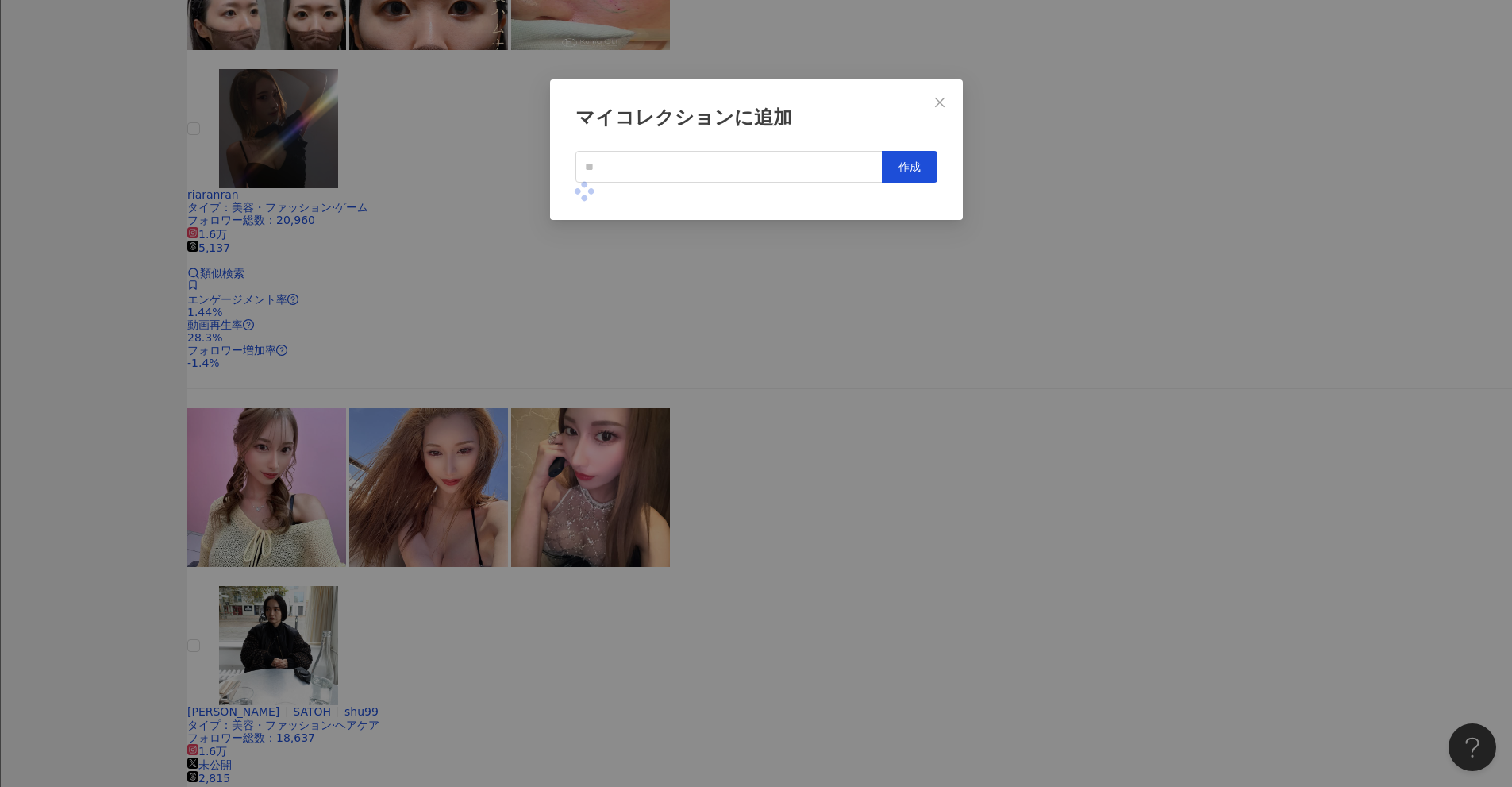
click at [738, 376] on div "マイコレクションに追加 作成" at bounding box center [756, 393] width 1512 height 787
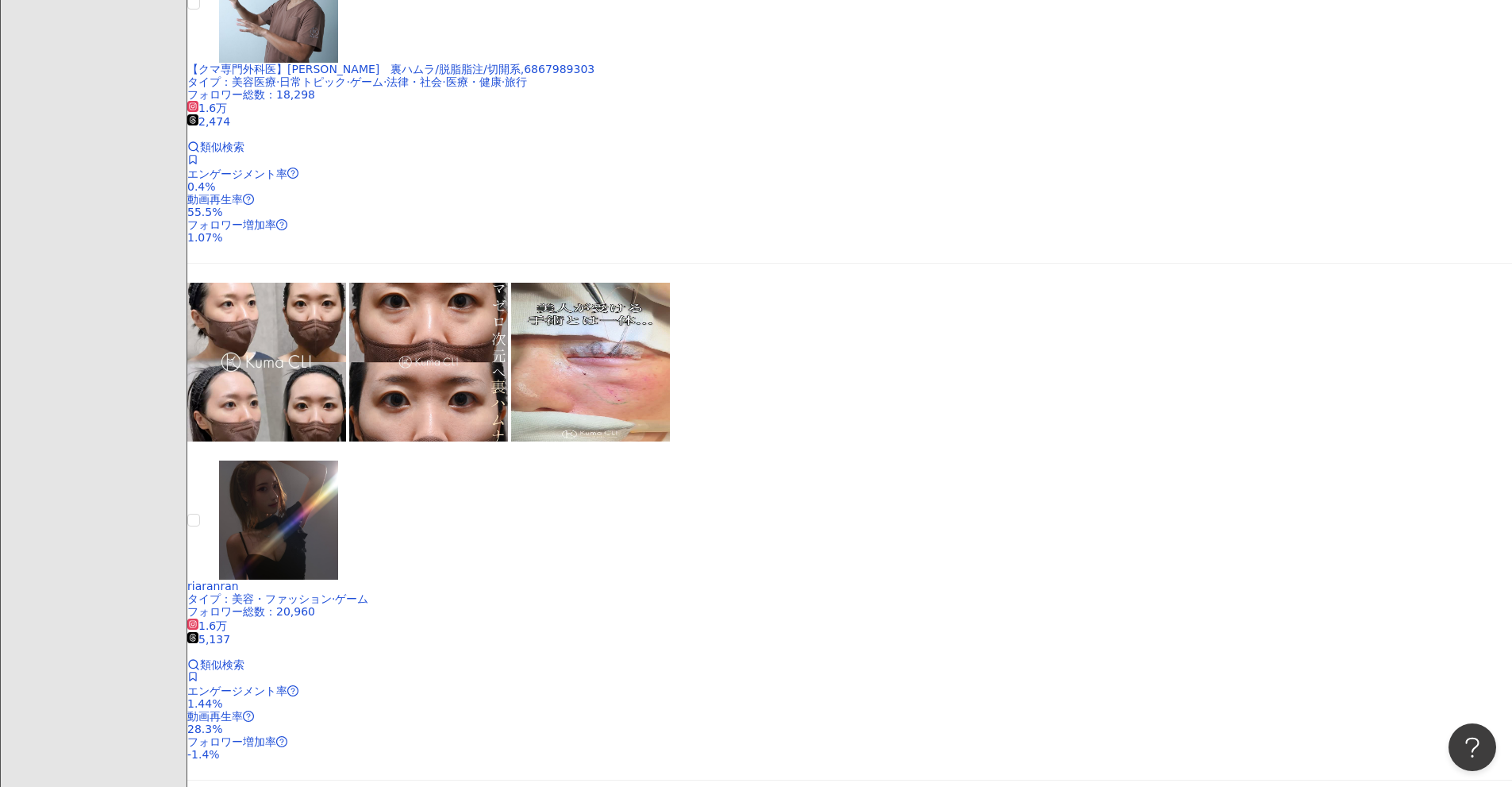
scroll to position [1464, 0]
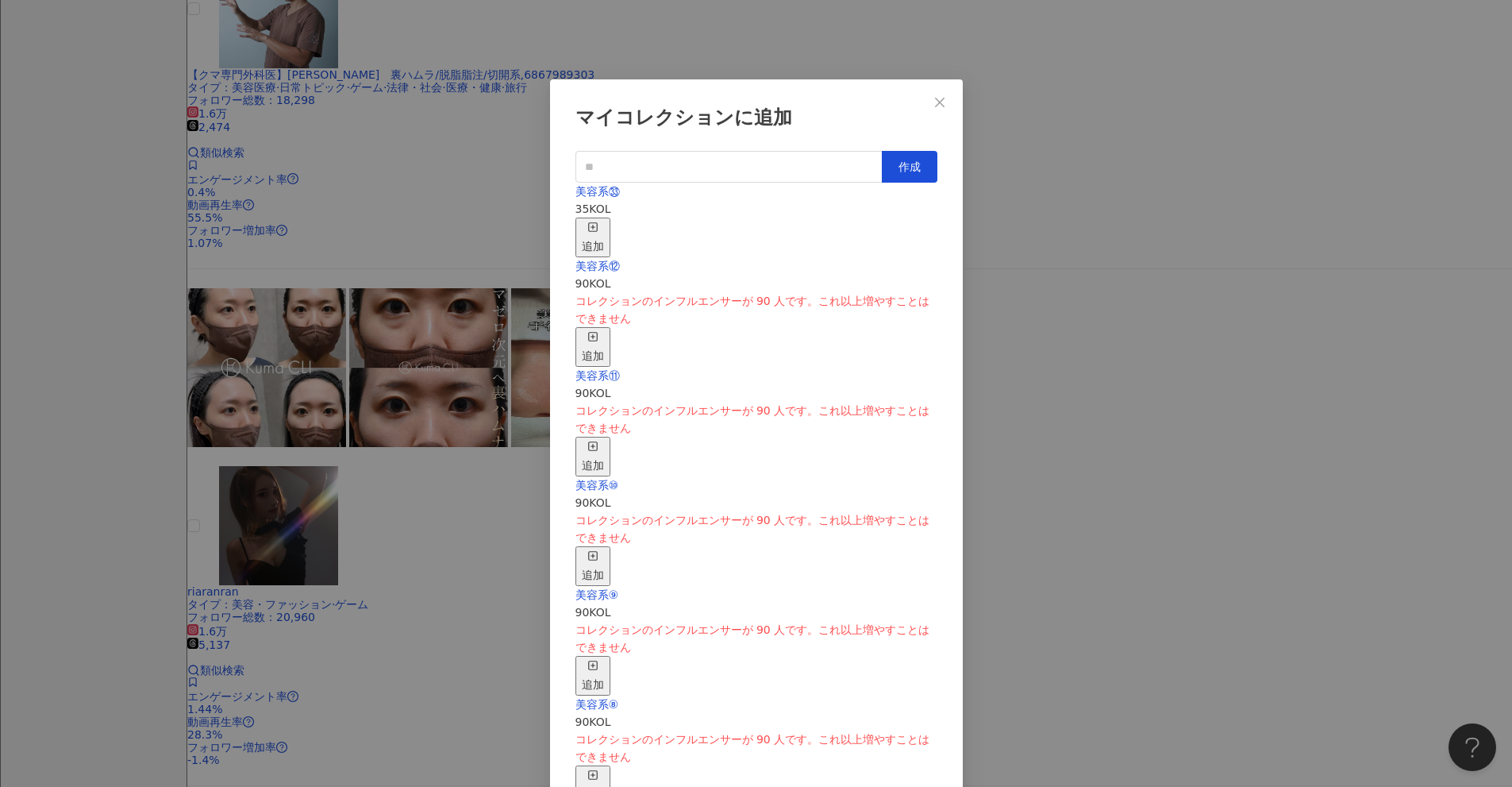
click at [599, 222] on icon "button" at bounding box center [593, 227] width 11 height 11
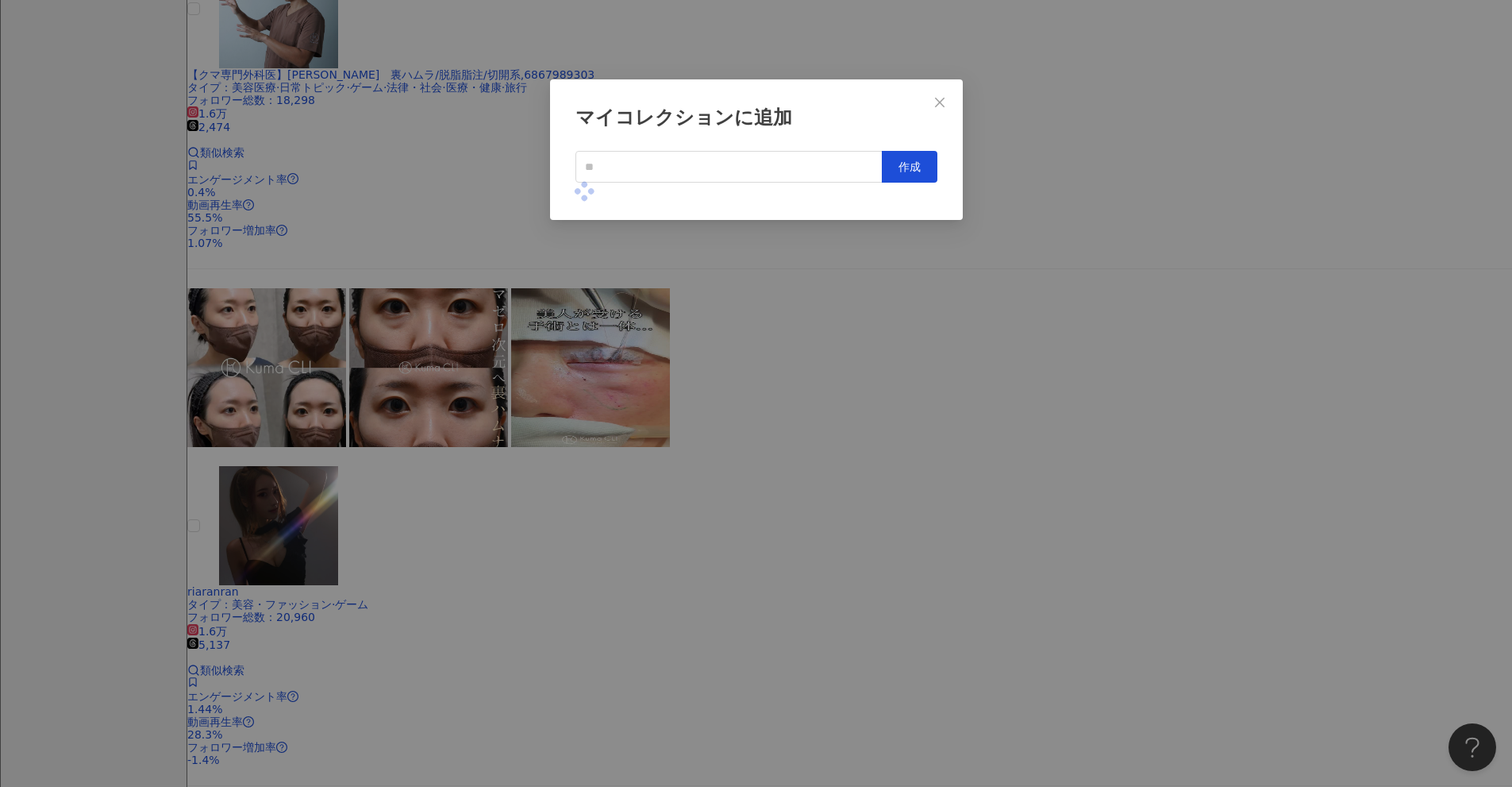
click at [738, 313] on div "マイコレクションに追加 作成" at bounding box center [756, 393] width 1512 height 787
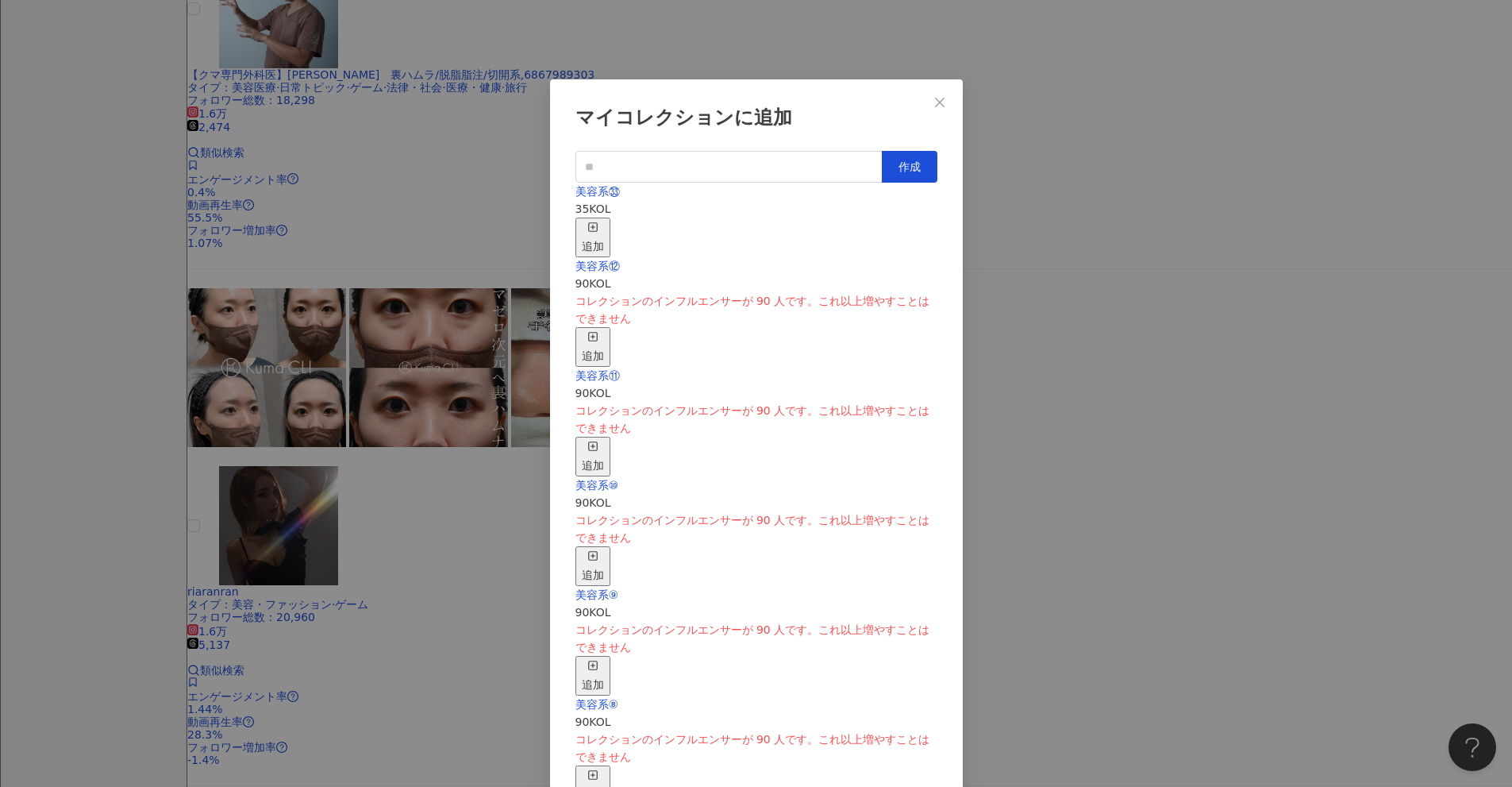
click at [597, 222] on rect "button" at bounding box center [593, 227] width 8 height 8
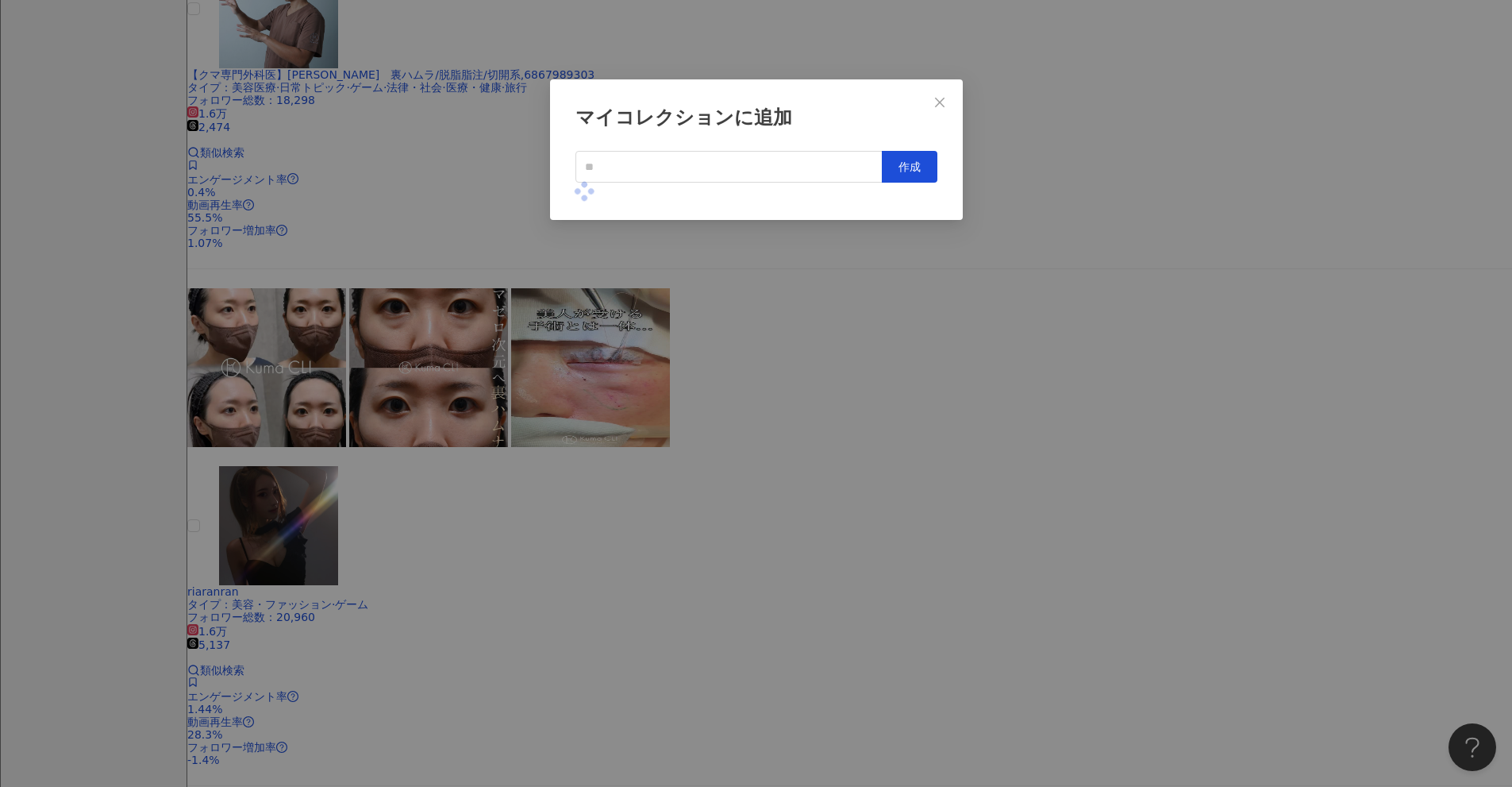
click at [738, 306] on div "マイコレクションに追加 作成" at bounding box center [756, 393] width 1512 height 787
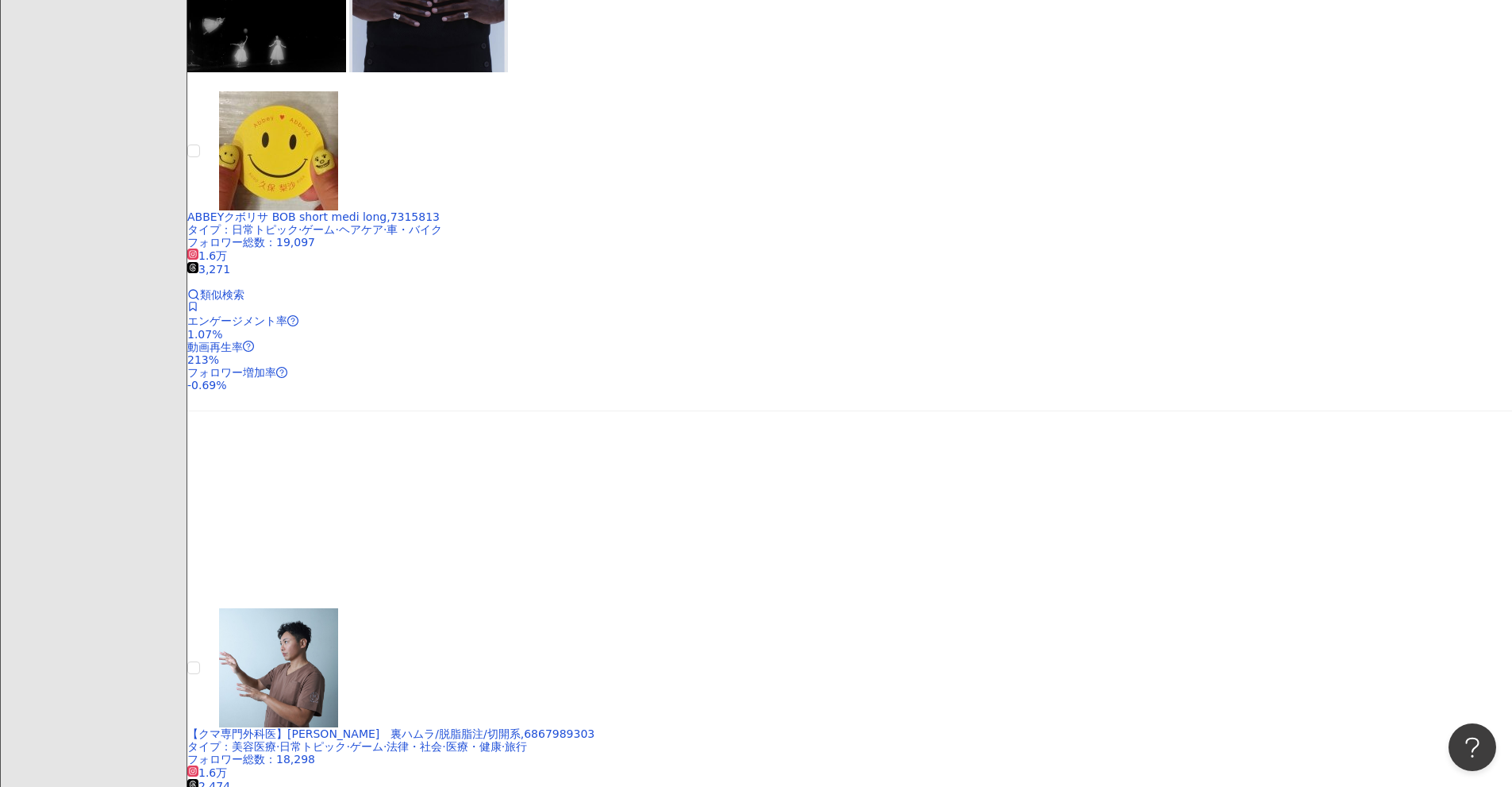
scroll to position [750, 0]
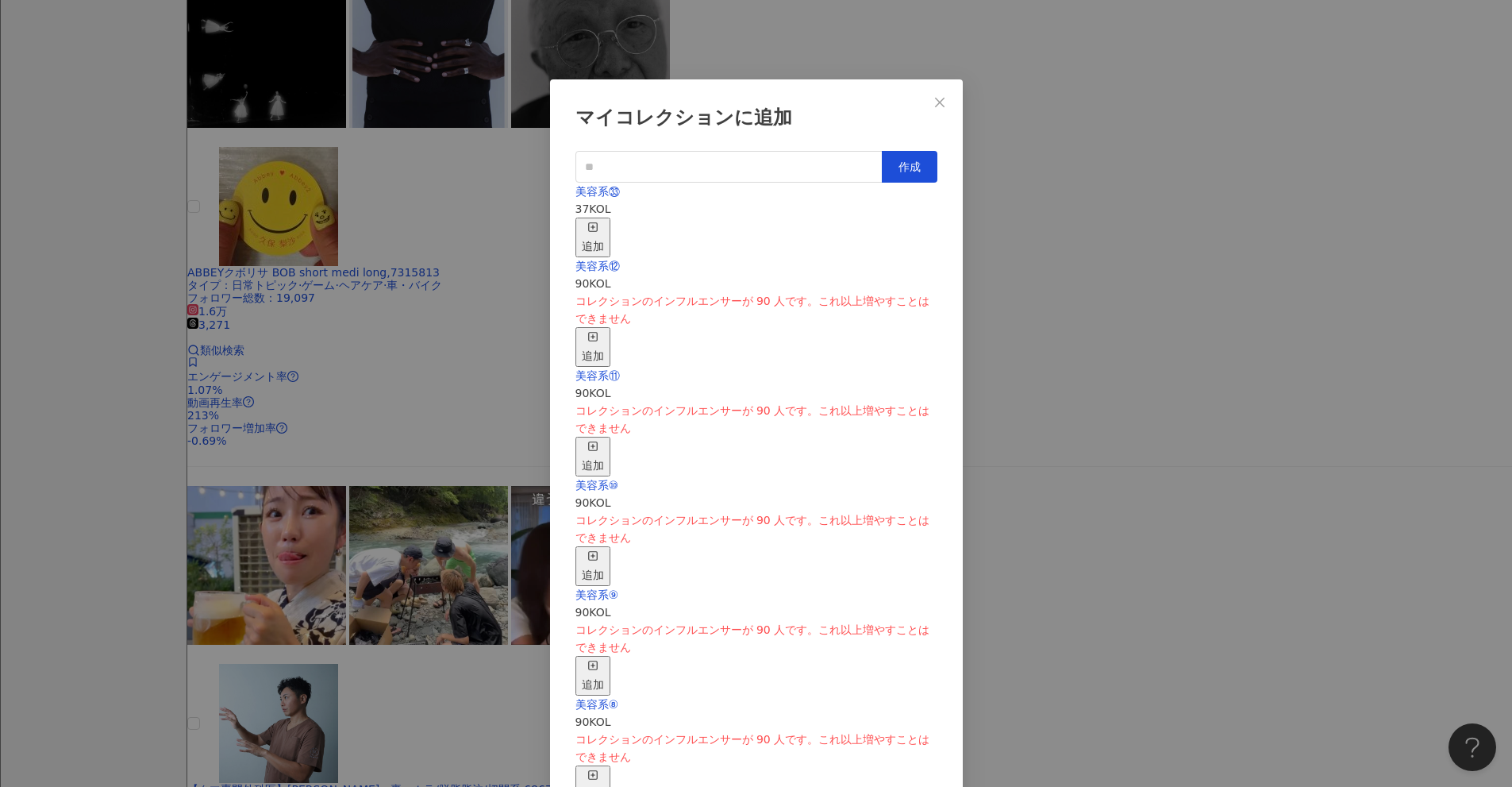
click at [604, 220] on div "追加" at bounding box center [593, 237] width 22 height 35
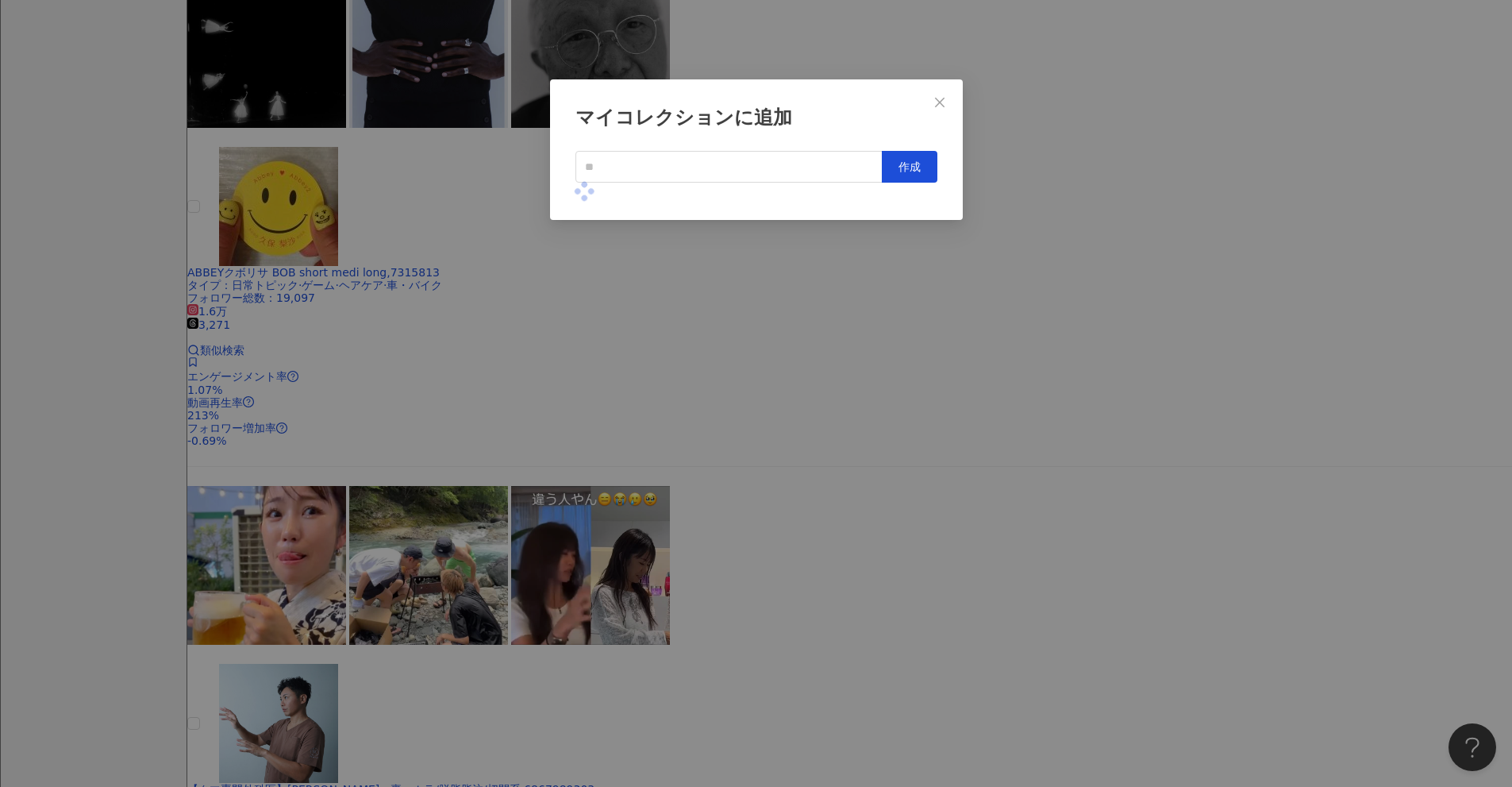
click at [738, 345] on div "マイコレクションに追加 作成" at bounding box center [756, 393] width 1512 height 787
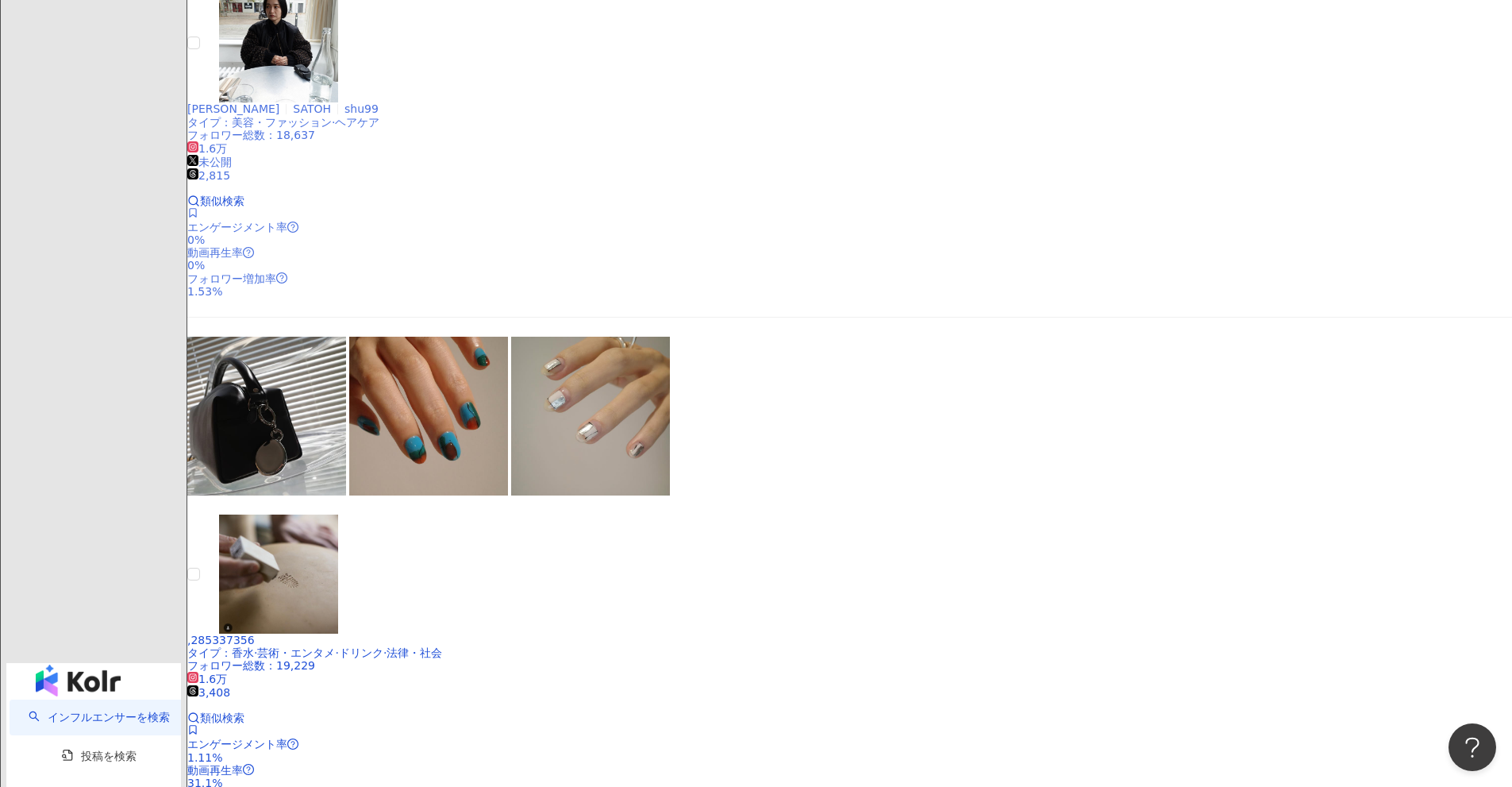
scroll to position [2496, 0]
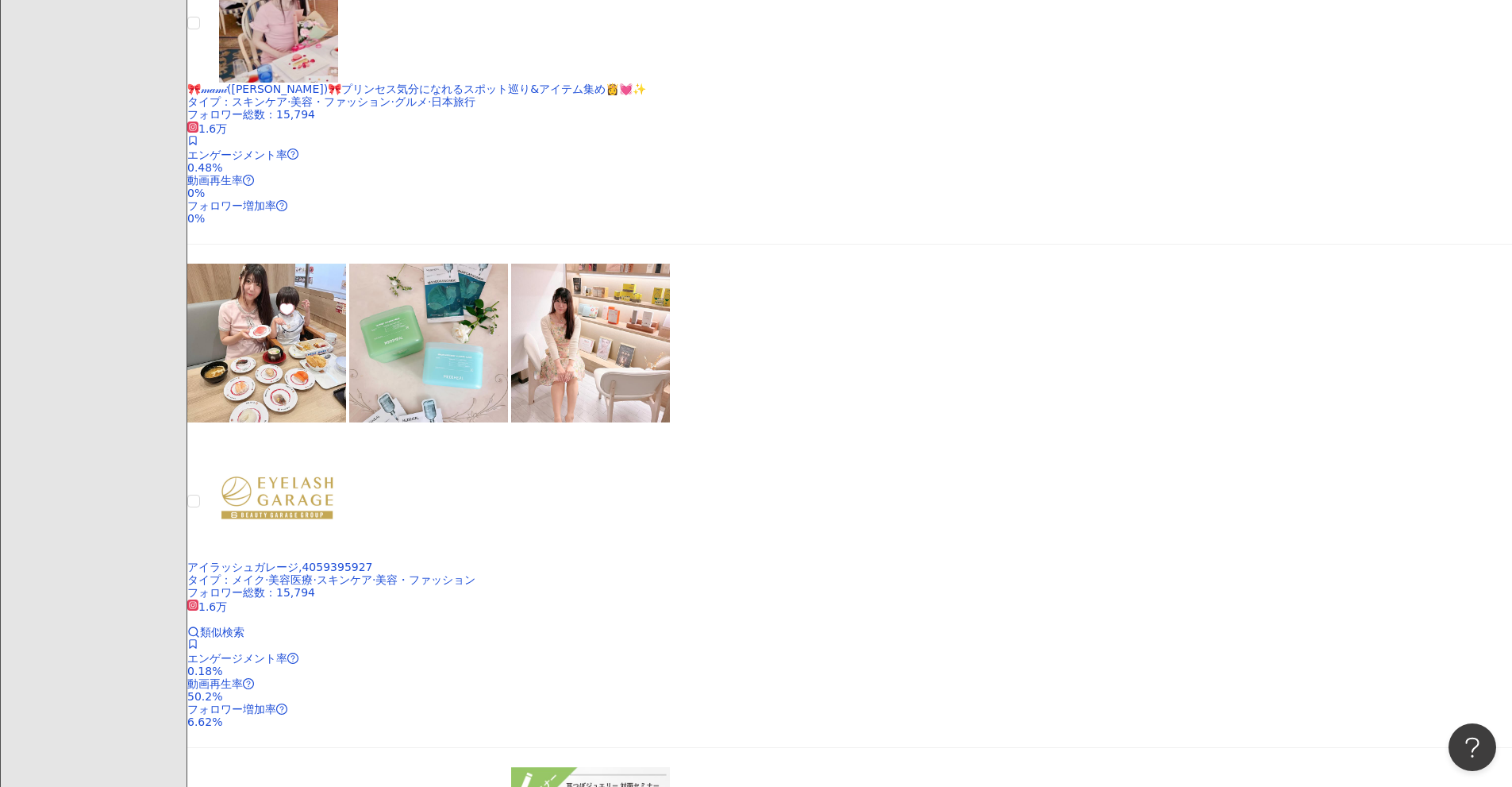
scroll to position [1861, 0]
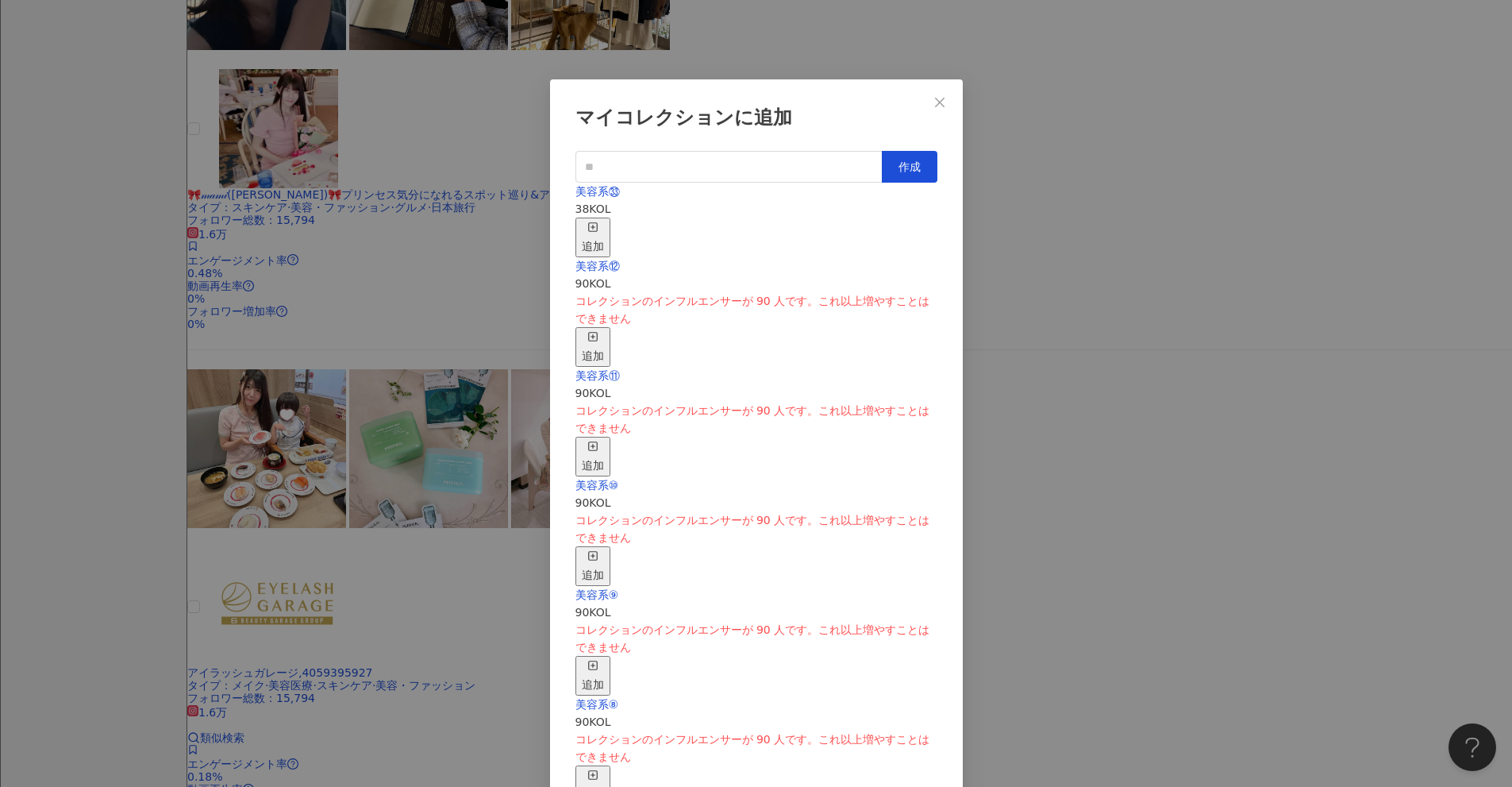
click at [604, 220] on div "追加" at bounding box center [593, 237] width 22 height 35
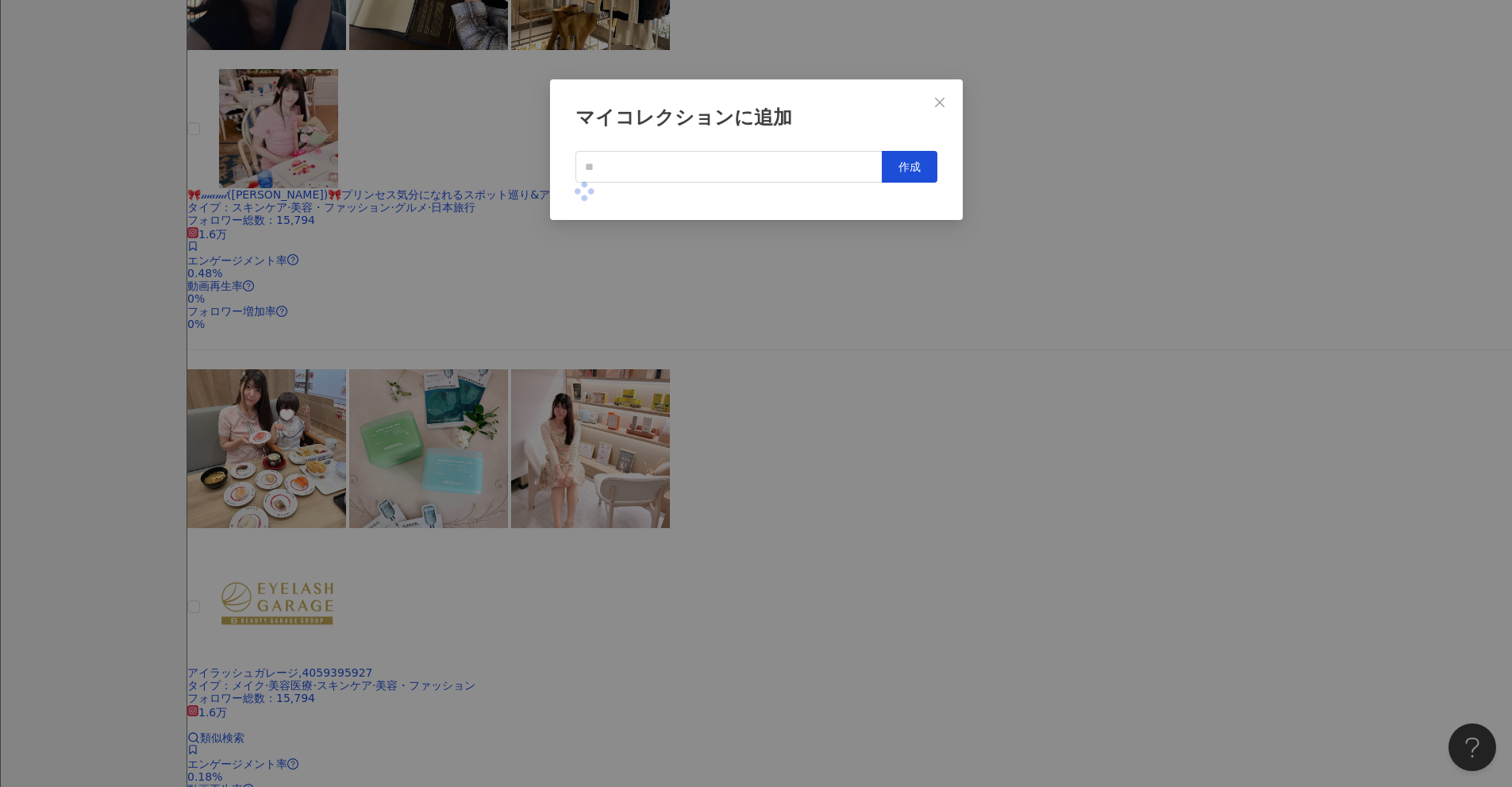
click at [738, 380] on div "マイコレクションに追加 作成" at bounding box center [756, 393] width 1512 height 787
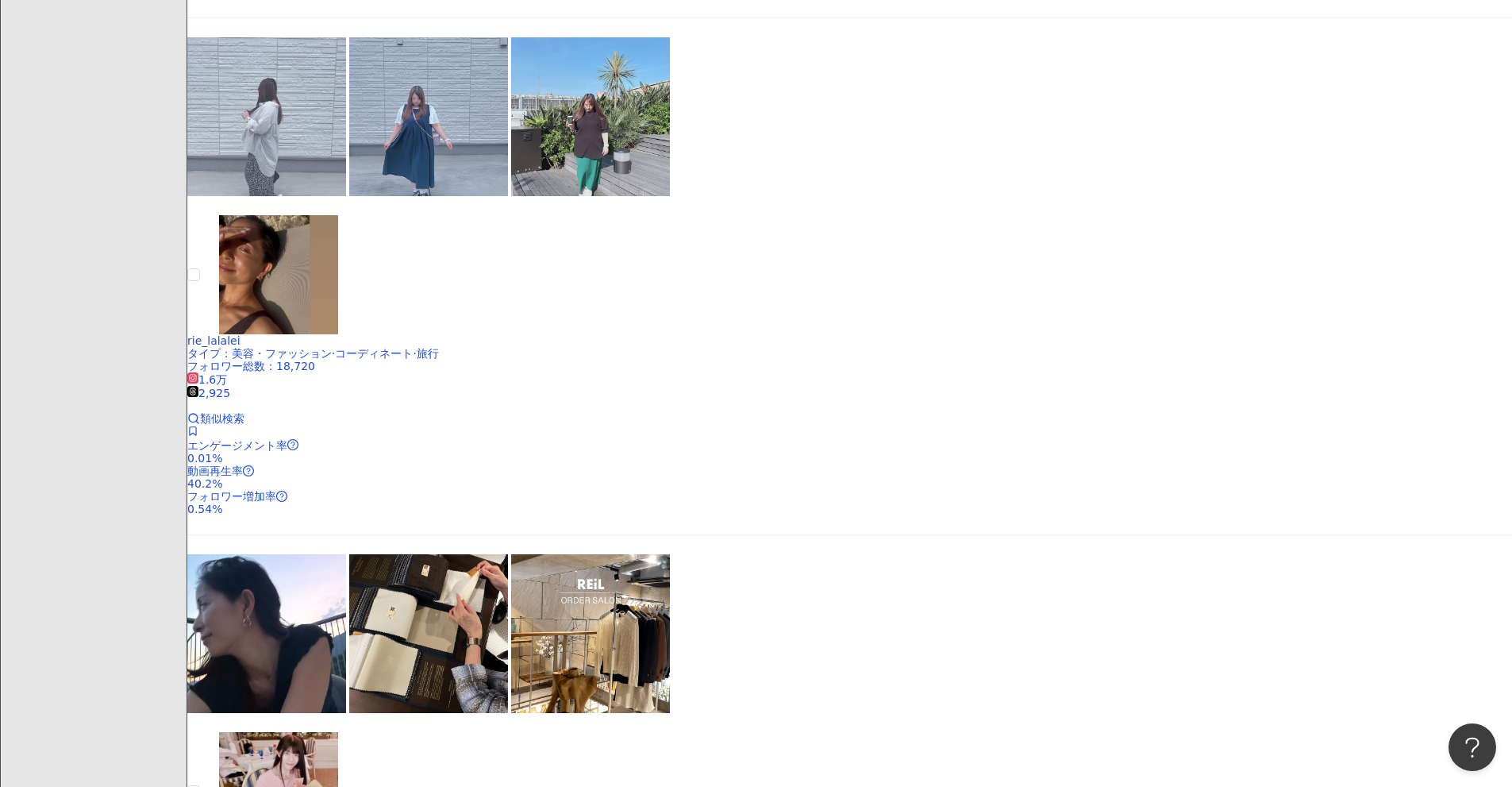
scroll to position [1226, 0]
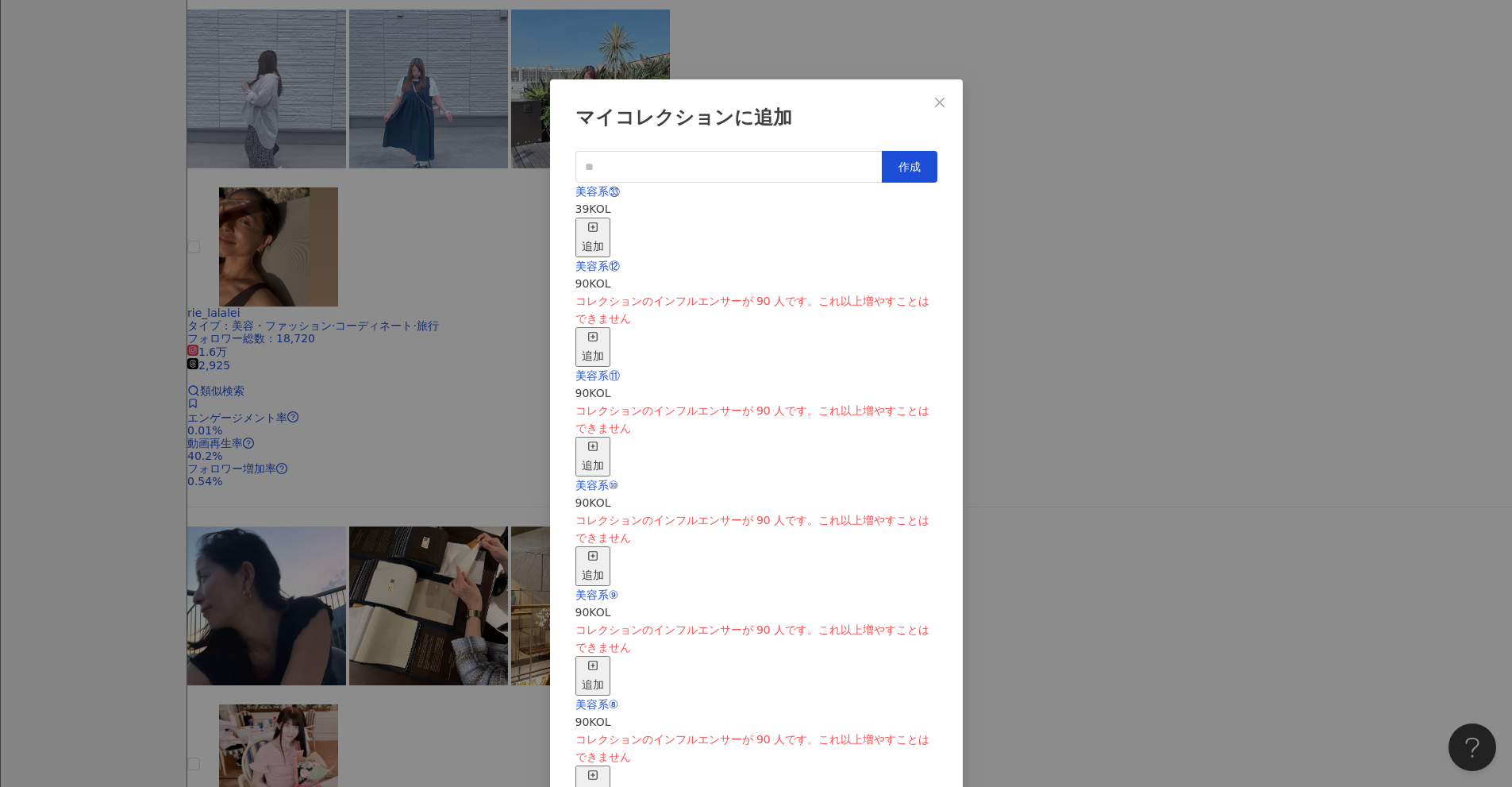
click at [599, 222] on icon "button" at bounding box center [593, 227] width 11 height 11
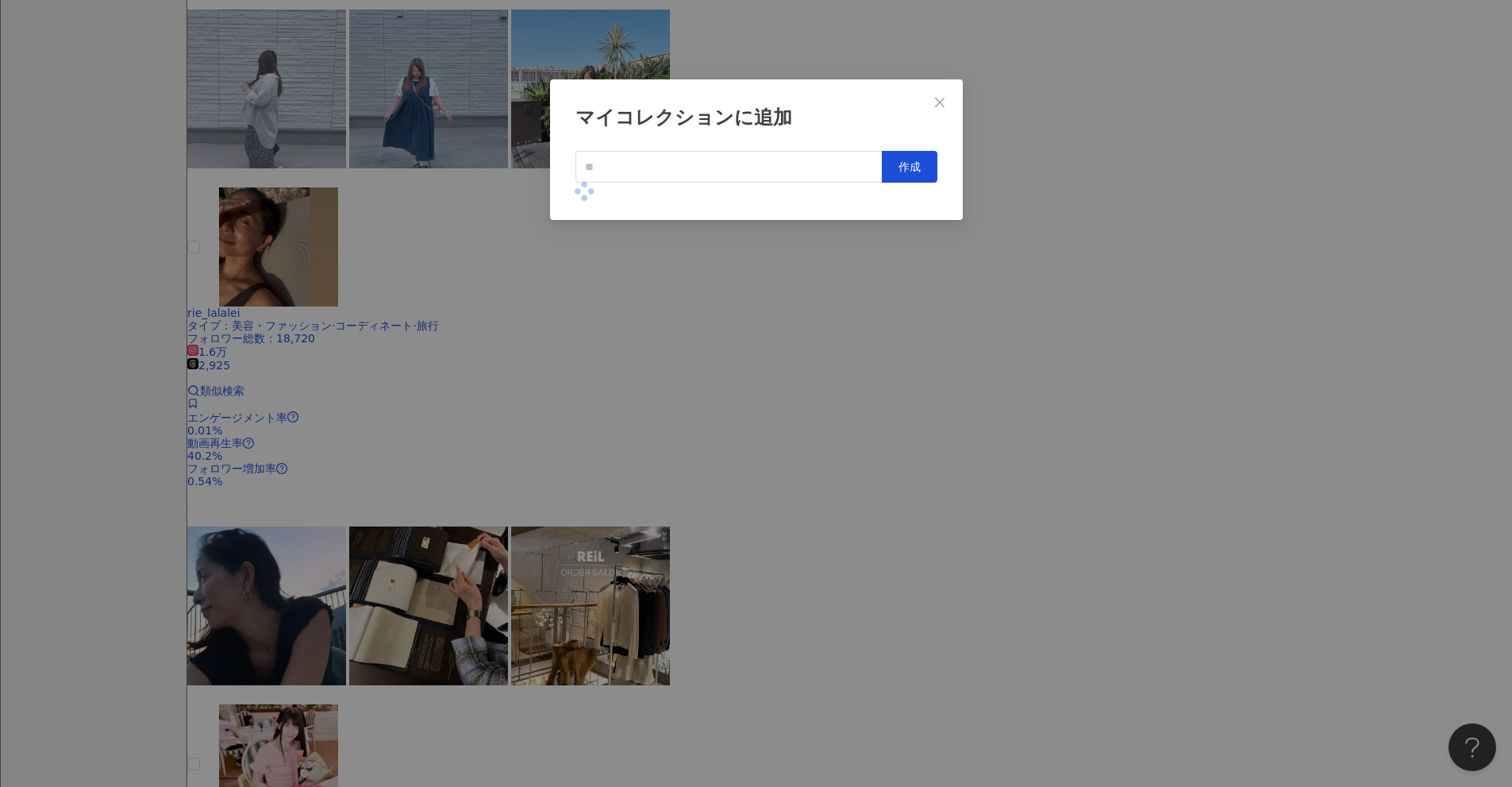
click at [738, 342] on div "マイコレクションに追加 作成" at bounding box center [756, 393] width 1512 height 787
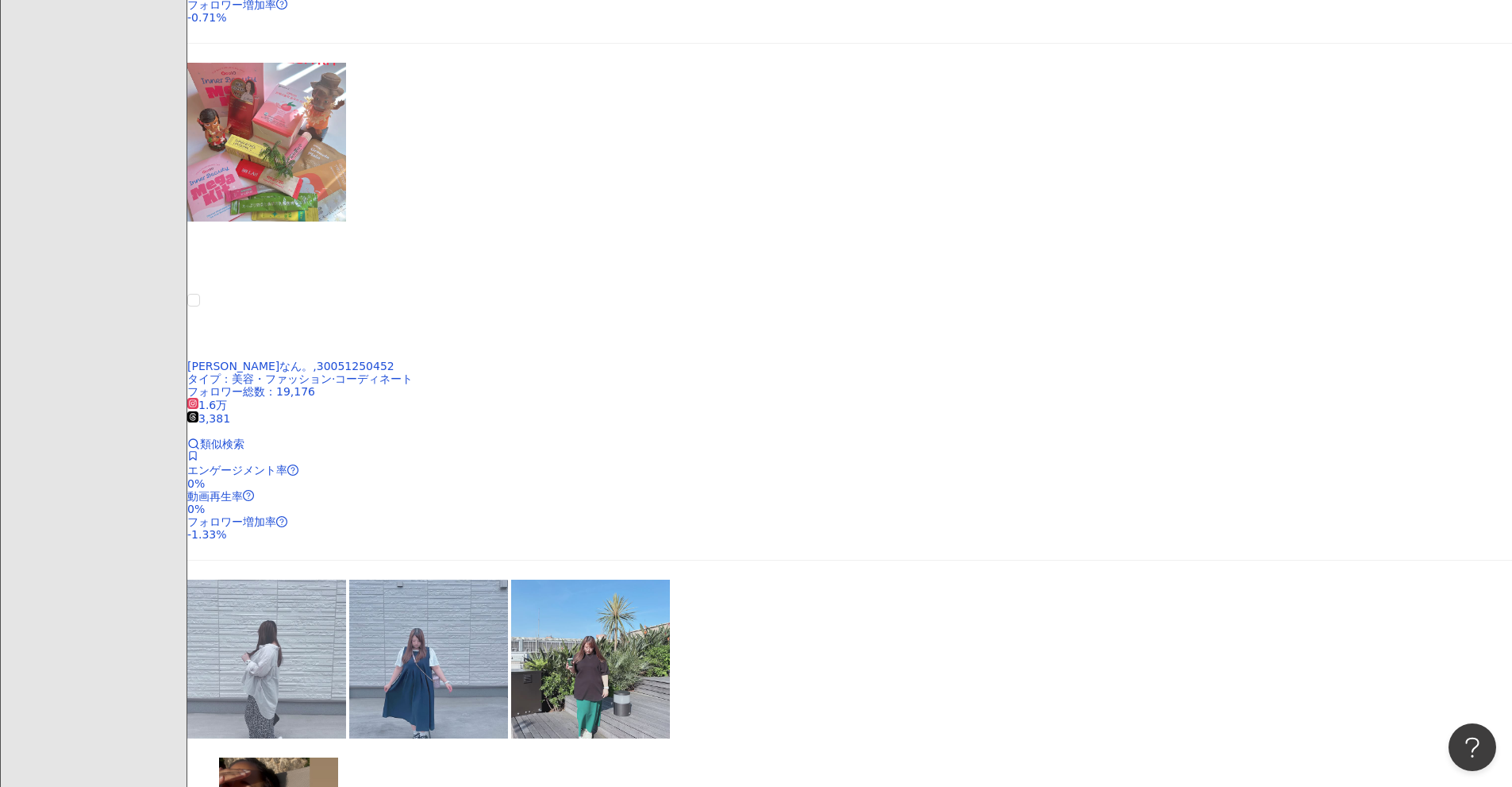
scroll to position [591, 0]
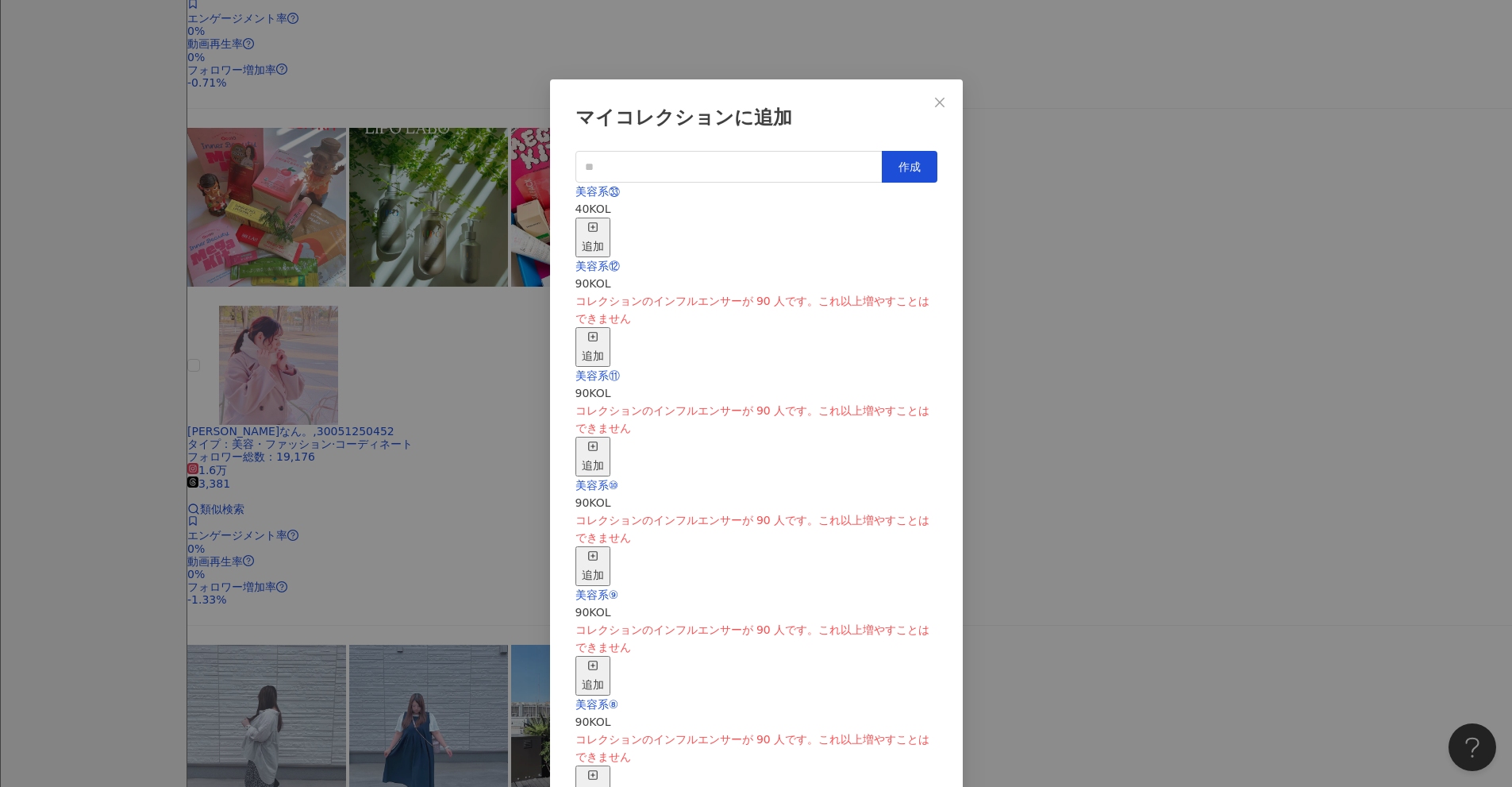
click at [604, 220] on div "追加" at bounding box center [593, 237] width 22 height 35
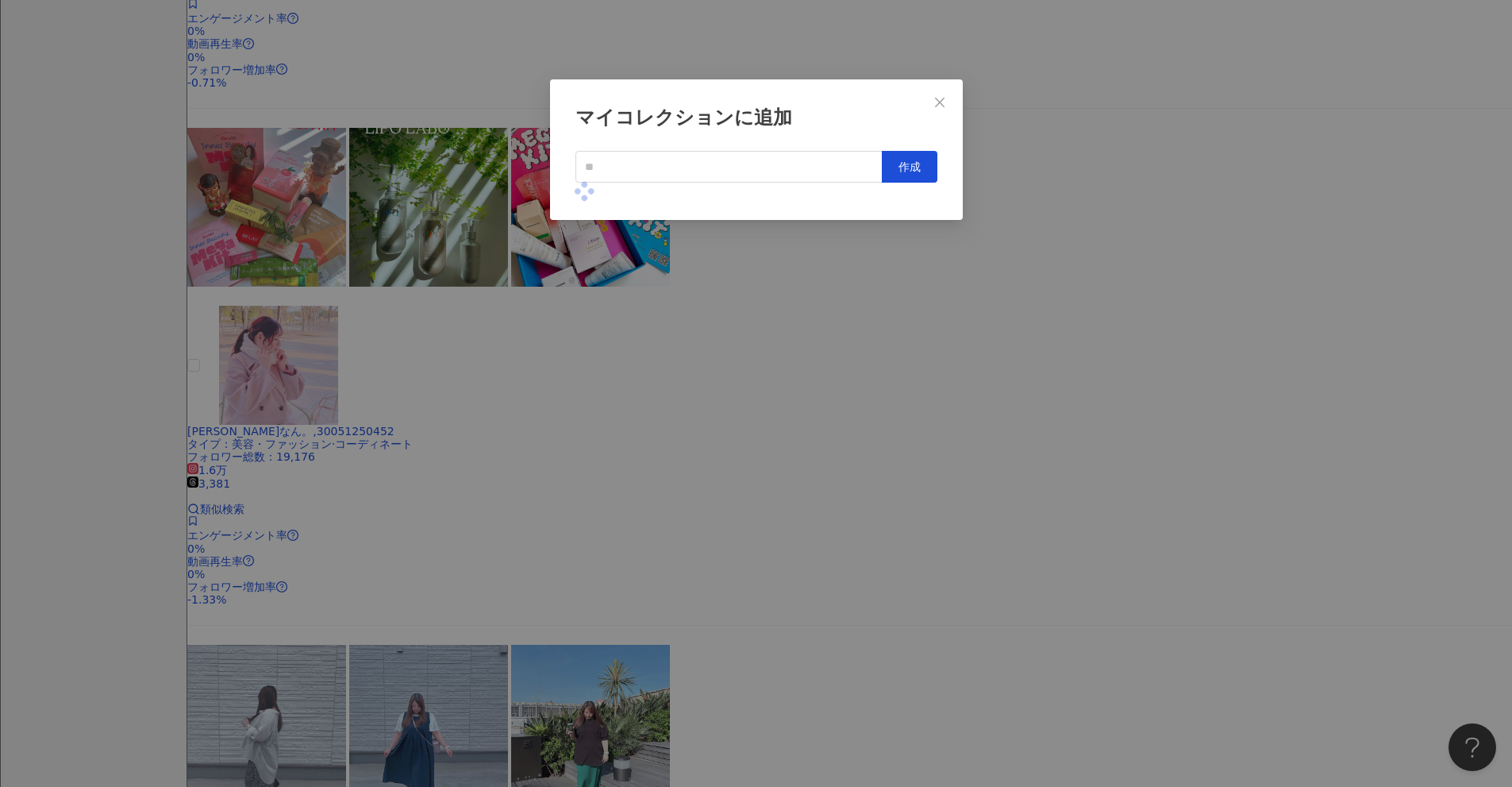
click at [738, 348] on div "マイコレクションに追加 作成" at bounding box center [756, 393] width 1512 height 787
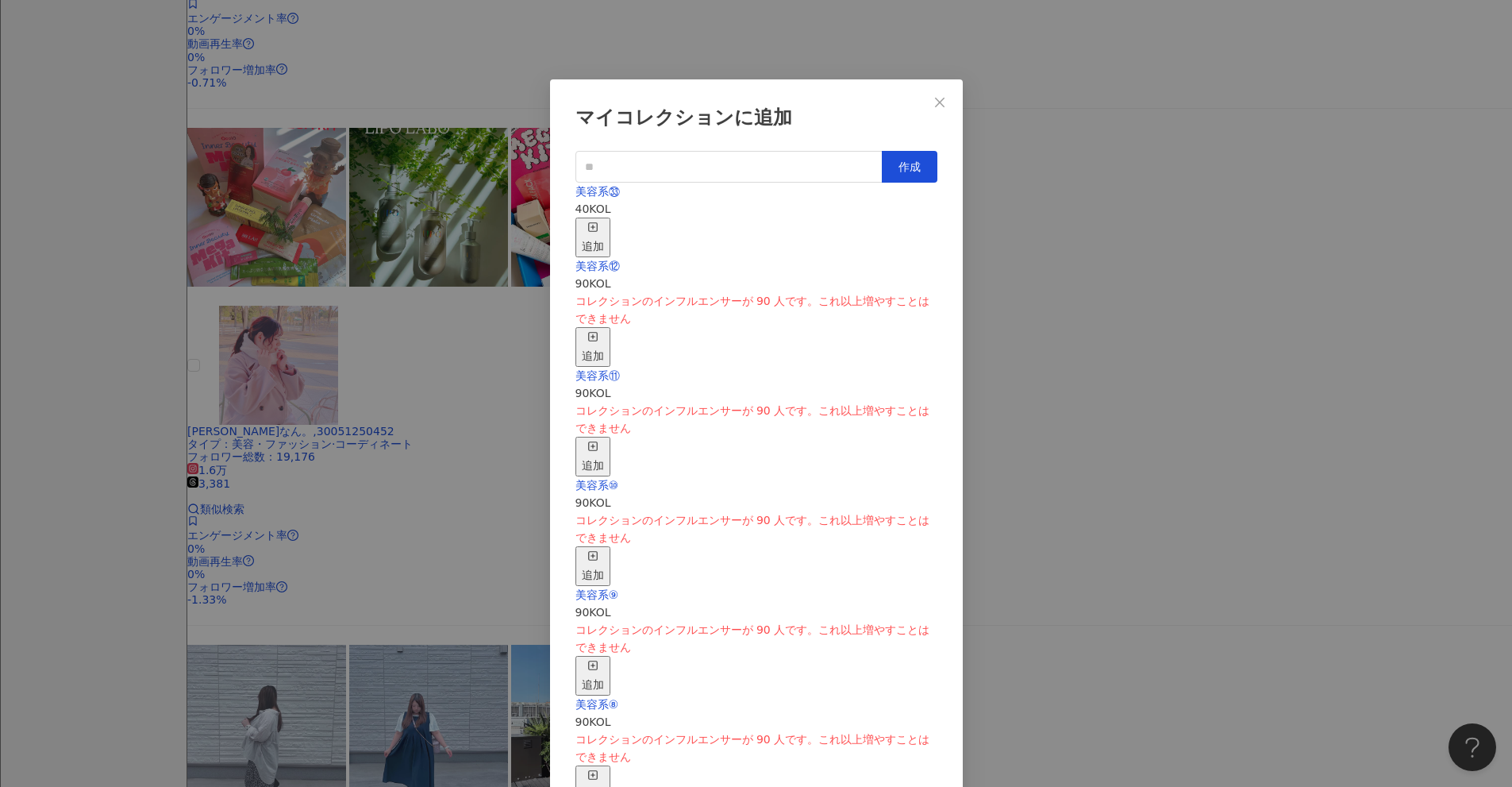
click at [604, 222] on div "追加" at bounding box center [593, 237] width 22 height 35
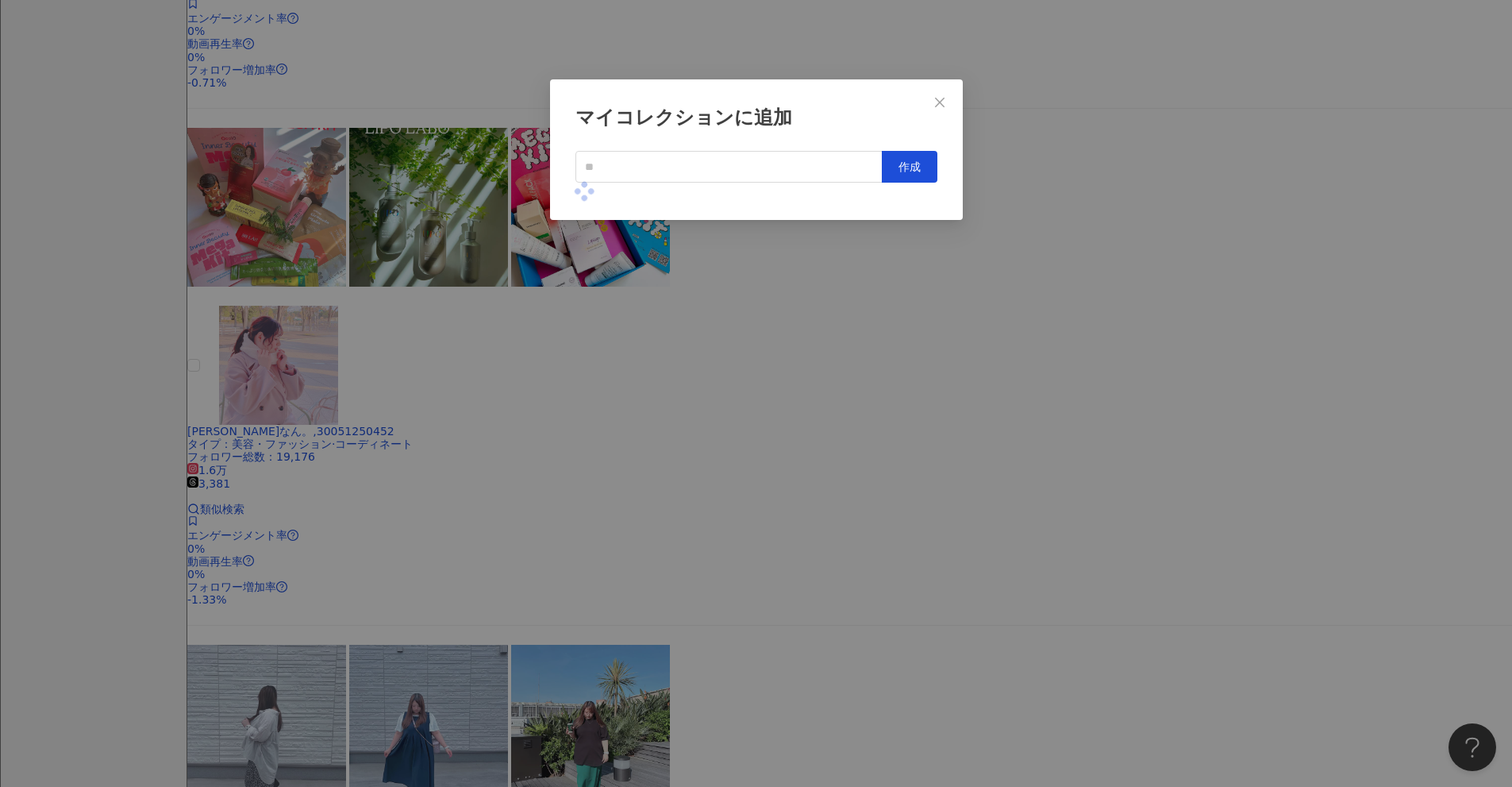
click at [738, 337] on div "マイコレクションに追加 作成" at bounding box center [756, 393] width 1512 height 787
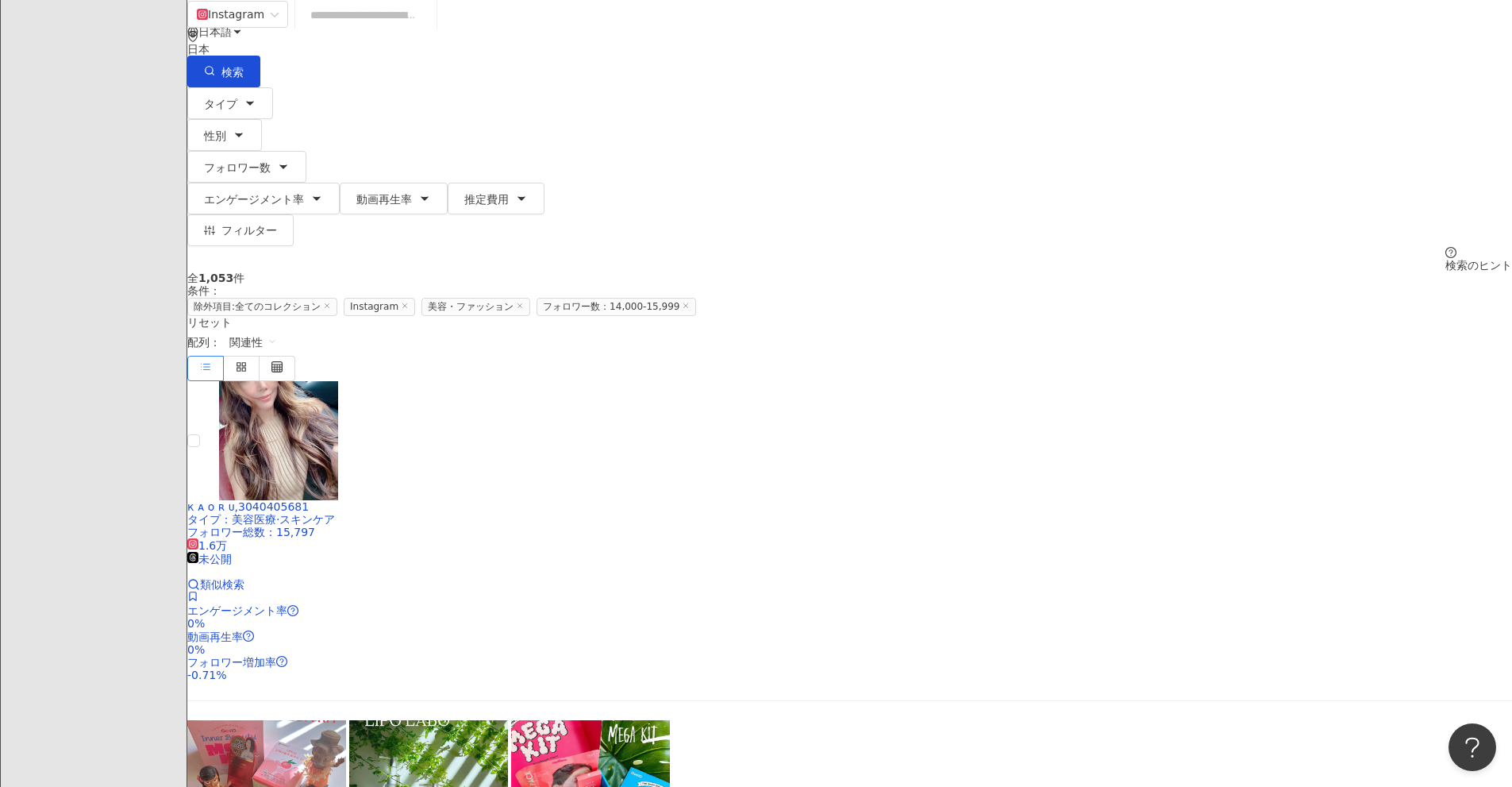
scroll to position [35, 0]
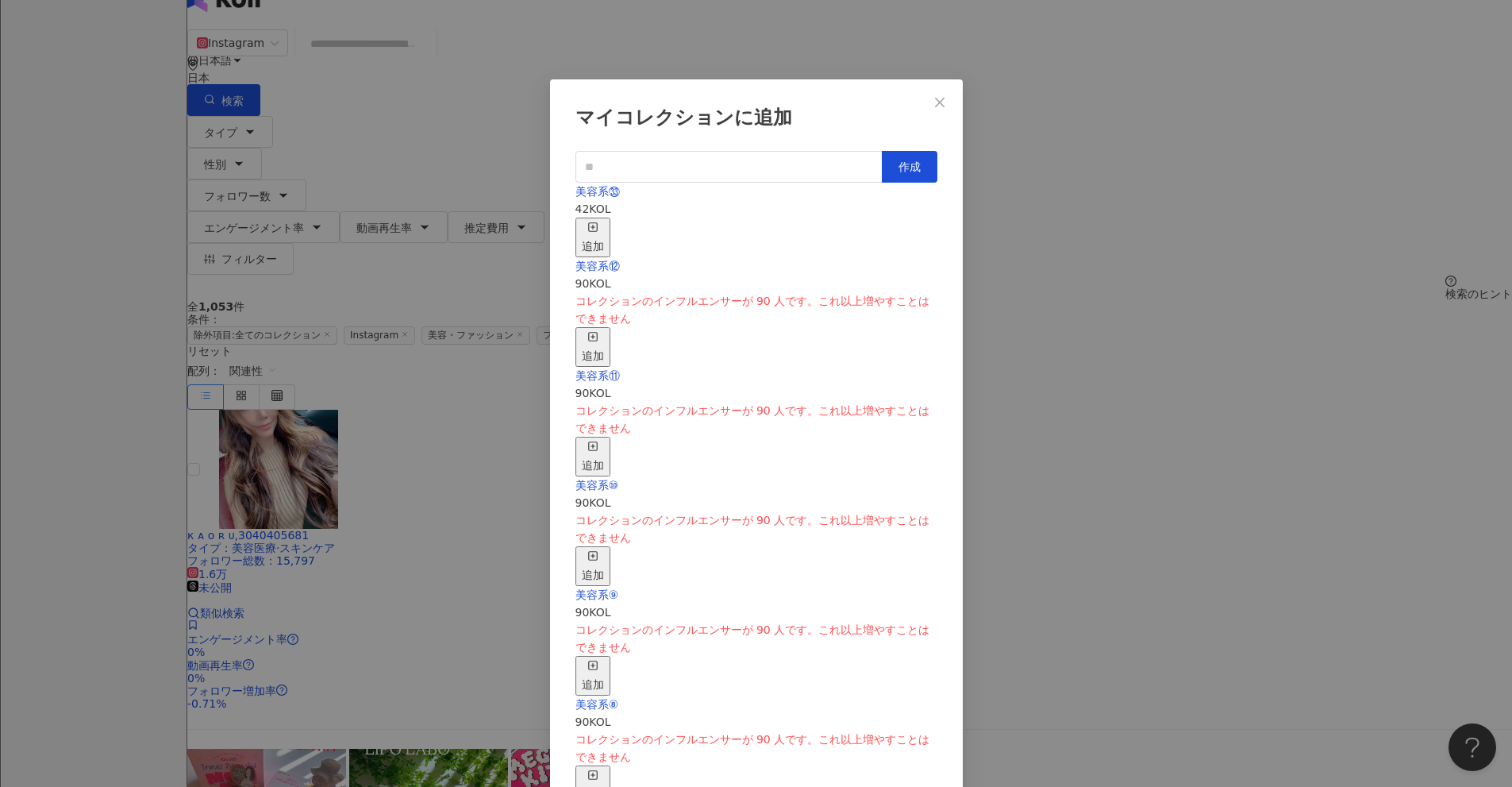
click at [604, 220] on div "追加" at bounding box center [593, 237] width 22 height 35
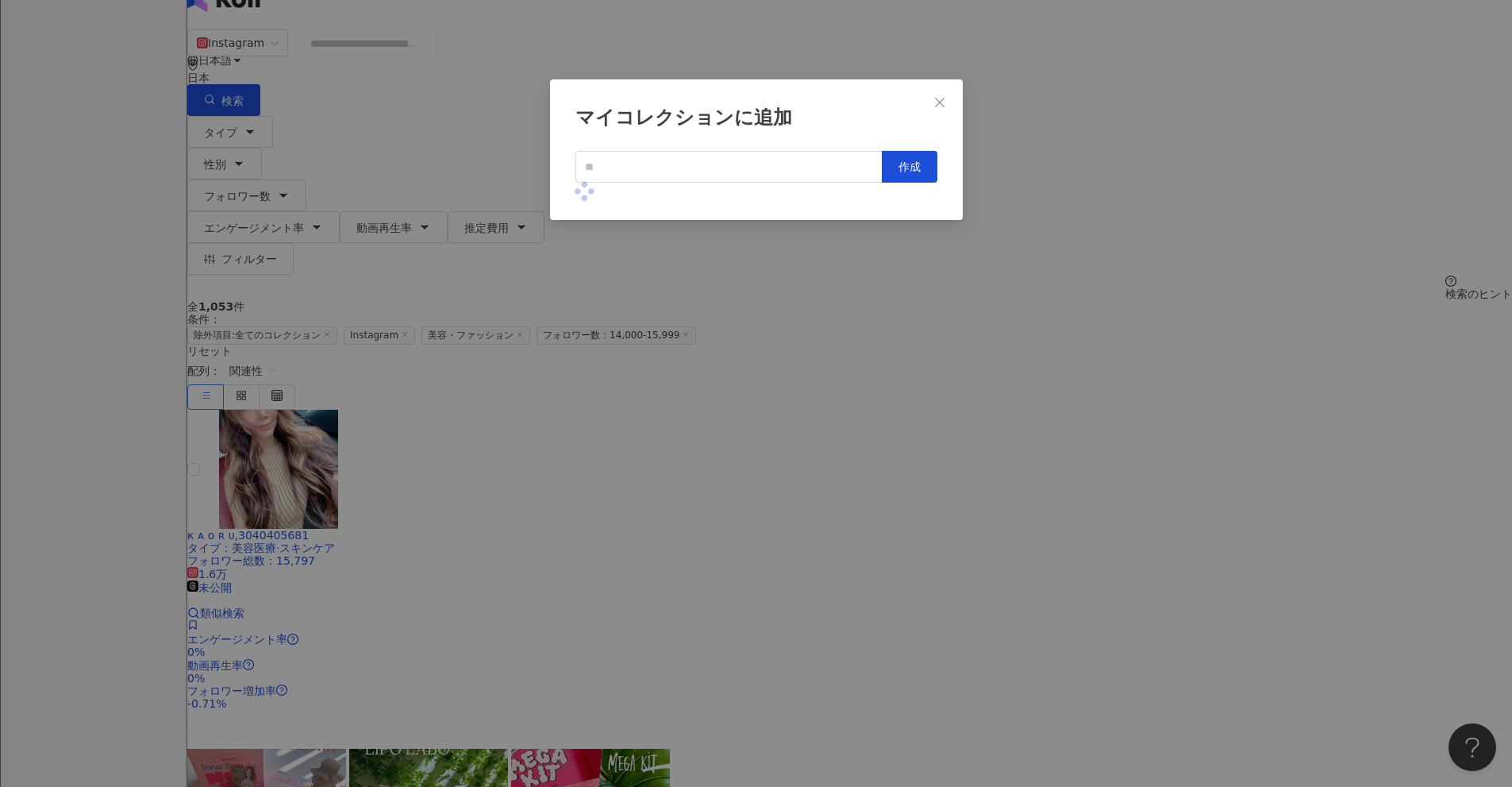
click at [738, 391] on div "マイコレクションに追加 作成" at bounding box center [756, 393] width 1512 height 787
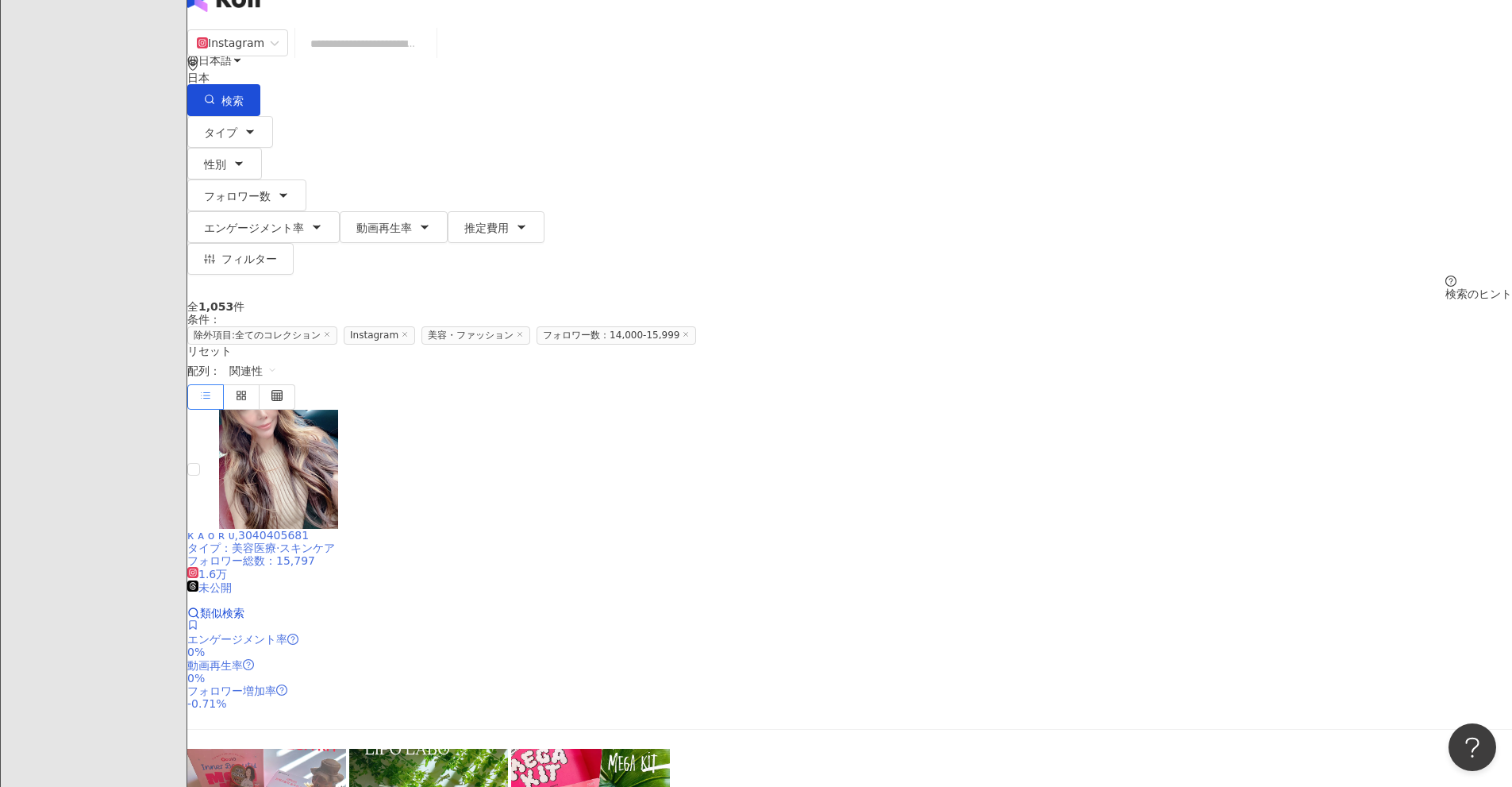
click at [196, 620] on icon at bounding box center [193, 624] width 7 height 9
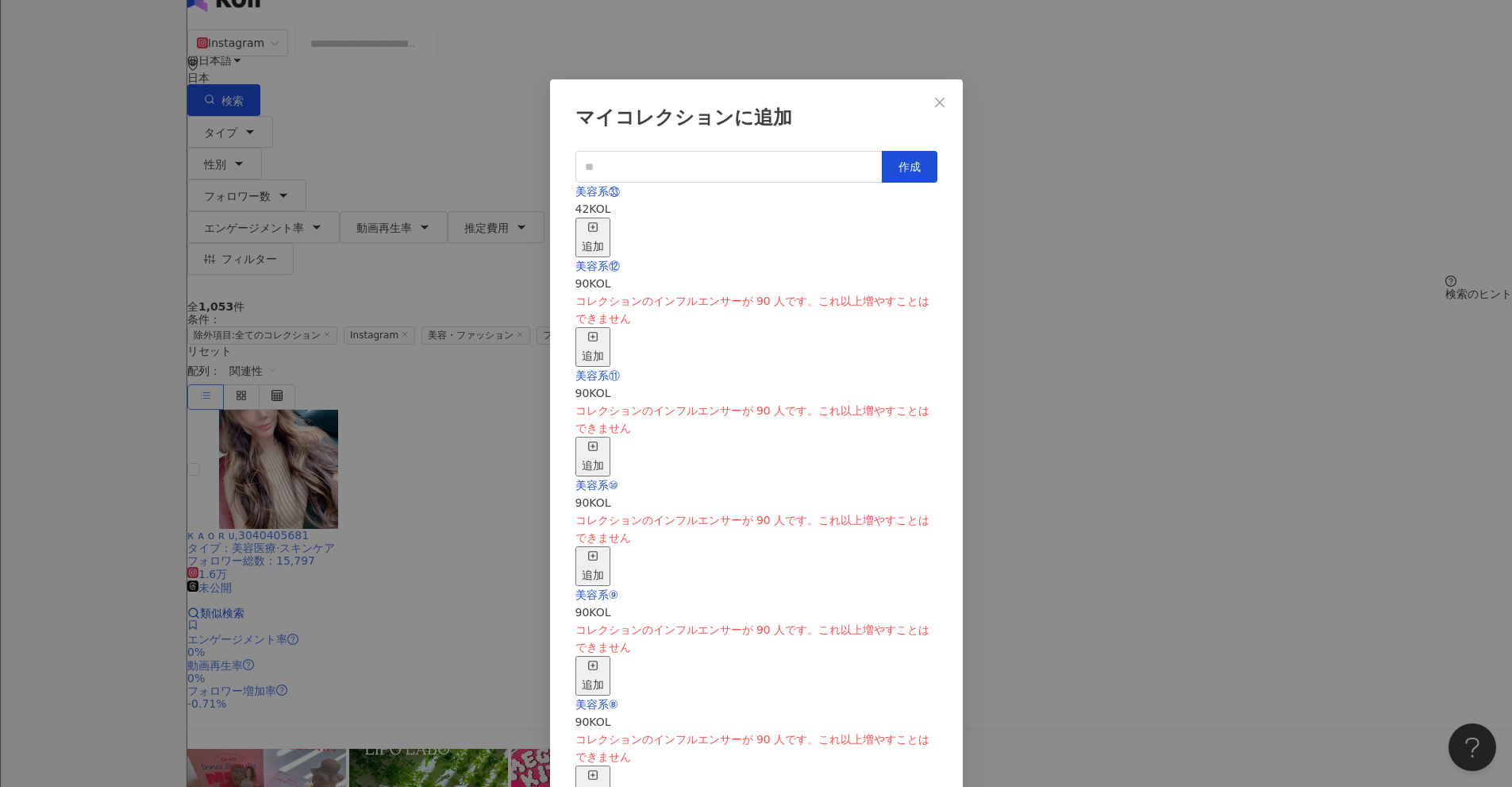
click at [604, 220] on div "追加" at bounding box center [593, 237] width 22 height 35
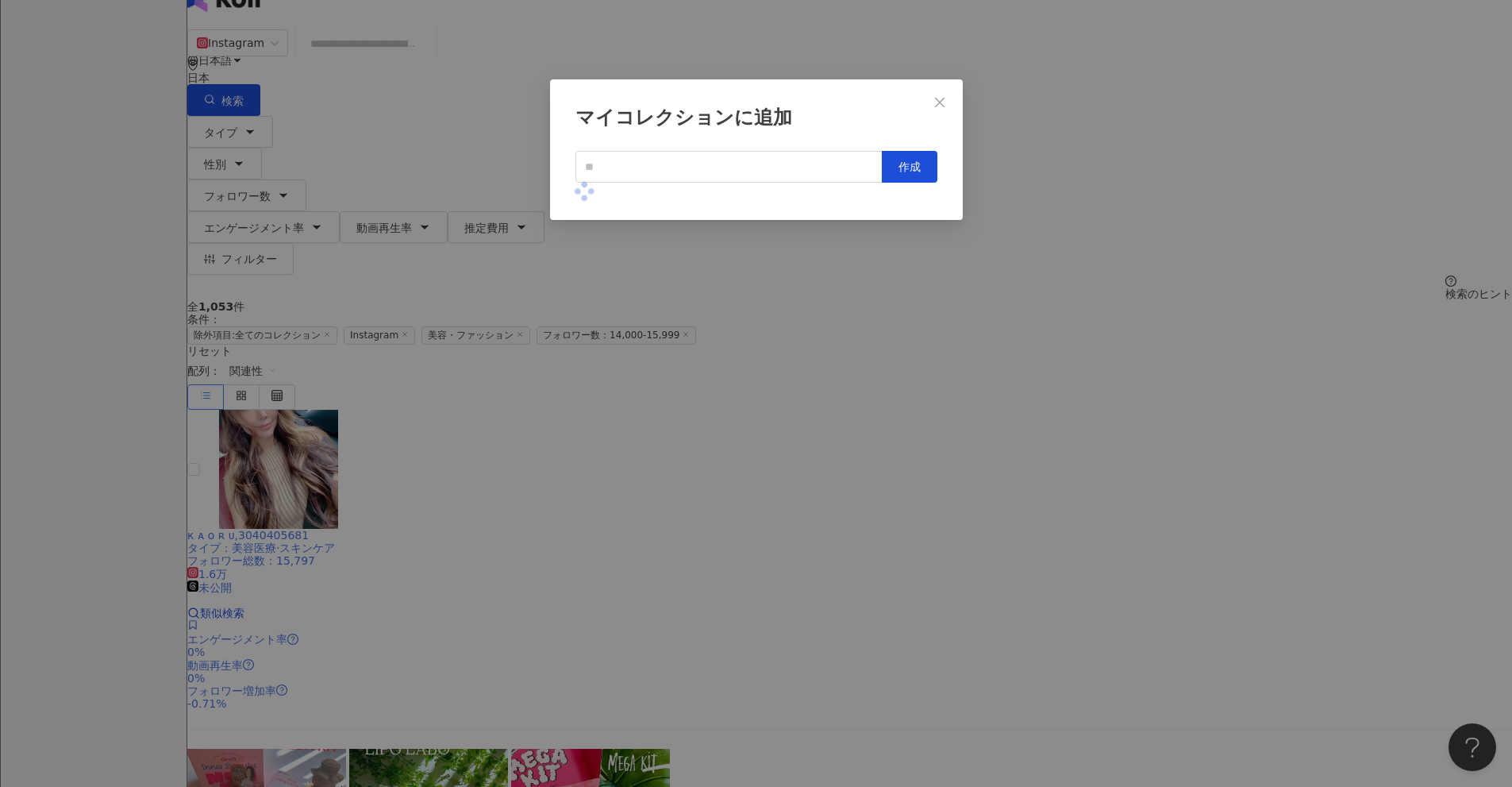
click at [738, 385] on div "マイコレクションに追加 作成" at bounding box center [756, 393] width 1512 height 787
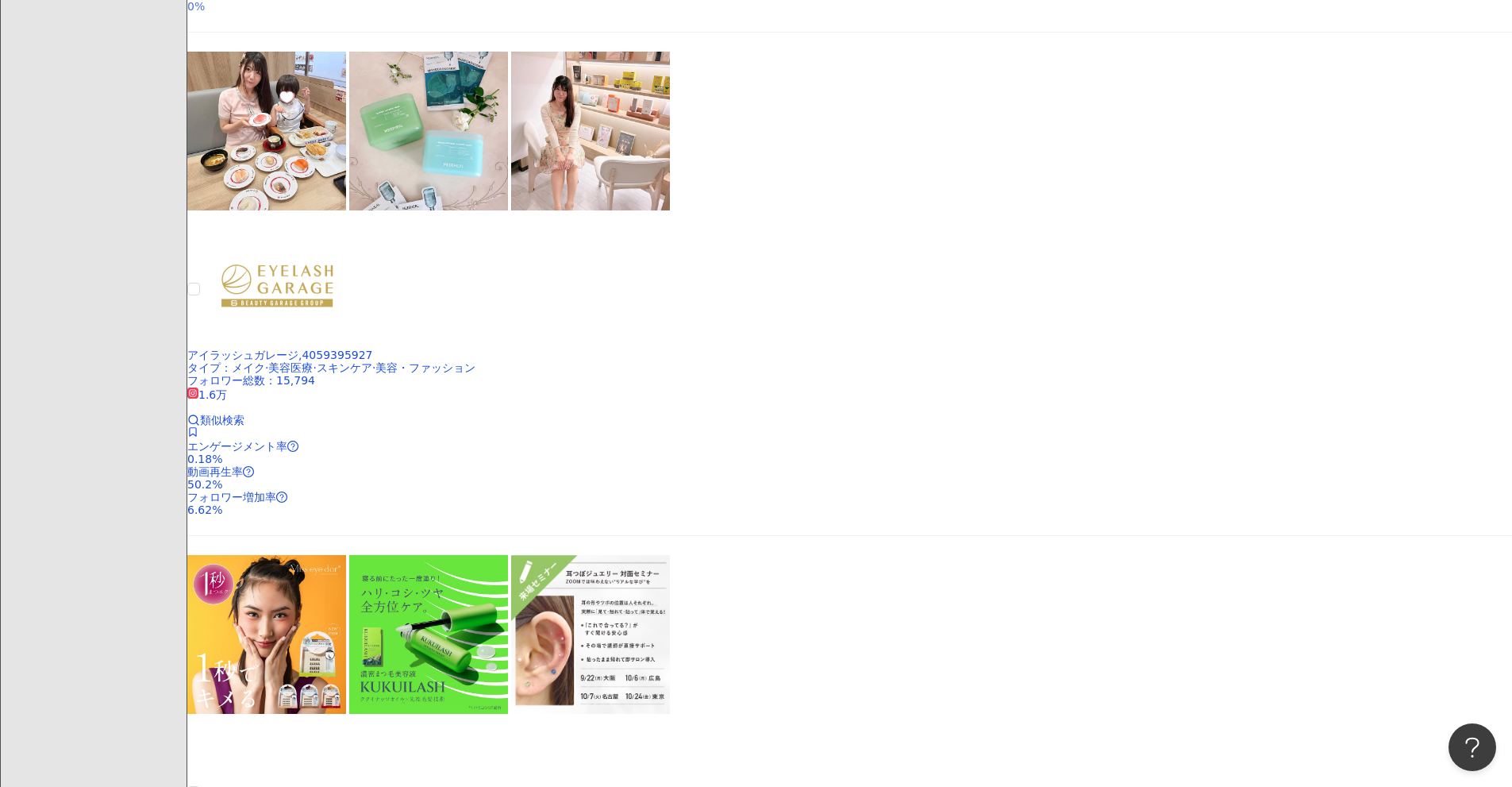
scroll to position [2496, 0]
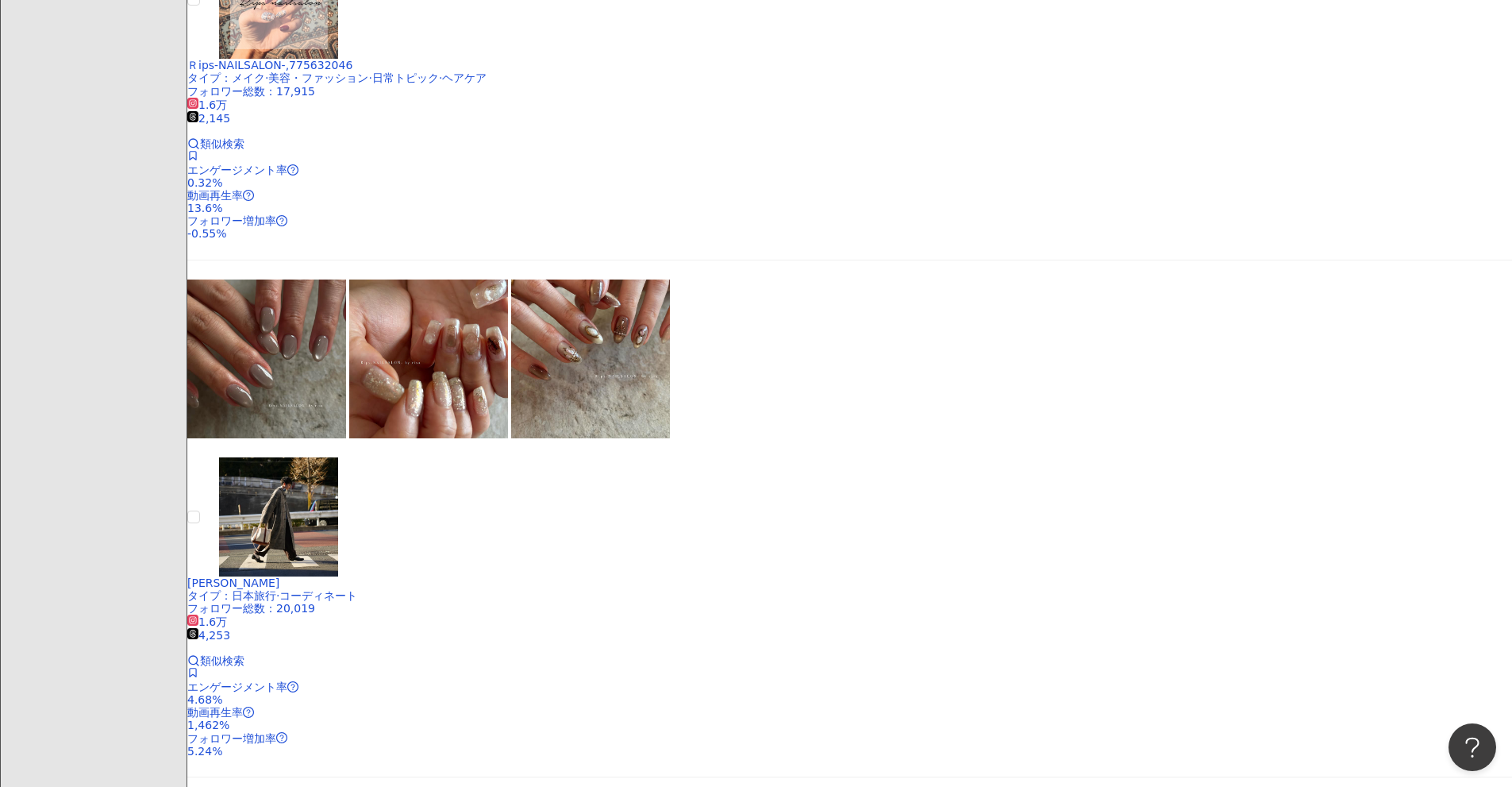
scroll to position [1940, 0]
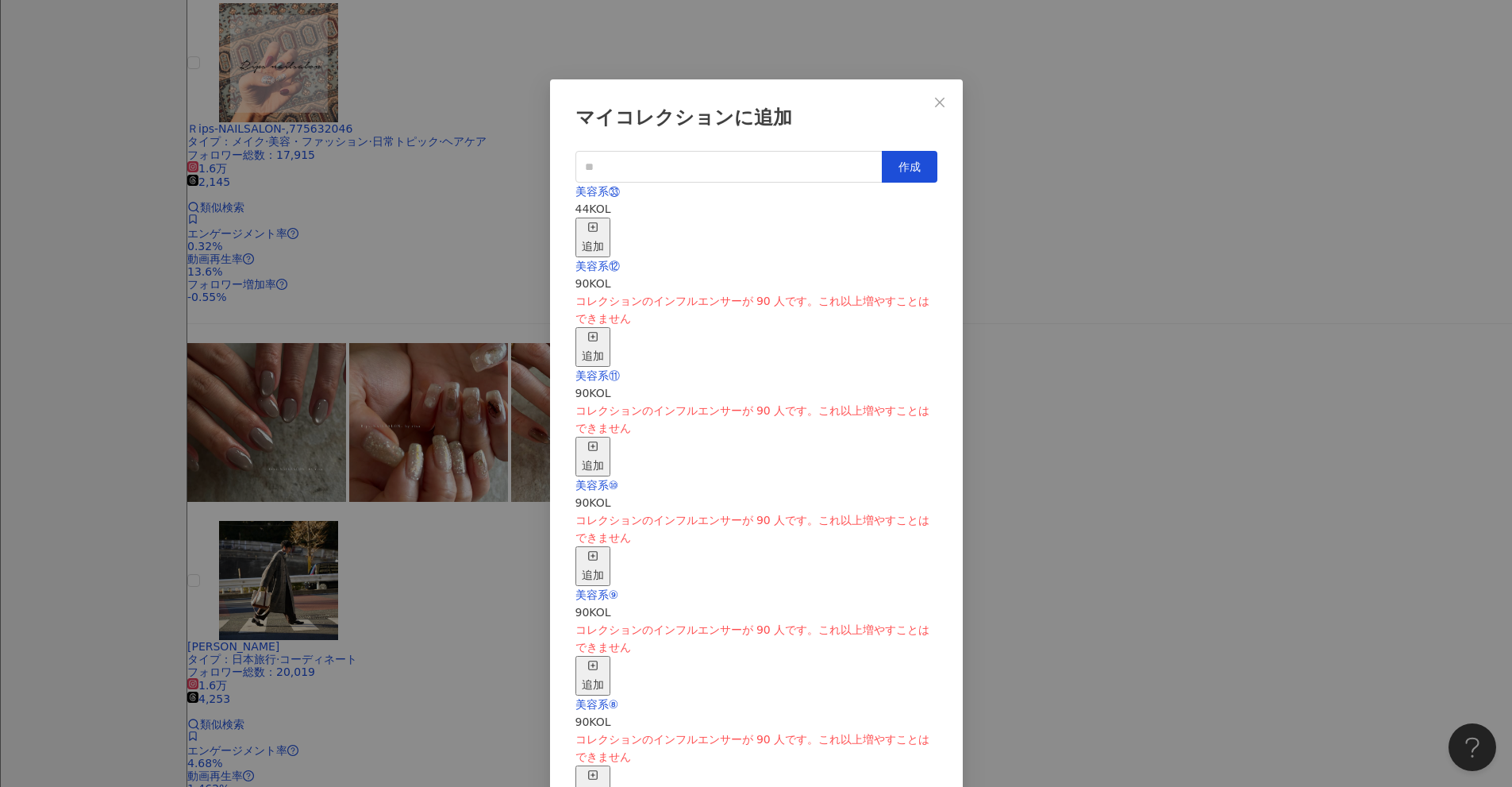
click at [604, 220] on div "追加" at bounding box center [593, 237] width 22 height 35
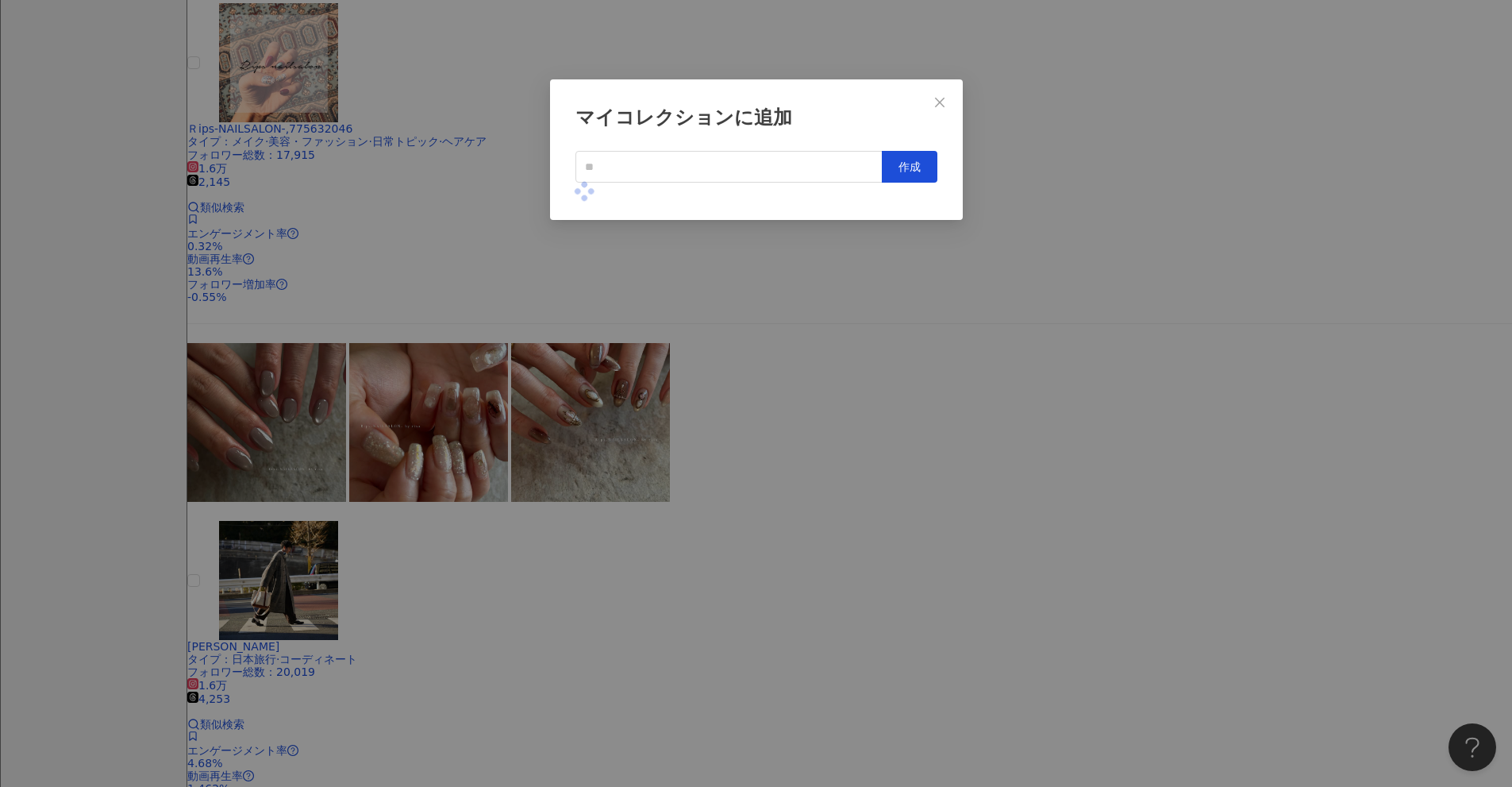
click at [738, 365] on div "マイコレクションに追加 作成" at bounding box center [756, 393] width 1512 height 787
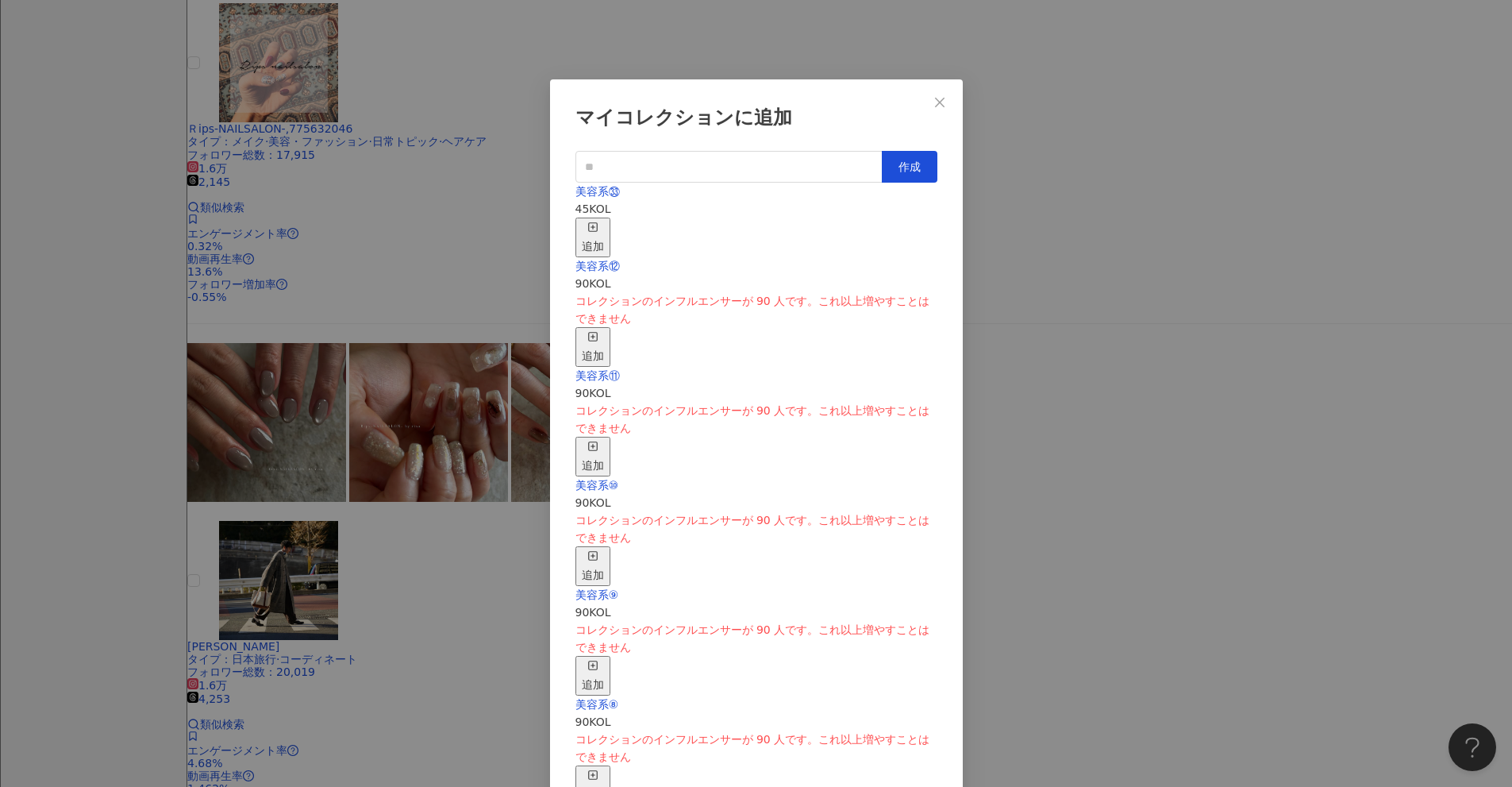
click at [738, 295] on div "マイコレクションに追加 作成 美容系㉝ 45 KOL 追加 美容系⑫ 90 KOL コレクションのインフルエンサーが 90 人です。これ以上増やすことはできま…" at bounding box center [756, 393] width 1512 height 787
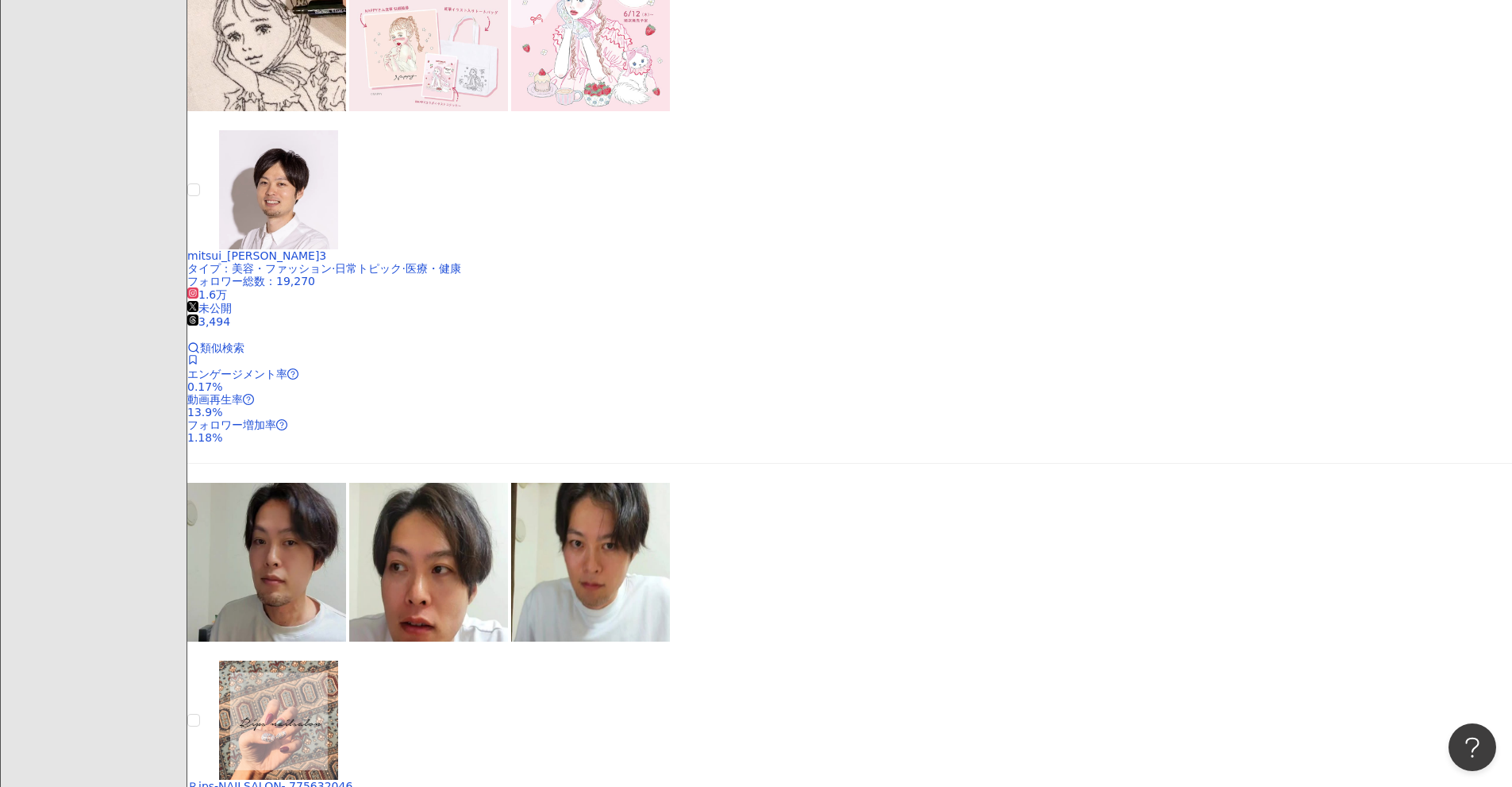
scroll to position [1226, 0]
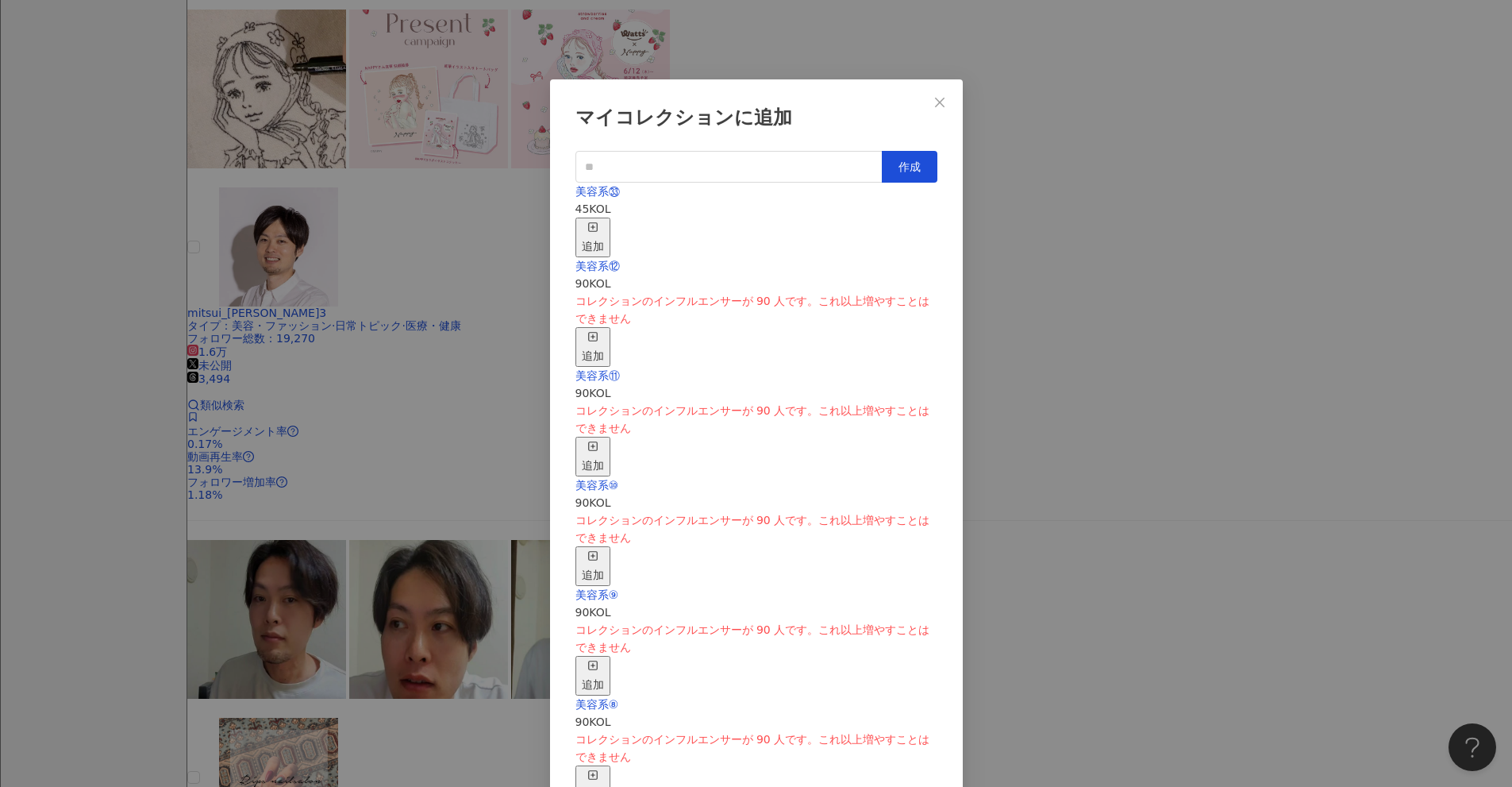
click at [599, 224] on span "button" at bounding box center [593, 228] width 11 height 13
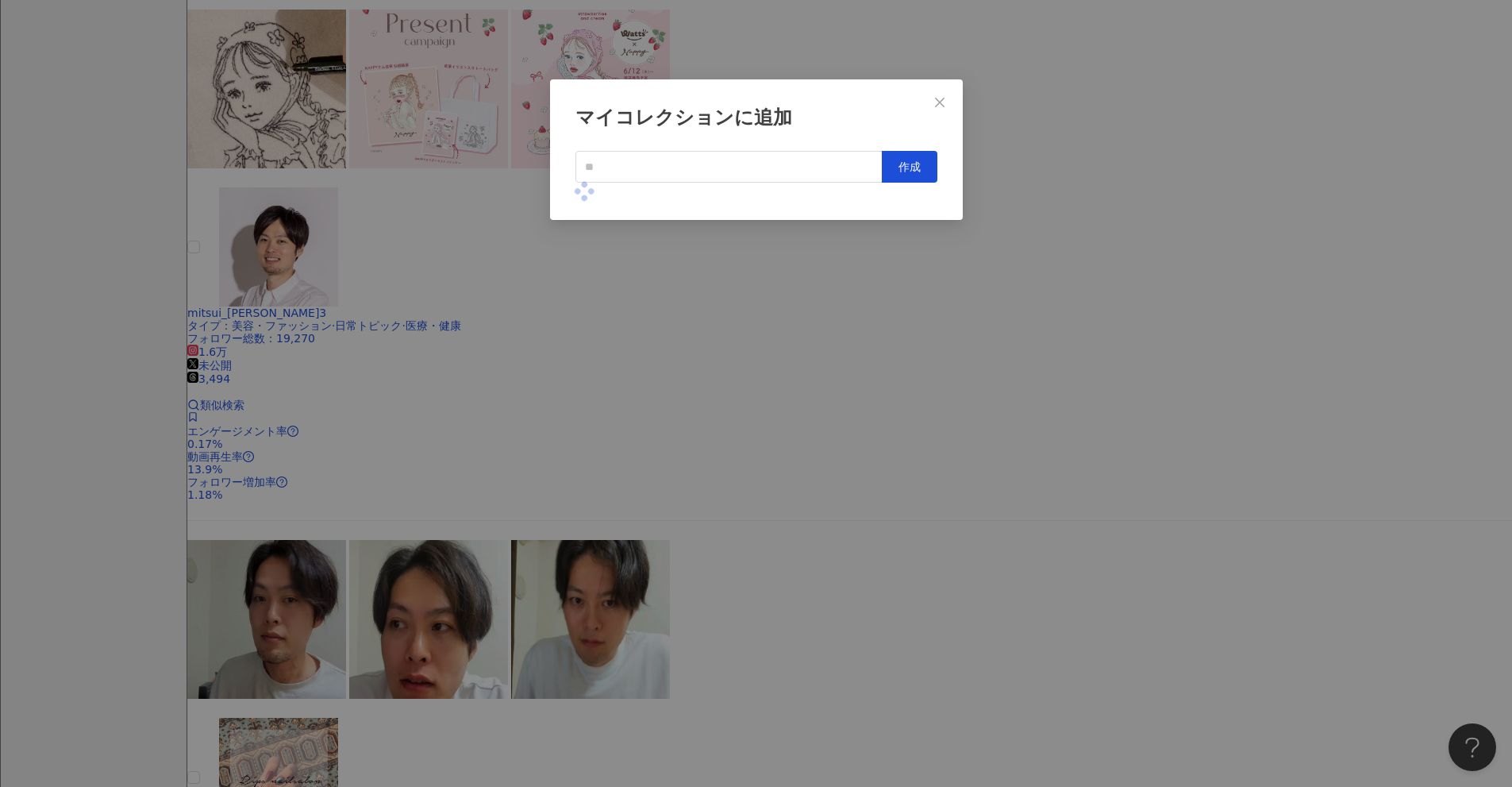
click at [738, 357] on div "マイコレクションに追加 作成" at bounding box center [756, 393] width 1512 height 787
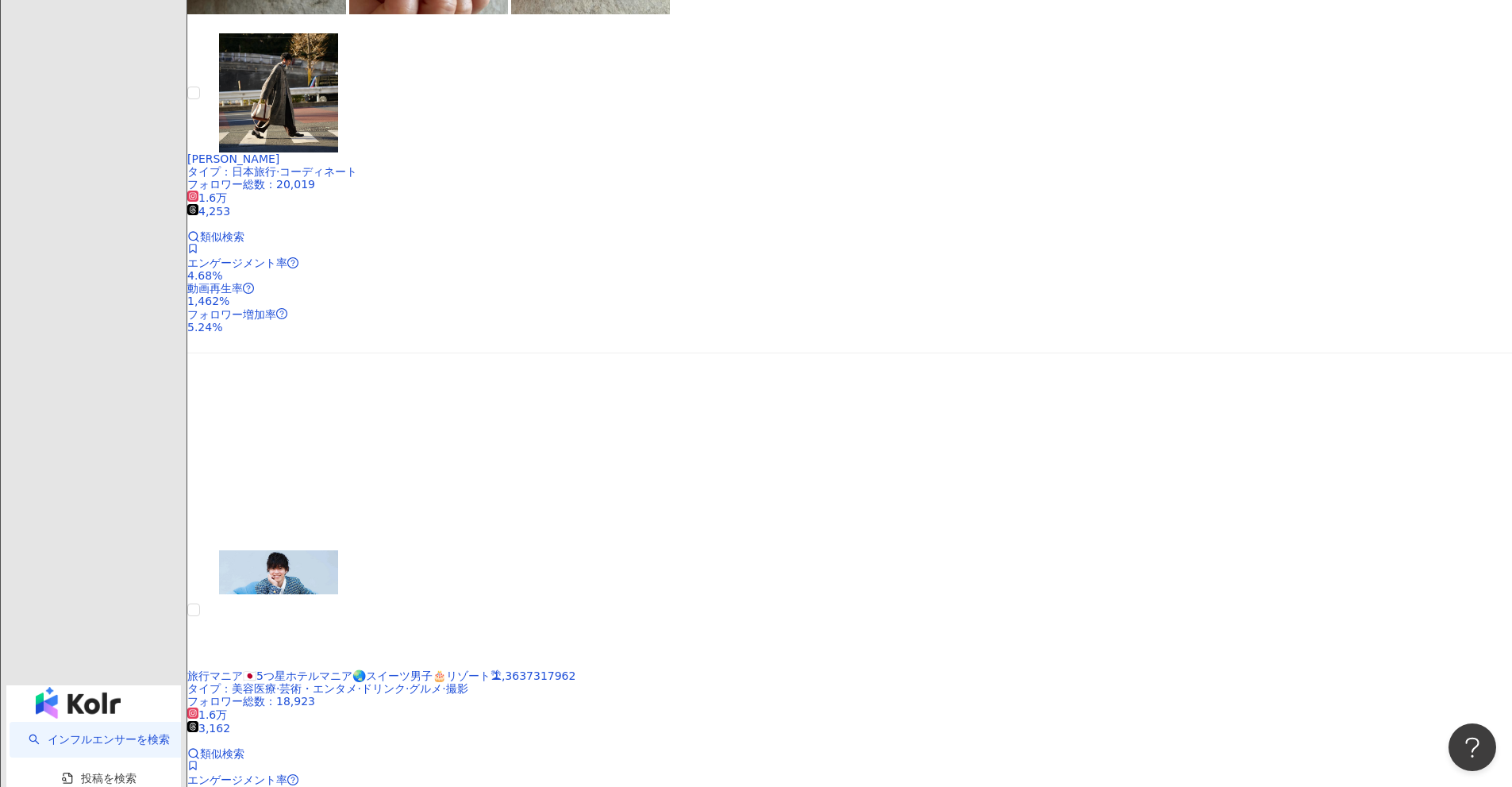
scroll to position [2460, 0]
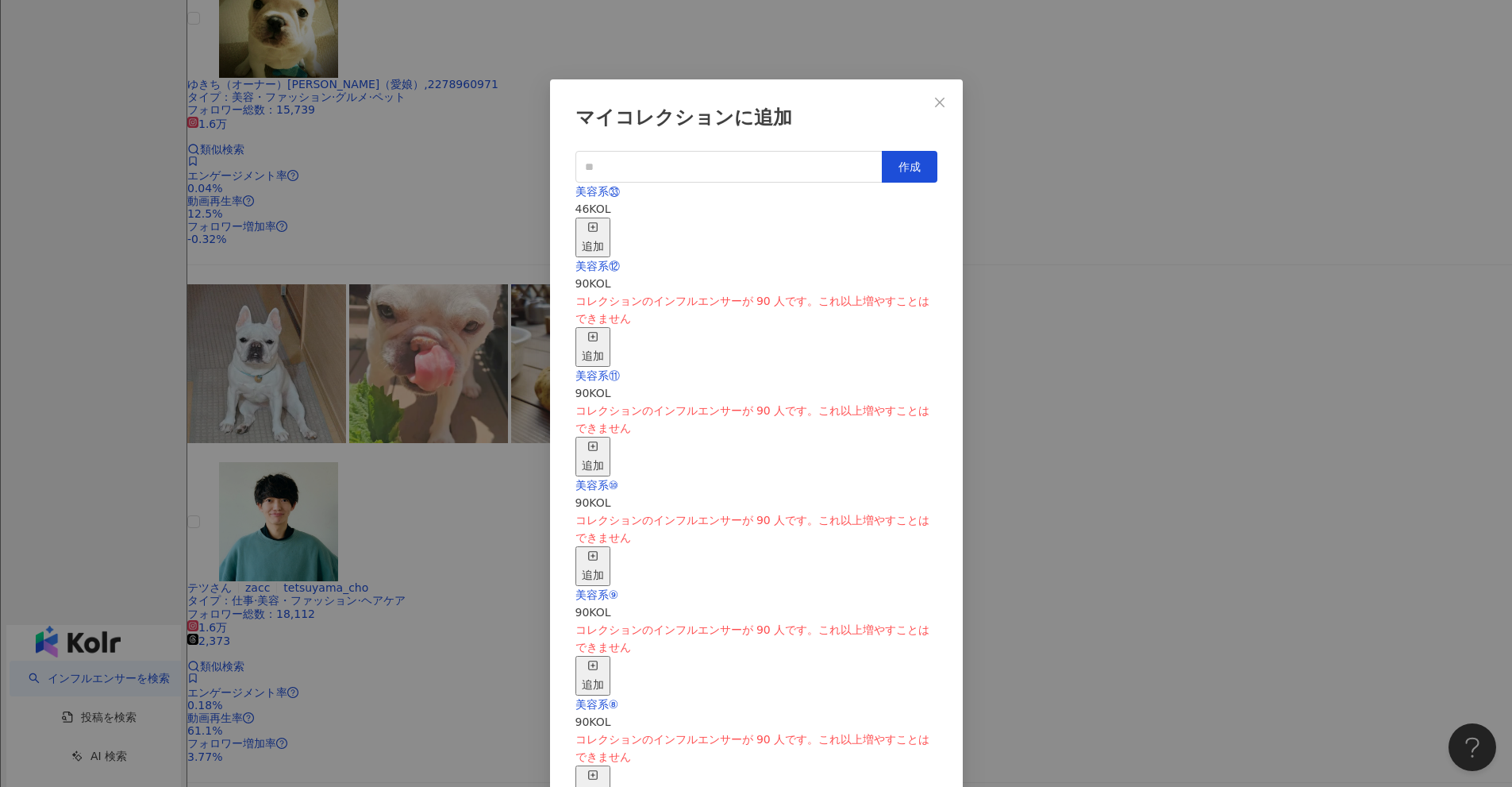
click at [597, 222] on rect "button" at bounding box center [593, 227] width 8 height 8
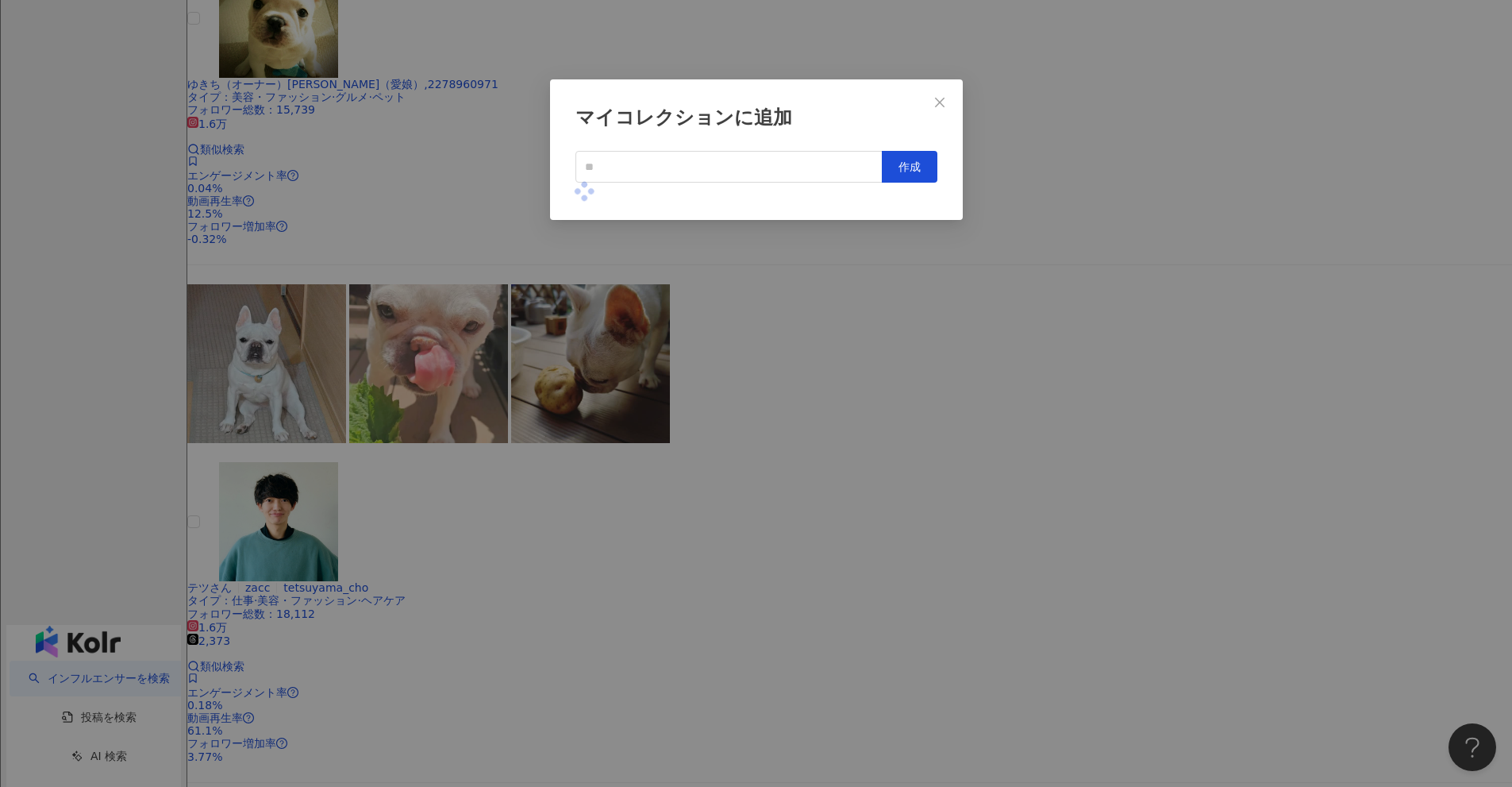
click at [738, 310] on div "マイコレクションに追加 作成" at bounding box center [756, 393] width 1512 height 787
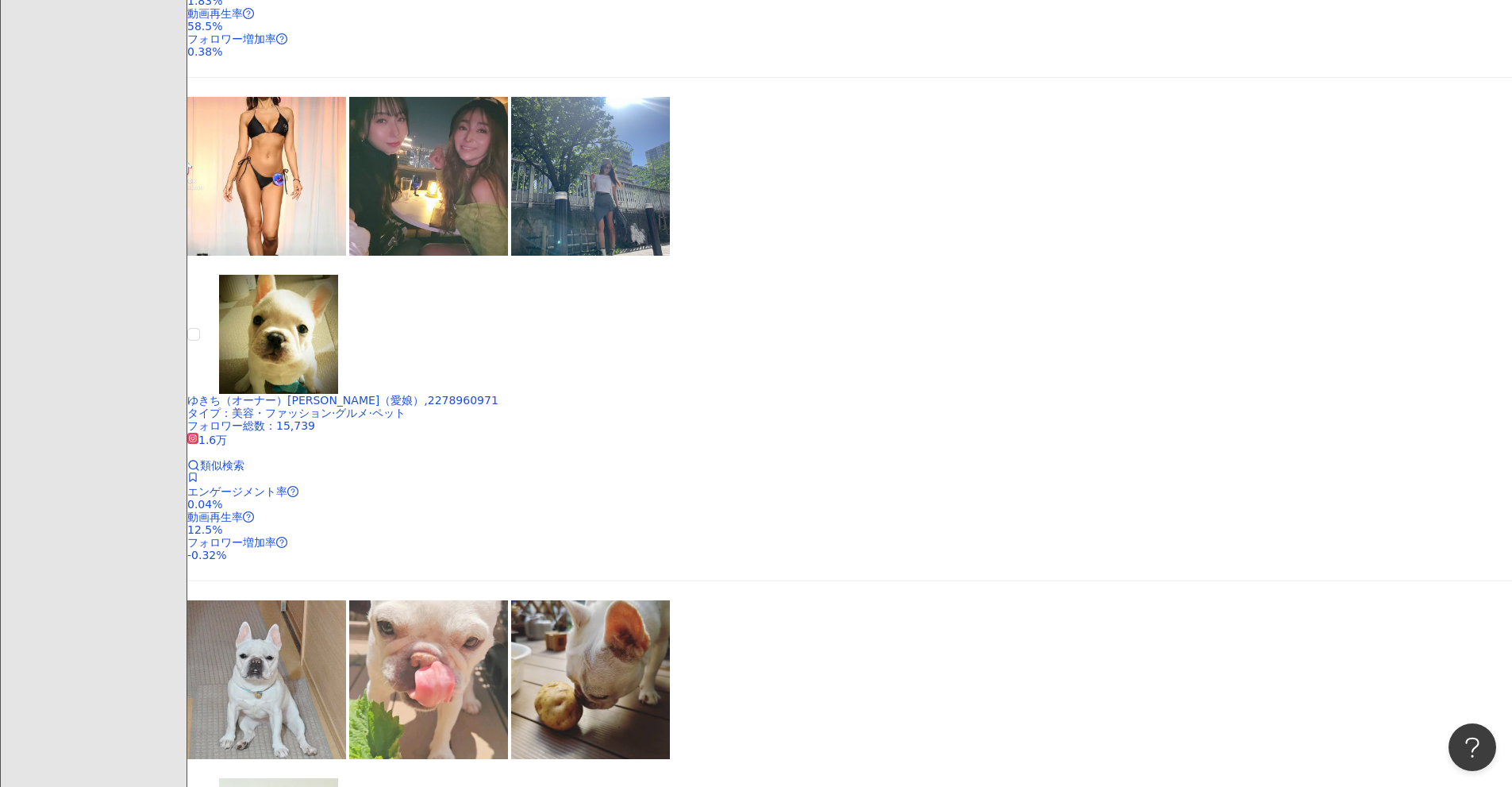
scroll to position [2143, 0]
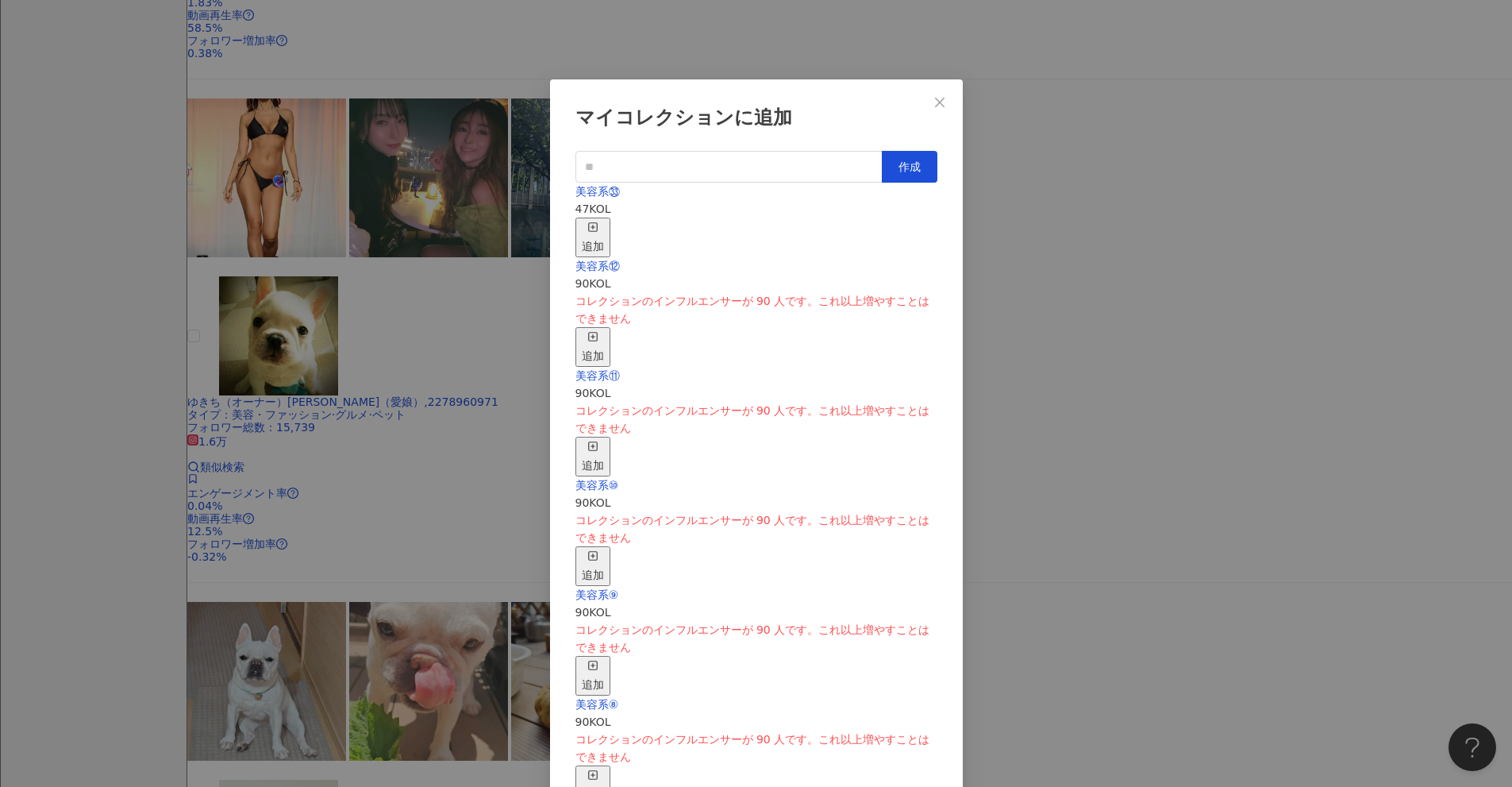
click at [599, 222] on icon "button" at bounding box center [593, 227] width 11 height 11
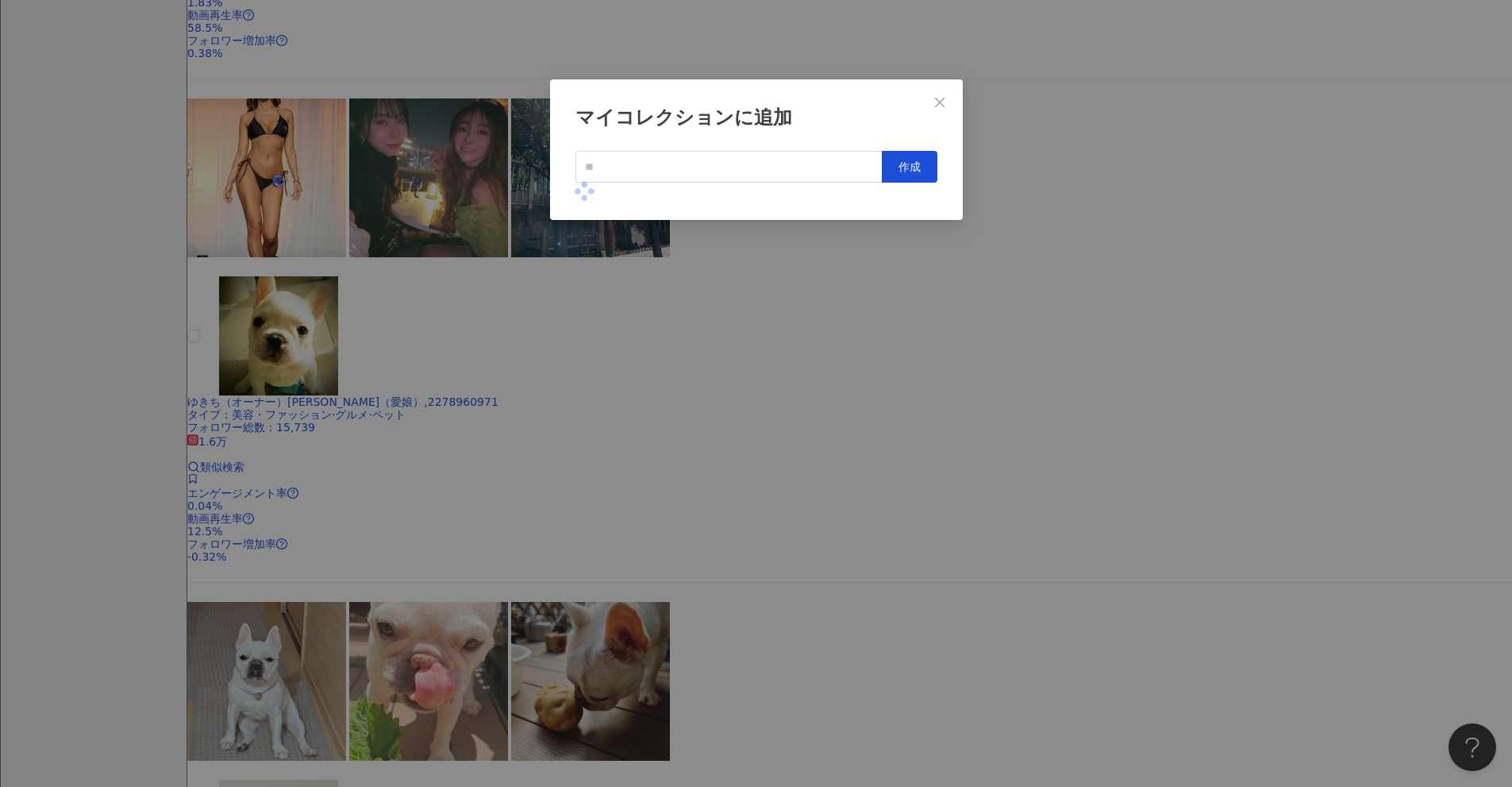
click at [738, 339] on div "マイコレクションに追加 作成" at bounding box center [756, 393] width 1512 height 787
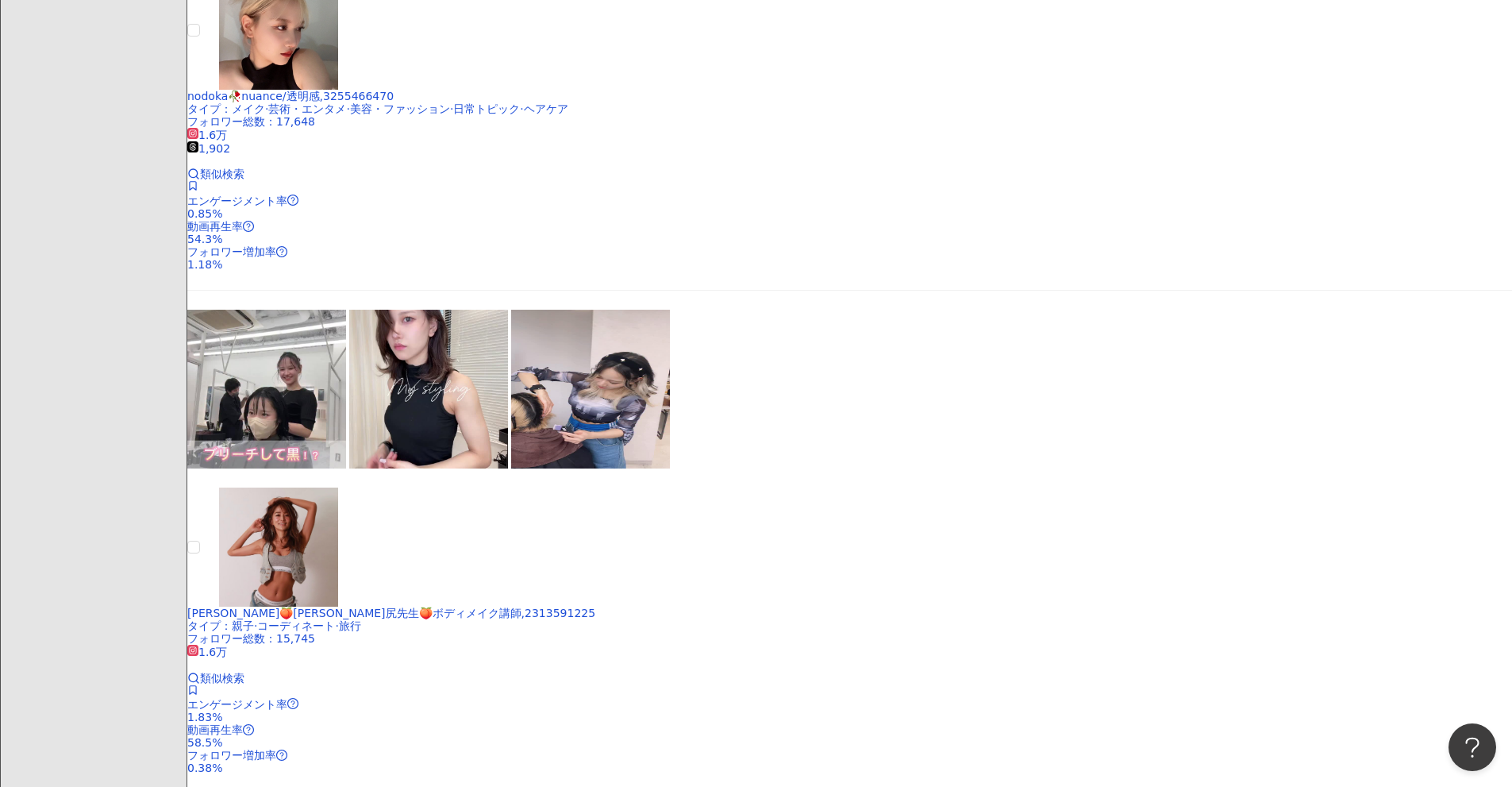
scroll to position [1190, 0]
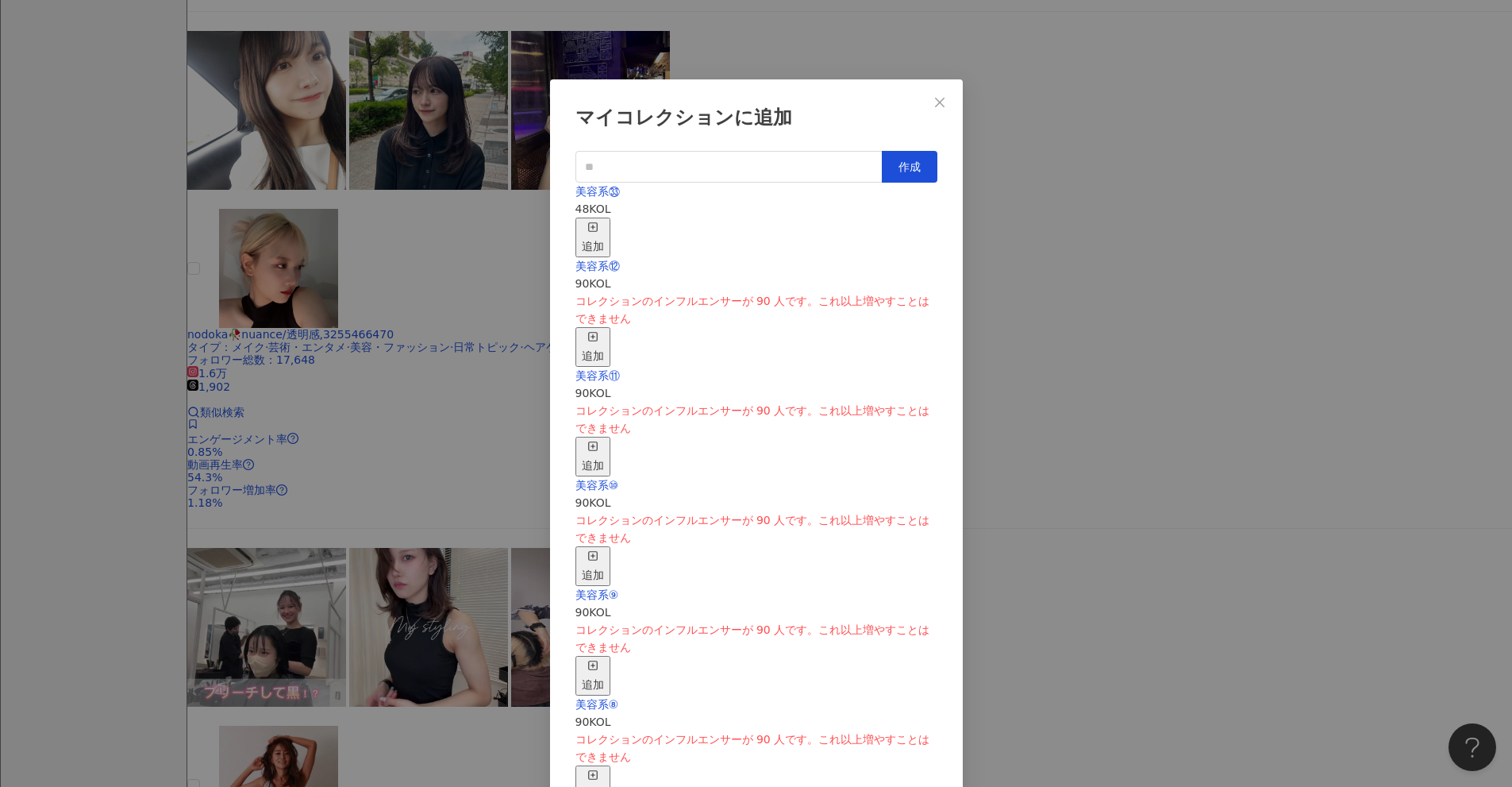
click at [604, 226] on div "追加" at bounding box center [593, 237] width 22 height 35
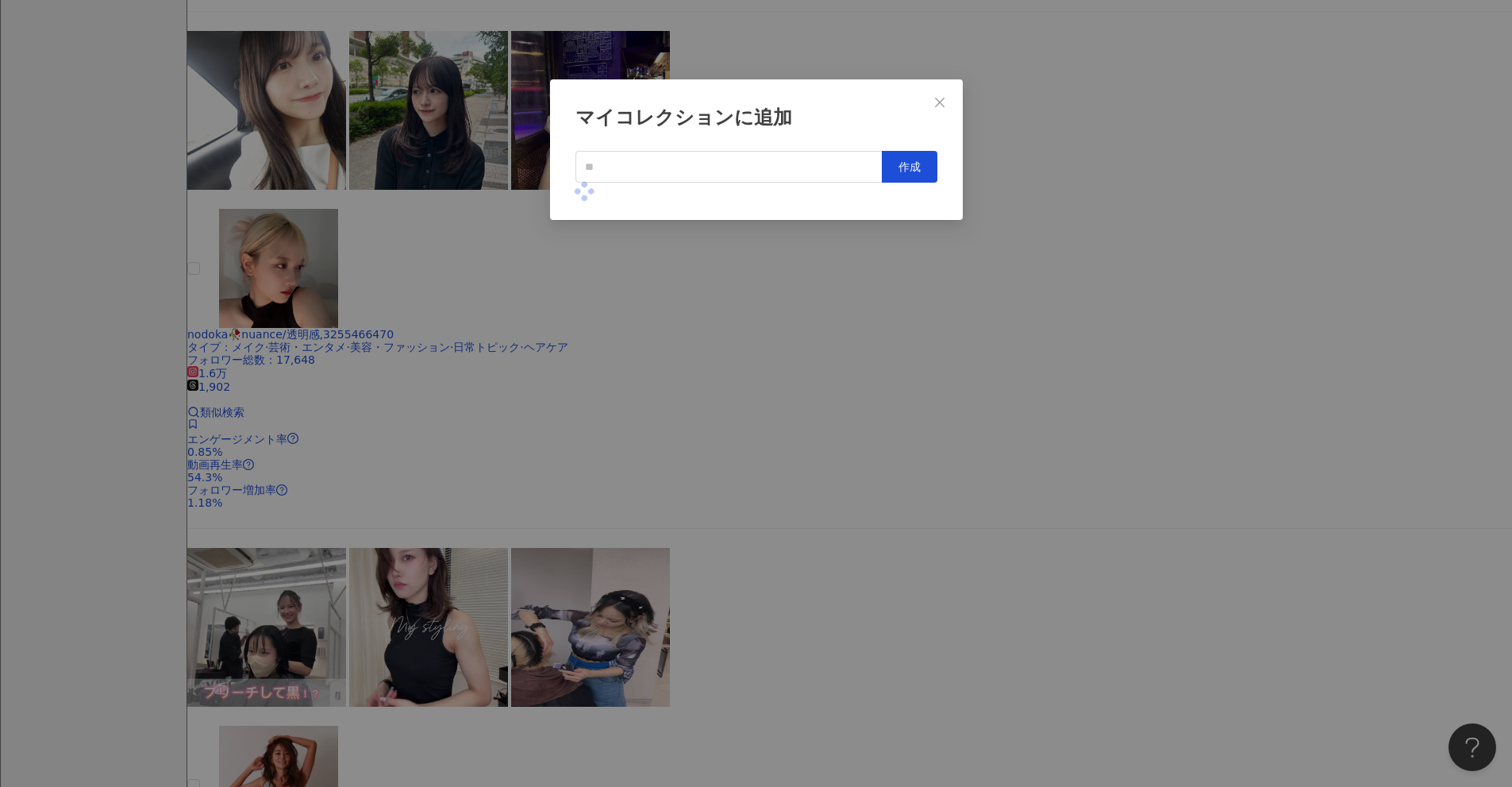
click at [738, 346] on div "マイコレクションに追加 作成" at bounding box center [756, 393] width 1512 height 787
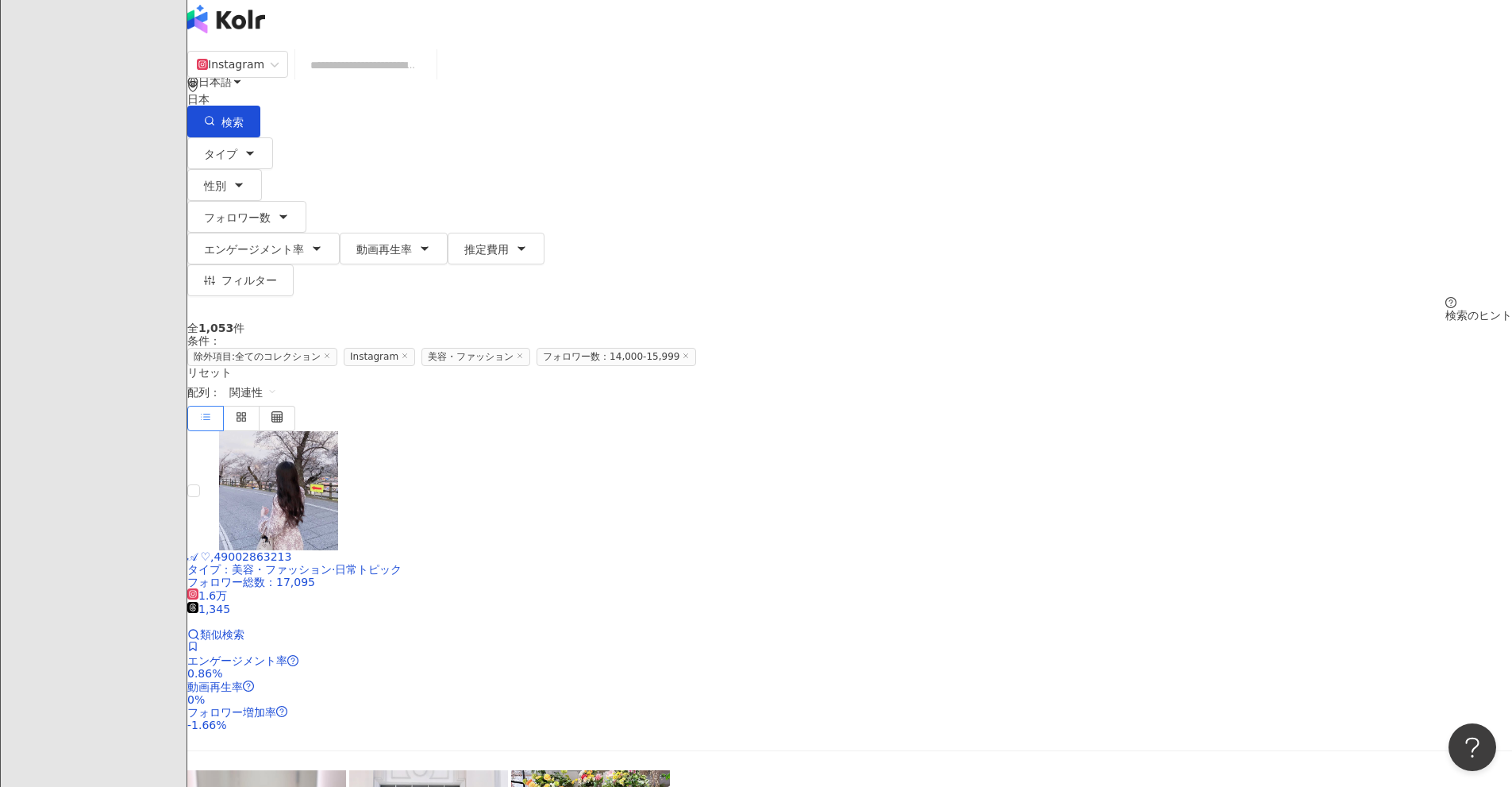
scroll to position [0, 0]
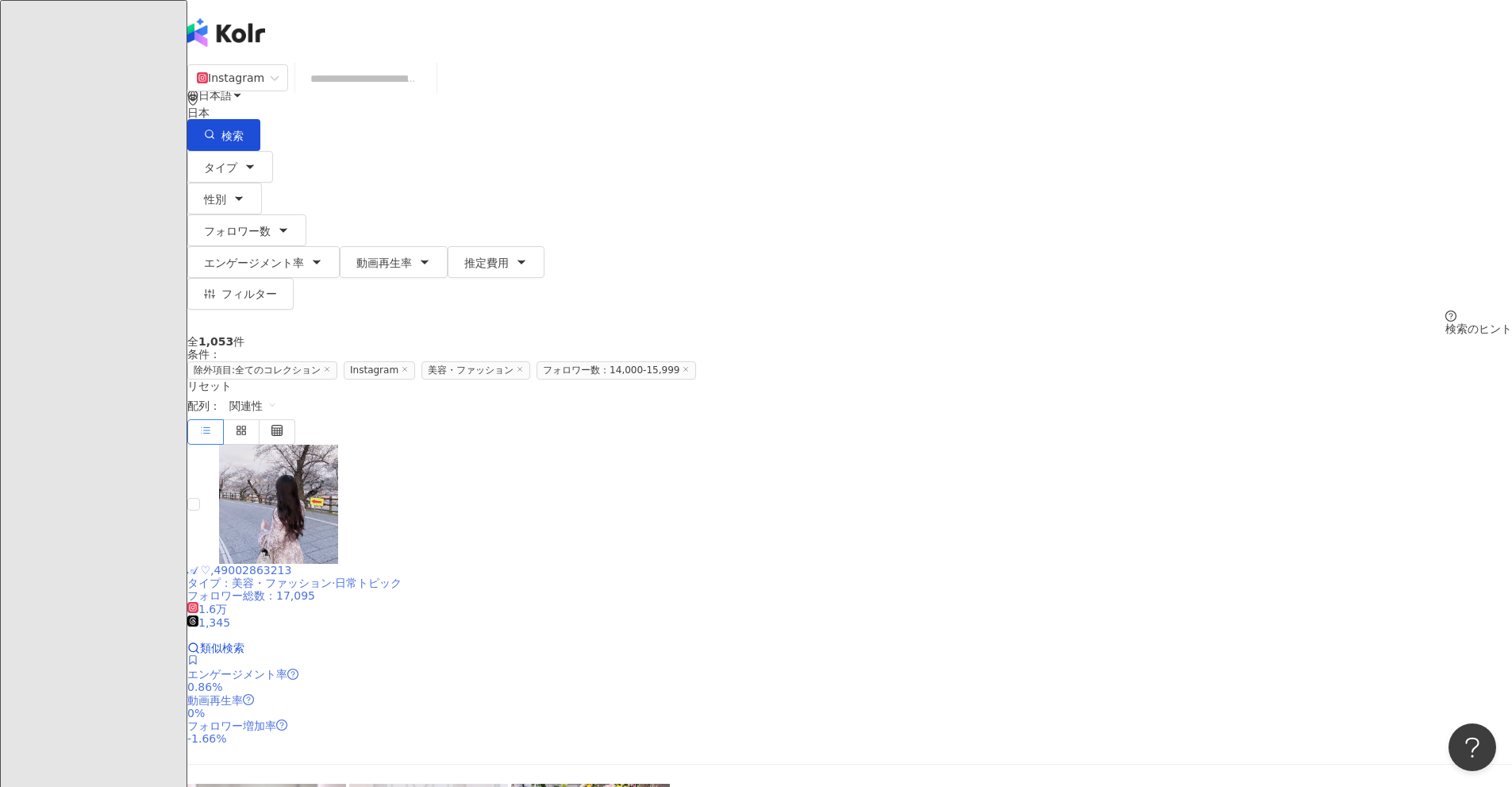
click at [199, 654] on icon at bounding box center [193, 659] width 11 height 11
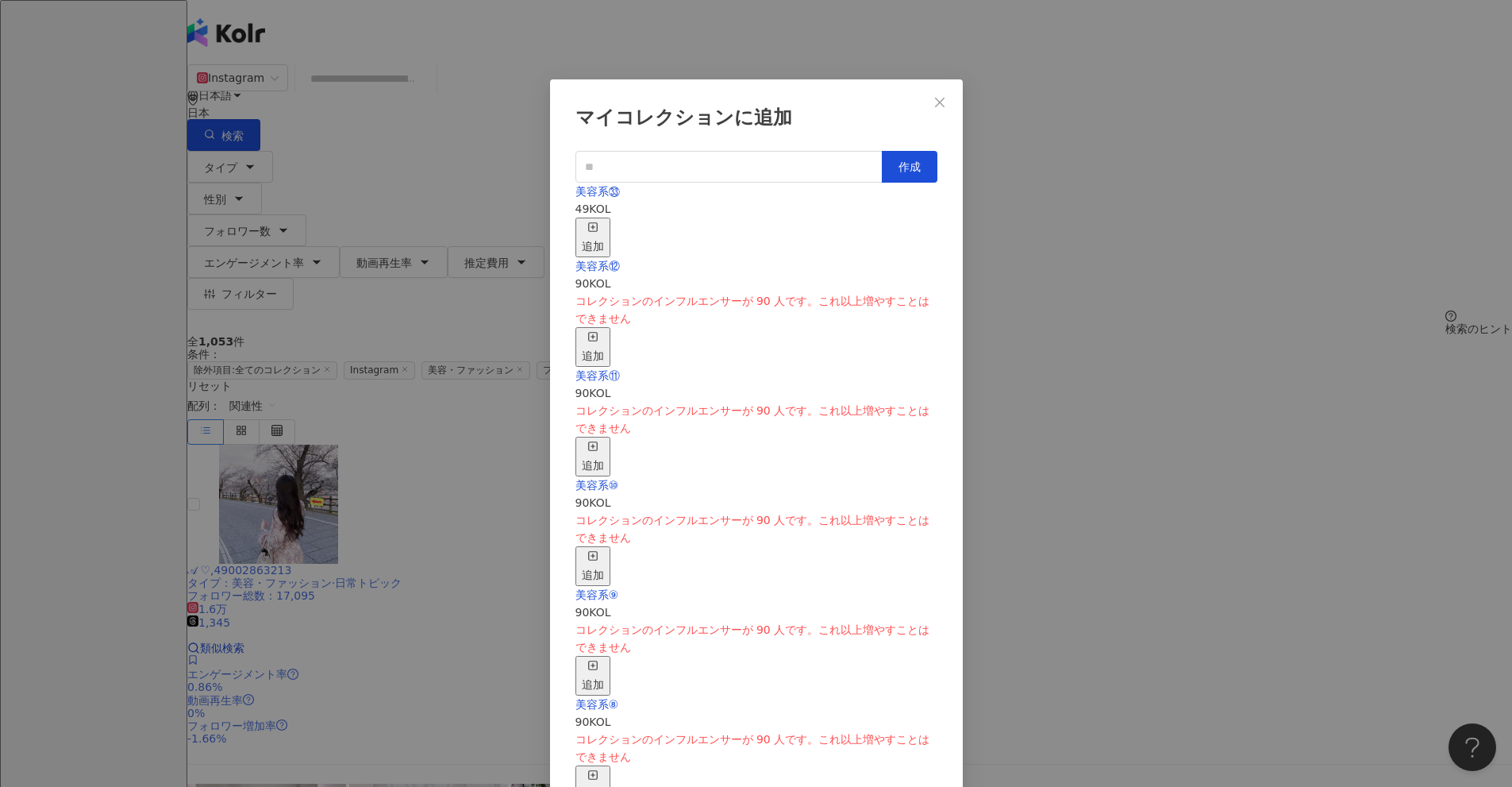
click at [604, 222] on div "追加" at bounding box center [593, 237] width 22 height 35
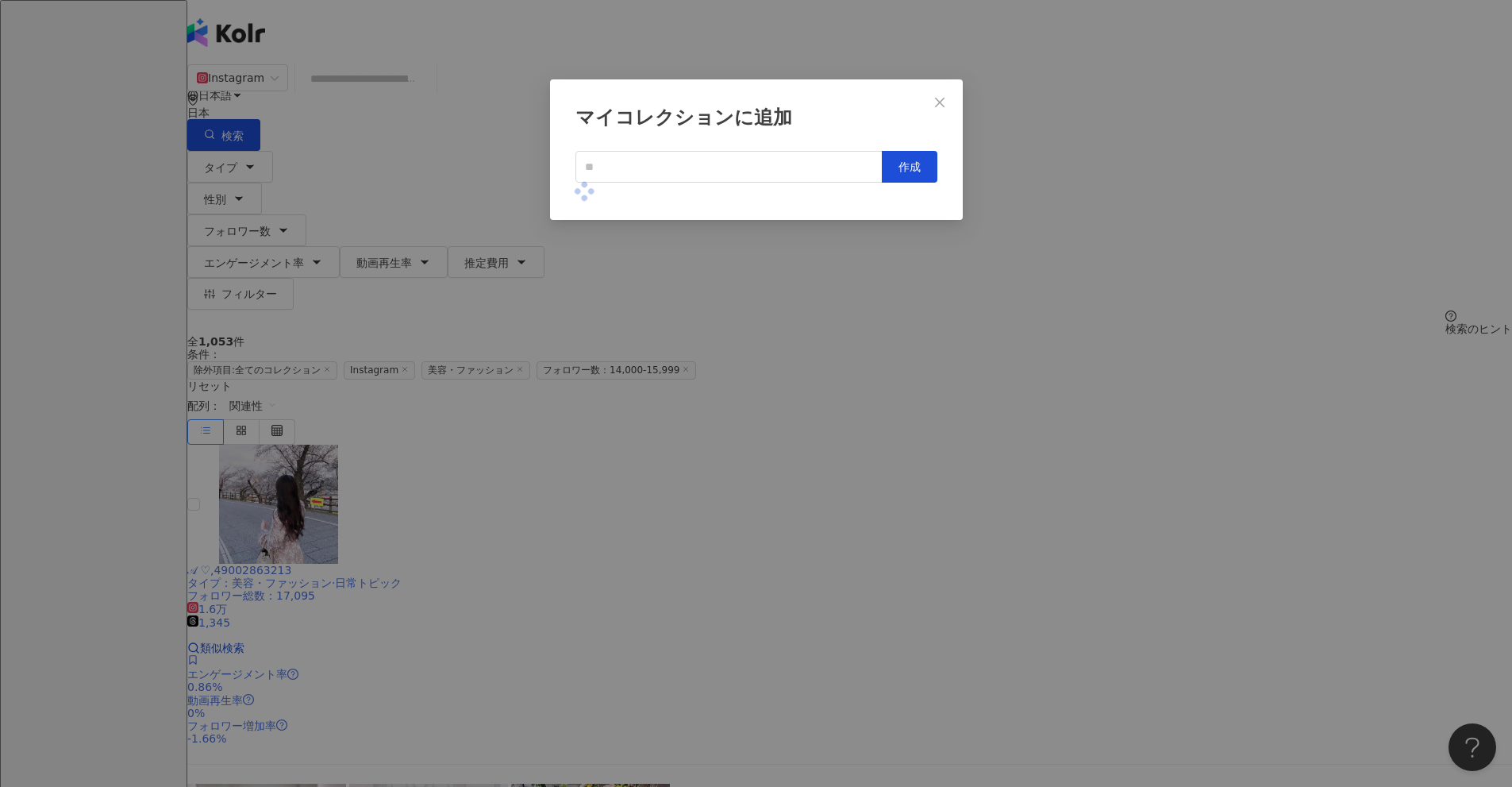
click at [738, 424] on div "マイコレクションに追加 作成" at bounding box center [756, 393] width 1512 height 787
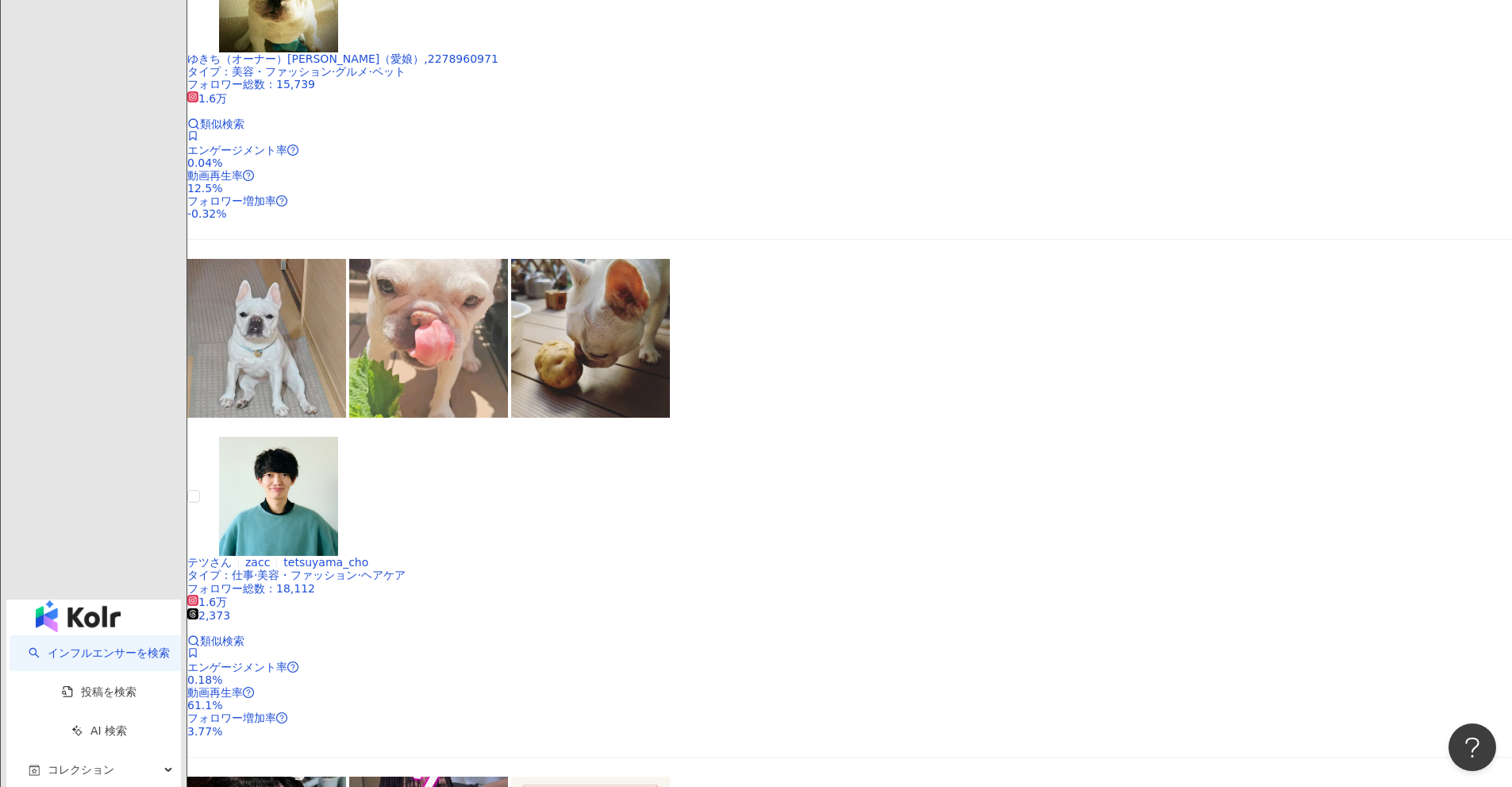
scroll to position [2496, 0]
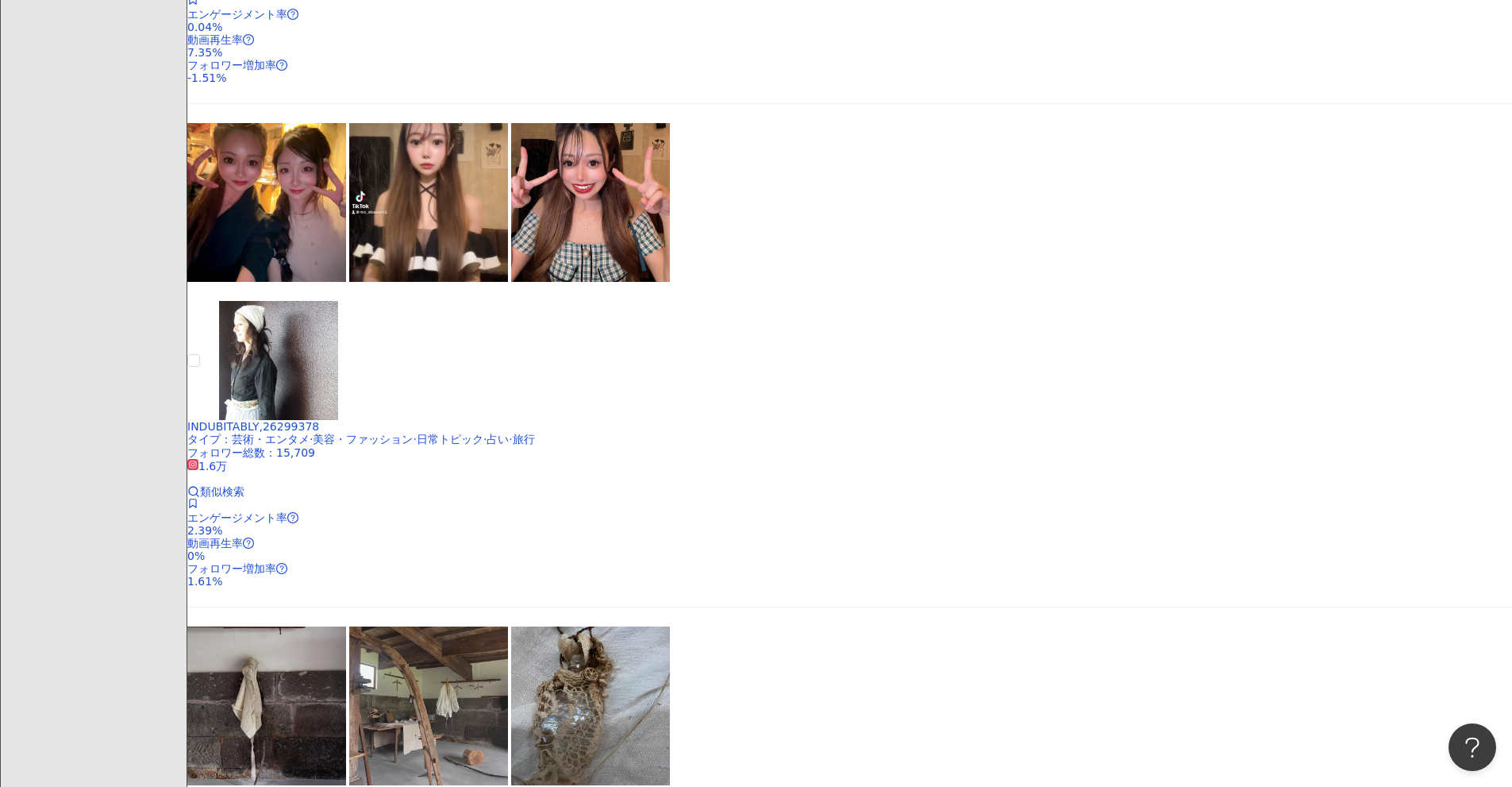
scroll to position [1636, 0]
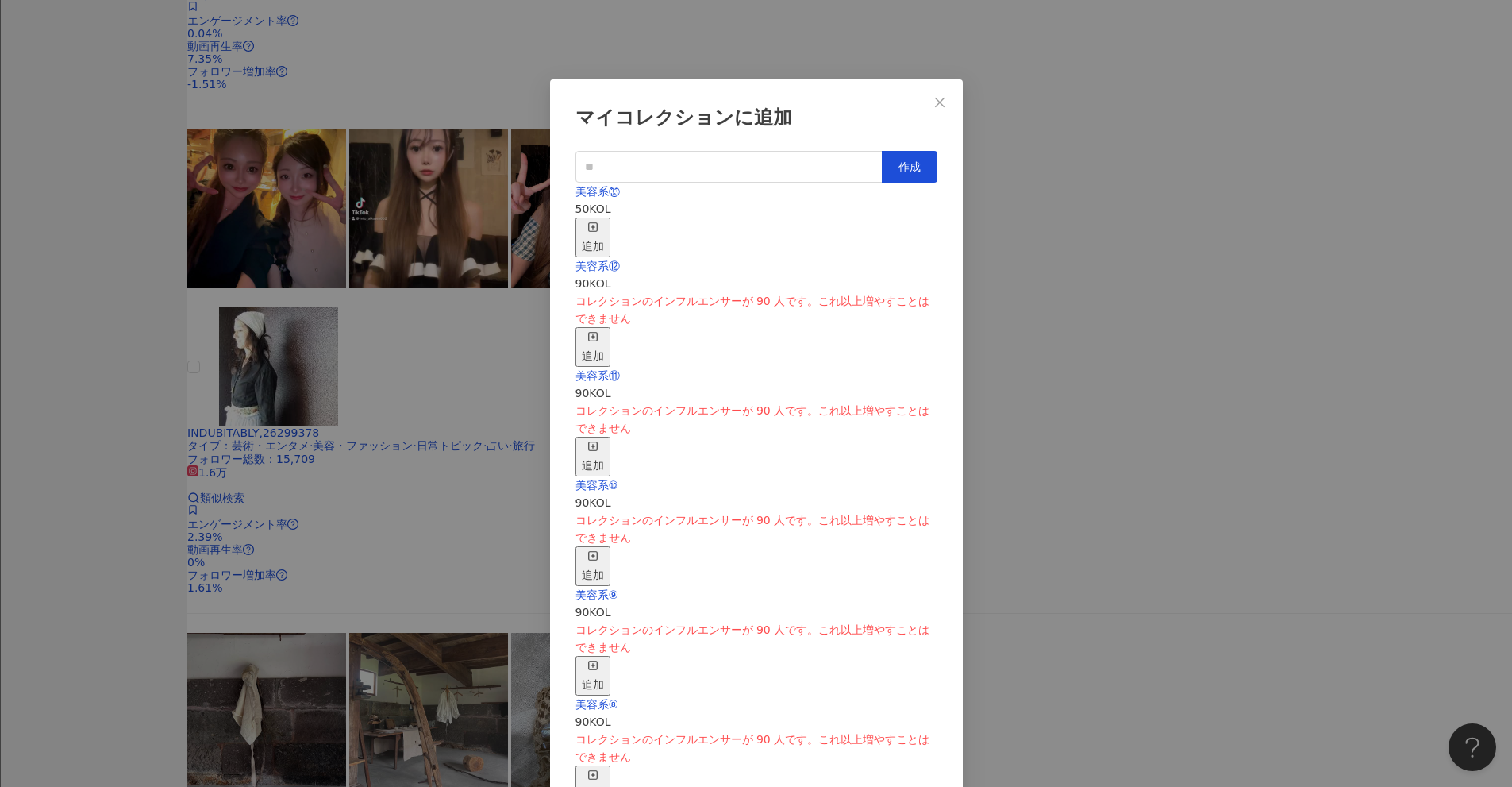
click at [604, 220] on div "追加" at bounding box center [593, 237] width 22 height 35
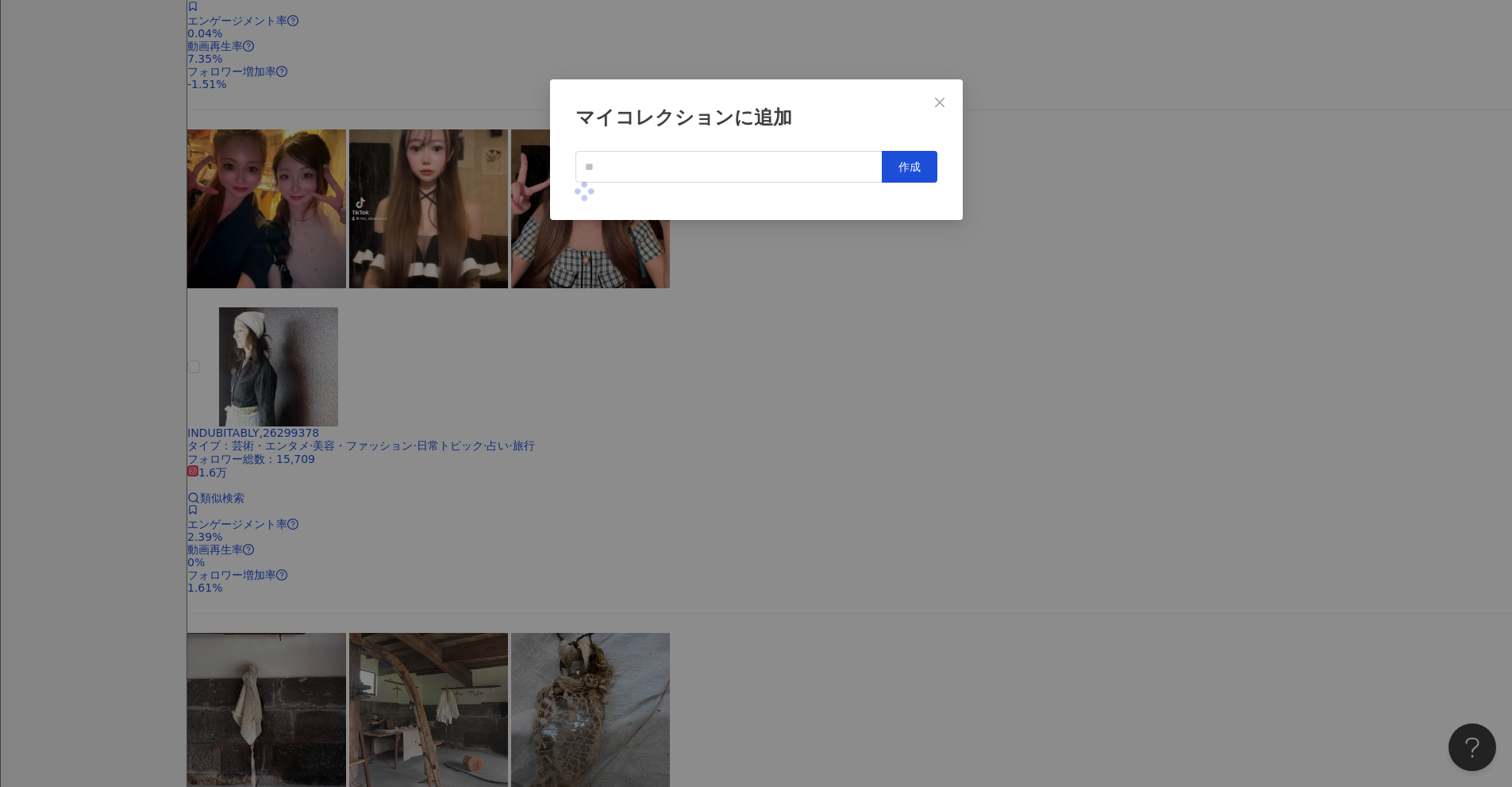
click at [738, 385] on div "マイコレクションに追加 作成" at bounding box center [756, 393] width 1512 height 787
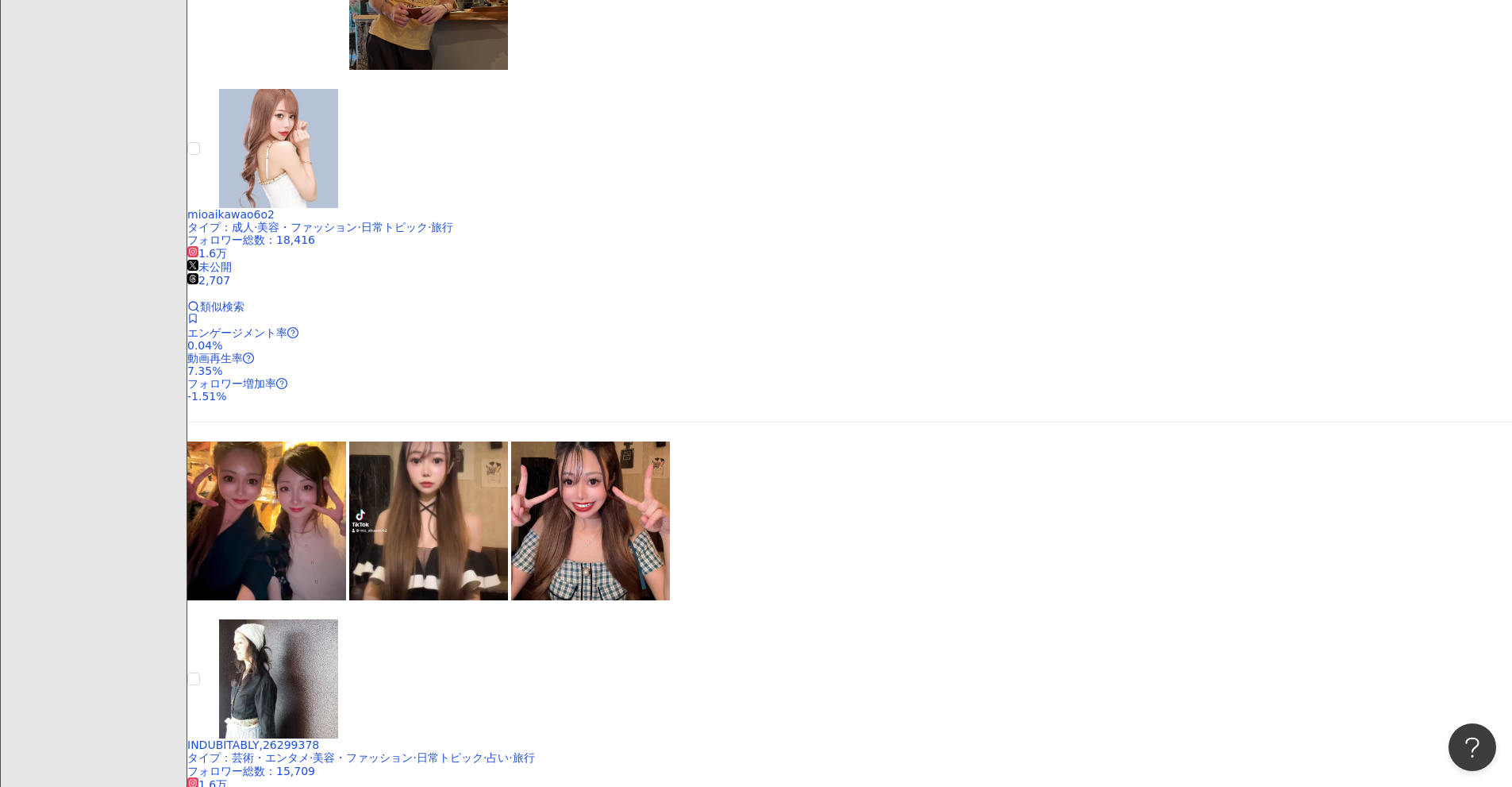
scroll to position [1318, 0]
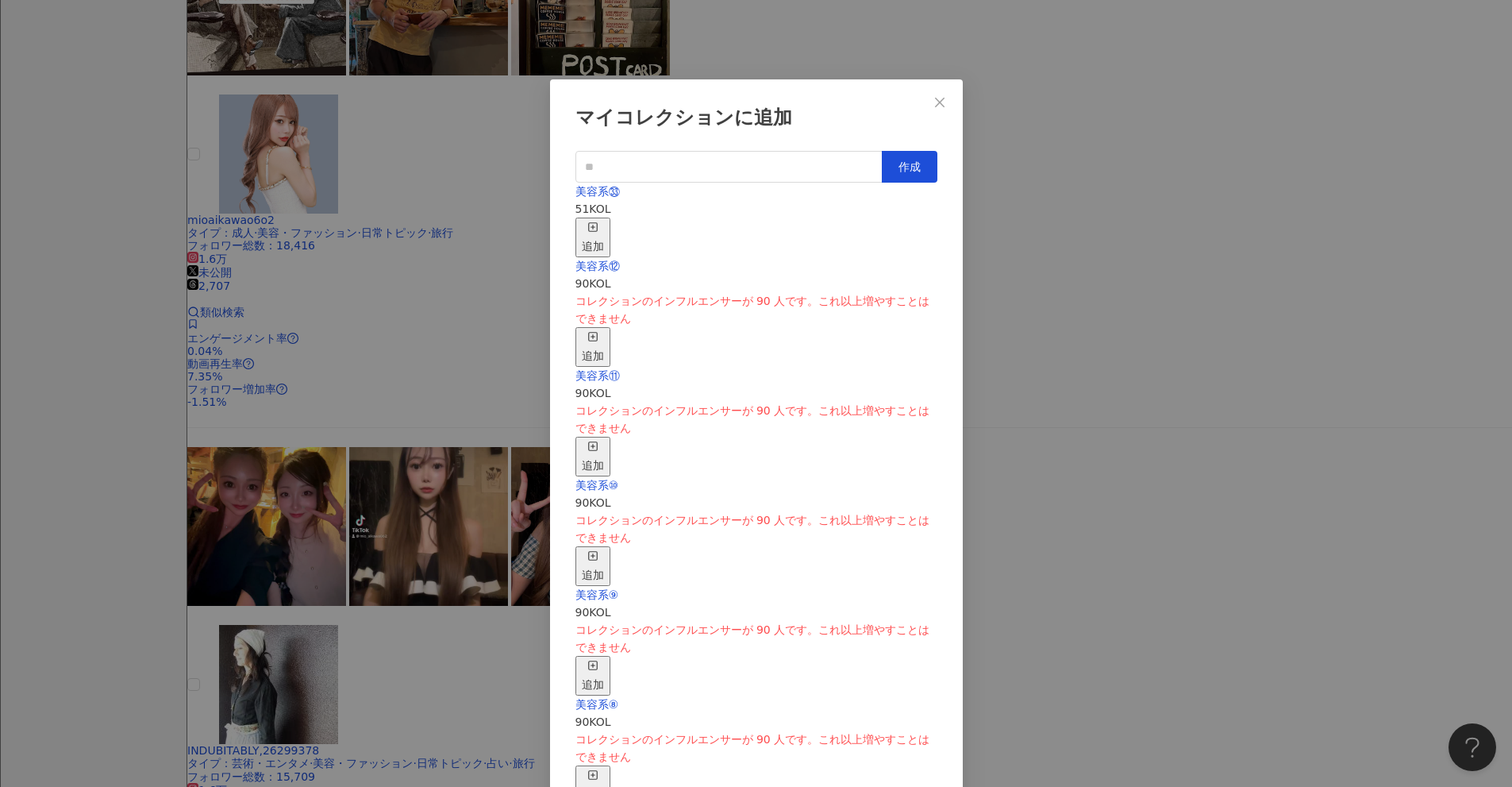
click at [738, 212] on div "美容系㉝ 51 KOL 追加" at bounding box center [756, 220] width 362 height 75
click at [599, 222] on span "button" at bounding box center [593, 228] width 11 height 13
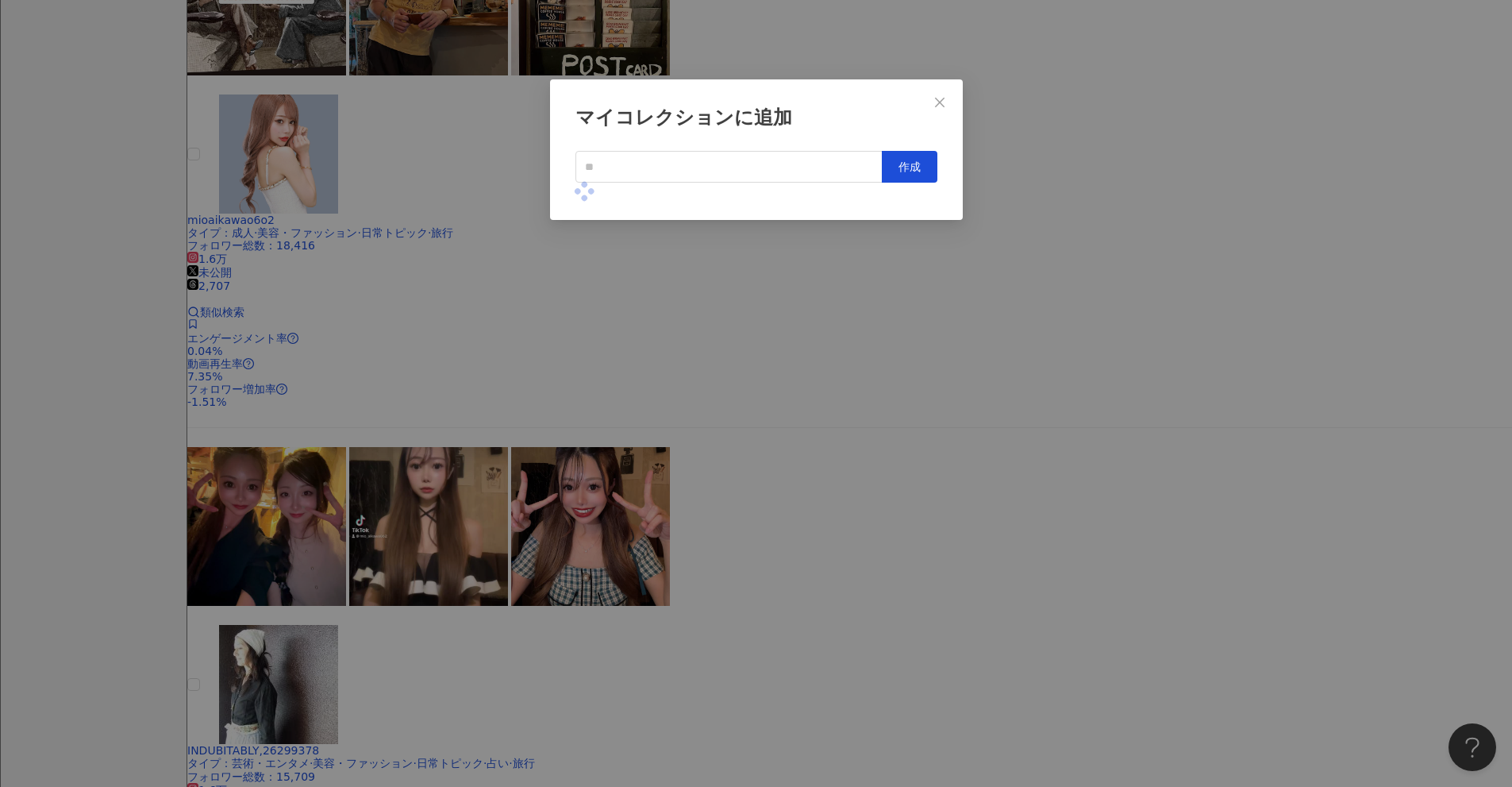
click at [738, 373] on div "マイコレクションに追加 作成" at bounding box center [756, 393] width 1512 height 787
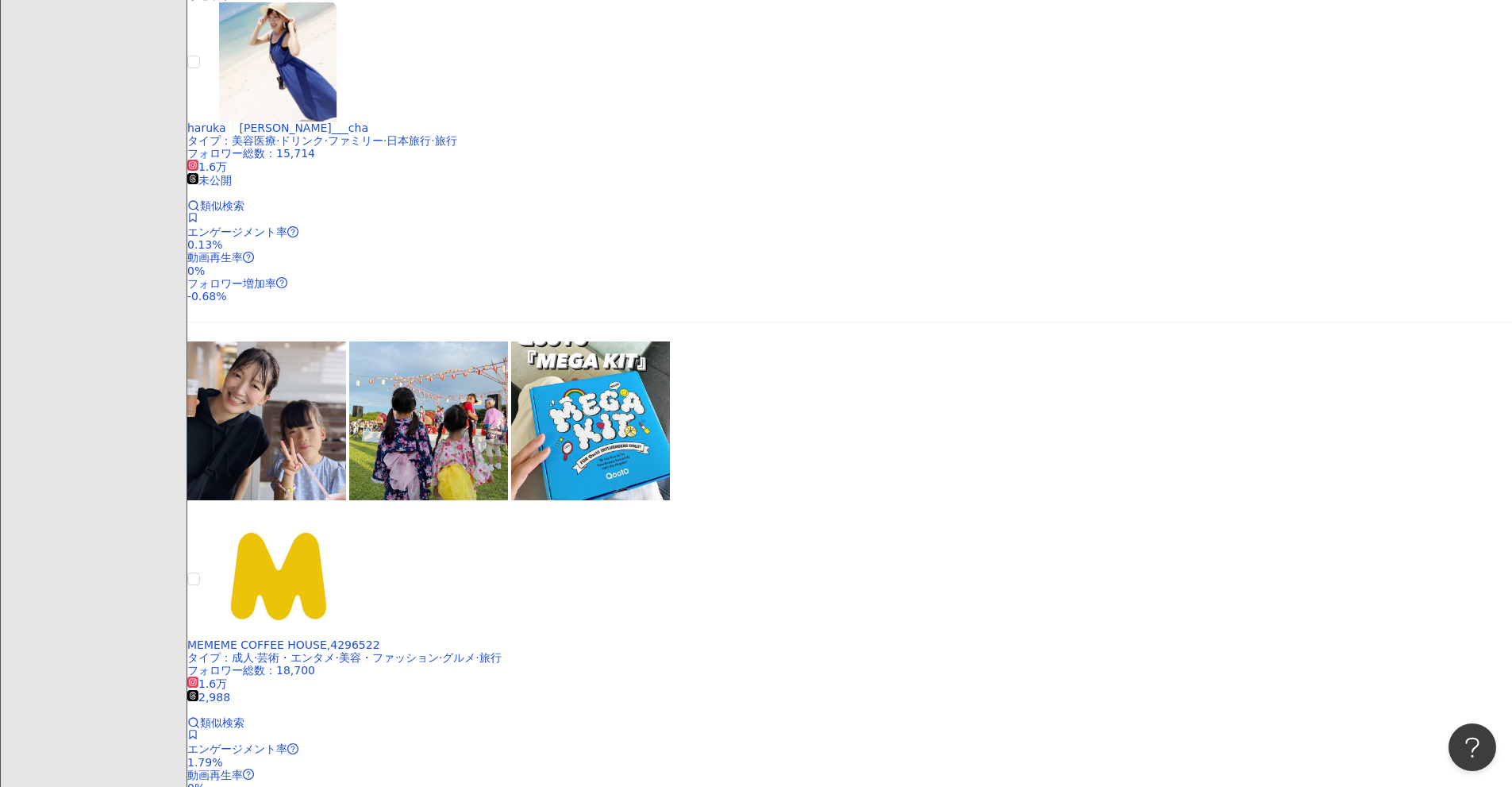
scroll to position [366, 0]
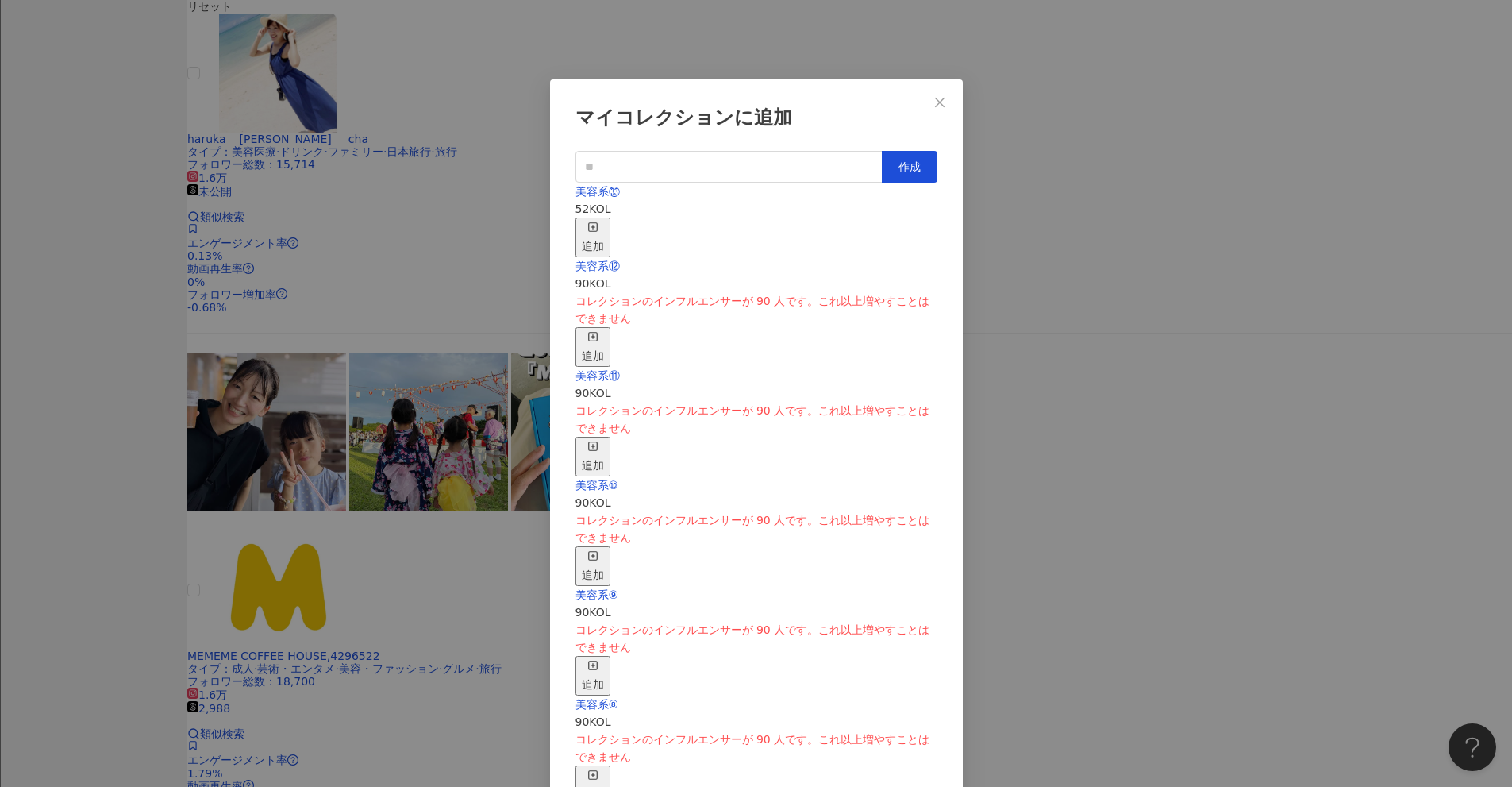
click at [604, 220] on div "追加" at bounding box center [593, 237] width 22 height 35
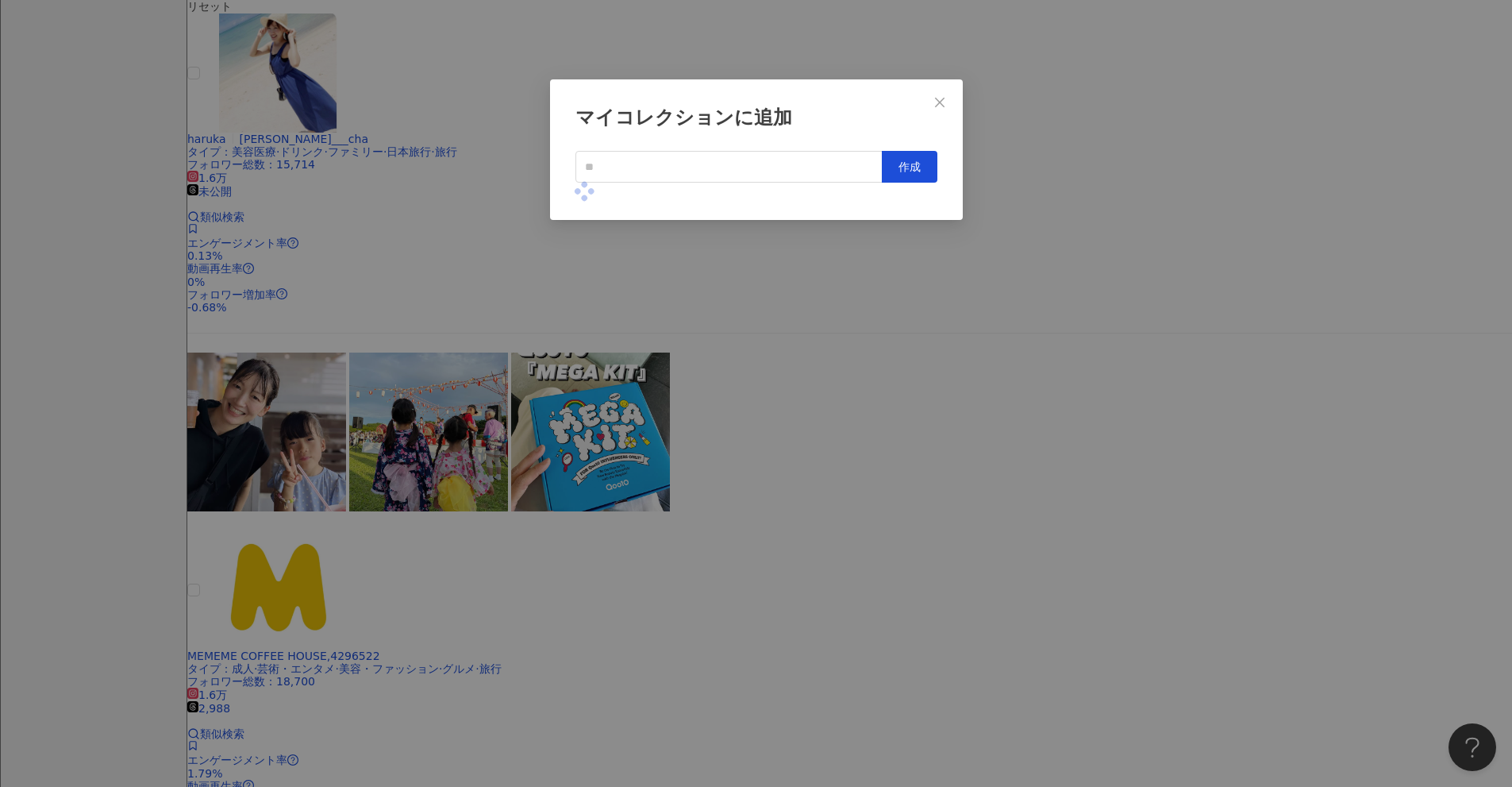
click at [738, 314] on div "マイコレクションに追加 作成" at bounding box center [756, 393] width 1512 height 787
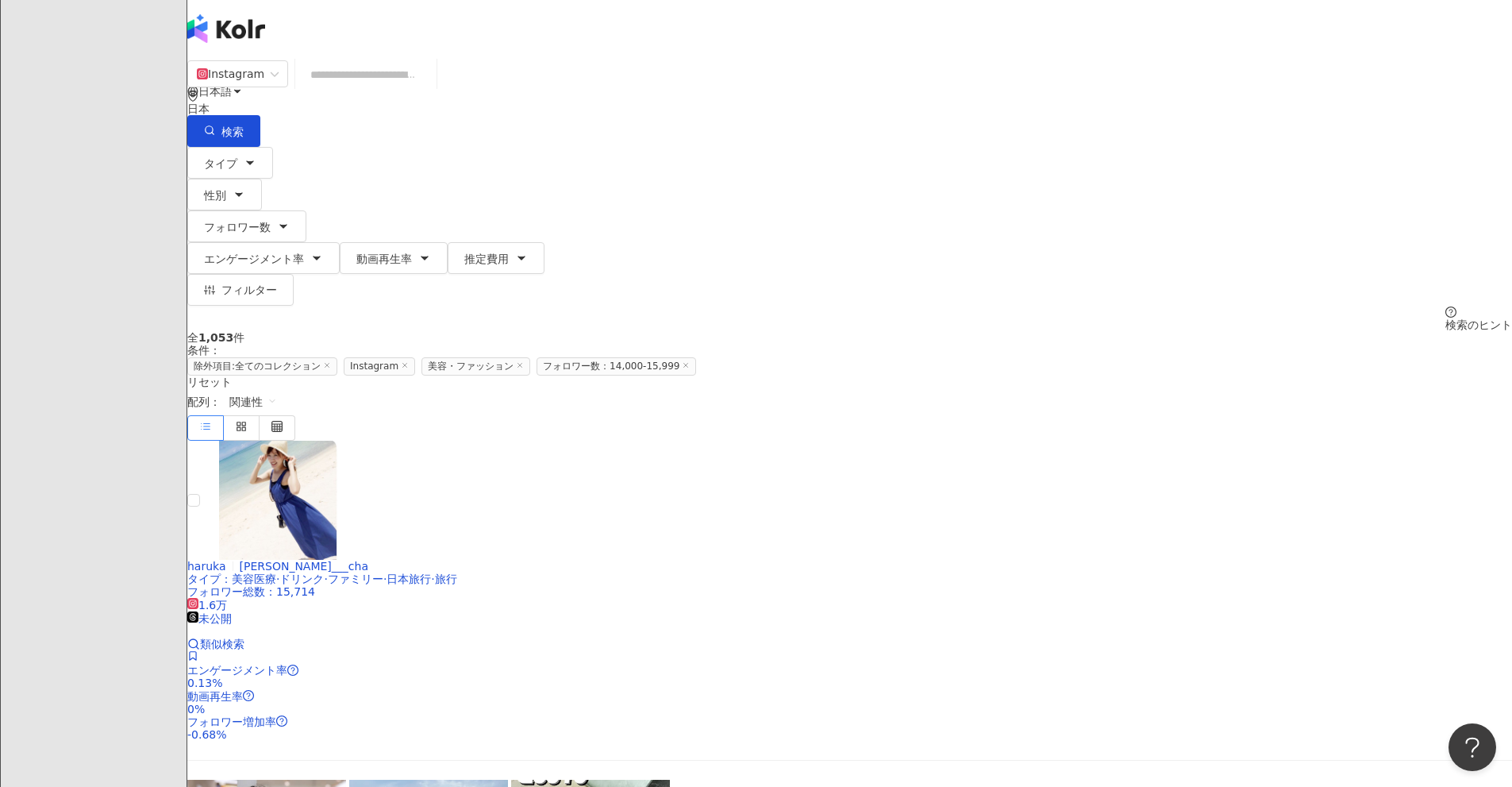
scroll to position [0, 0]
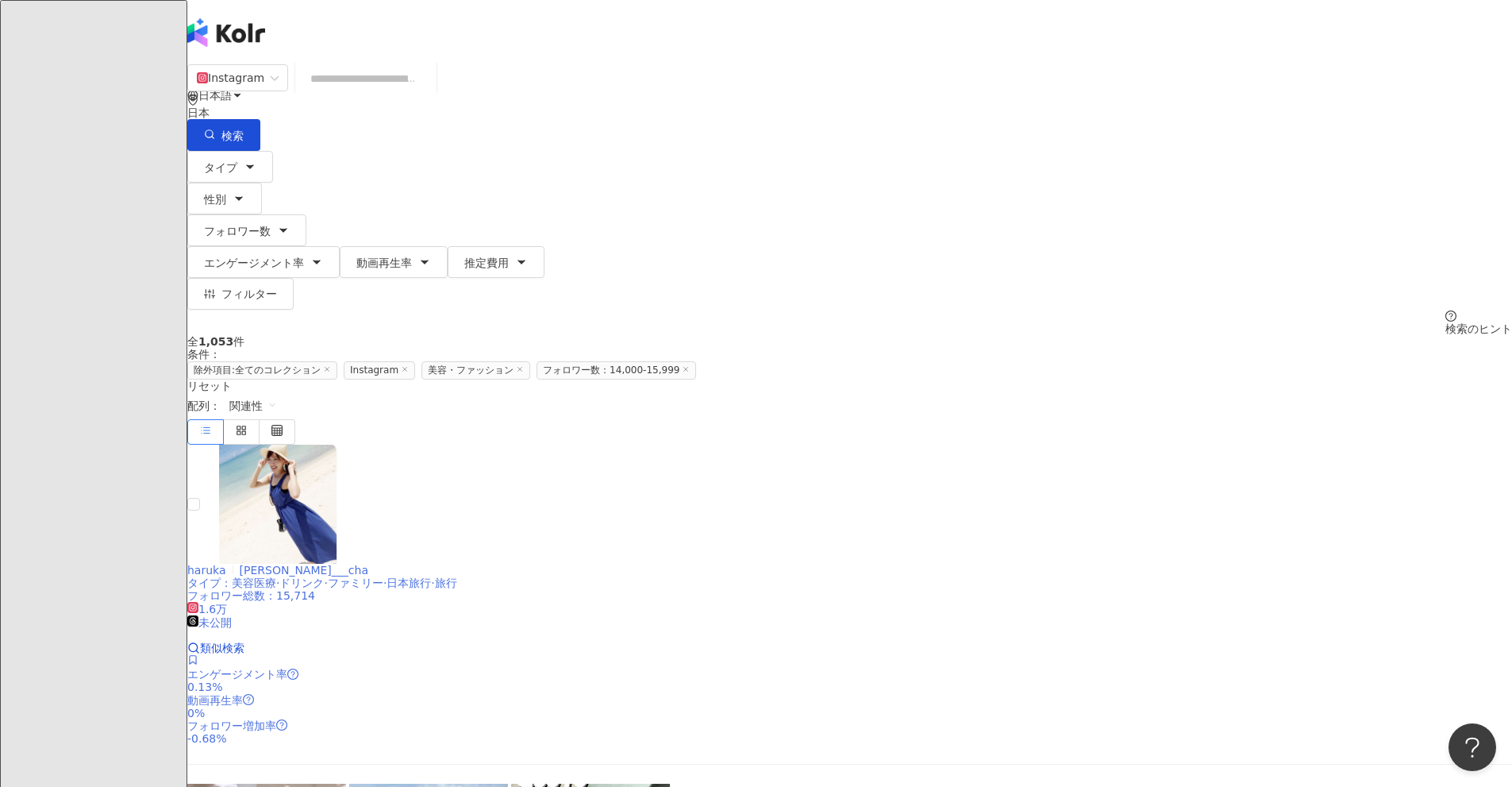
click at [196, 655] on icon at bounding box center [193, 659] width 7 height 9
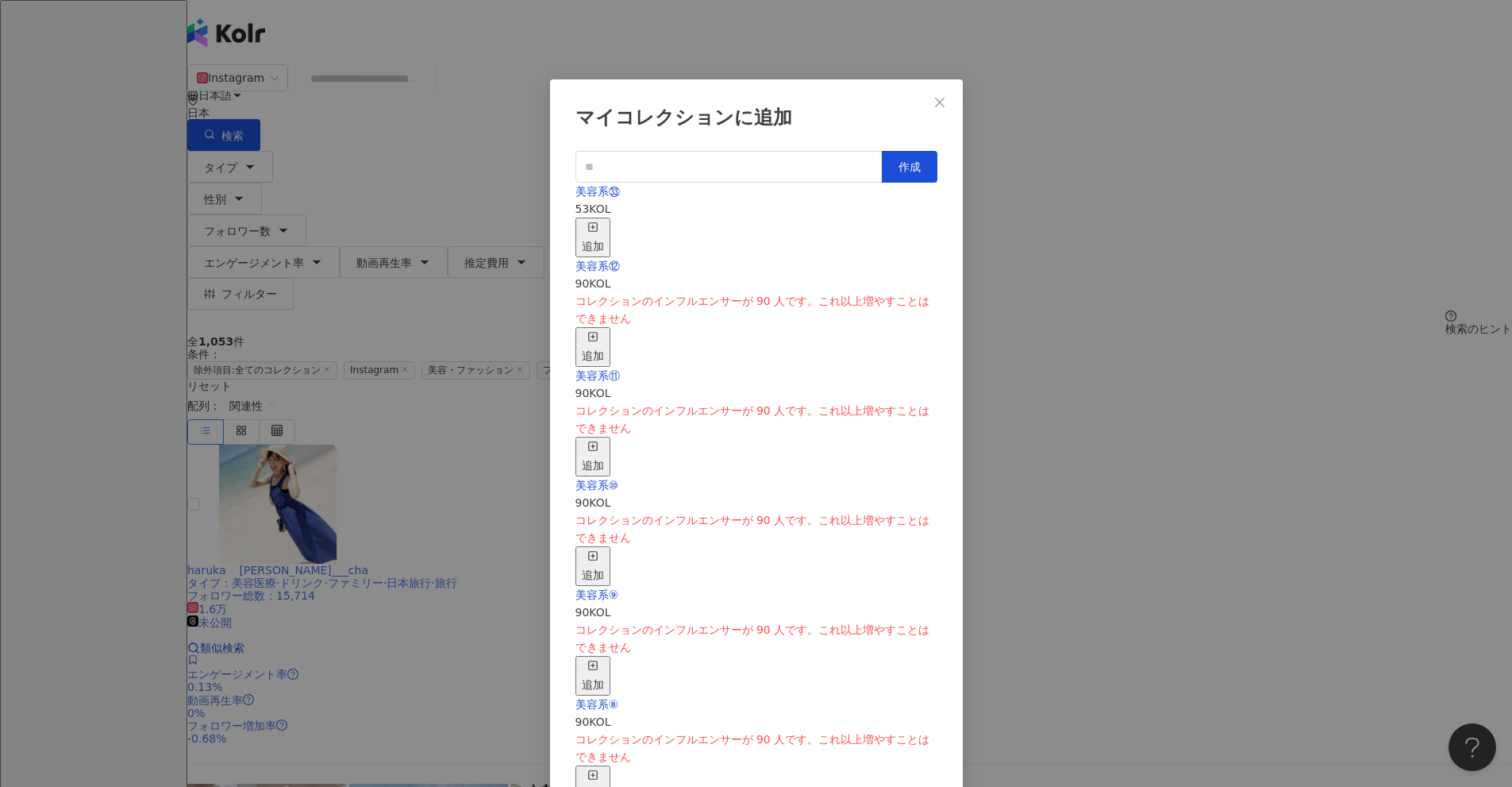
click at [599, 222] on span "button" at bounding box center [593, 228] width 11 height 13
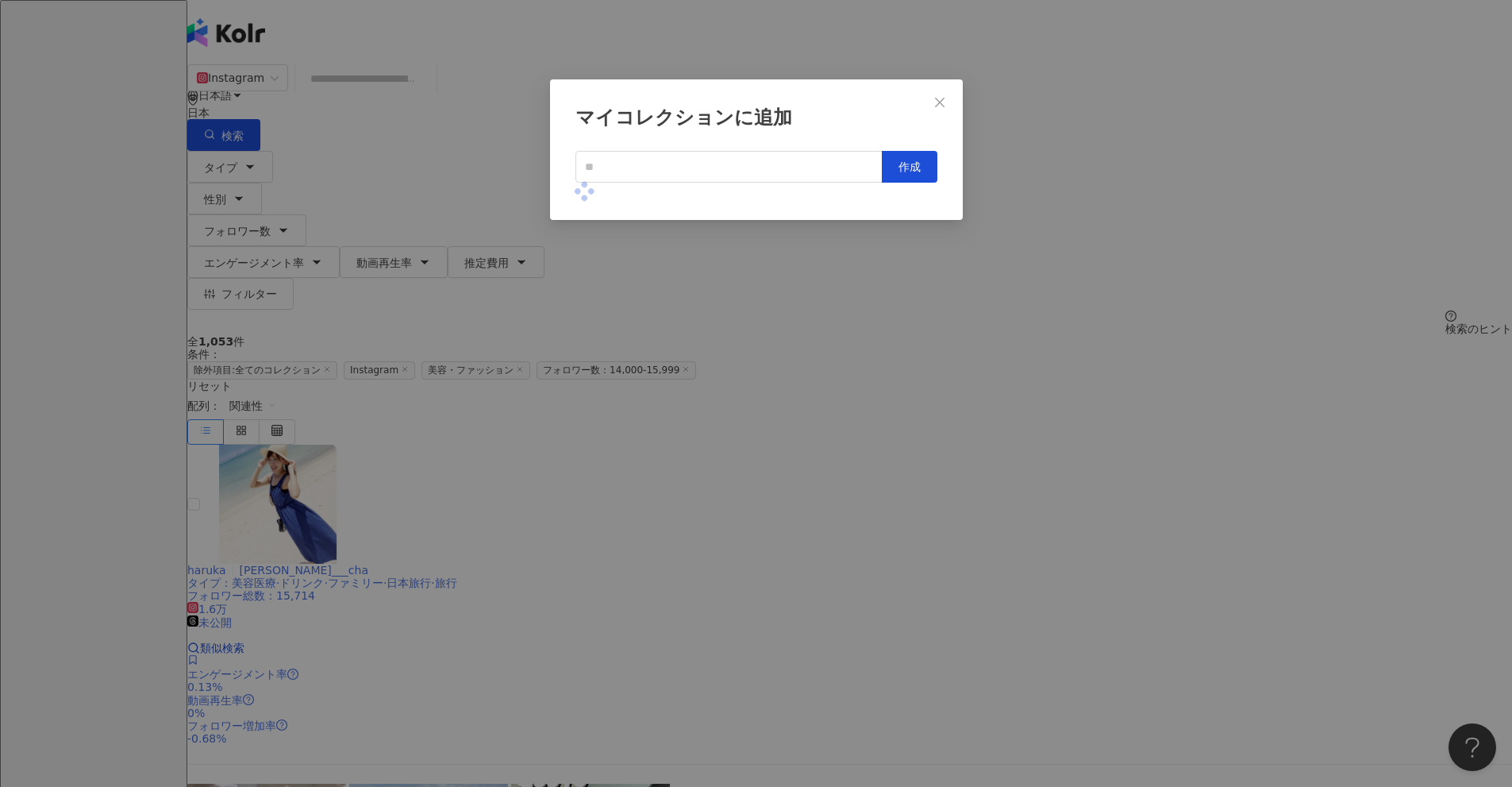
click at [738, 399] on div "マイコレクションに追加 作成" at bounding box center [756, 393] width 1512 height 787
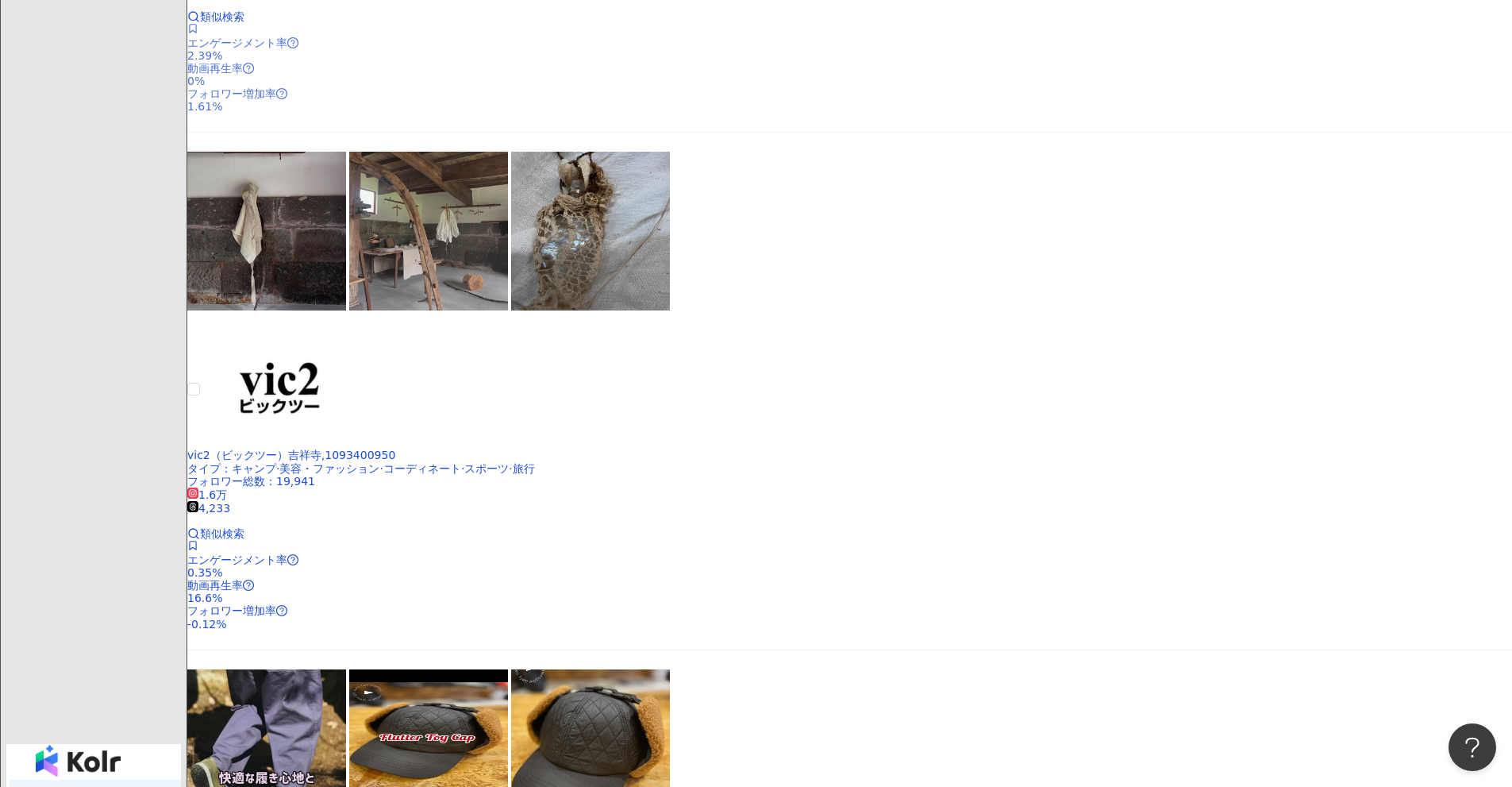
scroll to position [2271, 0]
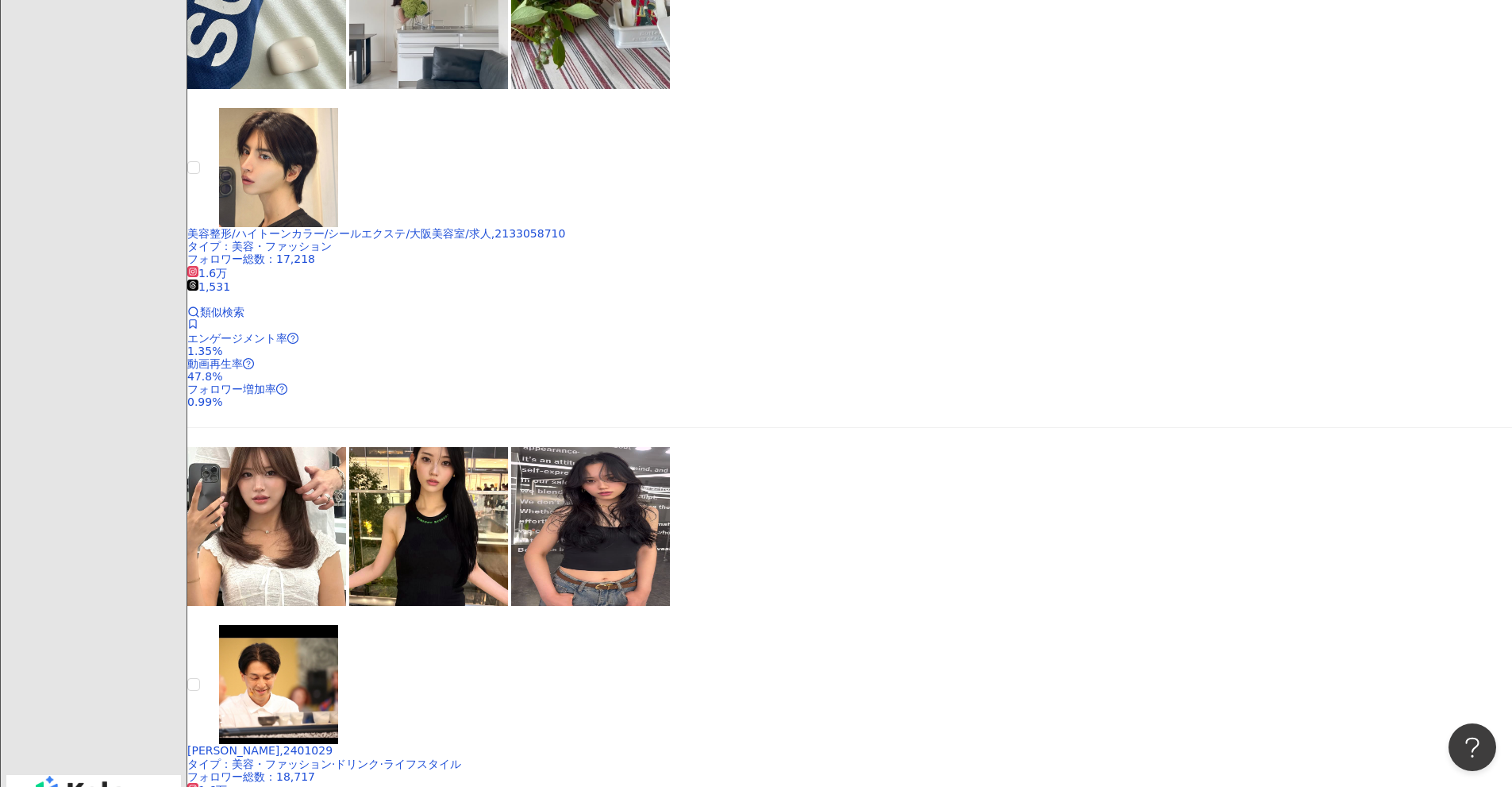
scroll to position [2257, 0]
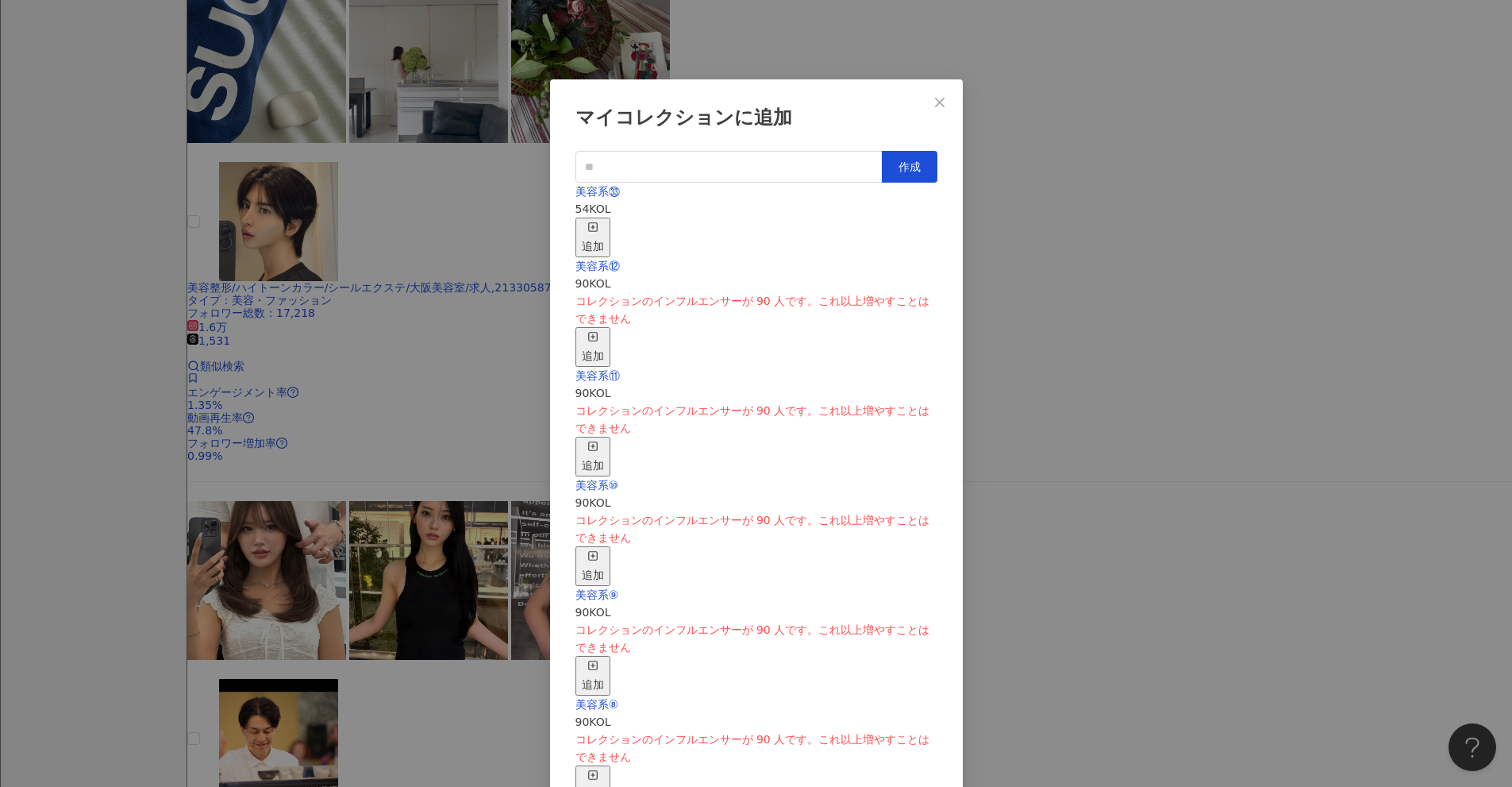
click at [593, 225] on line "button" at bounding box center [593, 227] width 0 height 4
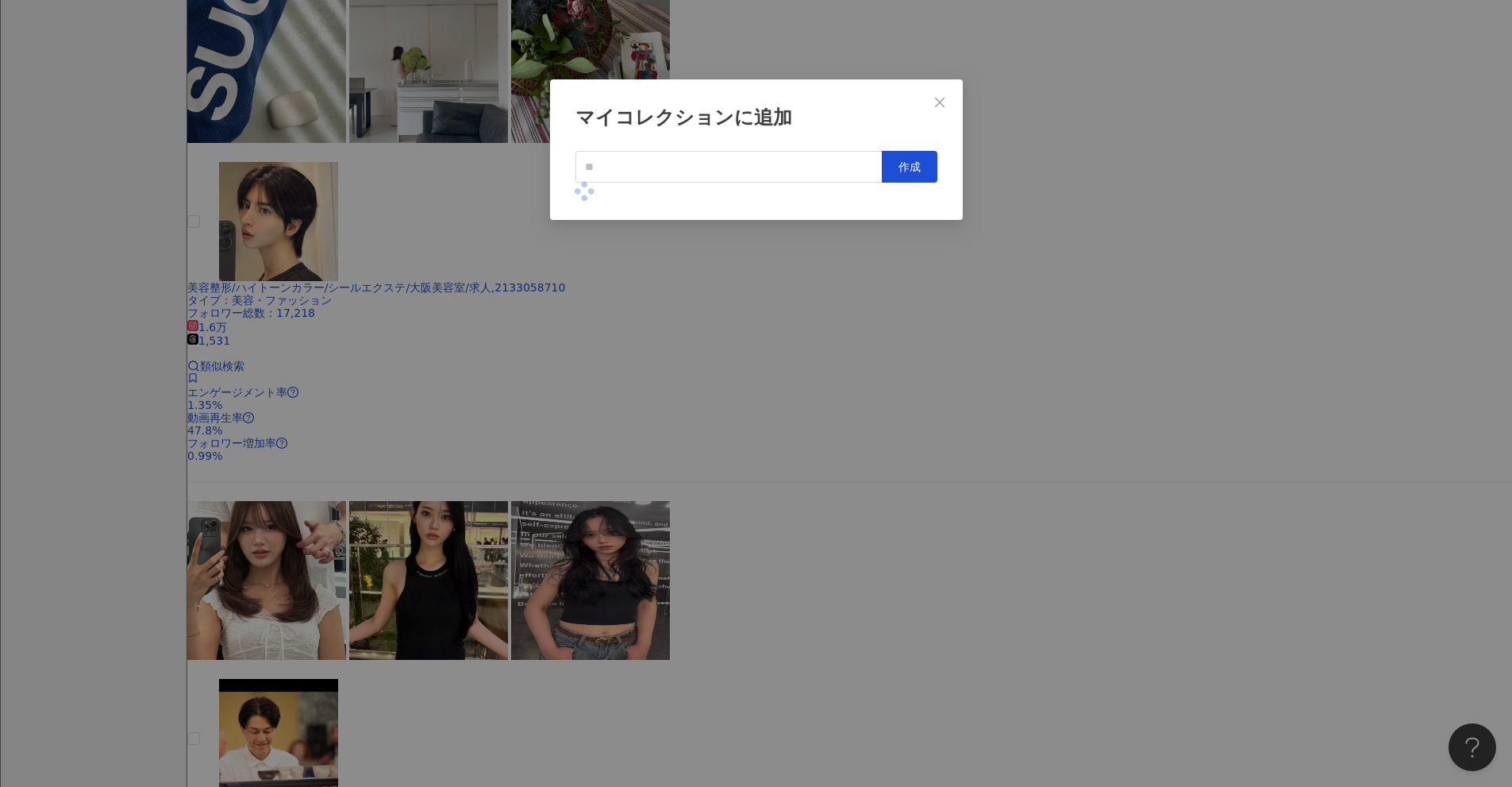
click at [738, 363] on div "マイコレクションに追加 作成" at bounding box center [756, 393] width 1512 height 787
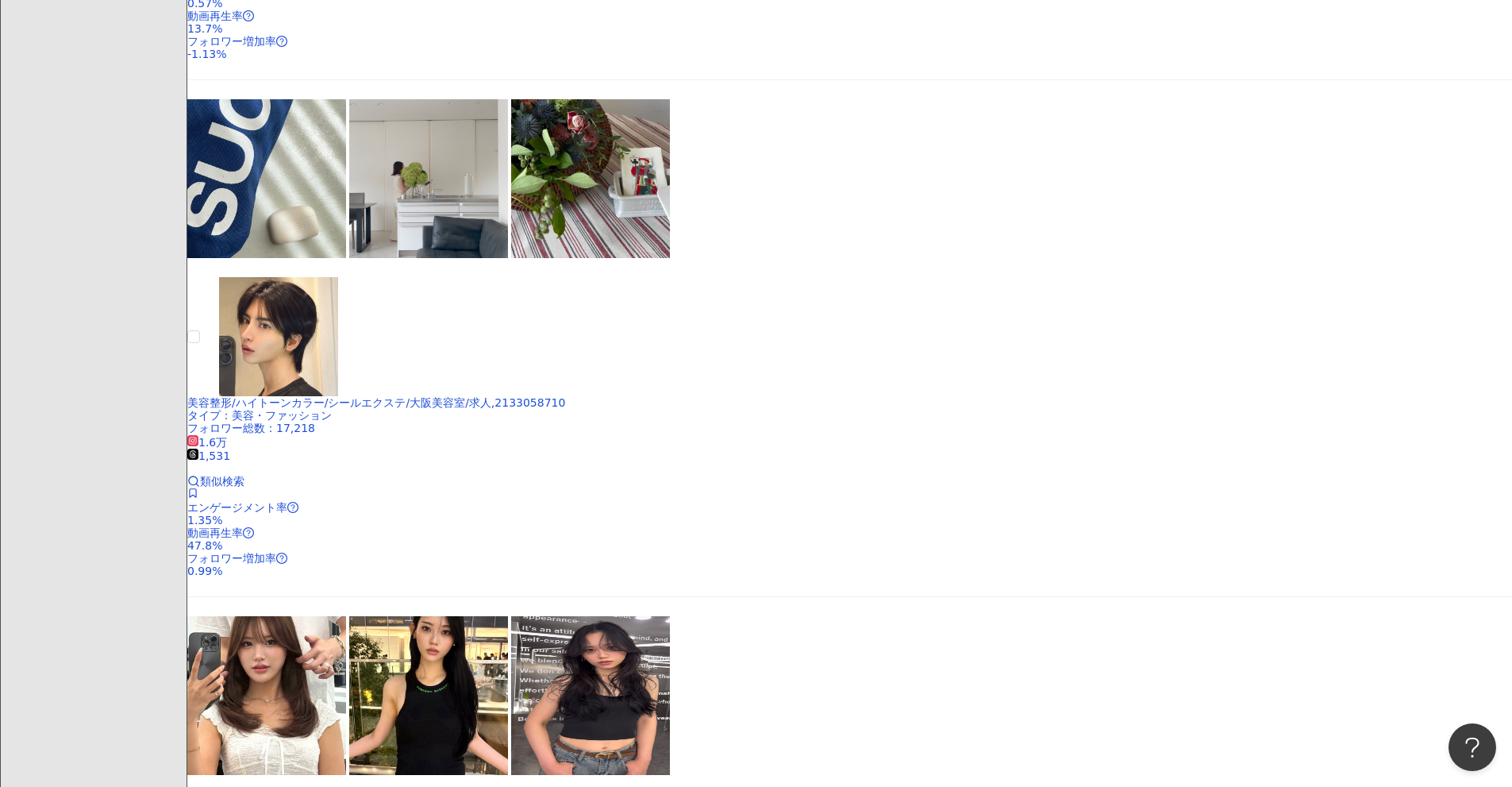
scroll to position [2099, 0]
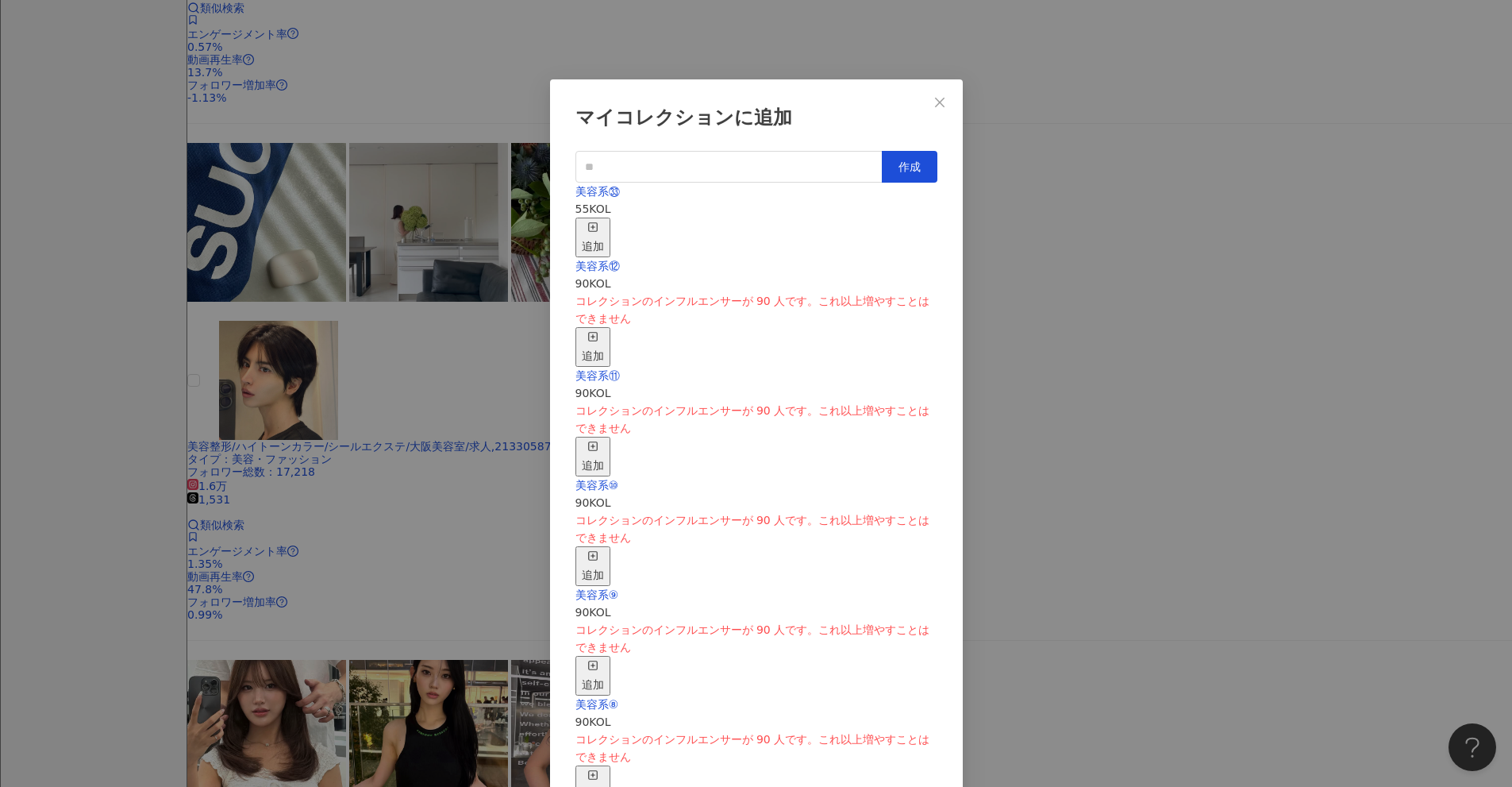
click at [604, 220] on div "追加" at bounding box center [593, 237] width 22 height 35
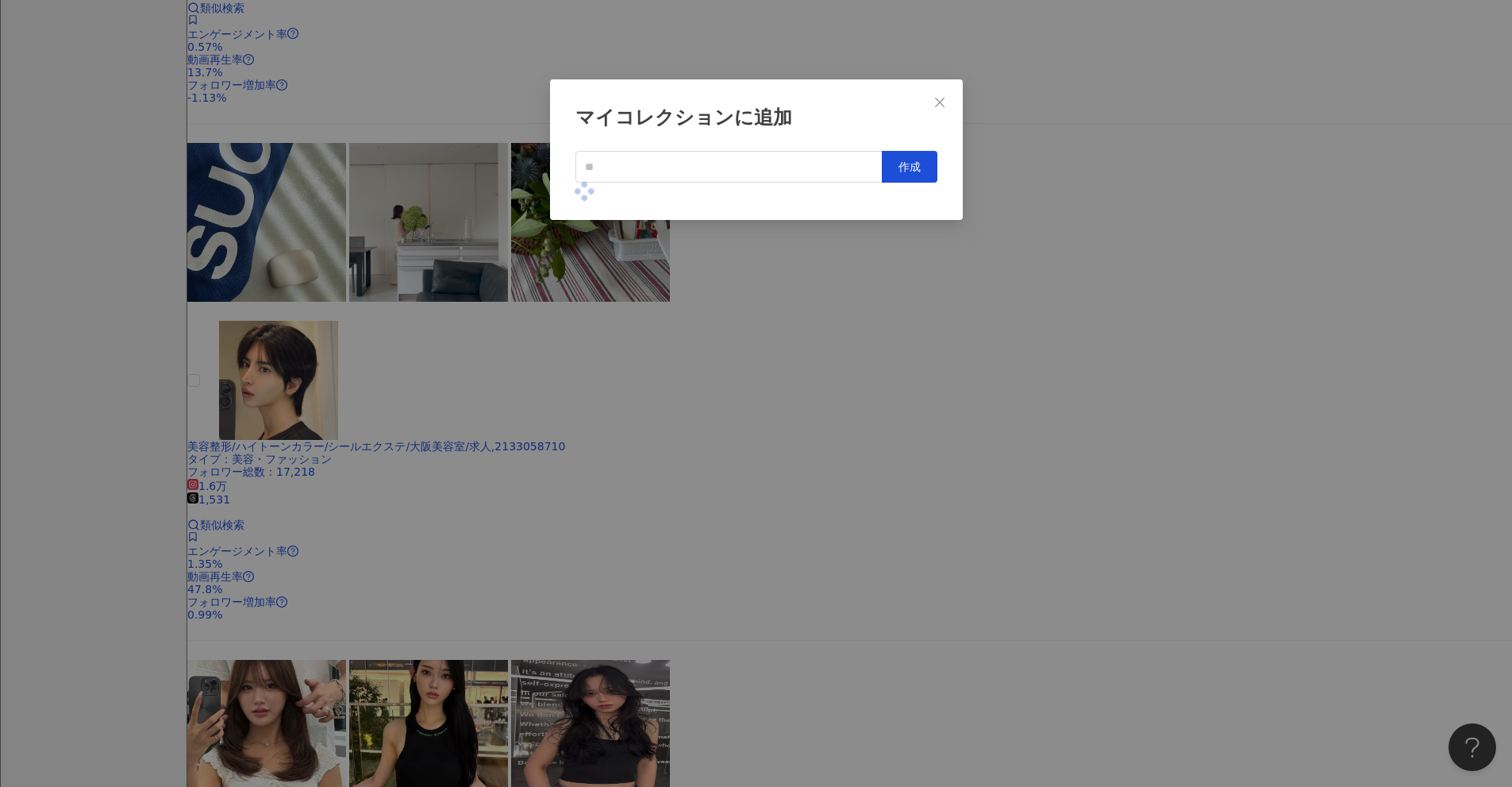
click at [738, 356] on div "マイコレクションに追加 作成" at bounding box center [756, 393] width 1512 height 787
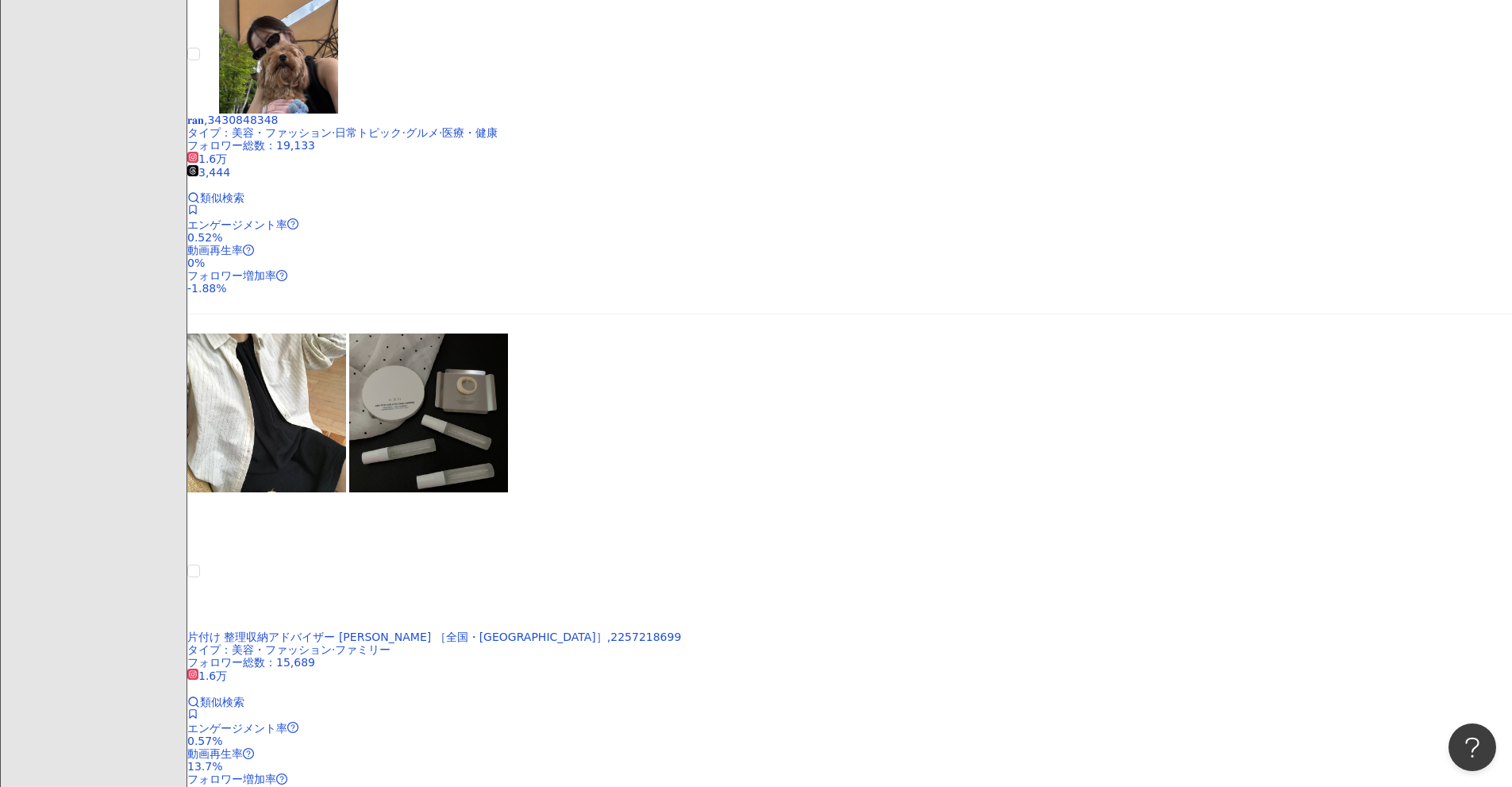
scroll to position [1385, 0]
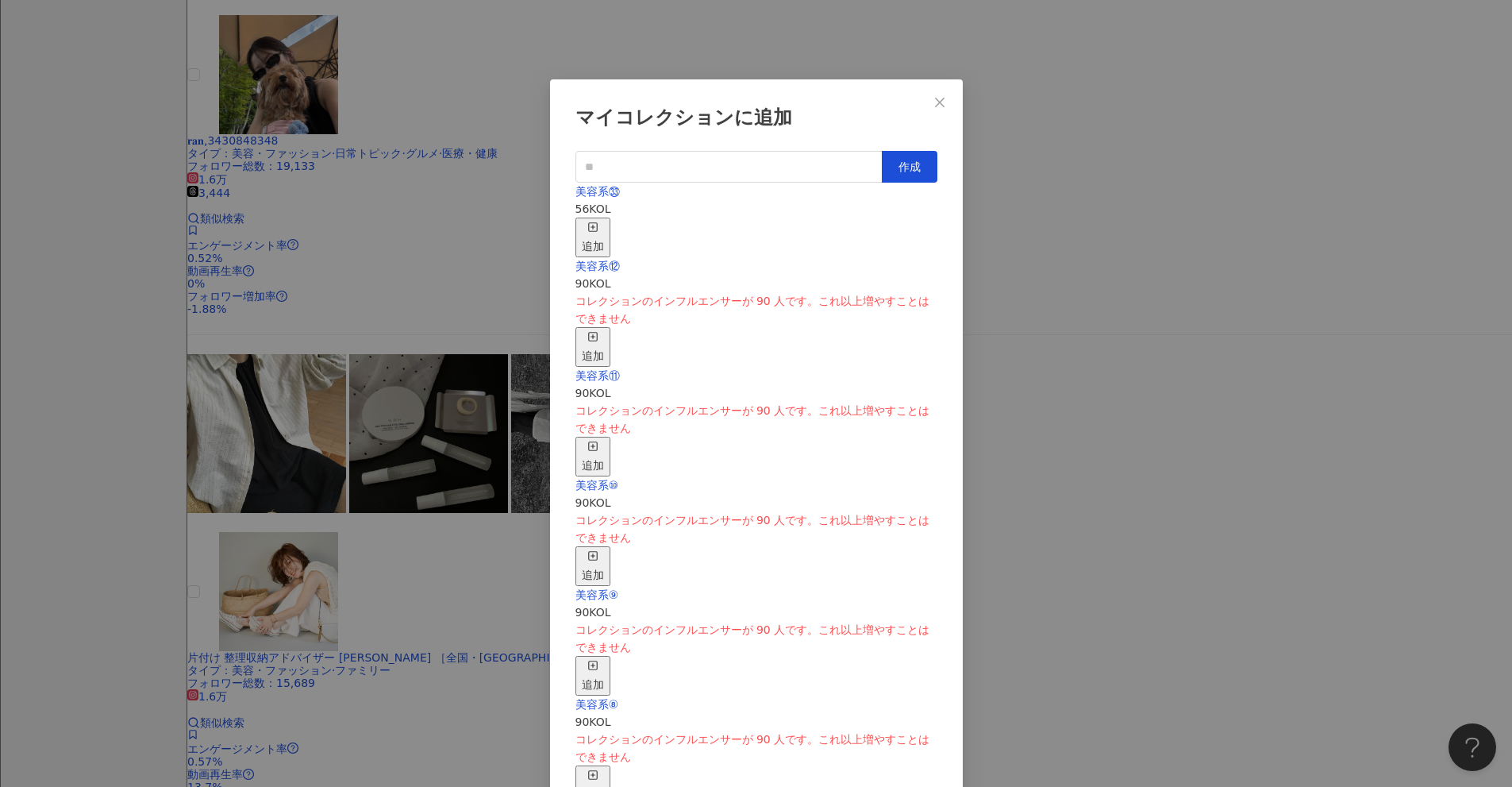
click at [738, 239] on div "美容系㉝ 56 KOL 追加" at bounding box center [756, 220] width 362 height 75
click at [593, 225] on line "button" at bounding box center [593, 227] width 0 height 4
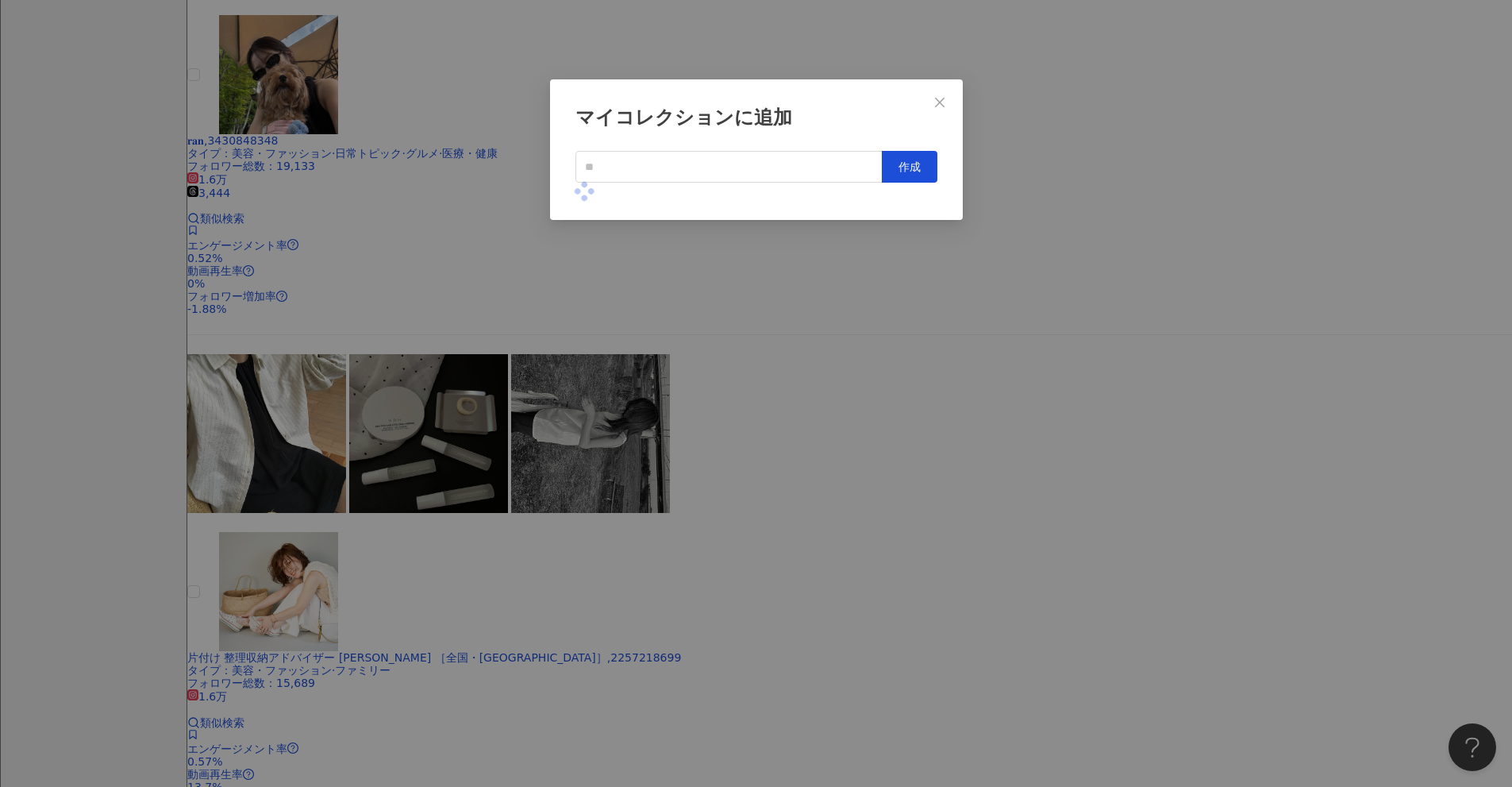
click at [738, 370] on div "マイコレクションに追加 作成" at bounding box center [756, 393] width 1512 height 787
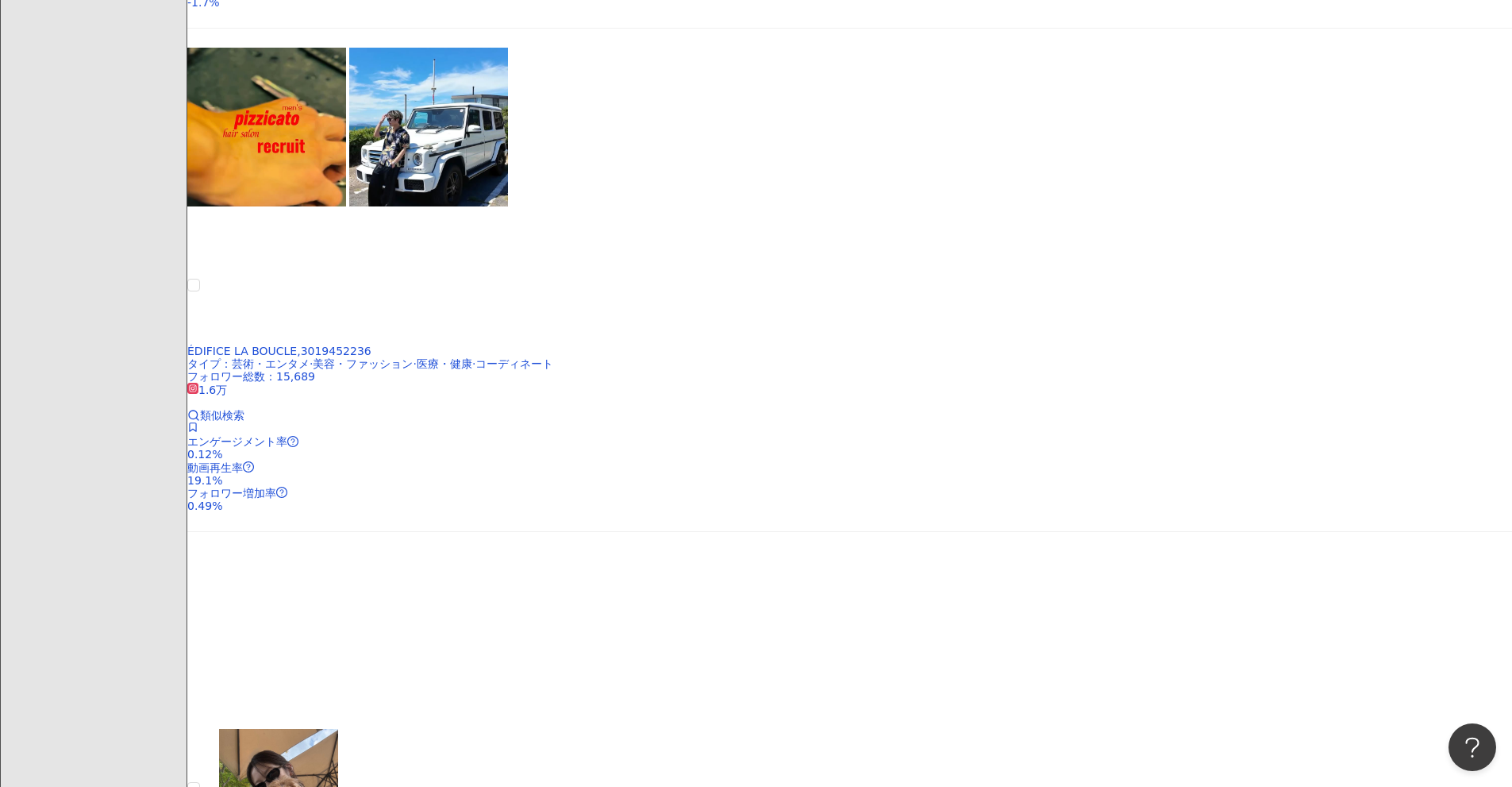
scroll to position [591, 0]
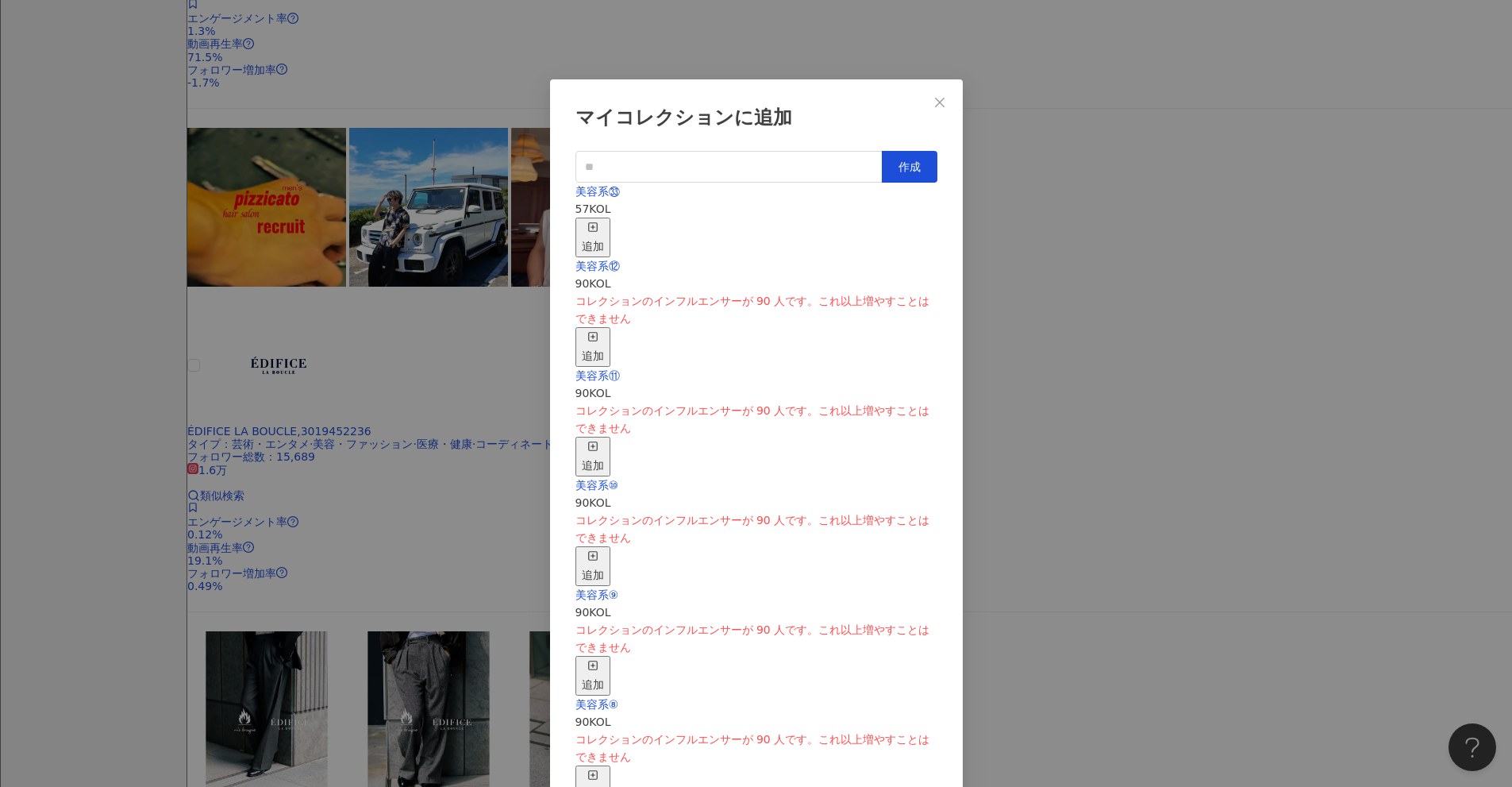
click at [604, 221] on div "追加" at bounding box center [593, 237] width 22 height 35
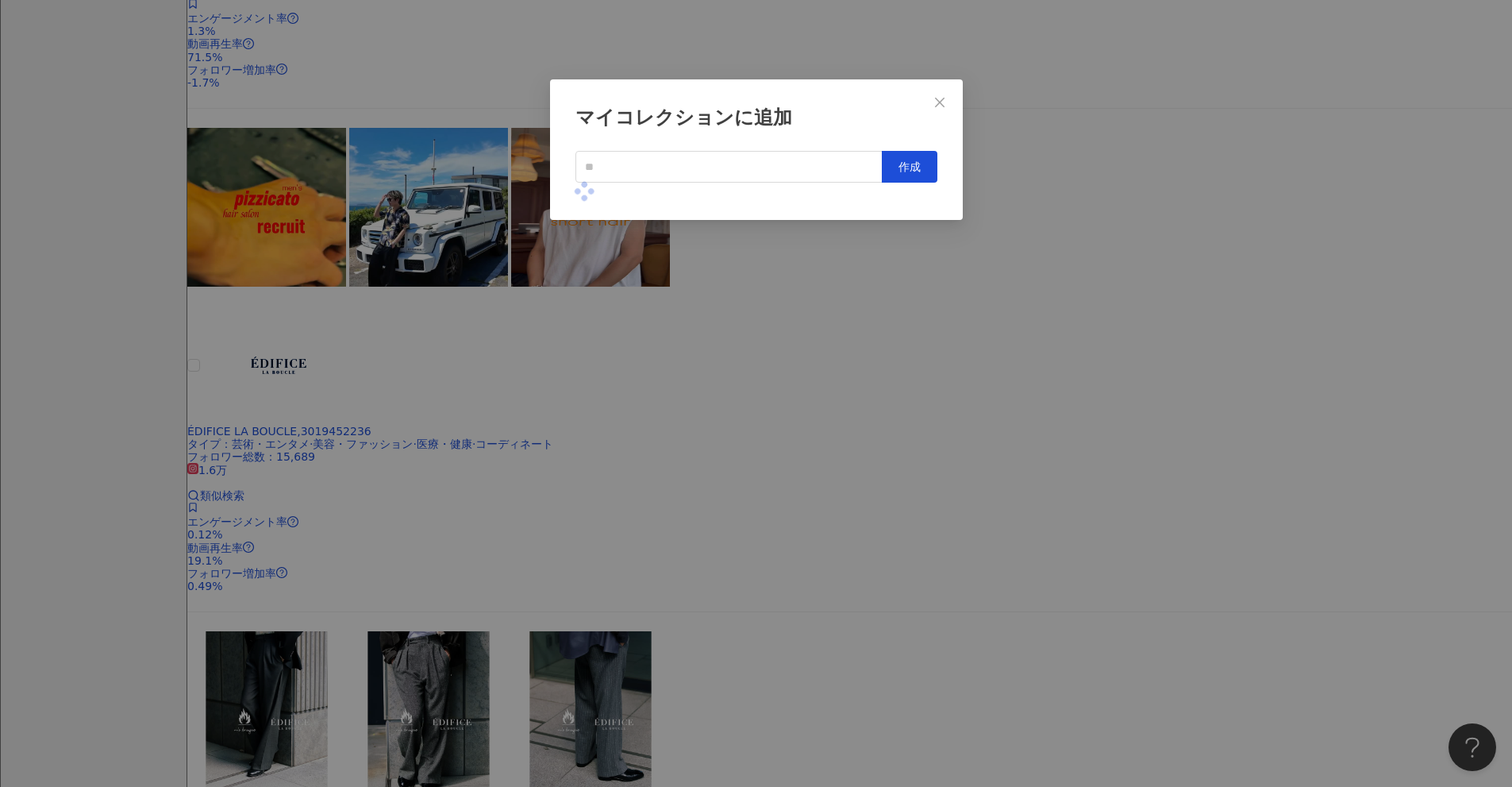
click at [738, 369] on div "マイコレクションに追加 作成" at bounding box center [756, 393] width 1512 height 787
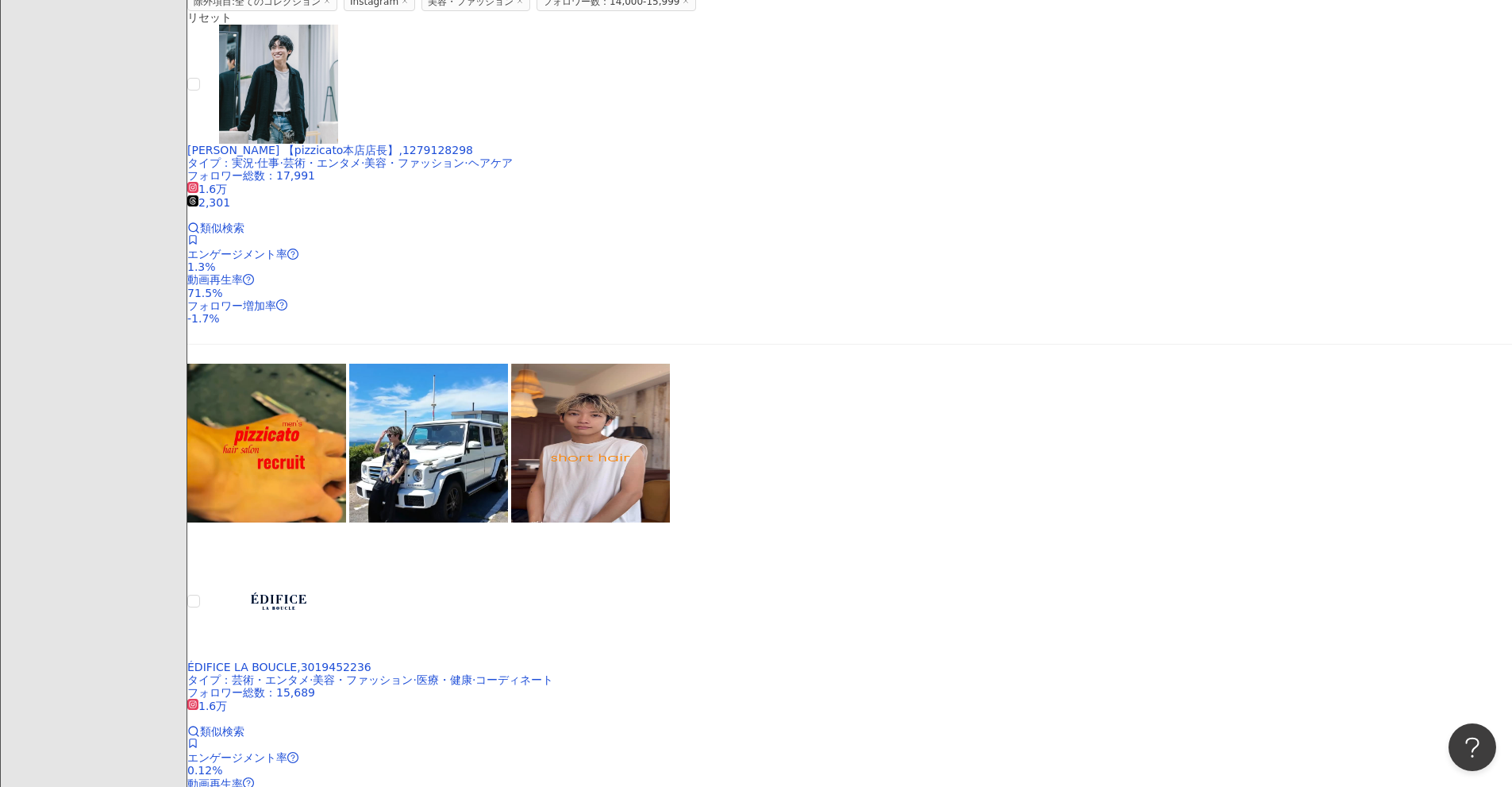
scroll to position [273, 0]
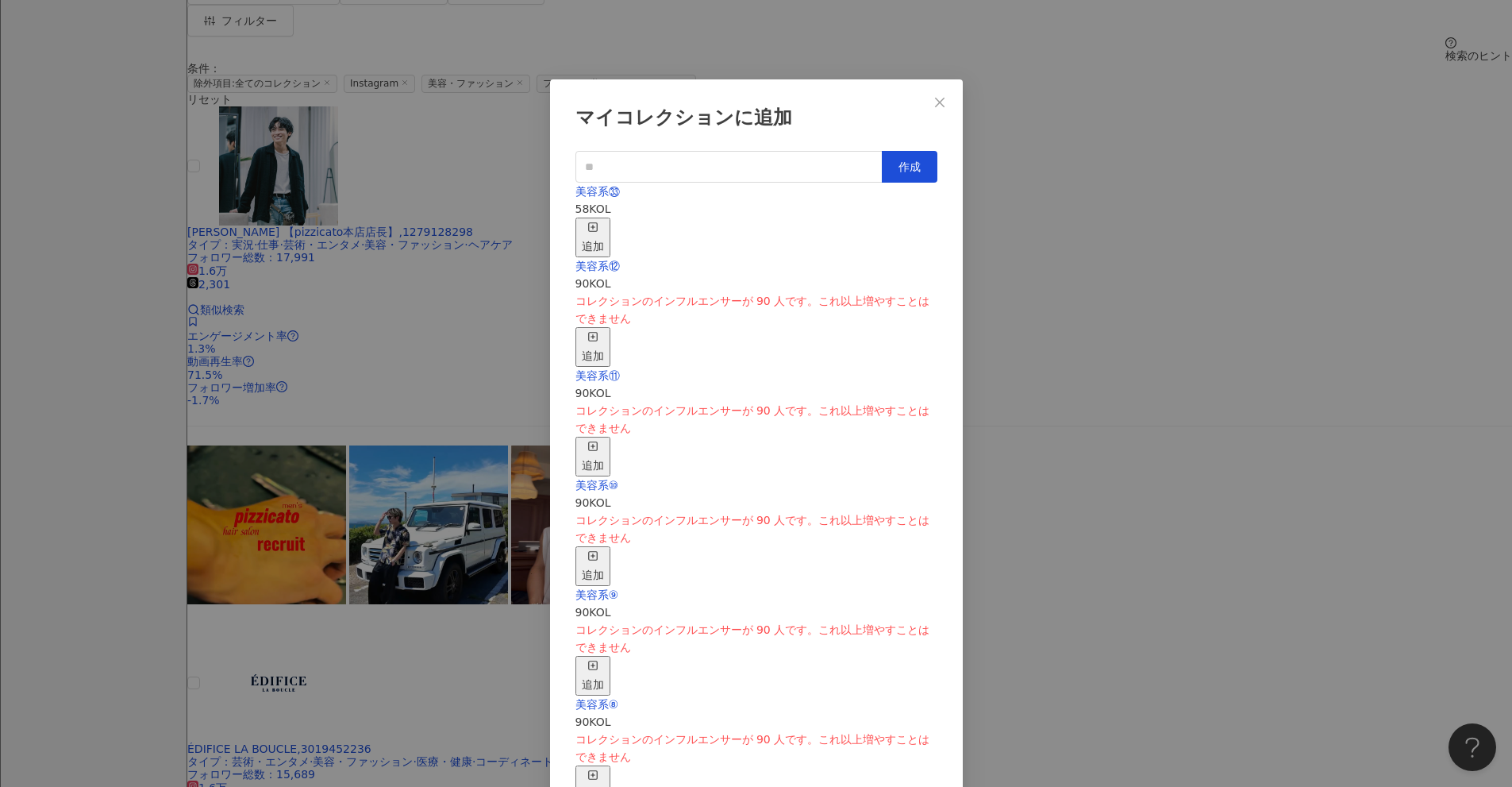
click at [604, 225] on div "追加" at bounding box center [593, 237] width 22 height 35
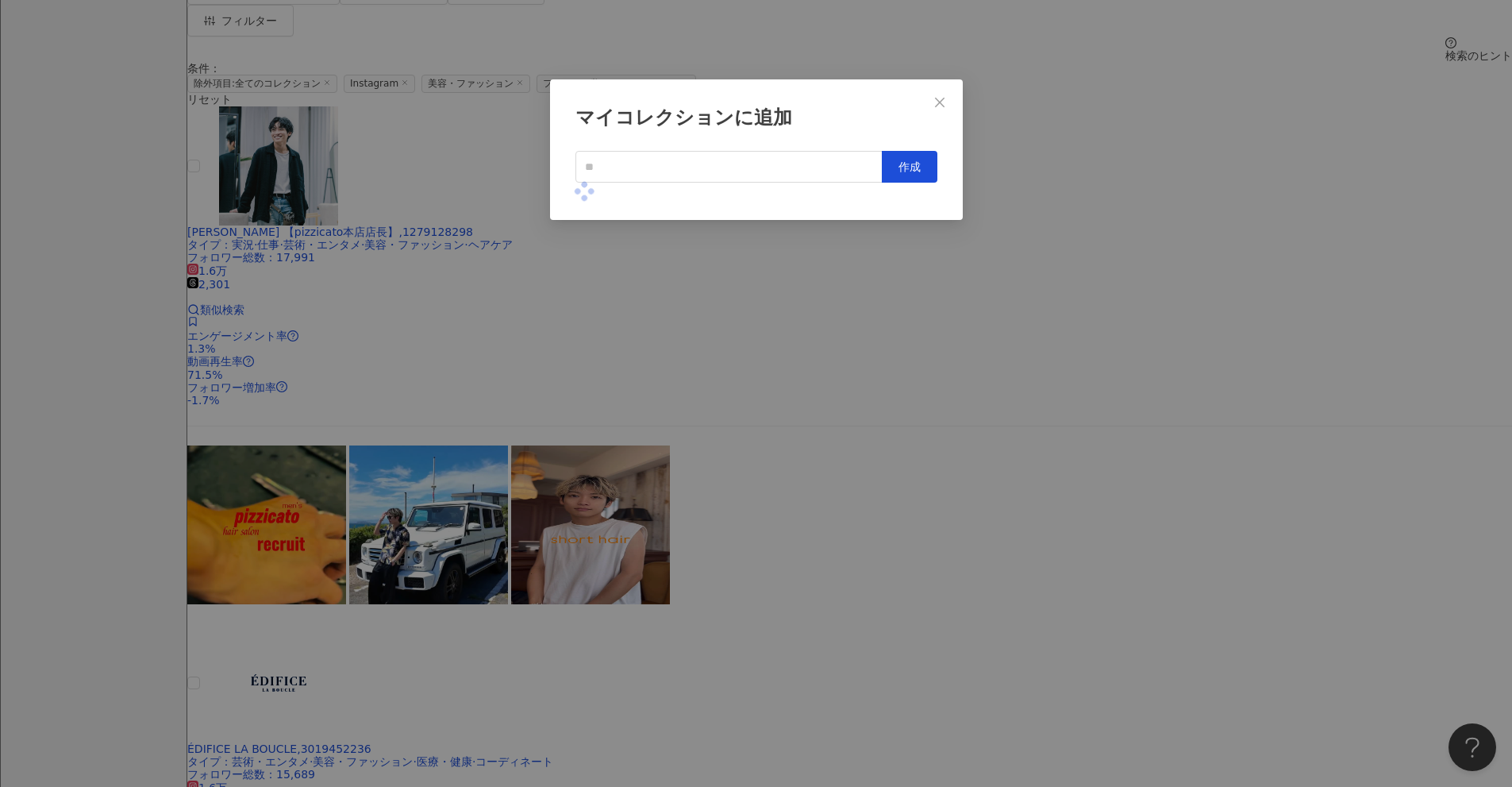
click at [738, 384] on div "マイコレクションに追加 作成" at bounding box center [756, 393] width 1512 height 787
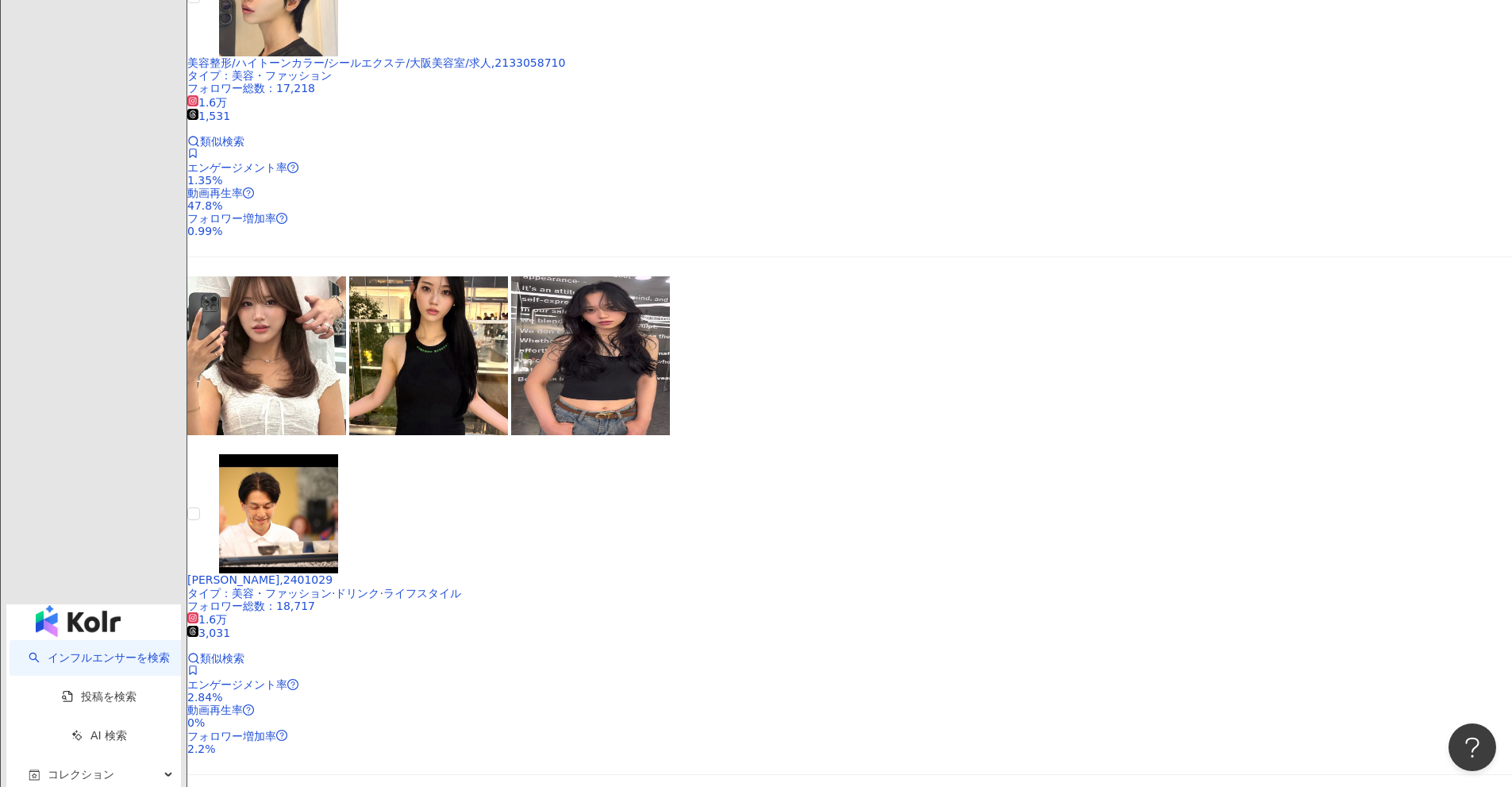
scroll to position [2496, 0]
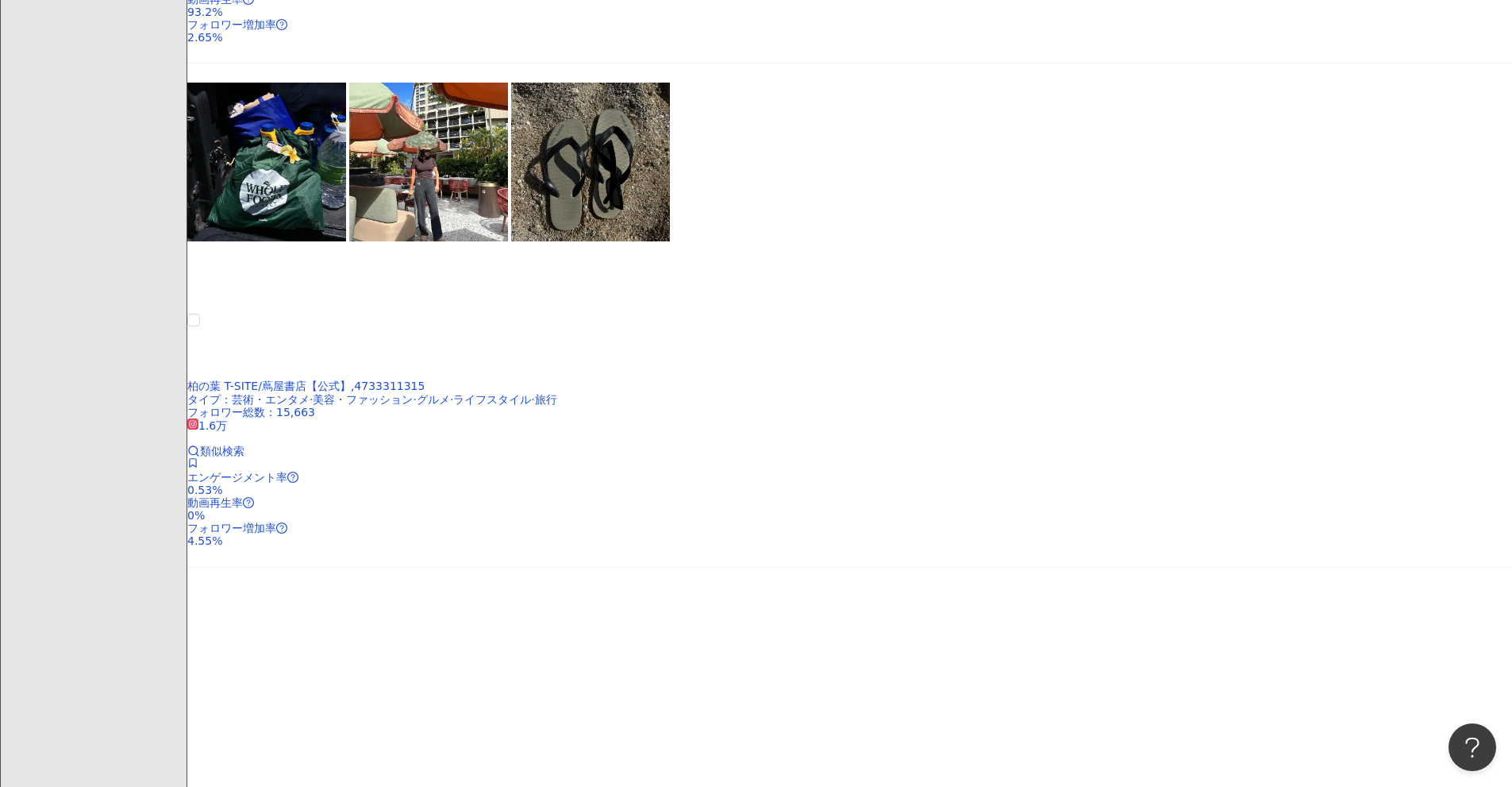
scroll to position [2178, 0]
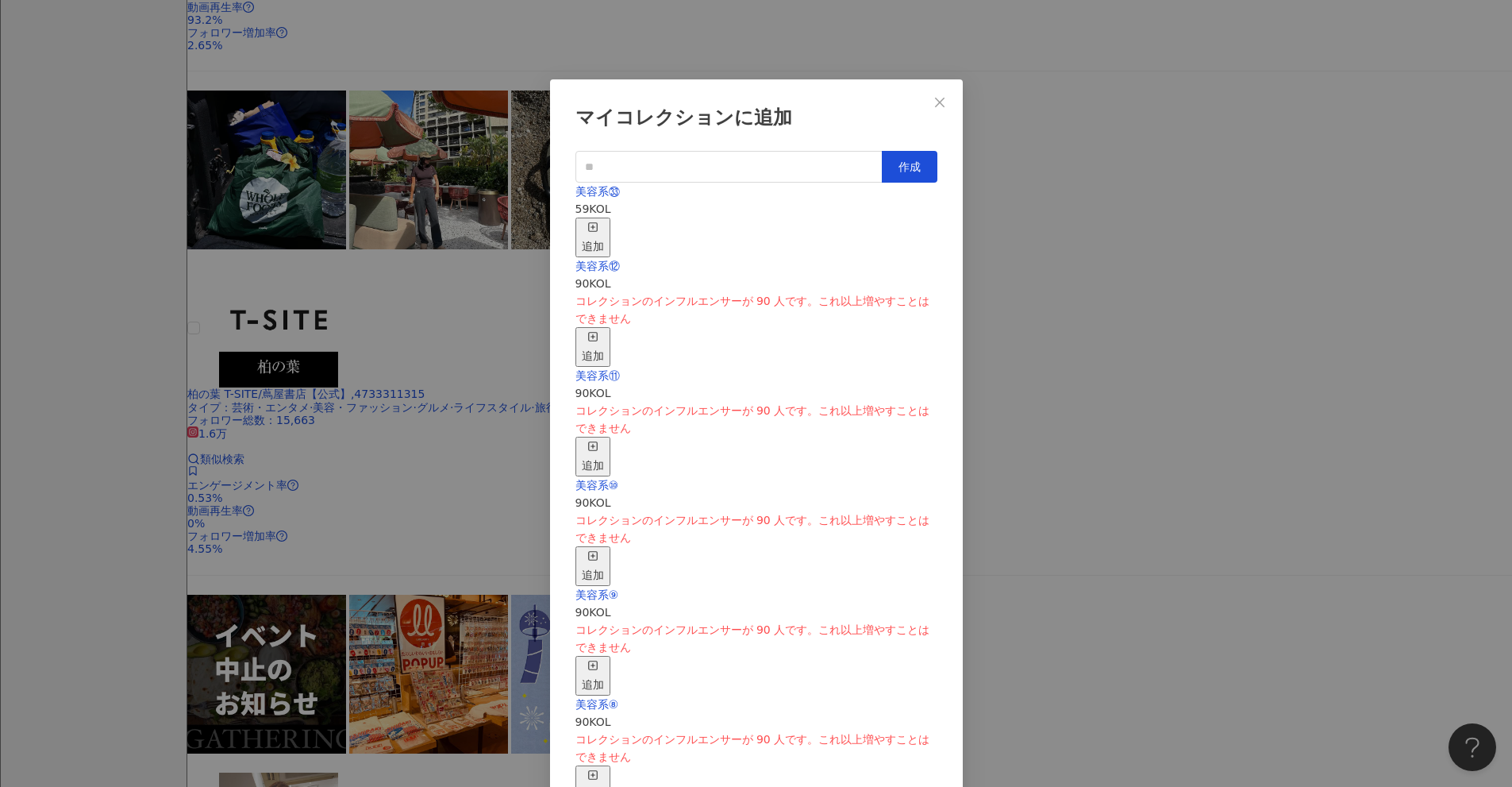
click at [738, 217] on div "美容系㉝ 59 KOL 追加" at bounding box center [756, 220] width 362 height 75
click at [604, 226] on div "追加" at bounding box center [593, 237] width 22 height 35
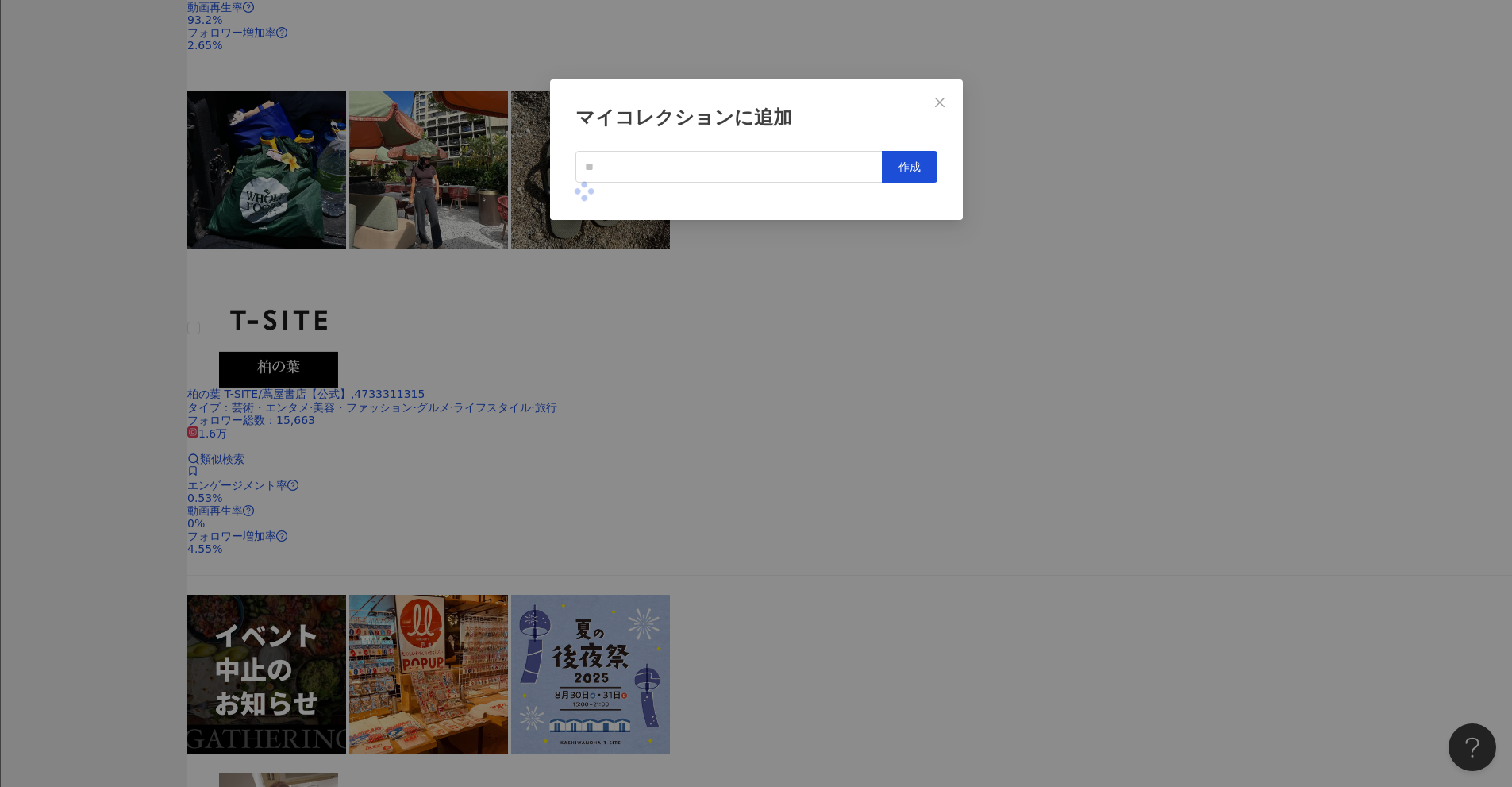
click at [738, 406] on div "マイコレクションに追加 作成" at bounding box center [756, 393] width 1512 height 787
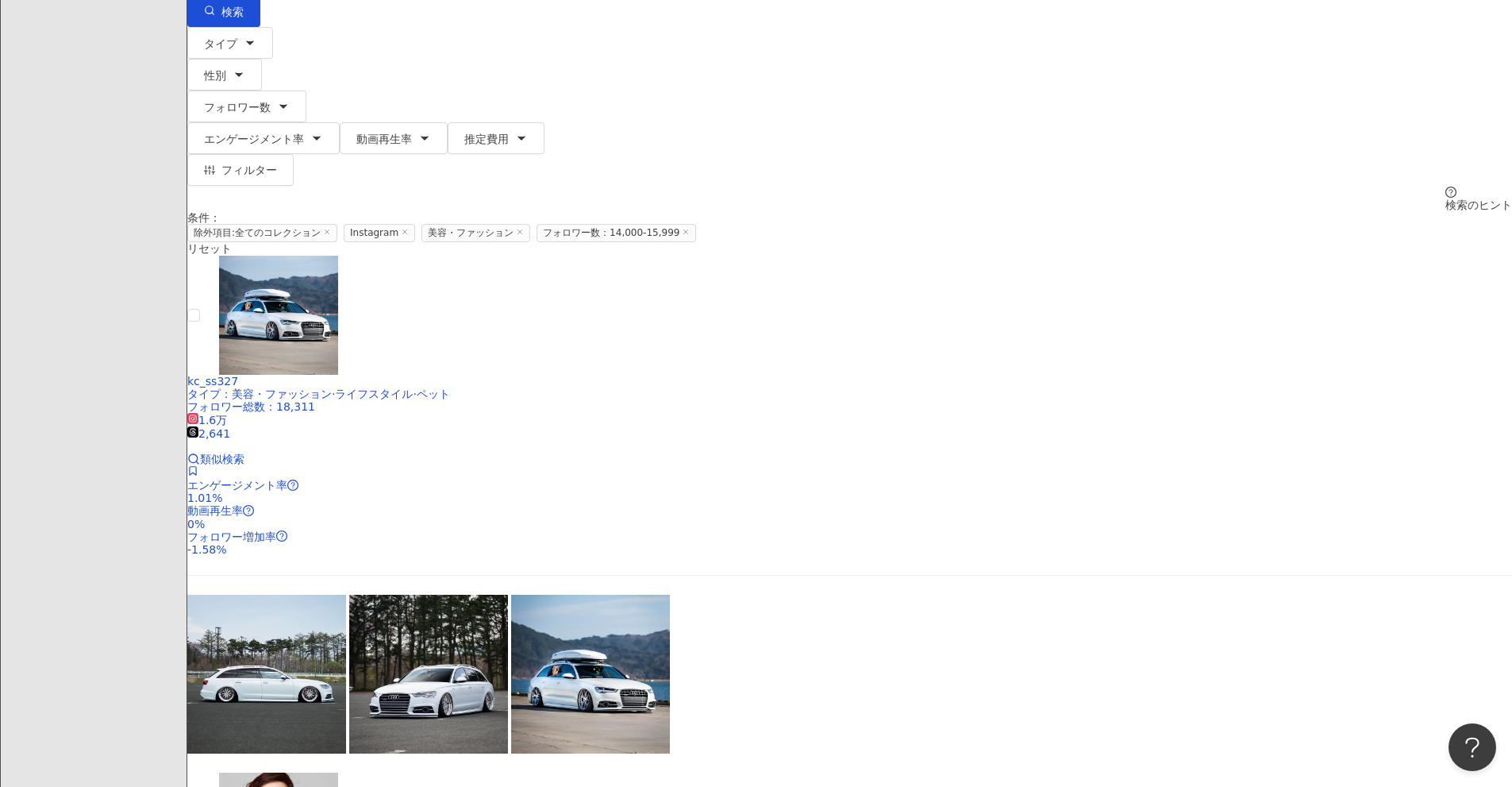
scroll to position [115, 0]
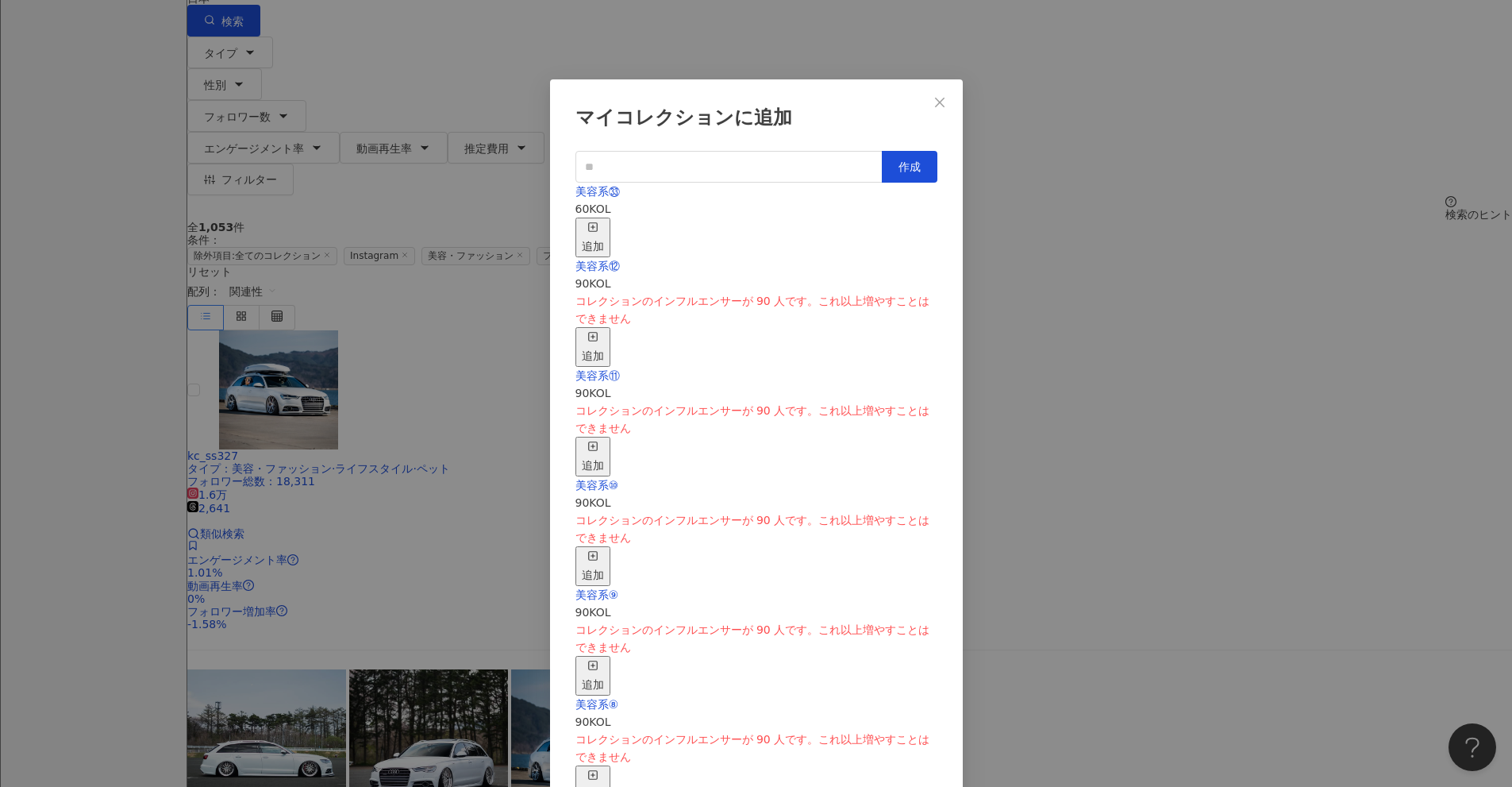
click at [604, 220] on div "追加" at bounding box center [593, 237] width 22 height 35
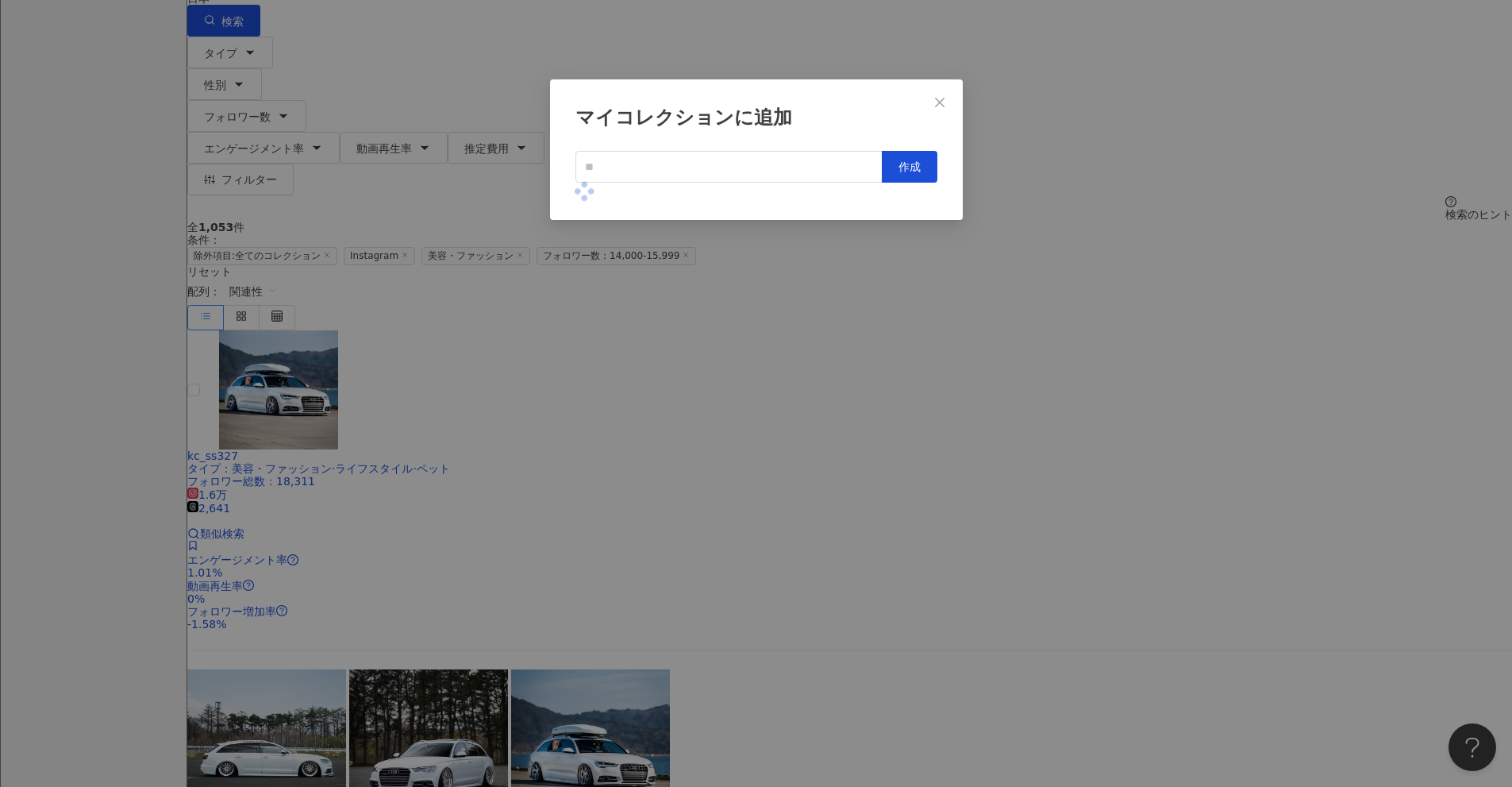
click at [738, 380] on div "マイコレクションに追加 作成" at bounding box center [756, 393] width 1512 height 787
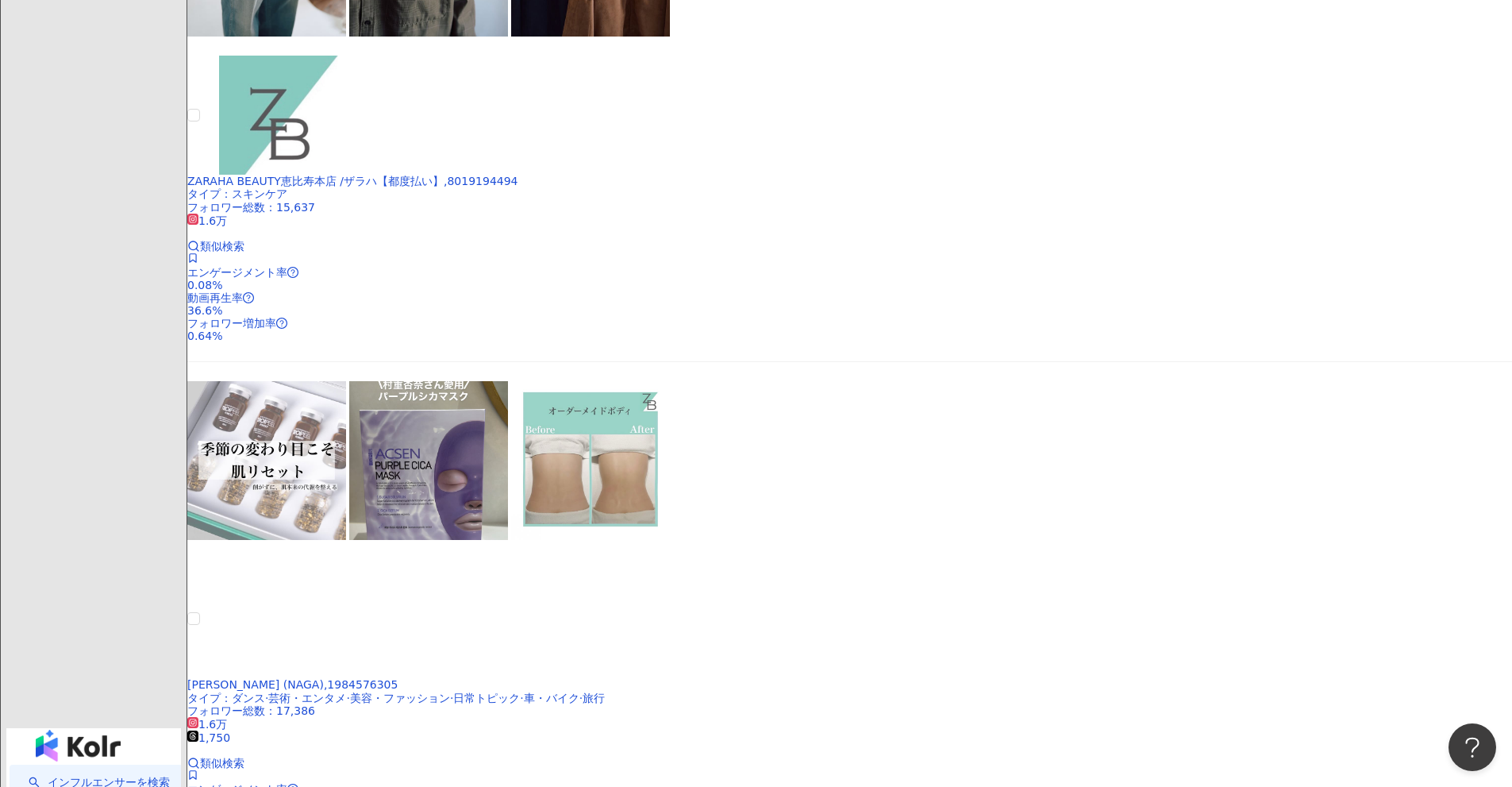
scroll to position [2337, 0]
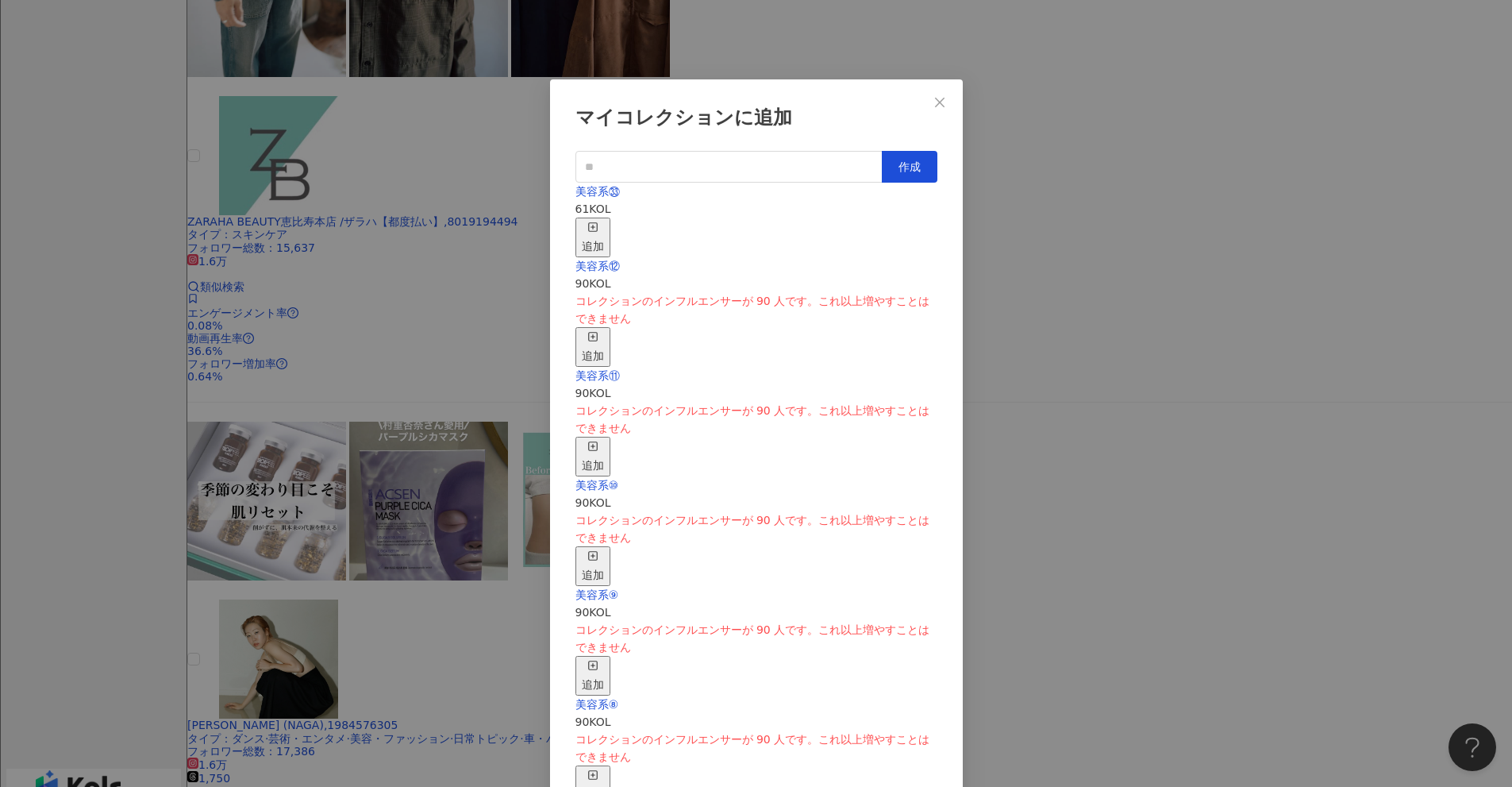
click at [738, 213] on div "美容系㉝ 61 KOL 追加" at bounding box center [756, 220] width 362 height 75
click at [599, 222] on icon "button" at bounding box center [593, 227] width 11 height 11
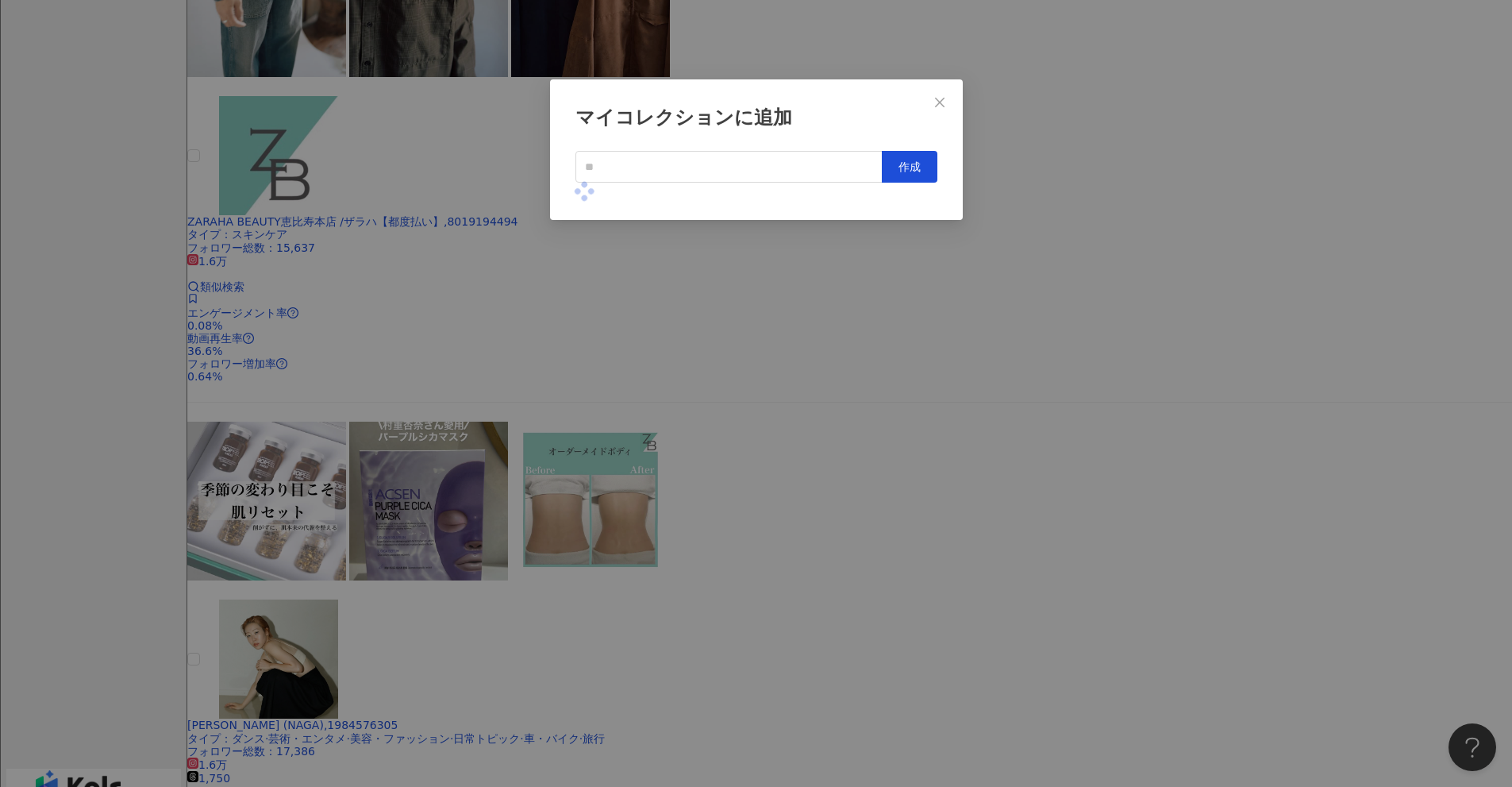
click at [738, 380] on div "マイコレクションに追加 作成" at bounding box center [756, 393] width 1512 height 787
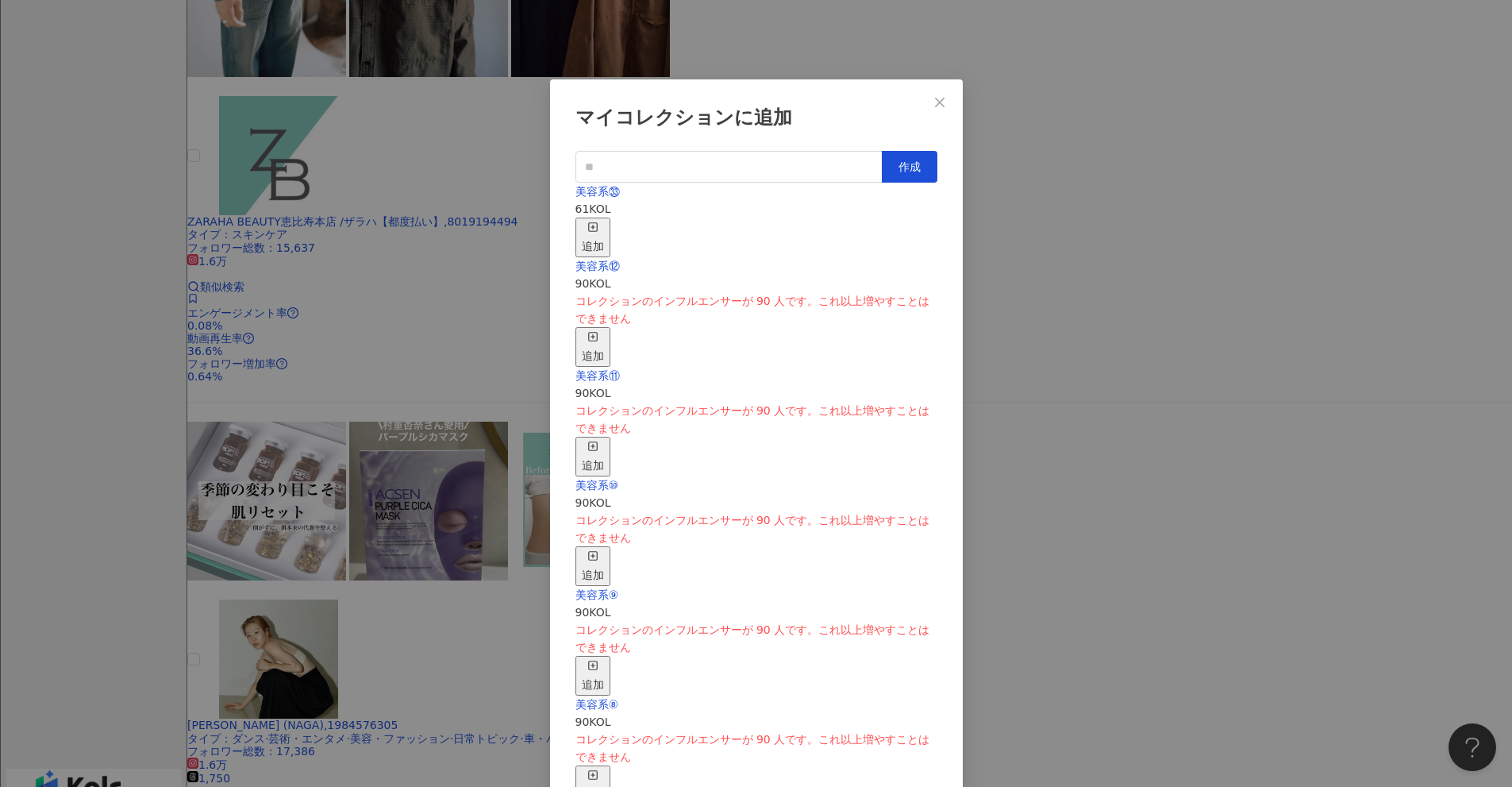
click at [604, 220] on div "追加" at bounding box center [593, 237] width 22 height 35
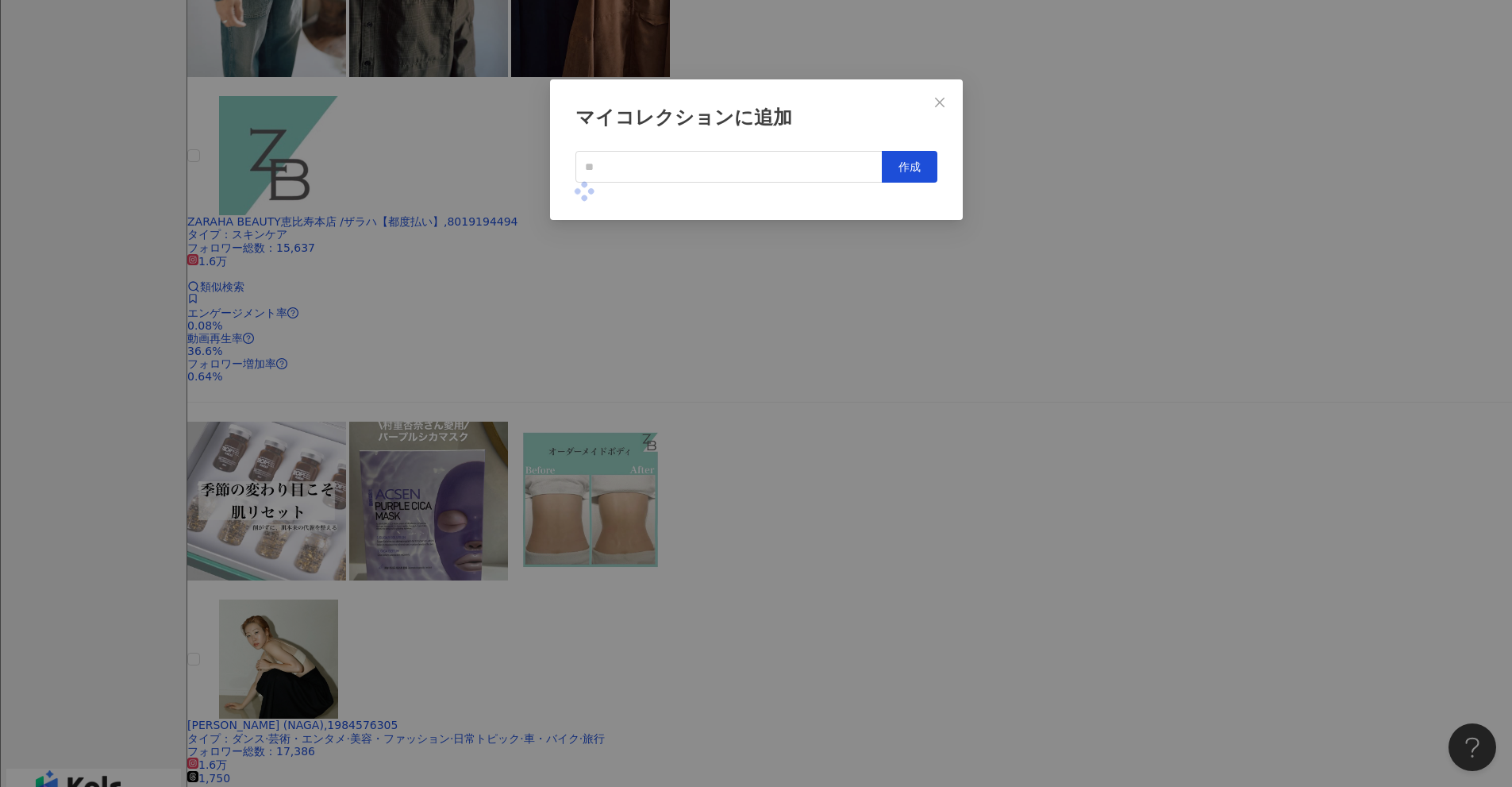
click at [738, 335] on div "マイコレクションに追加 作成" at bounding box center [756, 393] width 1512 height 787
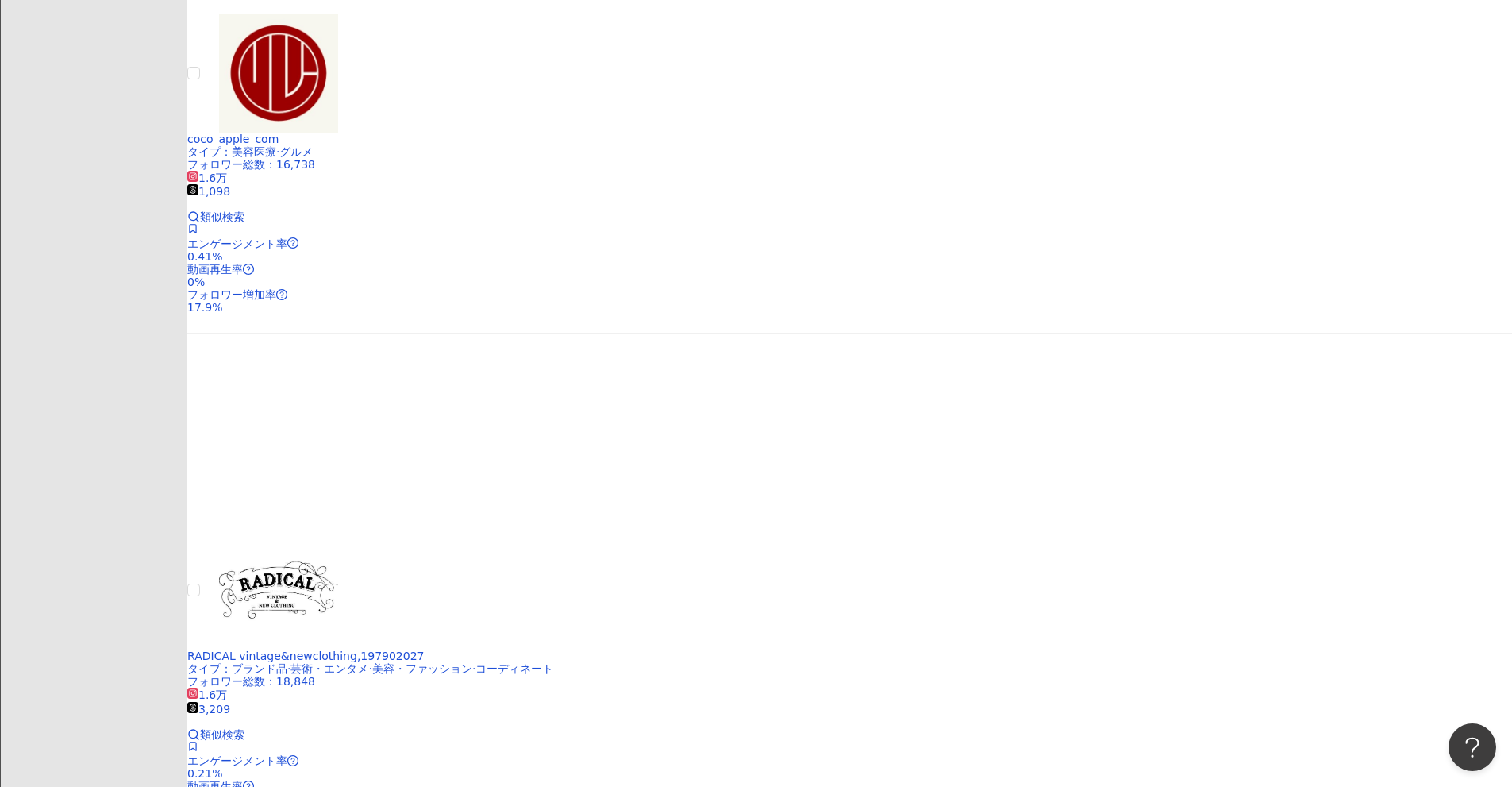
scroll to position [1385, 0]
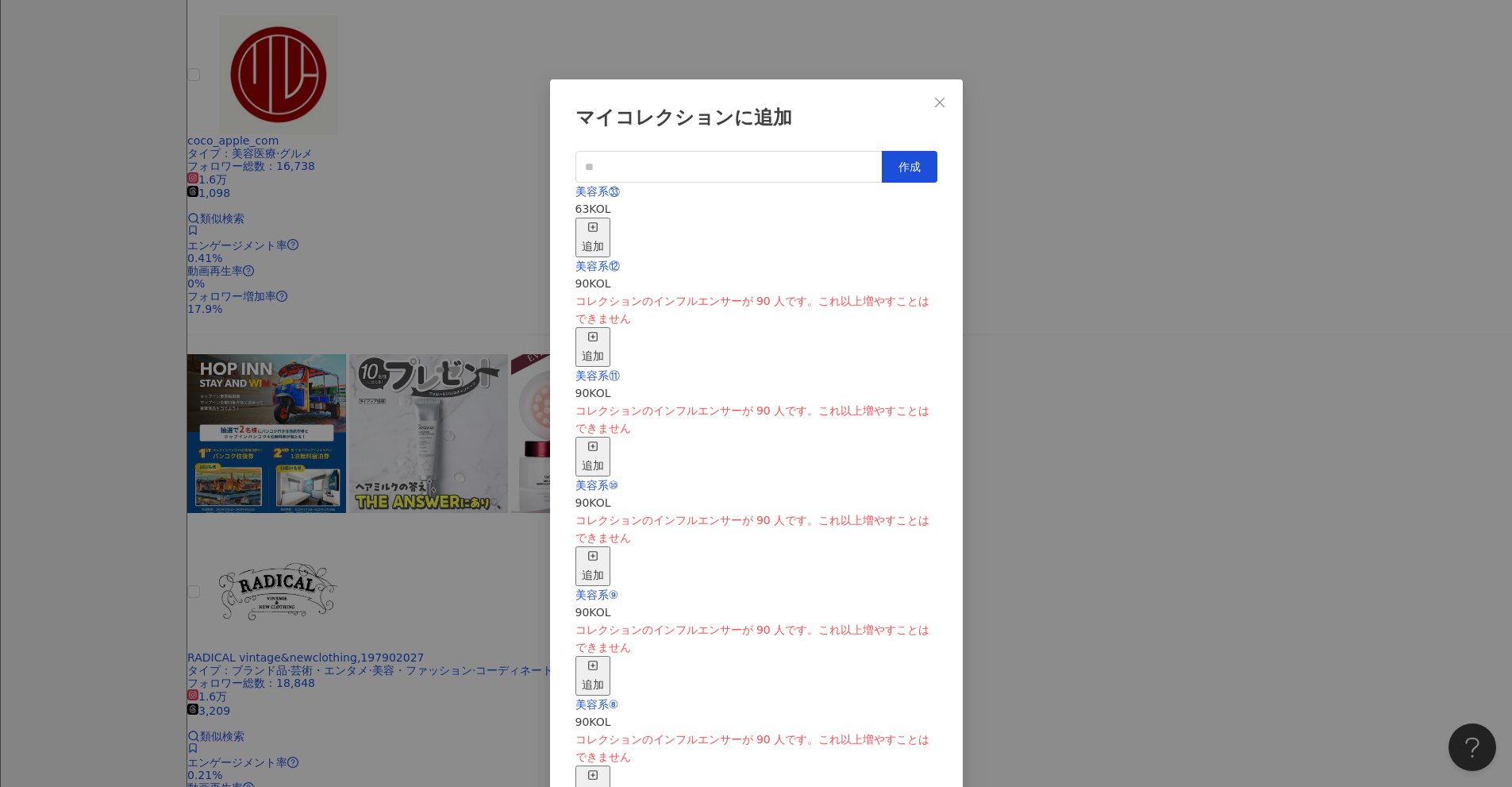
click at [604, 220] on div "追加" at bounding box center [593, 237] width 22 height 35
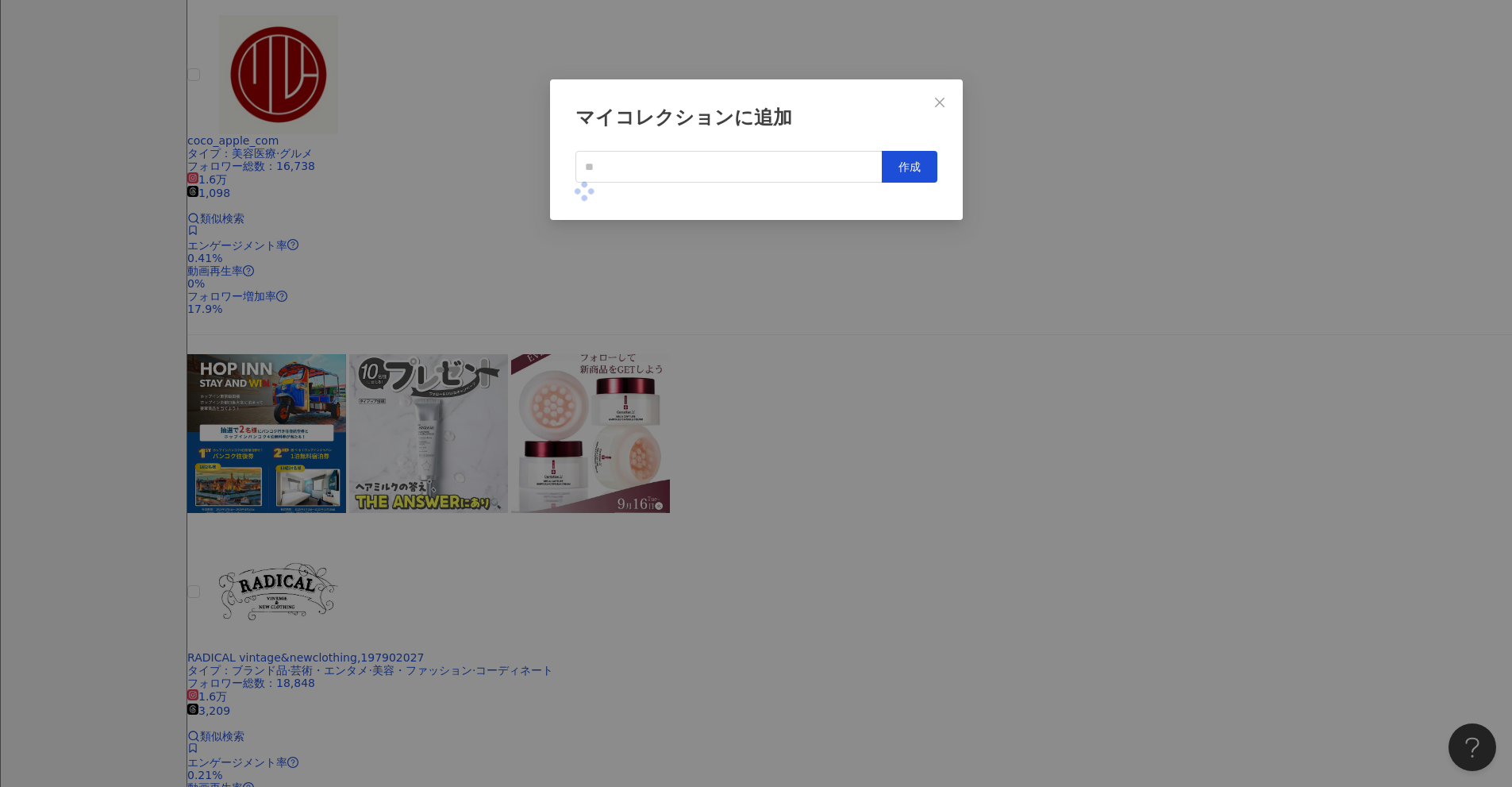
click at [738, 348] on div "マイコレクションに追加 作成" at bounding box center [756, 393] width 1512 height 787
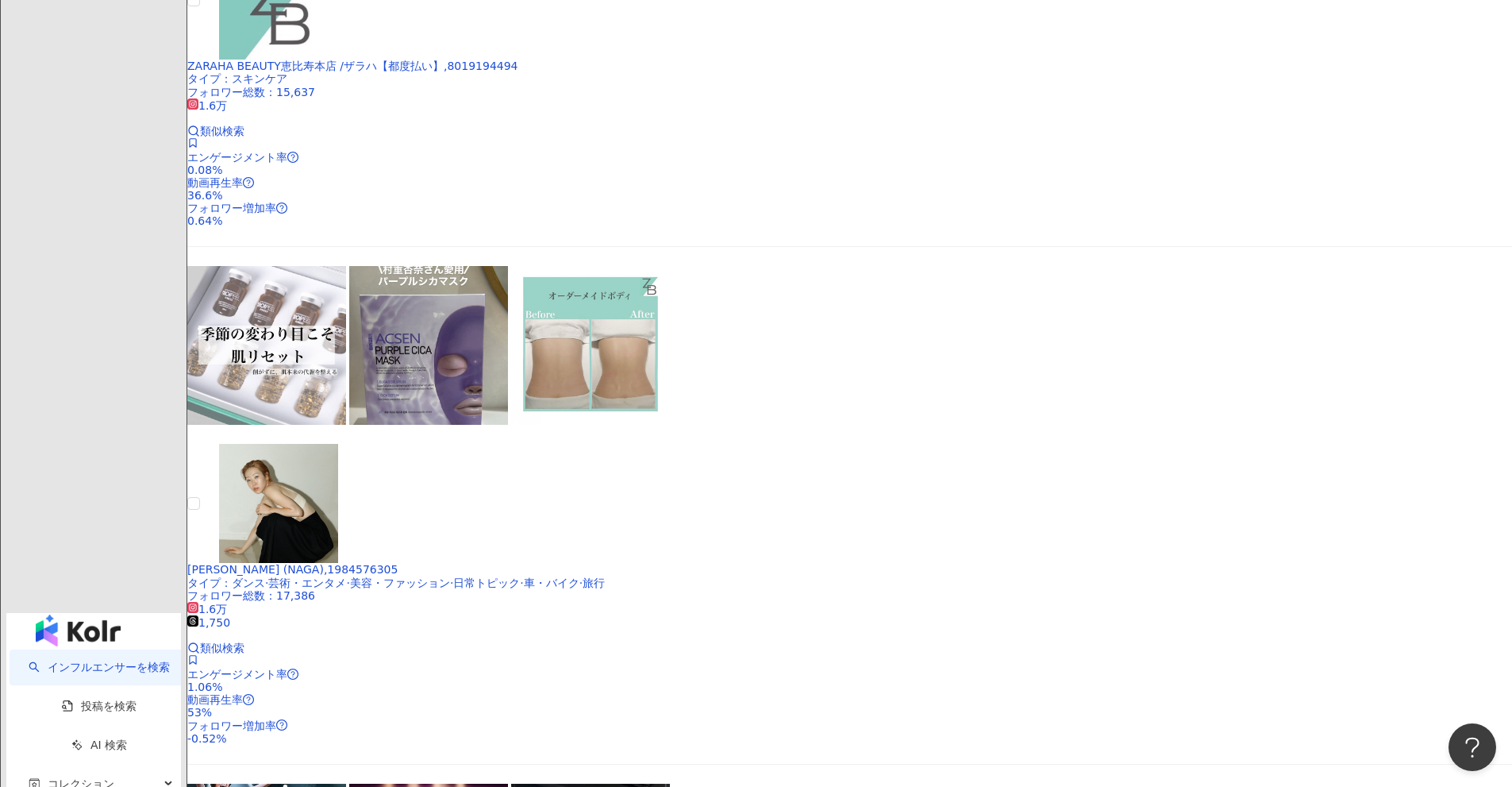
scroll to position [2496, 0]
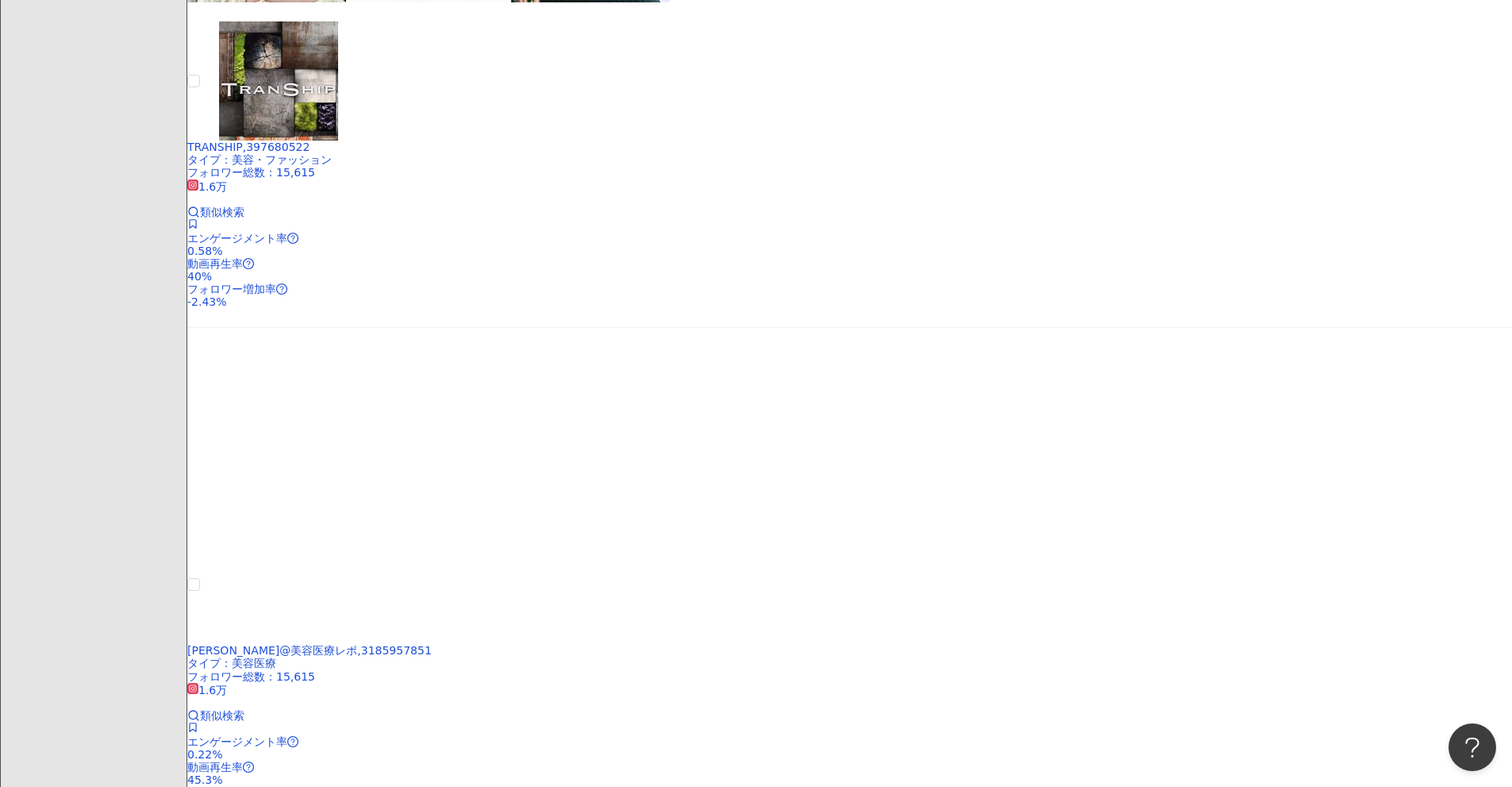
scroll to position [1795, 0]
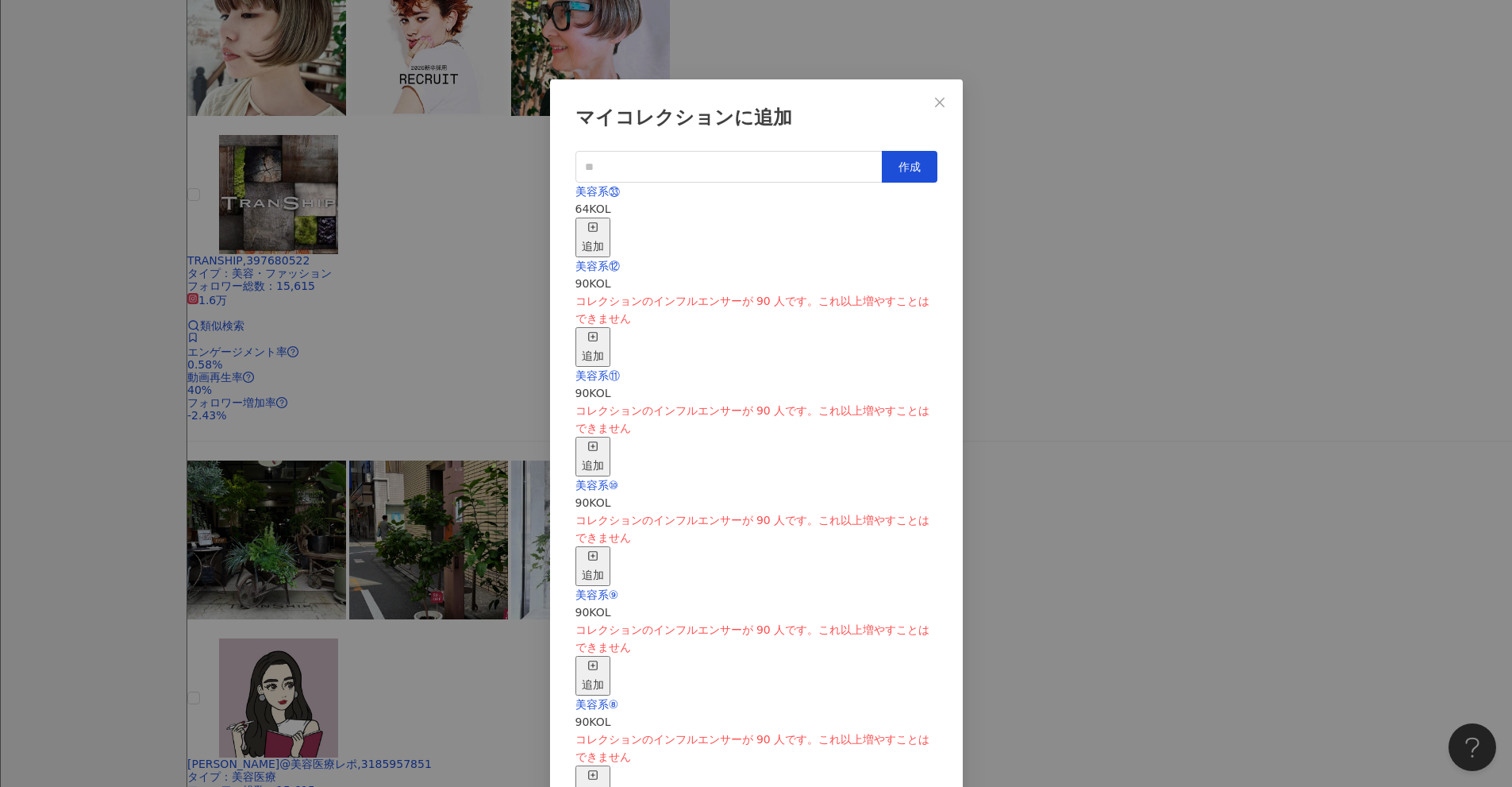
click at [599, 222] on icon "button" at bounding box center [593, 227] width 11 height 11
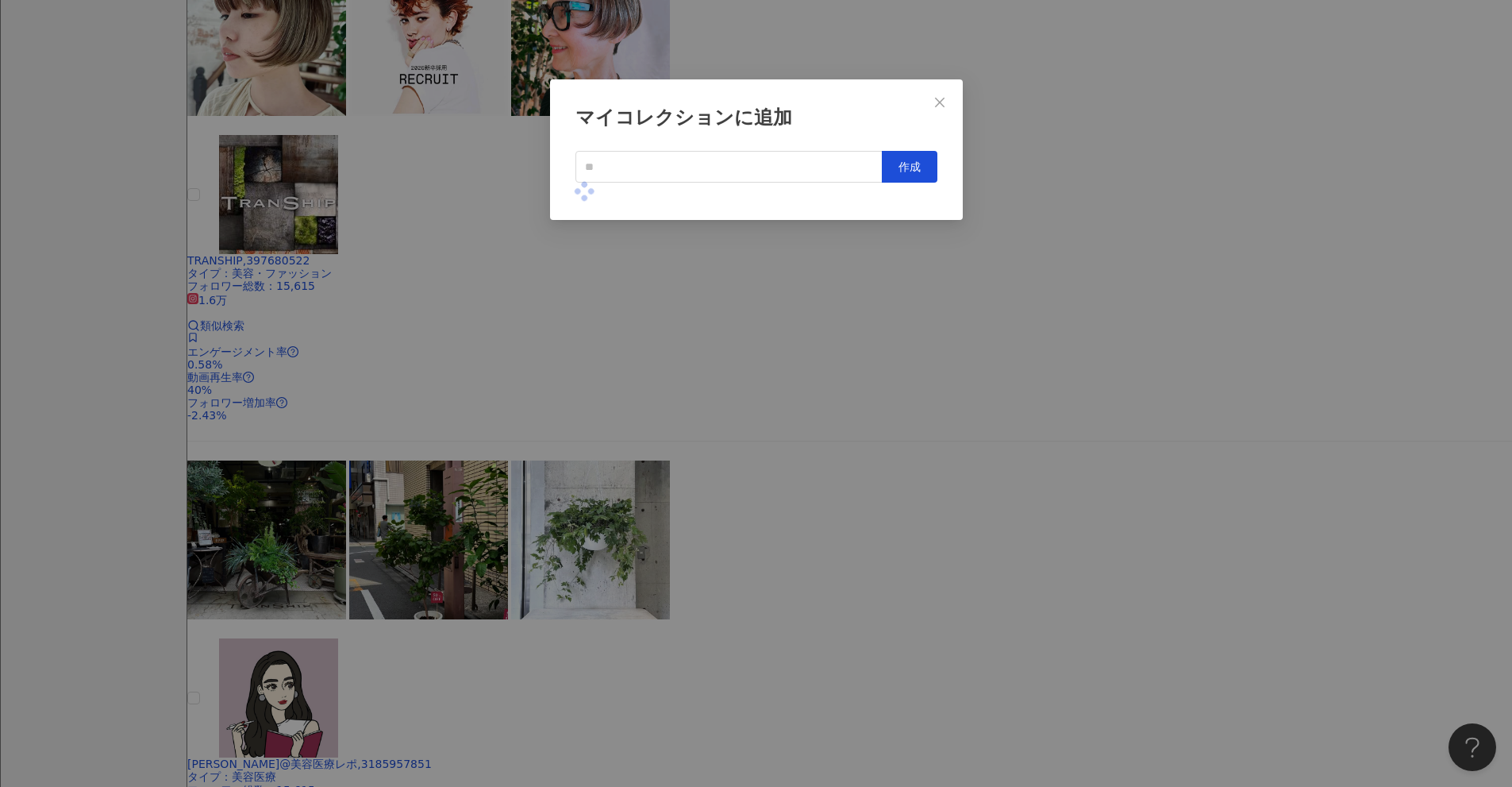
click at [738, 422] on div "マイコレクションに追加 作成" at bounding box center [756, 393] width 1512 height 787
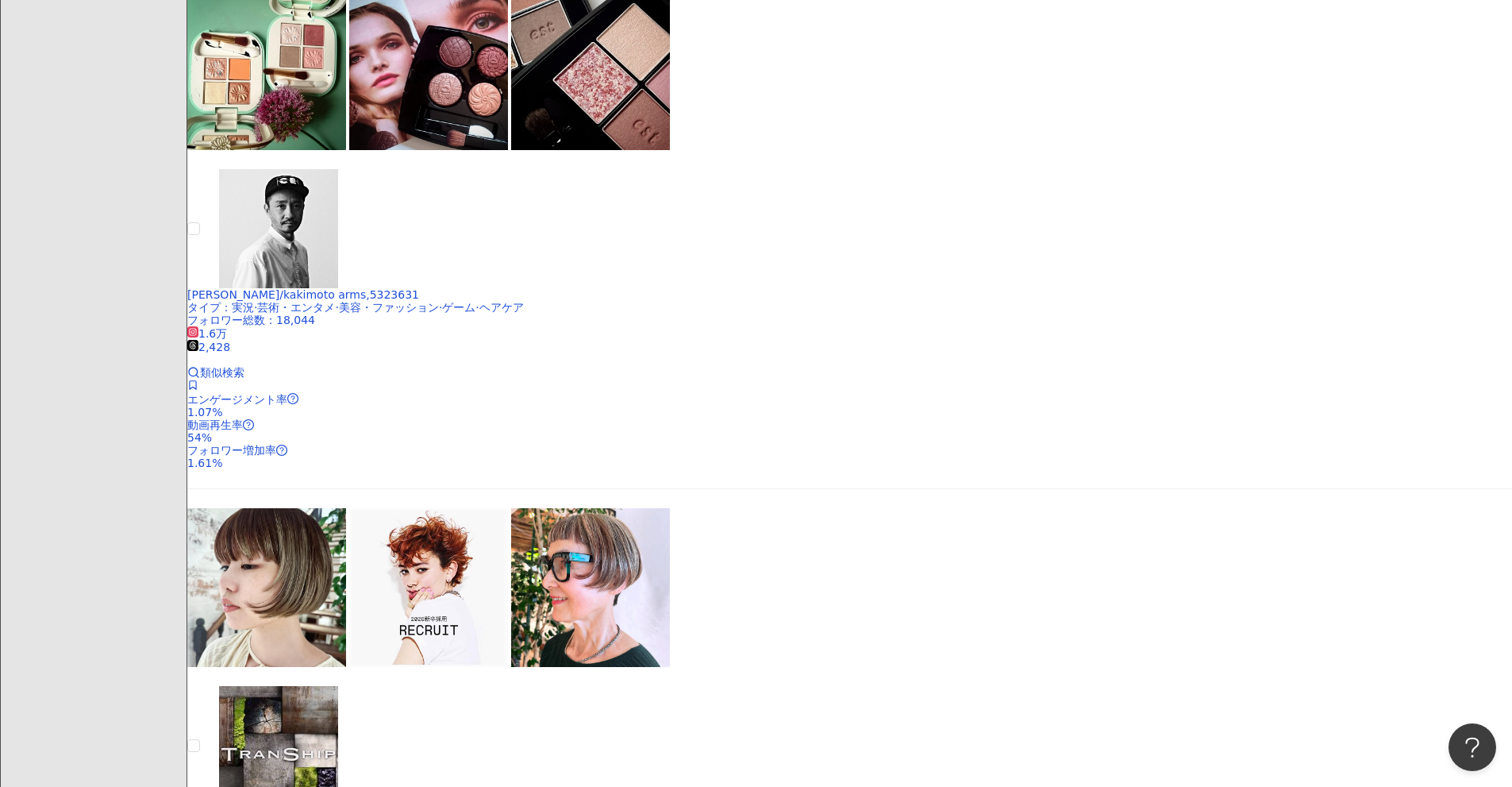
scroll to position [1239, 0]
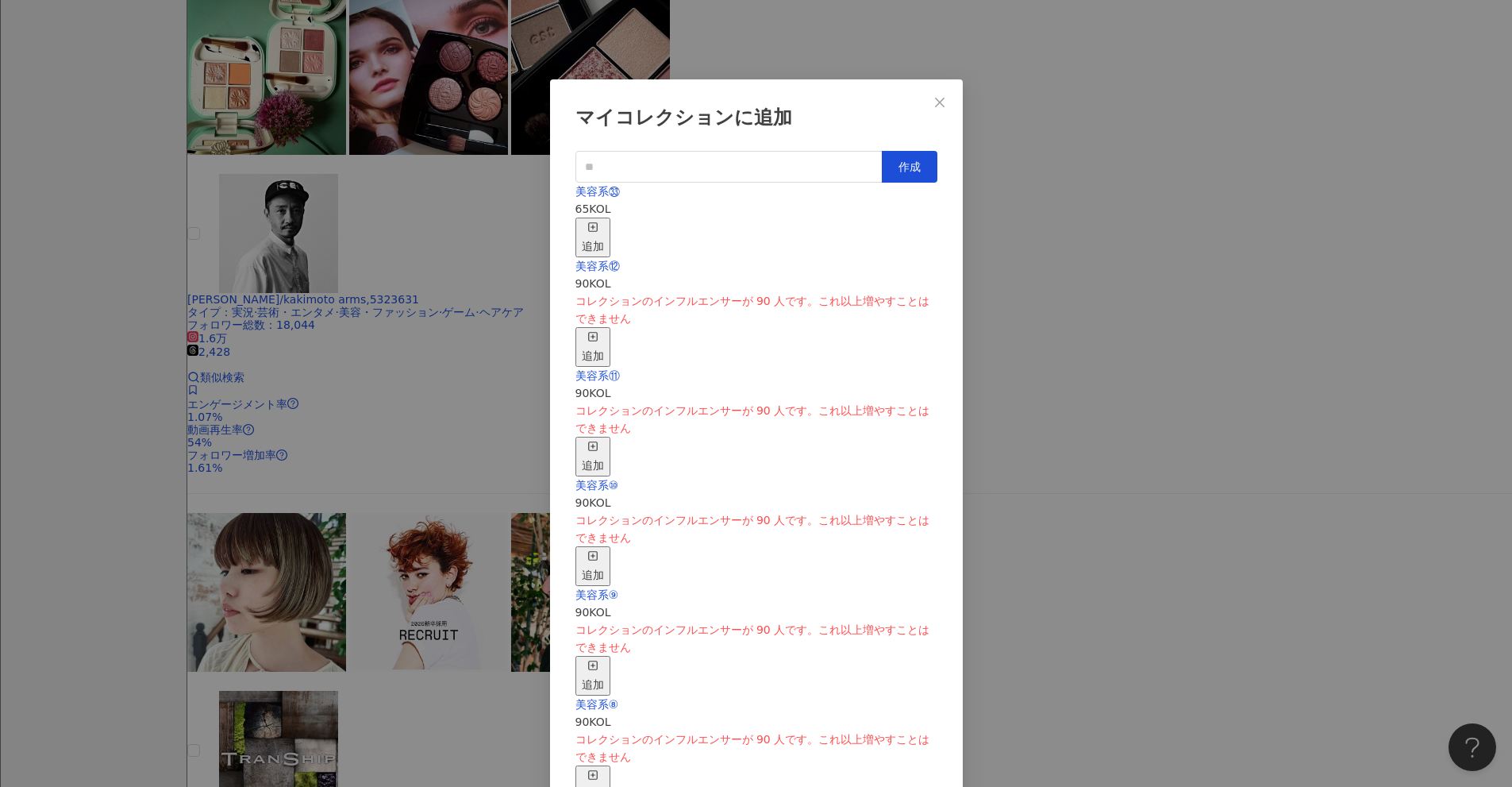
click at [604, 220] on div "追加" at bounding box center [593, 237] width 22 height 35
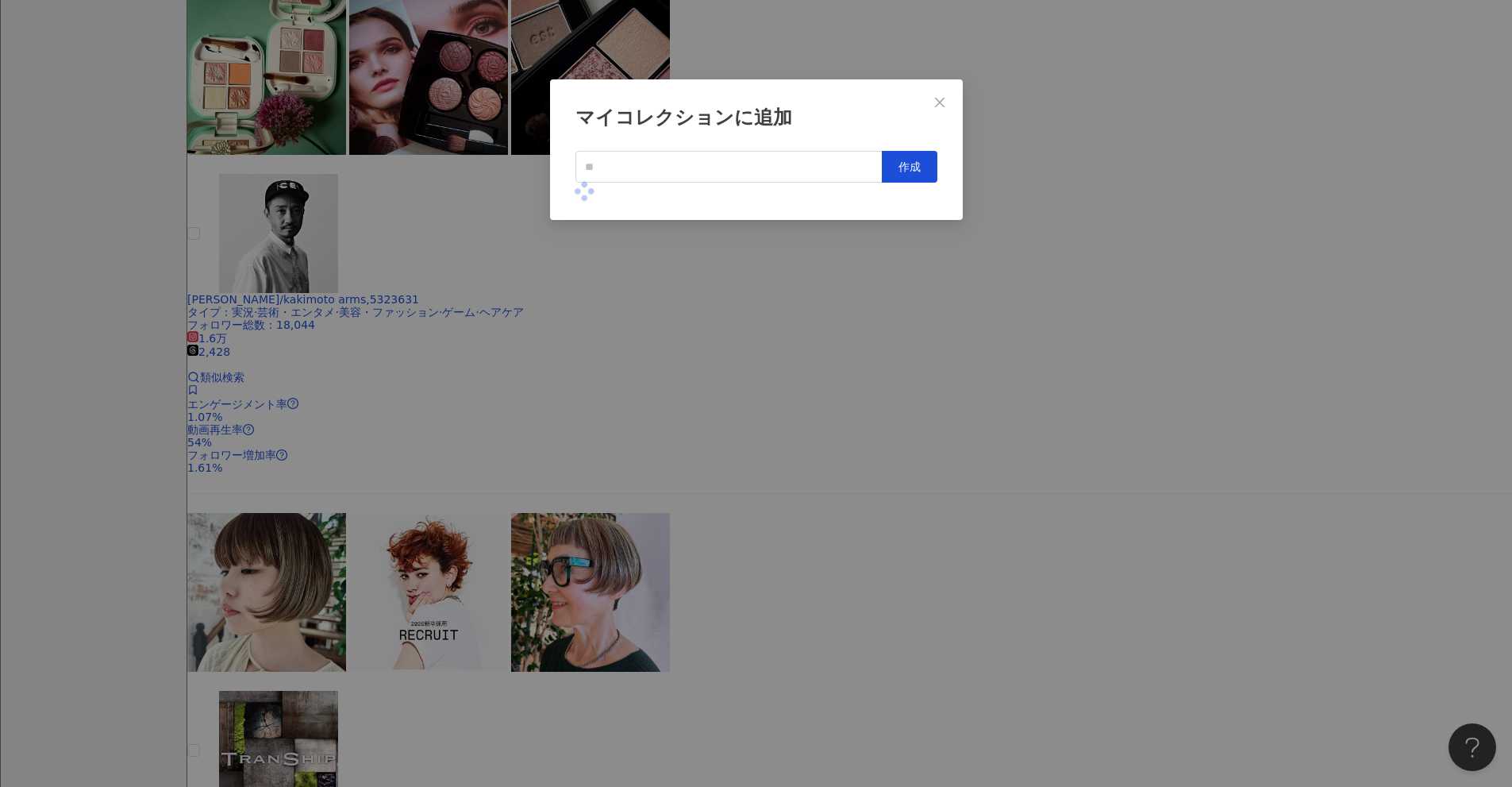
click at [738, 445] on div "マイコレクションに追加 作成" at bounding box center [756, 393] width 1512 height 787
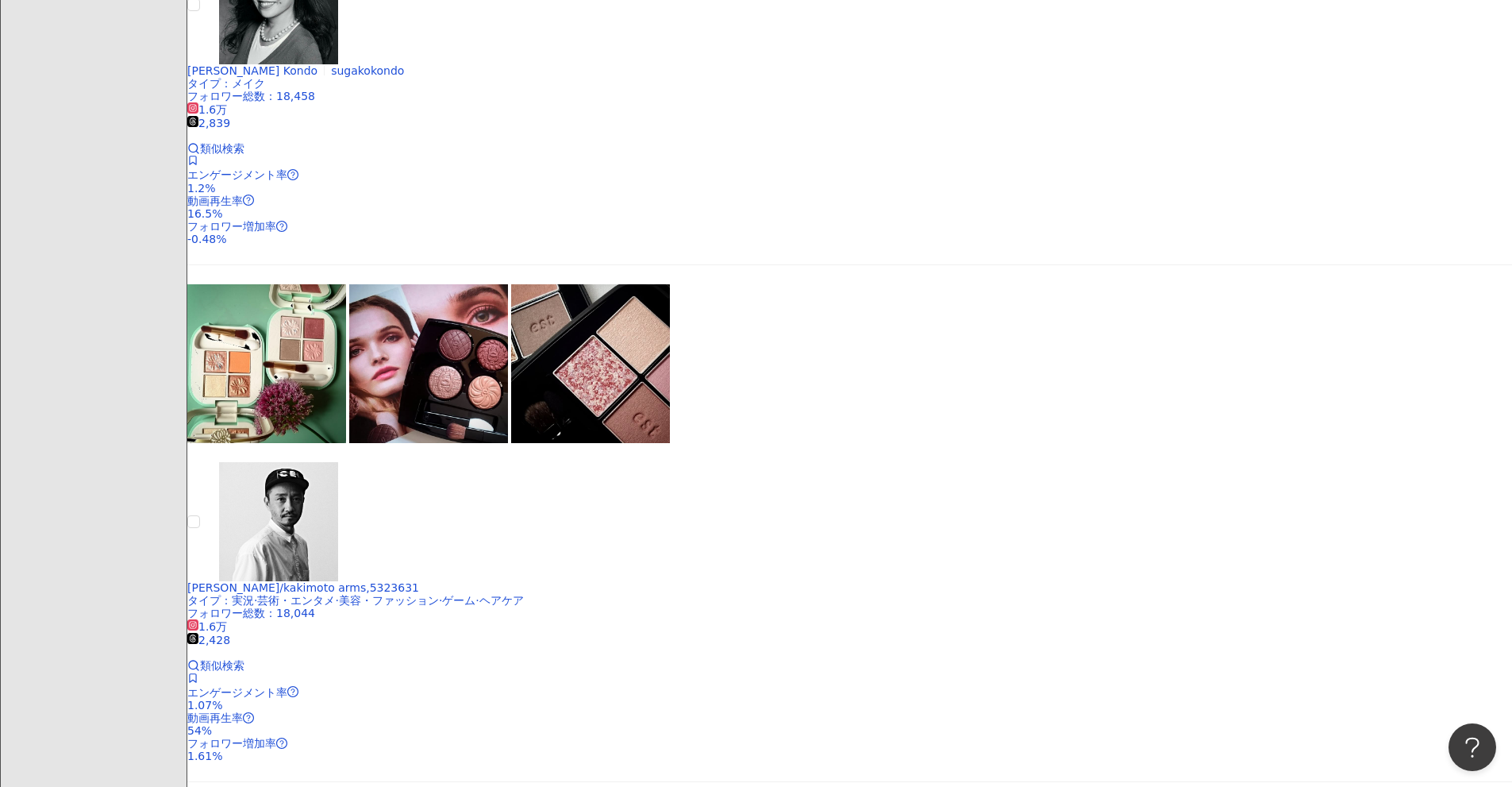
scroll to position [922, 0]
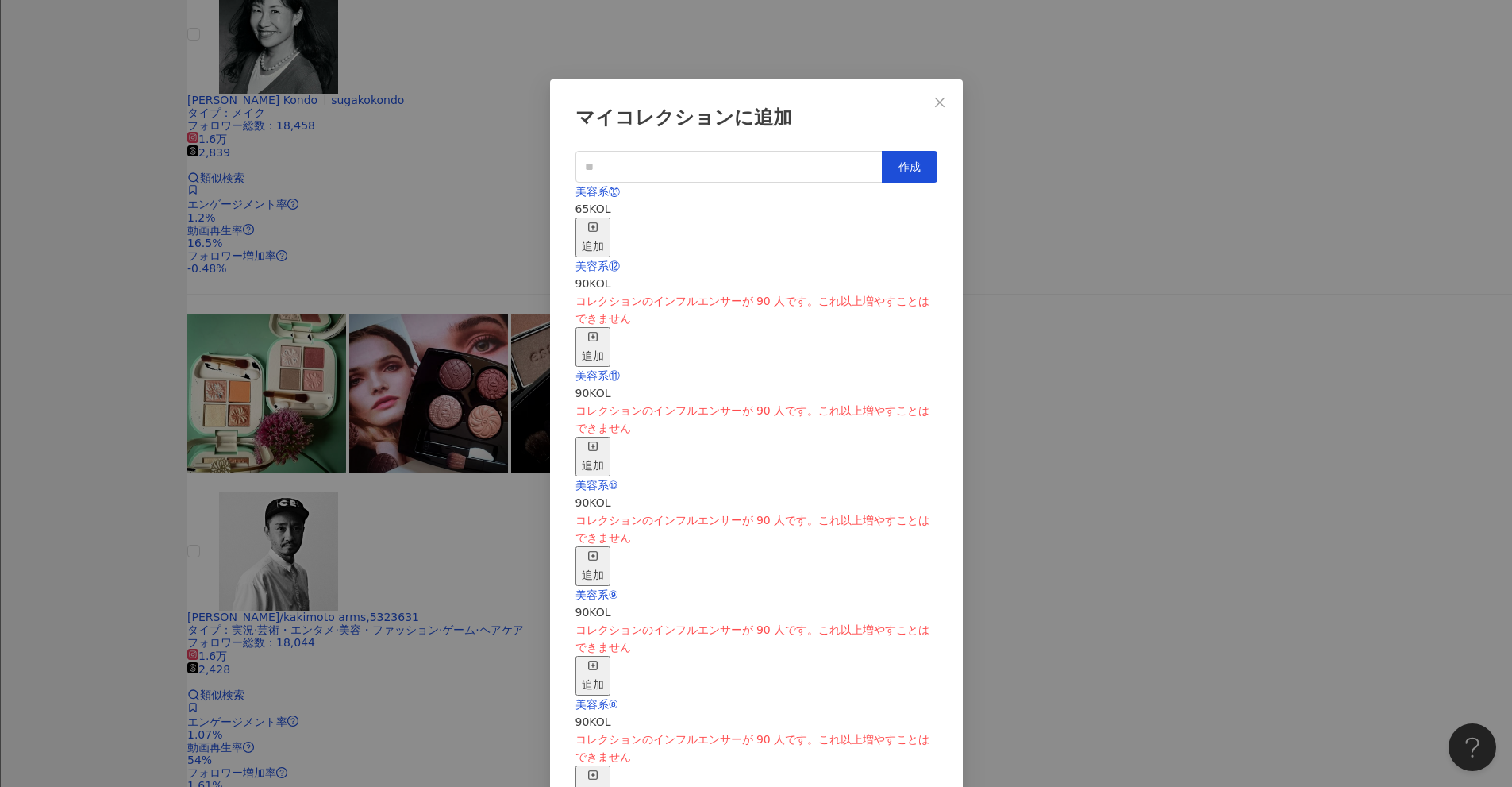
click at [599, 222] on icon "button" at bounding box center [593, 227] width 11 height 11
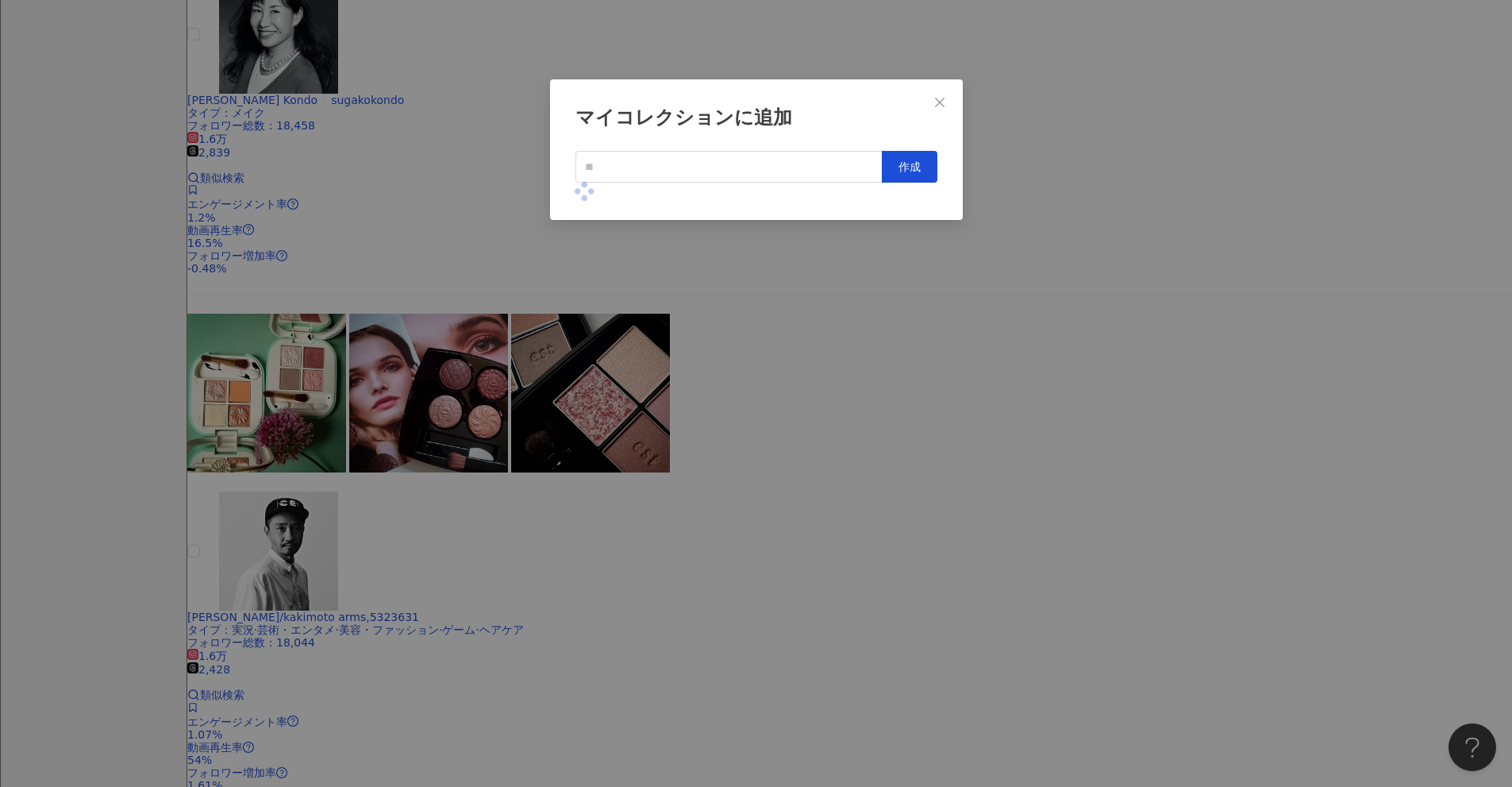
click at [738, 420] on div "マイコレクションに追加 作成" at bounding box center [756, 393] width 1512 height 787
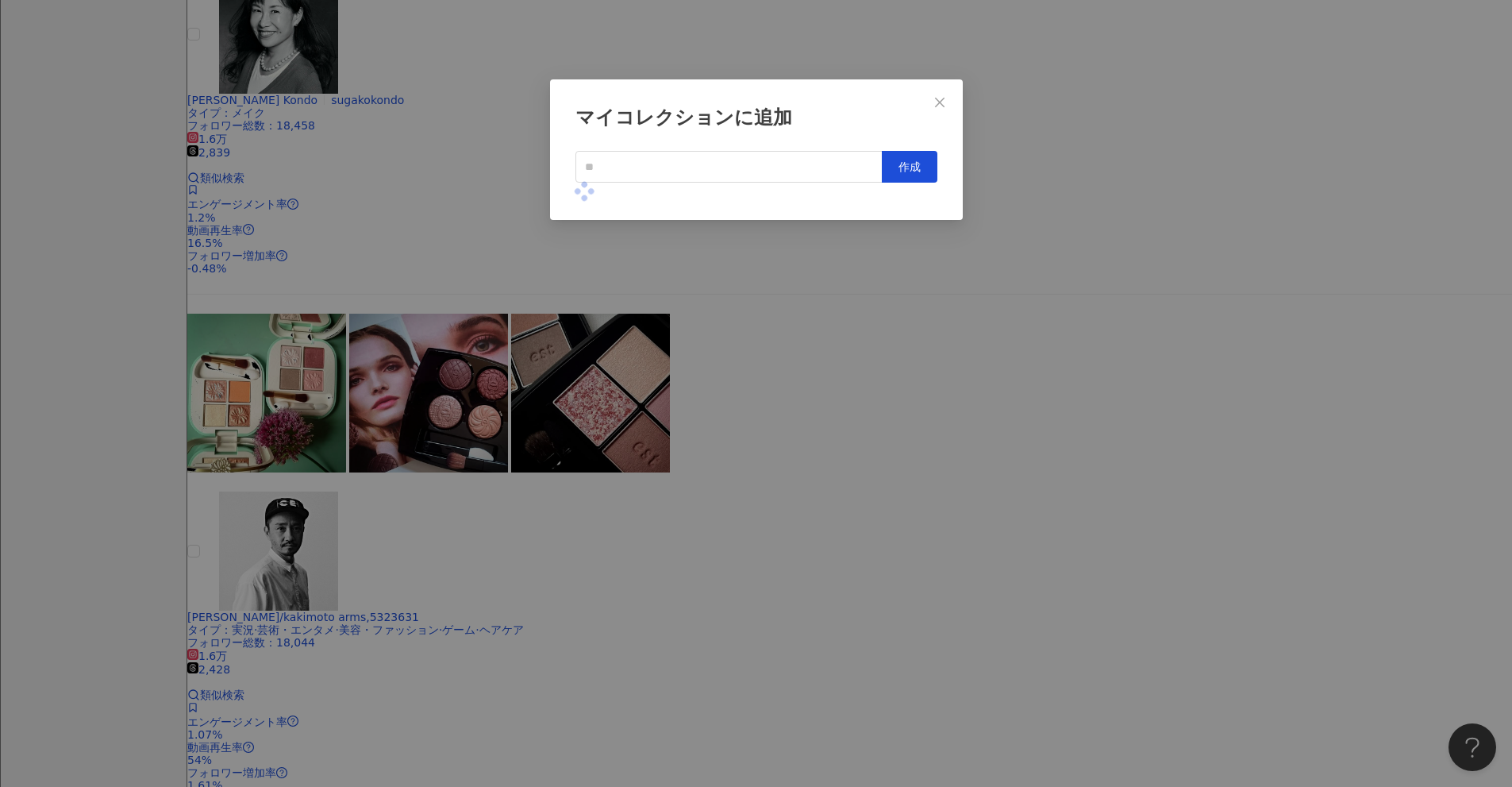
click at [738, 442] on div "マイコレクションに追加 作成" at bounding box center [756, 393] width 1512 height 787
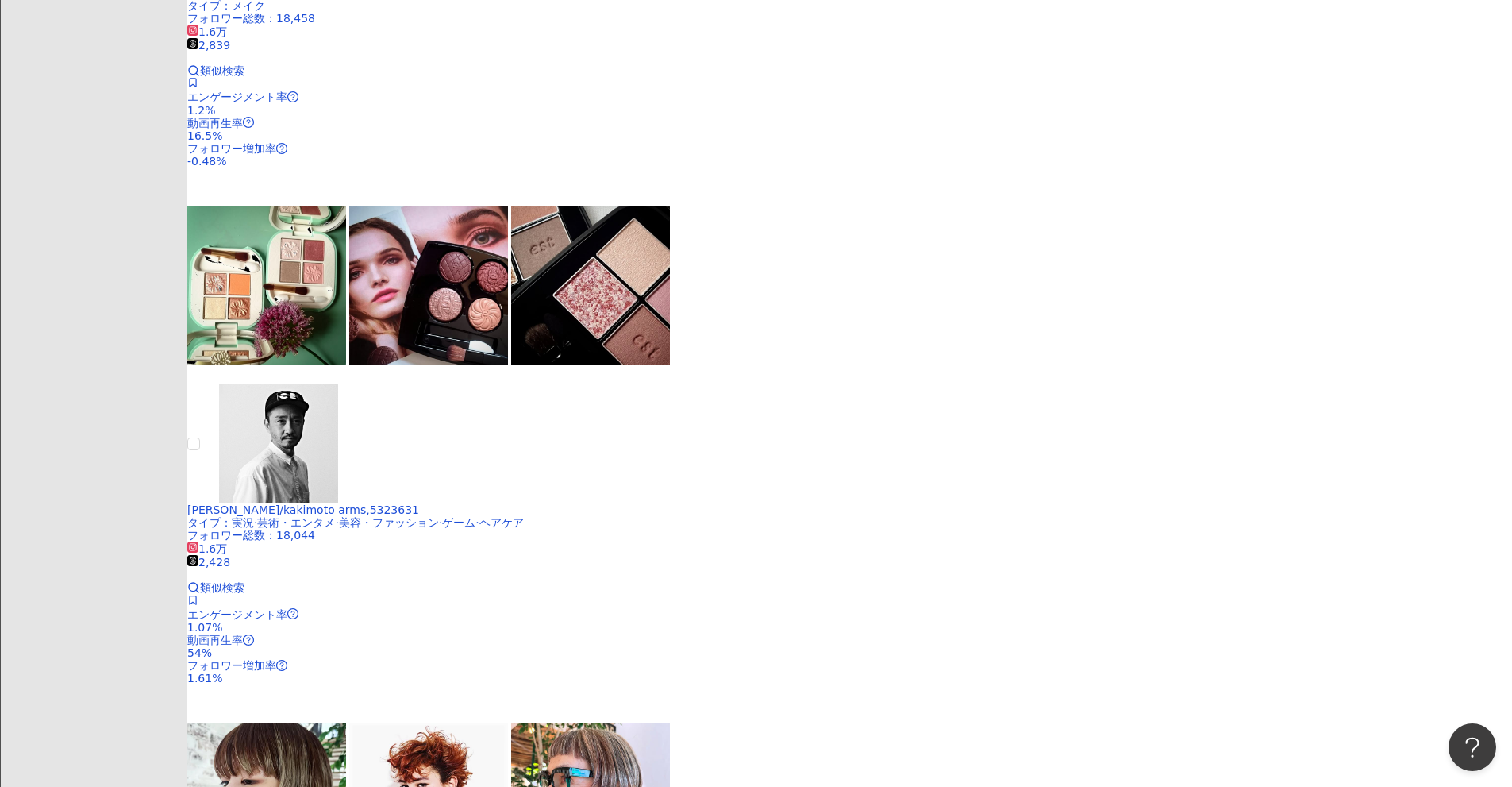
scroll to position [1001, 0]
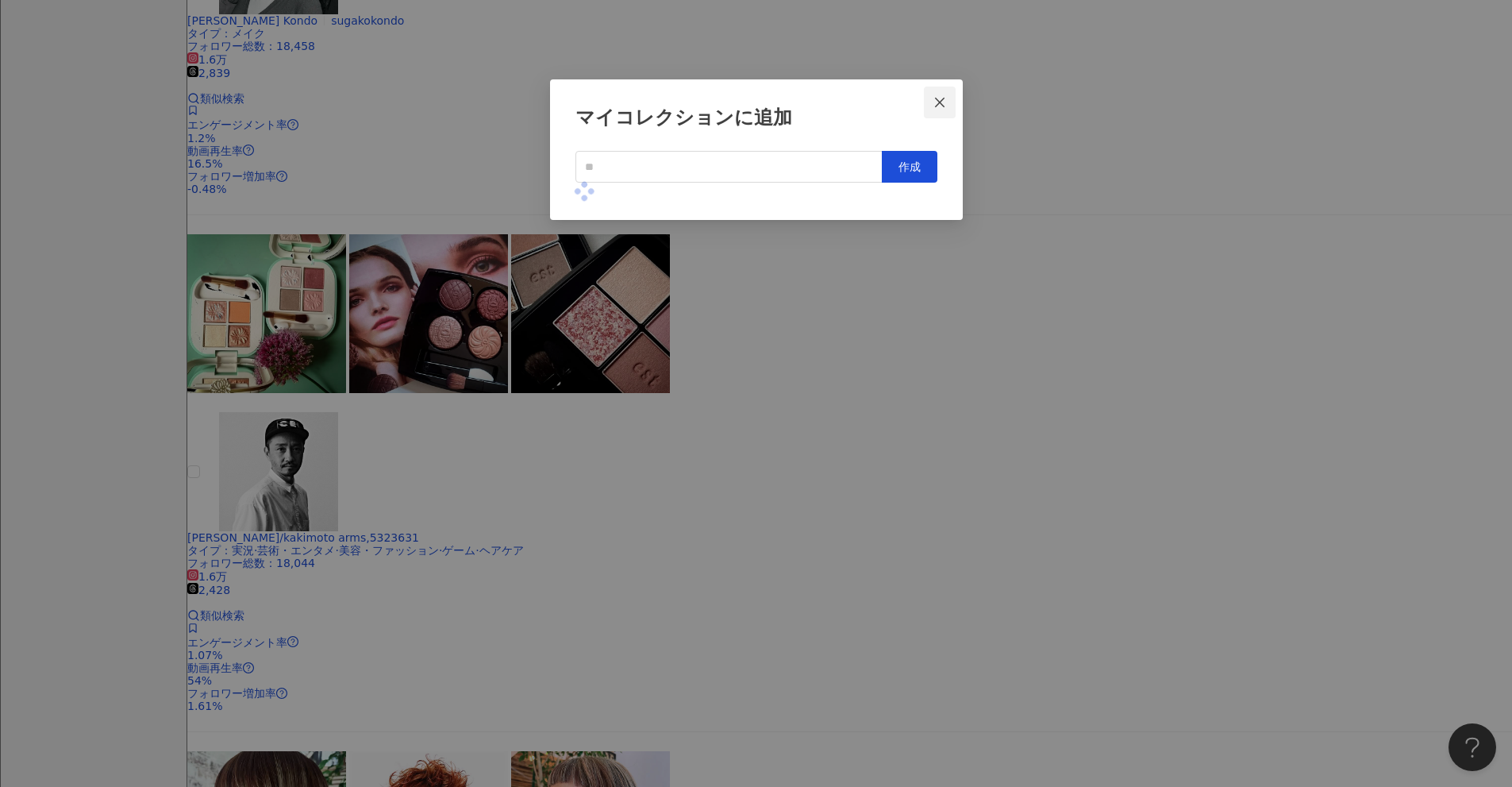
click at [738, 101] on icon "close" at bounding box center [940, 102] width 13 height 13
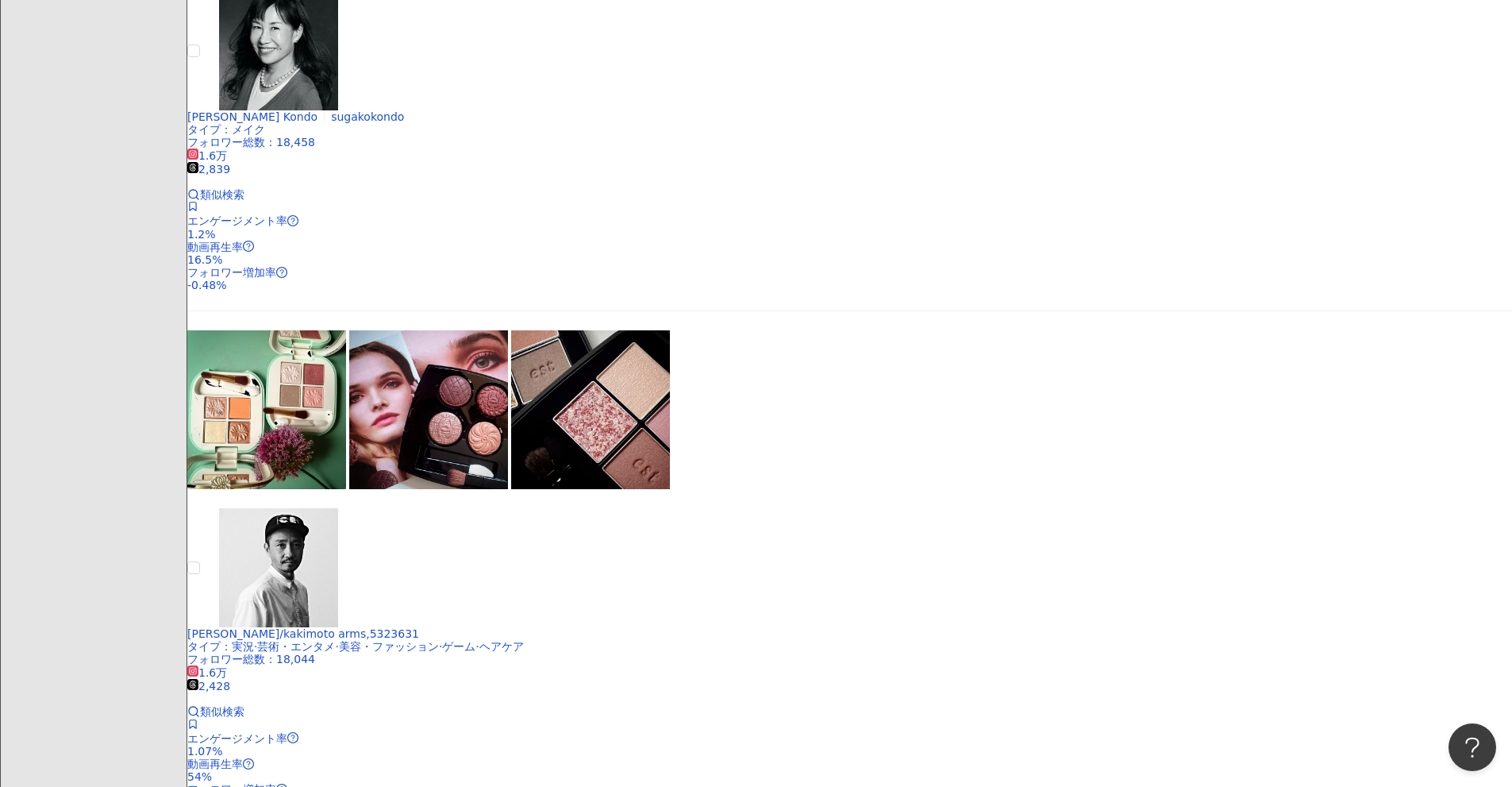
scroll to position [763, 0]
